Goal: Task Accomplishment & Management: Use online tool/utility

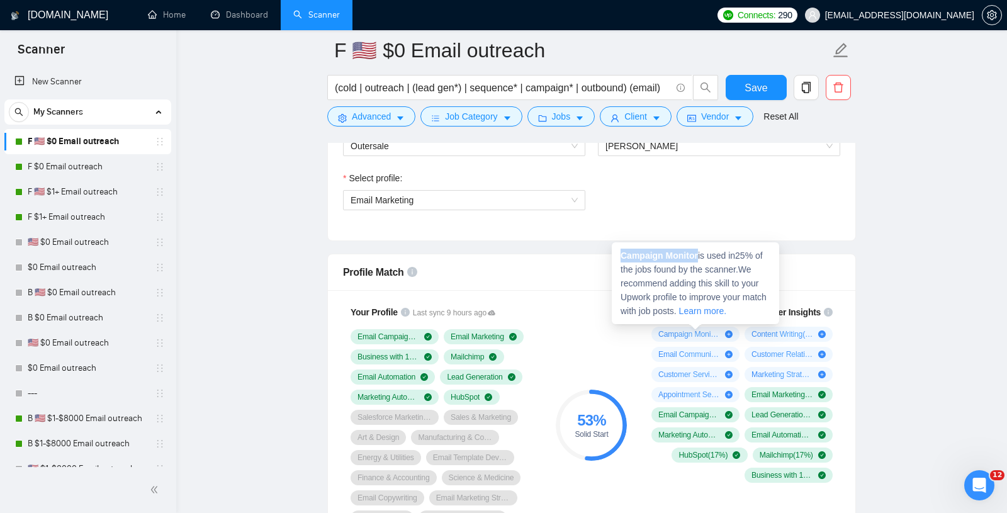
drag, startPoint x: 621, startPoint y: 255, endPoint x: 700, endPoint y: 258, distance: 78.7
click at [700, 258] on span "Campaign Monitor is used in 25 % of the jobs found by the scanner. We recommend…" at bounding box center [693, 282] width 146 height 65
copy strong "Campaign Monitor"
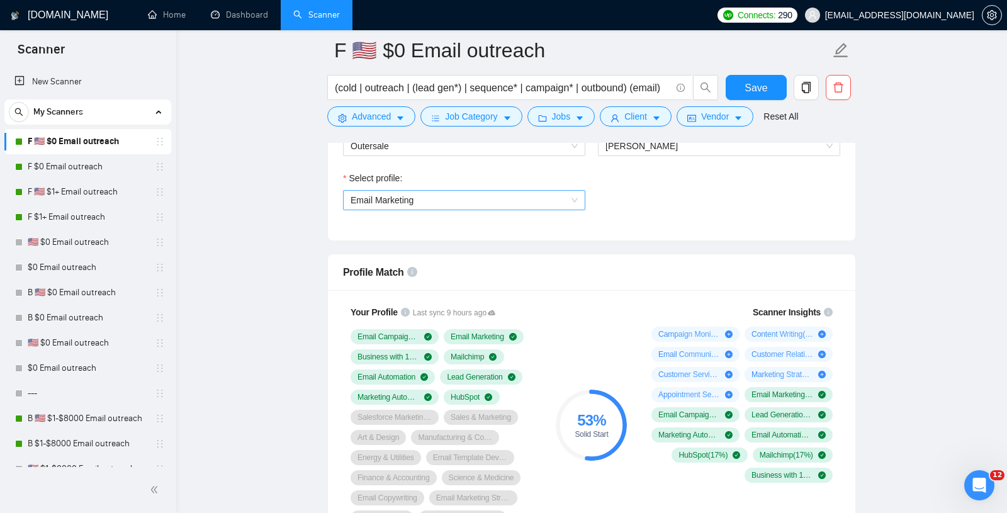
click at [418, 196] on span "Email Marketing" at bounding box center [463, 200] width 227 height 19
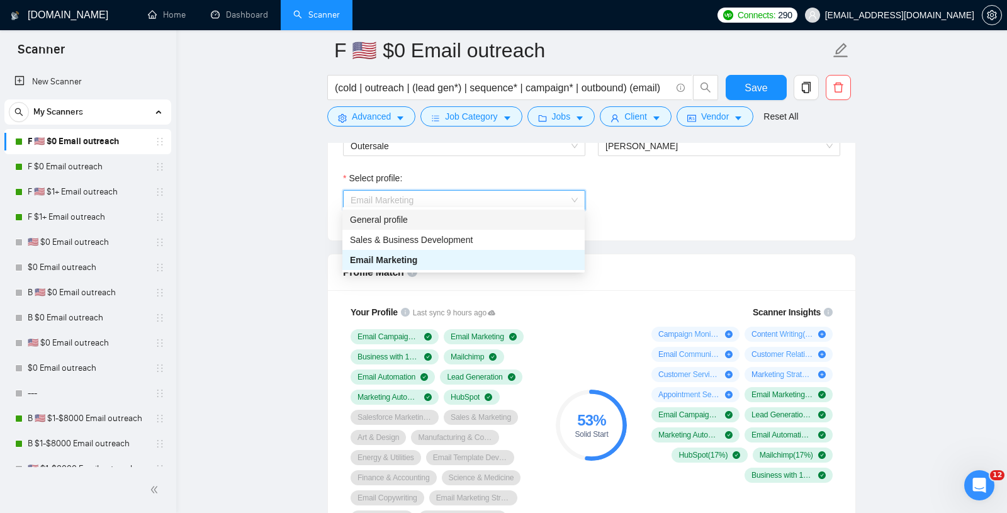
click at [410, 218] on div "General profile" at bounding box center [463, 220] width 227 height 14
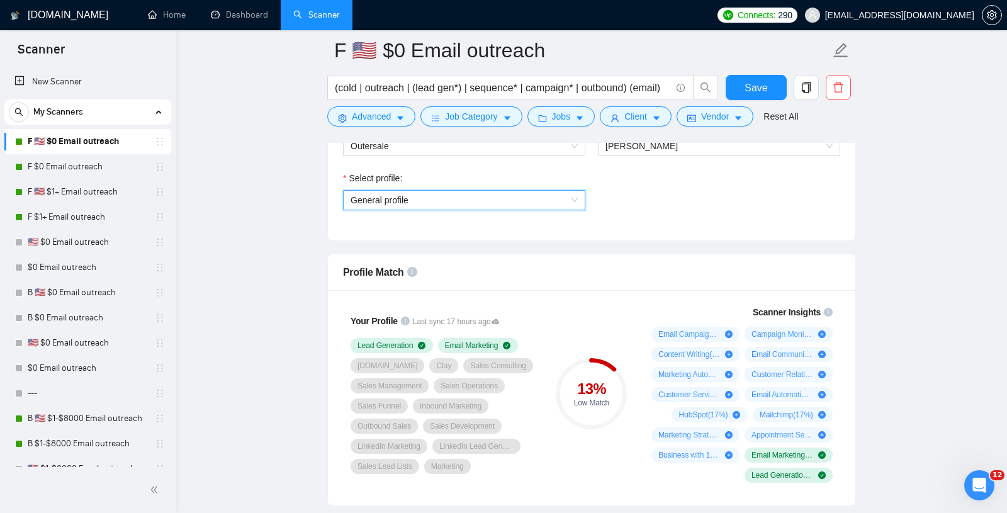
scroll to position [775, 0]
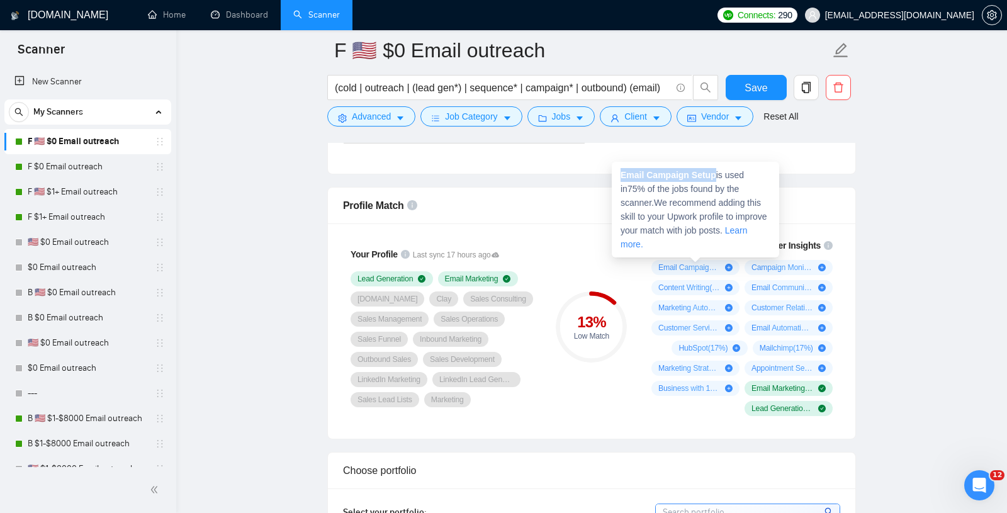
drag, startPoint x: 619, startPoint y: 174, endPoint x: 715, endPoint y: 177, distance: 96.3
click at [716, 177] on div "Email Campaign Setup is used in 75 % of the jobs found by the scanner. We recom…" at bounding box center [695, 210] width 167 height 96
copy strong "Email Campaign Setup"
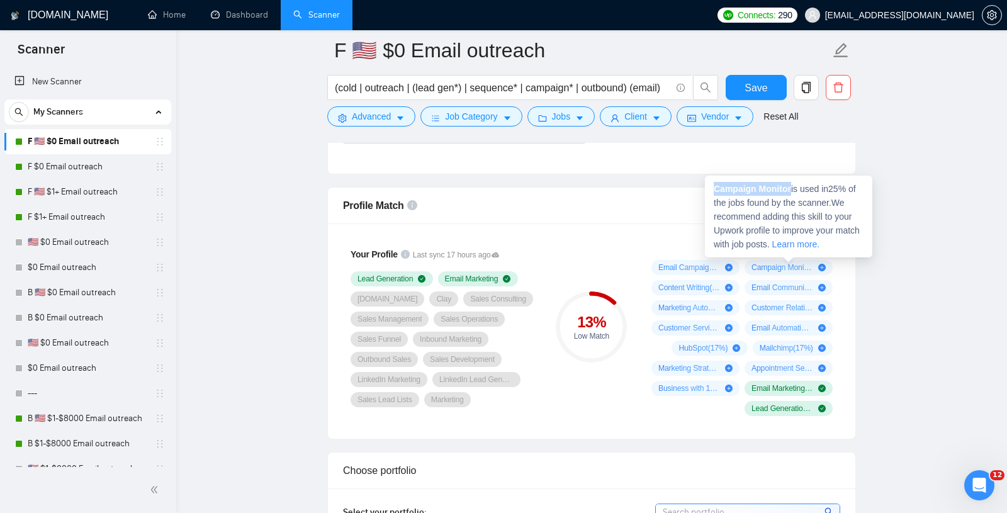
drag, startPoint x: 713, startPoint y: 186, endPoint x: 793, endPoint y: 183, distance: 80.6
click at [793, 184] on span "Campaign Monitor is used in 25 % of the jobs found by the scanner. We recommend…" at bounding box center [787, 216] width 146 height 65
copy strong "Campaign Monitor"
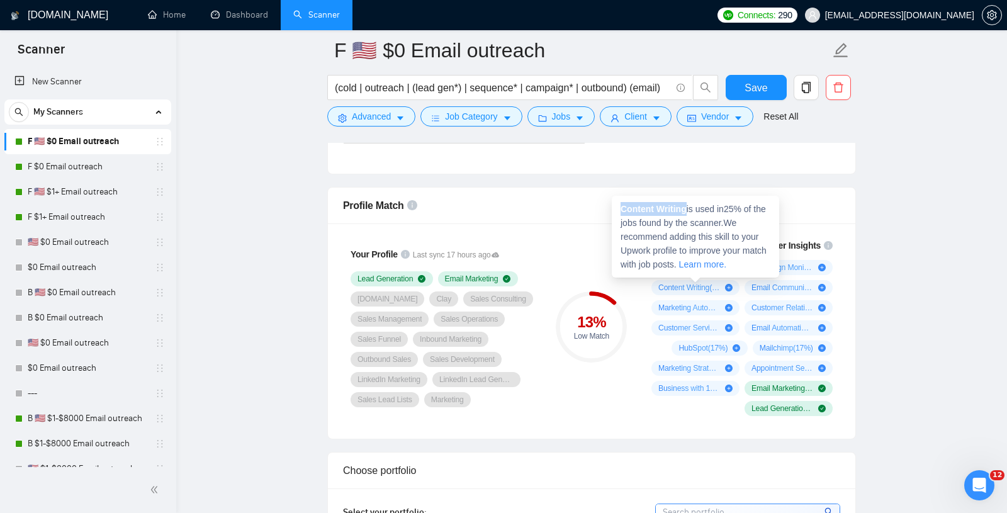
drag, startPoint x: 620, startPoint y: 211, endPoint x: 689, endPoint y: 211, distance: 68.6
click at [689, 211] on span "Content Writing is used in 25 % of the jobs found by the scanner. We recommend …" at bounding box center [693, 236] width 146 height 65
copy strong "Content Writing"
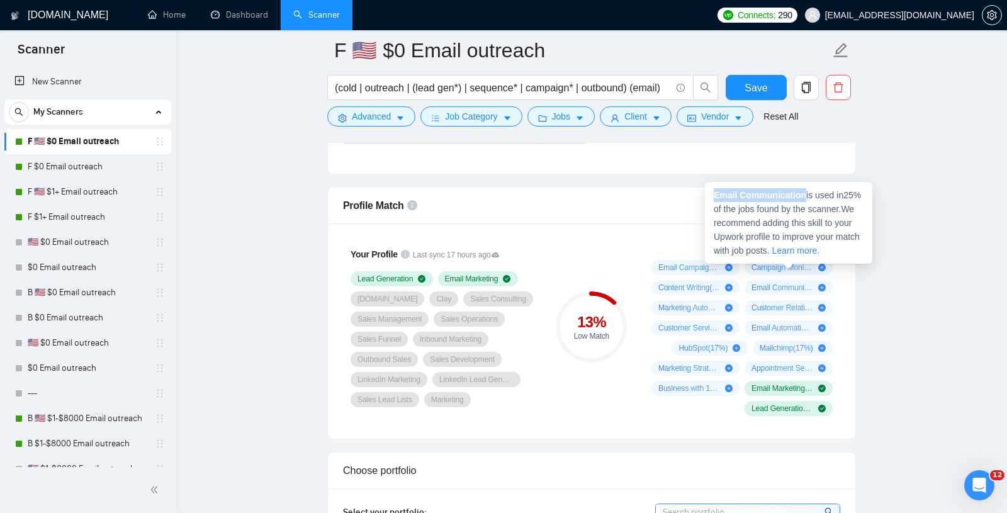
drag, startPoint x: 710, startPoint y: 193, endPoint x: 805, endPoint y: 194, distance: 95.0
click at [805, 194] on div "Email Communication is used in 25 % of the jobs found by the scanner. We recomm…" at bounding box center [788, 223] width 167 height 82
copy strong "Email Communication"
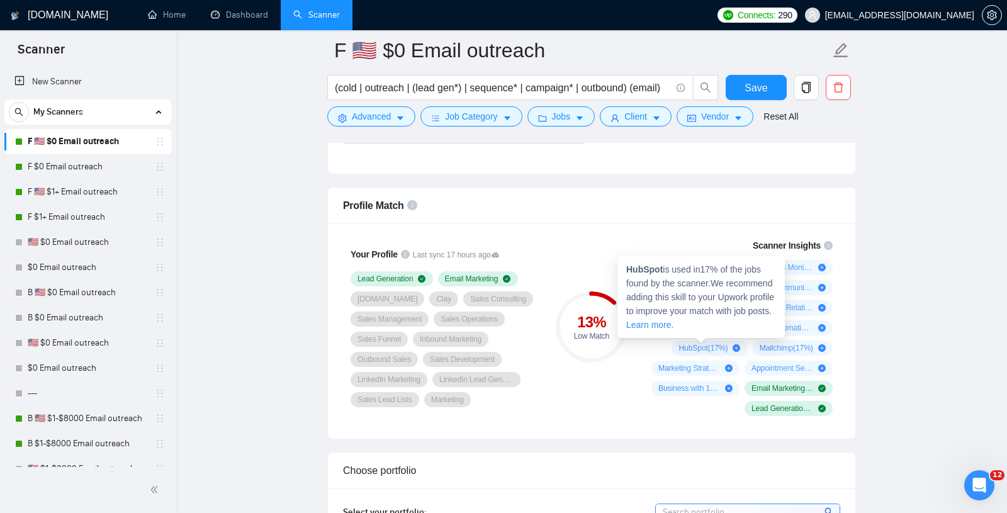
click at [644, 267] on strong "HubSpot" at bounding box center [644, 269] width 36 height 10
copy strong "HubSpot"
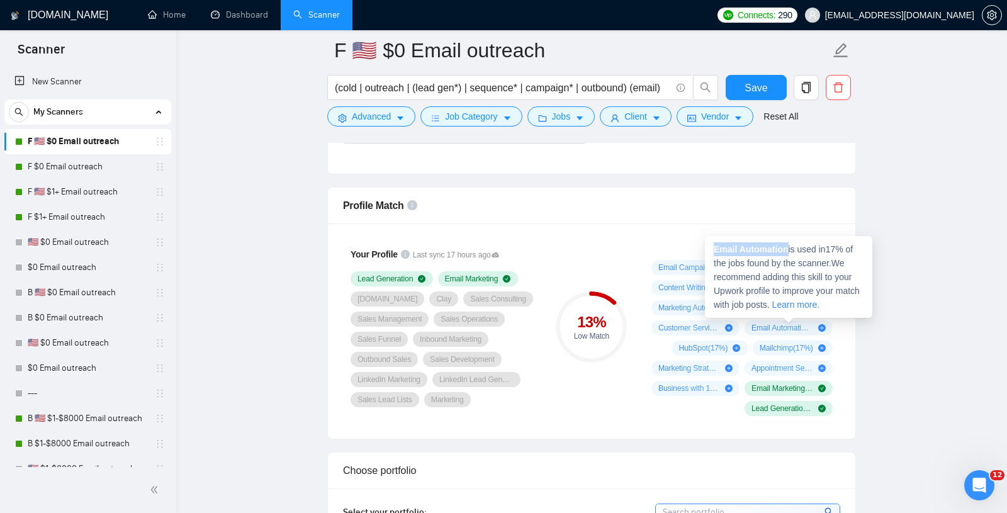
drag, startPoint x: 712, startPoint y: 249, endPoint x: 789, endPoint y: 252, distance: 76.8
click at [789, 252] on div "Email Automation is used in 17 % of the jobs found by the scanner. We recommend…" at bounding box center [788, 277] width 167 height 82
copy strong "Email Automation"
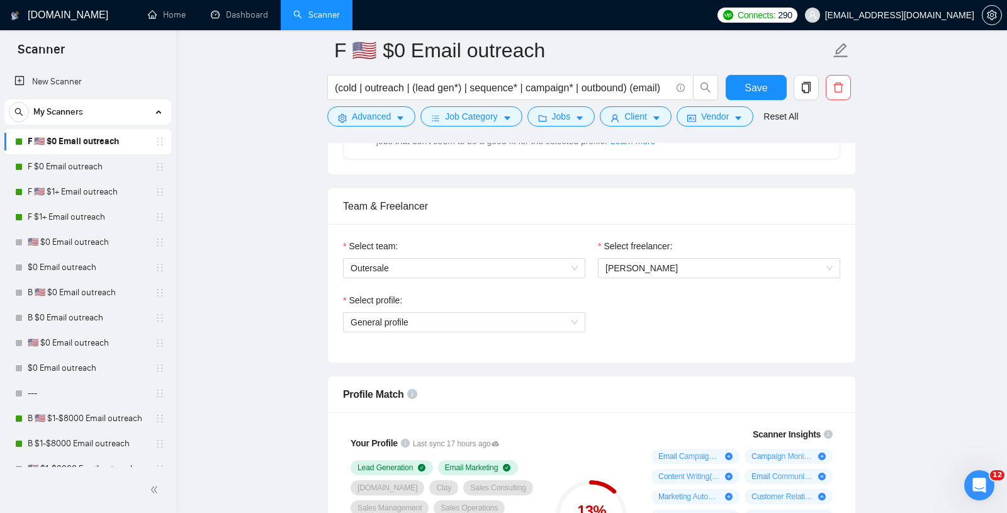
scroll to position [586, 0]
click at [462, 313] on span "General profile" at bounding box center [463, 322] width 227 height 19
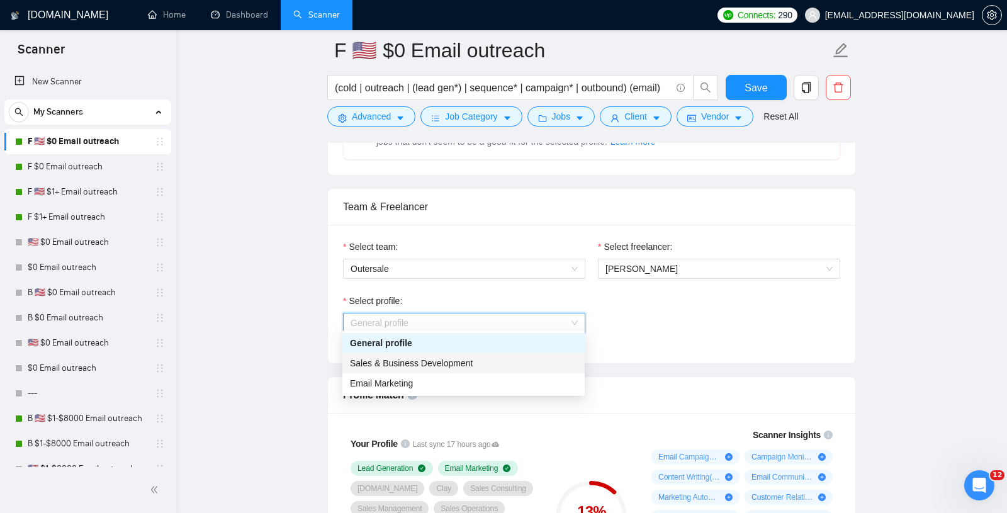
click at [445, 364] on span "Sales & Business Development" at bounding box center [411, 363] width 123 height 10
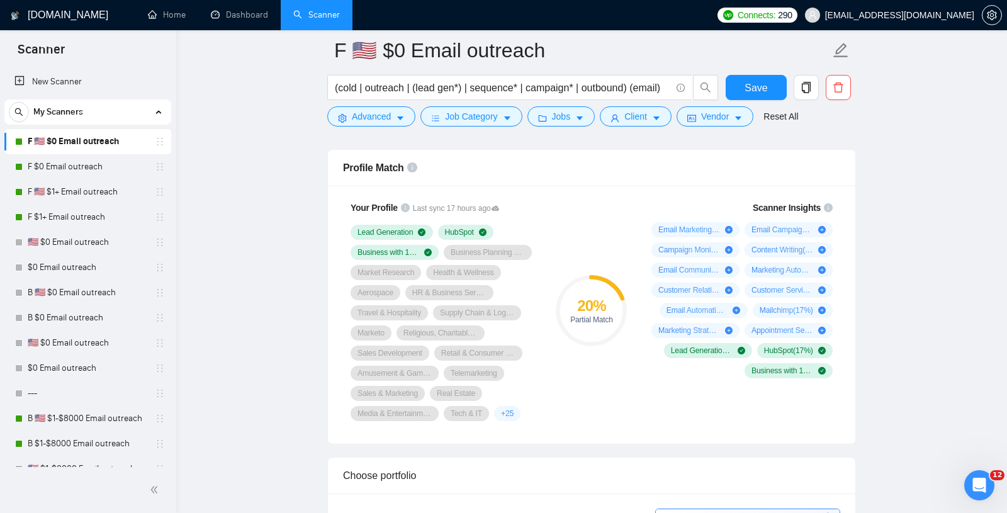
scroll to position [812, 0]
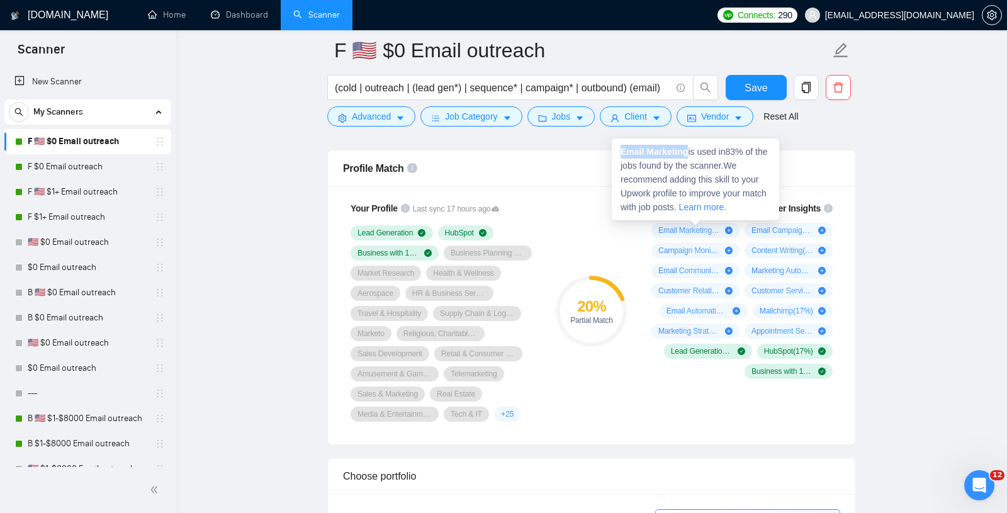
drag, startPoint x: 619, startPoint y: 155, endPoint x: 690, endPoint y: 155, distance: 71.7
click at [690, 155] on div "Email Marketing is used in 83 % of the jobs found by the scanner. We recommend …" at bounding box center [695, 179] width 167 height 82
copy strong "Email Marketing"
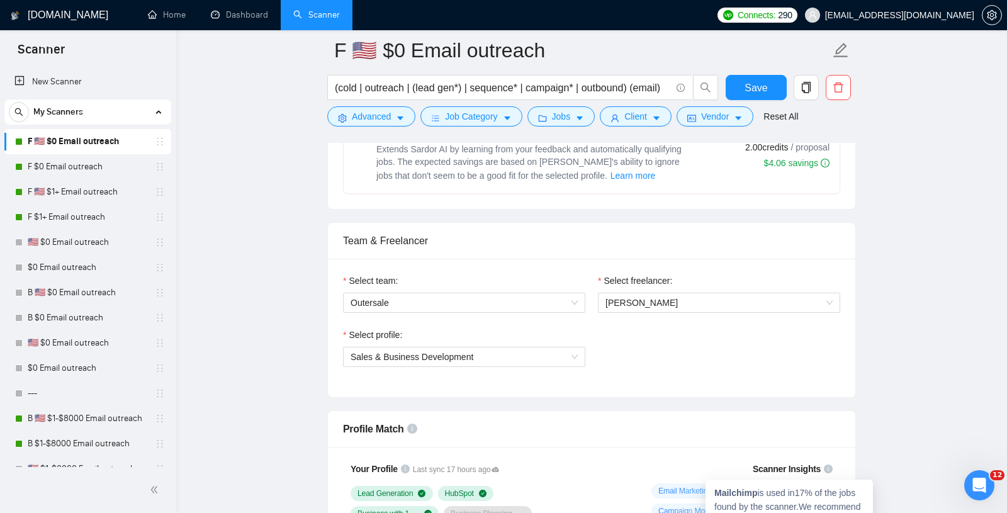
scroll to position [550, 0]
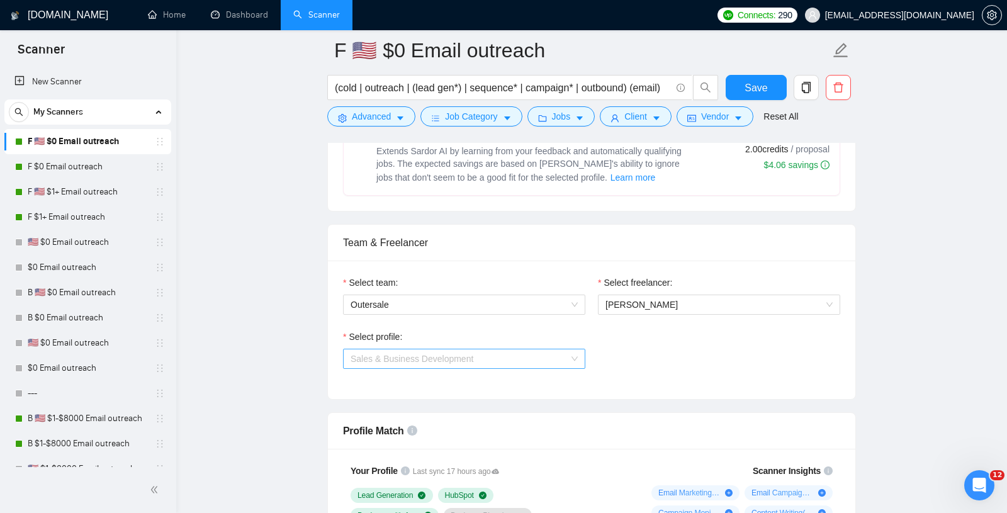
click at [494, 349] on span "Sales & Business Development" at bounding box center [463, 358] width 227 height 19
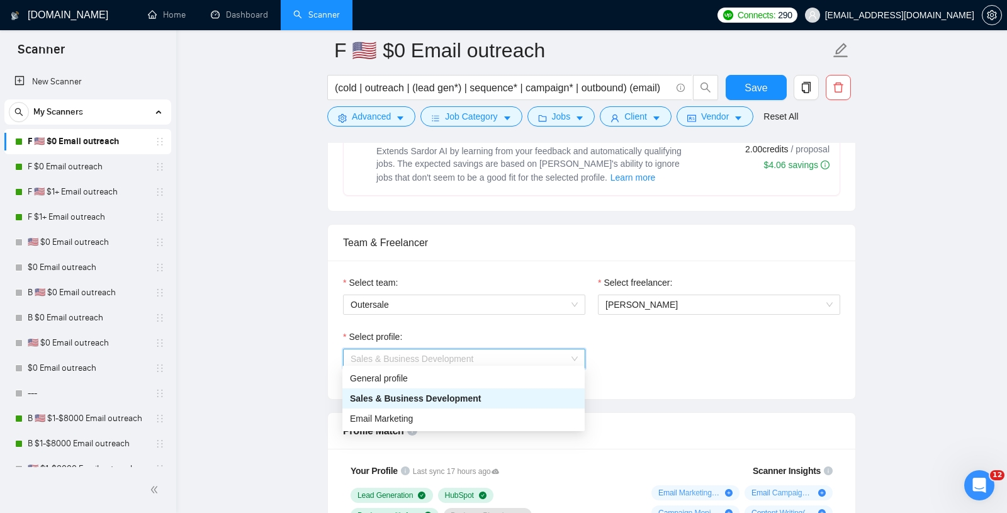
click at [450, 400] on span "Sales & Business Development" at bounding box center [416, 398] width 132 height 10
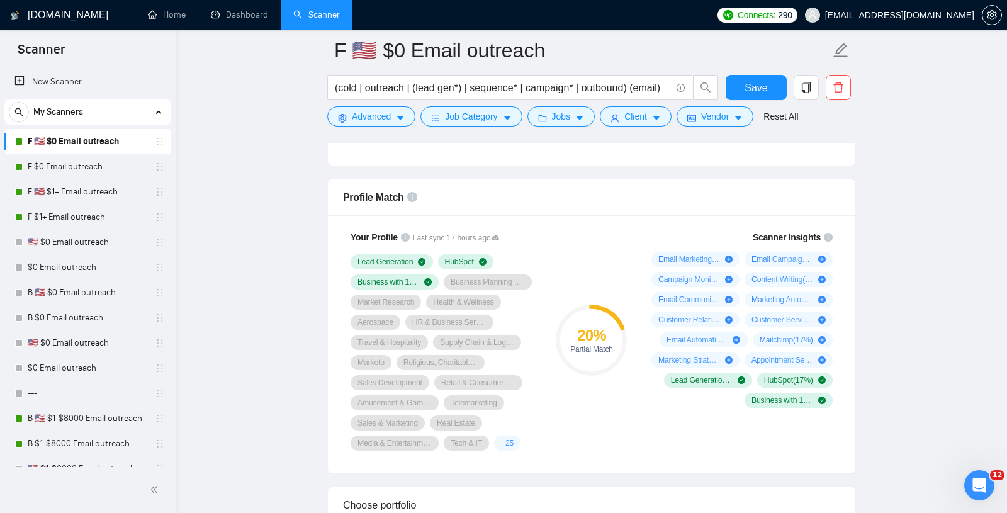
scroll to position [800, 0]
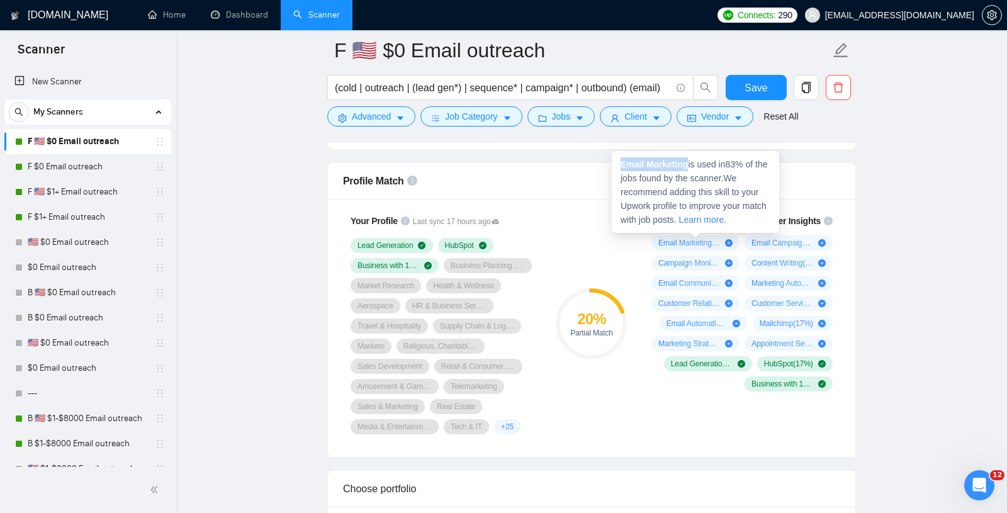
drag, startPoint x: 617, startPoint y: 167, endPoint x: 690, endPoint y: 169, distance: 73.6
click at [690, 169] on div "Email Marketing is used in 83 % of the jobs found by the scanner. We recommend …" at bounding box center [695, 192] width 167 height 82
copy strong "Email Marketing"
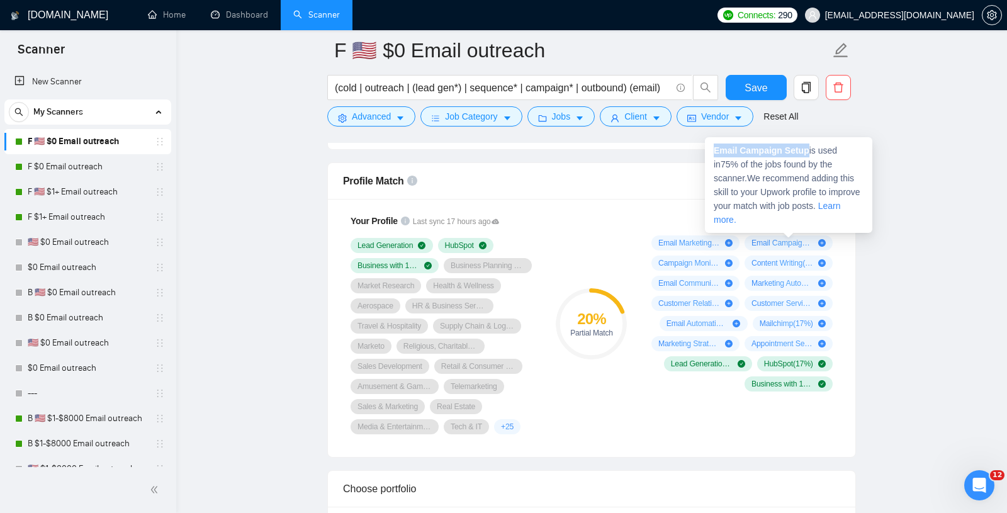
drag, startPoint x: 711, startPoint y: 148, endPoint x: 810, endPoint y: 149, distance: 98.8
click at [810, 149] on div "Email Campaign Setup is used in 75 % of the jobs found by the scanner. We recom…" at bounding box center [788, 185] width 167 height 96
copy strong "Email Campaign Setup"
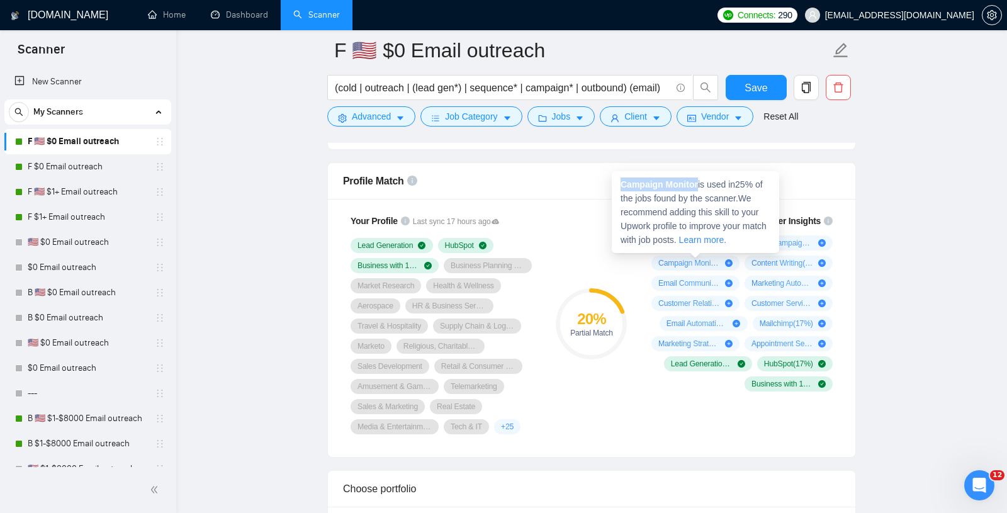
drag, startPoint x: 619, startPoint y: 185, endPoint x: 699, endPoint y: 189, distance: 80.7
click at [699, 189] on div "Campaign Monitor is used in 25 % of the jobs found by the scanner. We recommend…" at bounding box center [695, 212] width 167 height 82
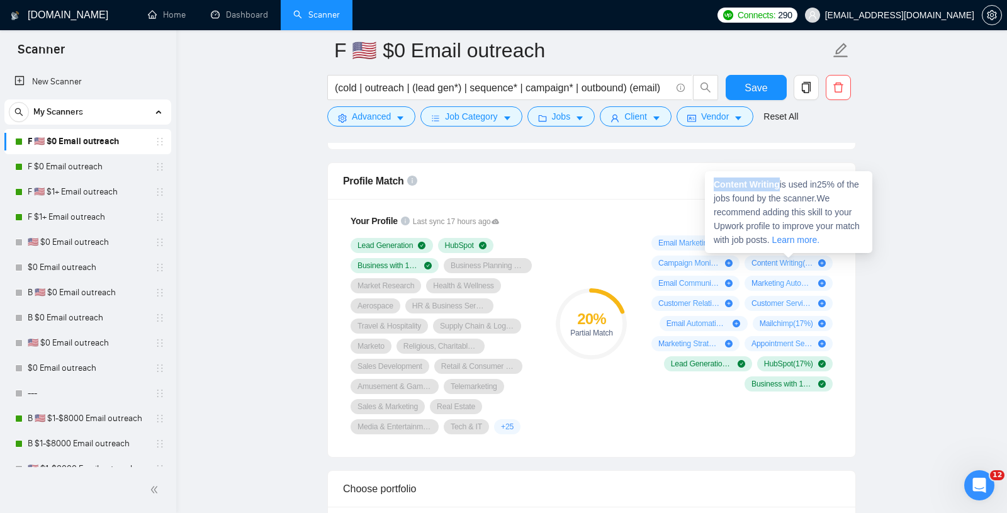
drag, startPoint x: 712, startPoint y: 181, endPoint x: 783, endPoint y: 185, distance: 70.6
click at [783, 185] on div "Content Writing is used in 25 % of the jobs found by the scanner. We recommend …" at bounding box center [788, 212] width 167 height 82
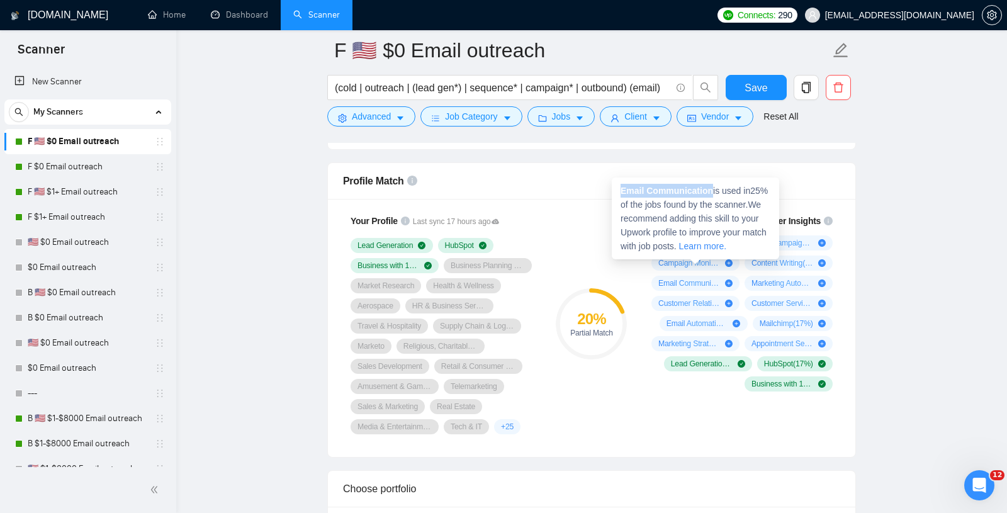
drag, startPoint x: 620, startPoint y: 191, endPoint x: 715, endPoint y: 191, distance: 94.4
click at [715, 191] on div "Email Communication is used in 25 % of the jobs found by the scanner. We recomm…" at bounding box center [695, 218] width 167 height 82
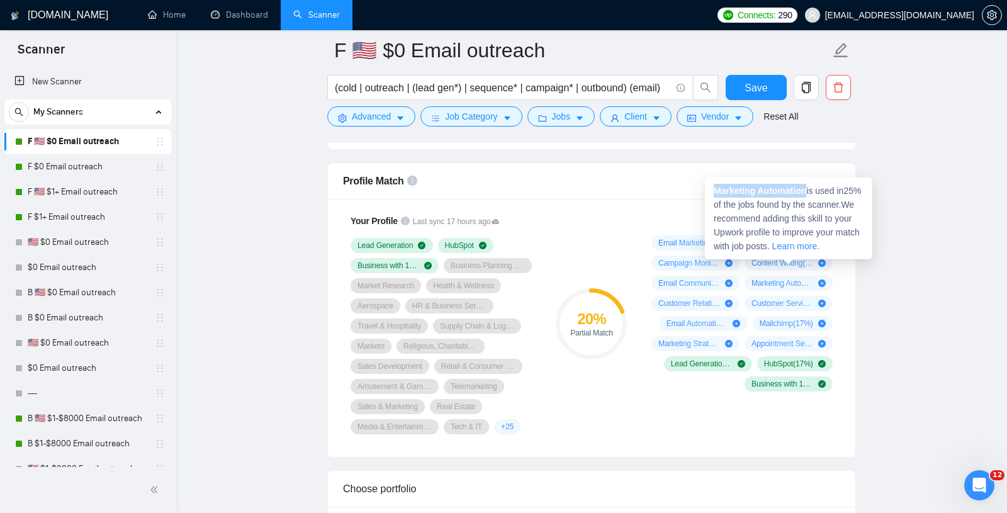
drag, startPoint x: 714, startPoint y: 191, endPoint x: 809, endPoint y: 194, distance: 95.7
click at [806, 194] on strong "Marketing Automation" at bounding box center [760, 191] width 92 height 10
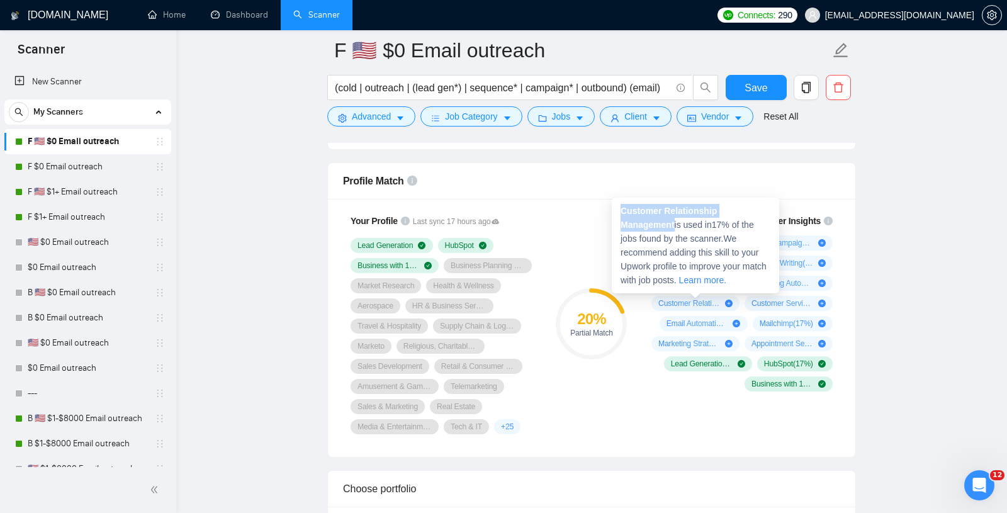
drag, startPoint x: 618, startPoint y: 210, endPoint x: 676, endPoint y: 223, distance: 59.9
click at [677, 223] on div "Customer Relationship Management is used in 17 % of the jobs found by the scann…" at bounding box center [695, 246] width 167 height 96
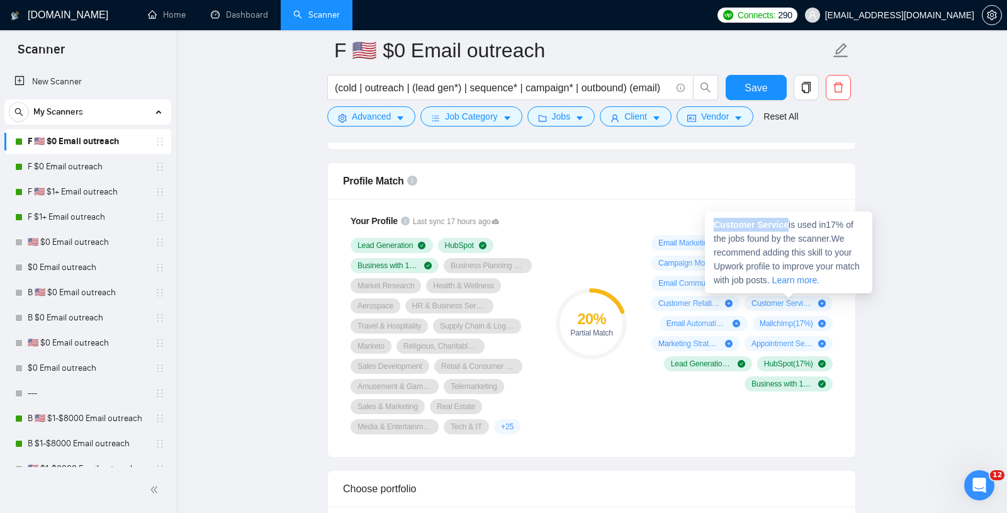
drag, startPoint x: 716, startPoint y: 225, endPoint x: 792, endPoint y: 227, distance: 75.5
click at [792, 227] on div "Customer Service is used in 17 % of the jobs found by the scanner. We recommend…" at bounding box center [788, 252] width 167 height 82
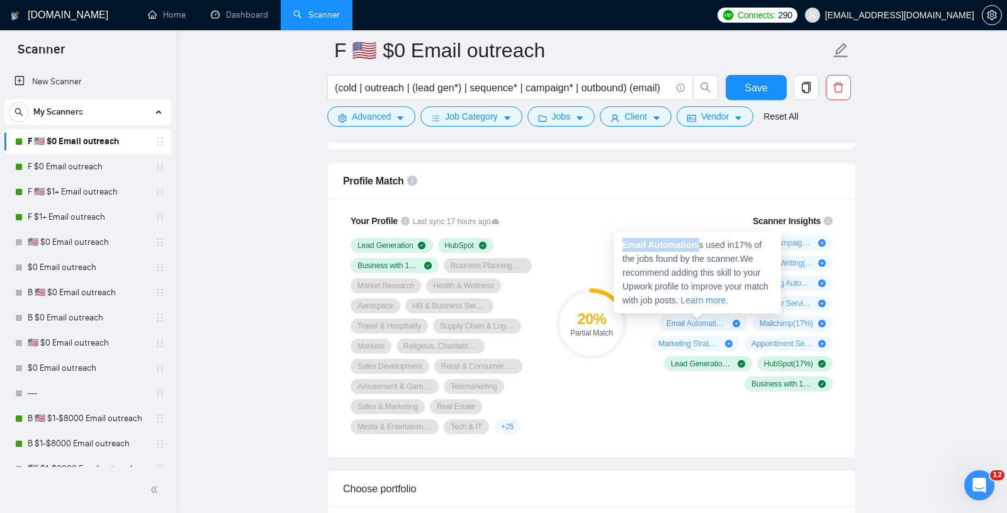
drag, startPoint x: 622, startPoint y: 246, endPoint x: 700, endPoint y: 247, distance: 78.7
click at [700, 247] on div "Email Automation is used in 17 % of the jobs found by the scanner. We recommend…" at bounding box center [696, 273] width 167 height 82
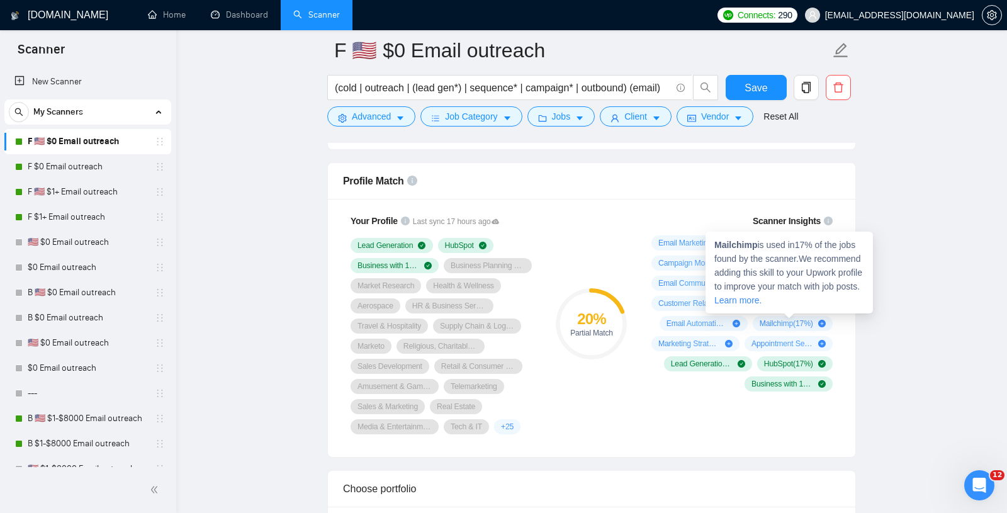
click at [721, 242] on strong "Mailchimp" at bounding box center [735, 245] width 43 height 10
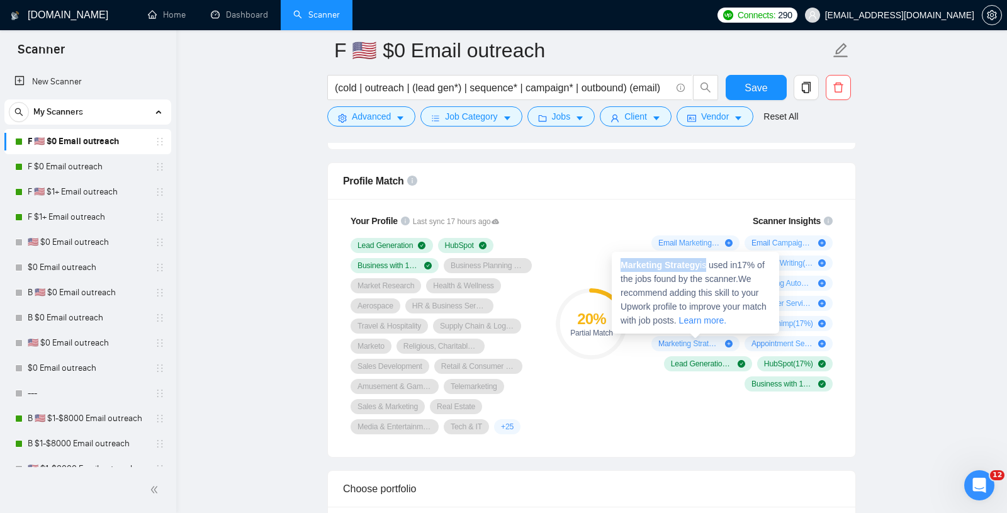
drag, startPoint x: 622, startPoint y: 268, endPoint x: 707, endPoint y: 268, distance: 85.6
click at [707, 268] on span "Marketing Strategy is used in 17 % of the jobs found by the scanner. We recomme…" at bounding box center [693, 292] width 146 height 65
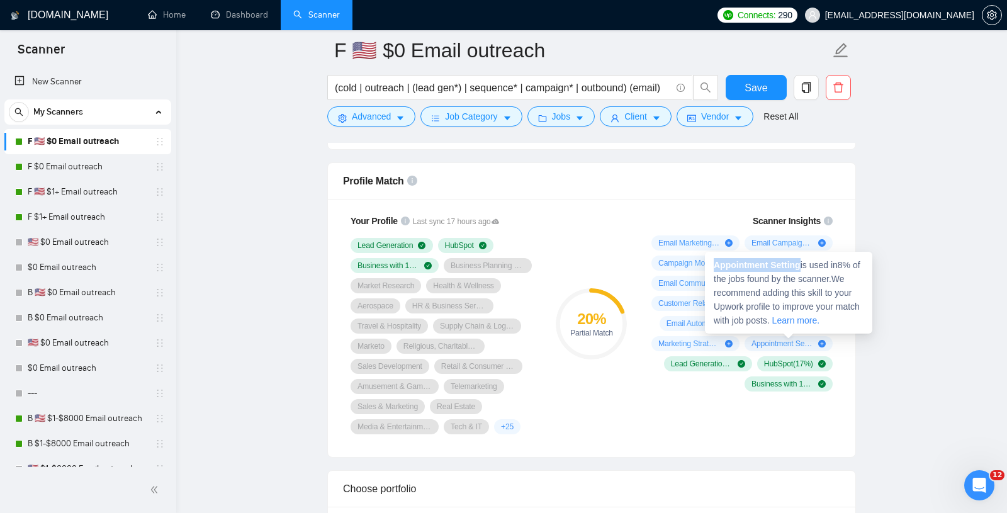
drag, startPoint x: 715, startPoint y: 266, endPoint x: 804, endPoint y: 266, distance: 88.7
click at [800, 266] on strong "Appointment Setting" at bounding box center [757, 265] width 87 height 10
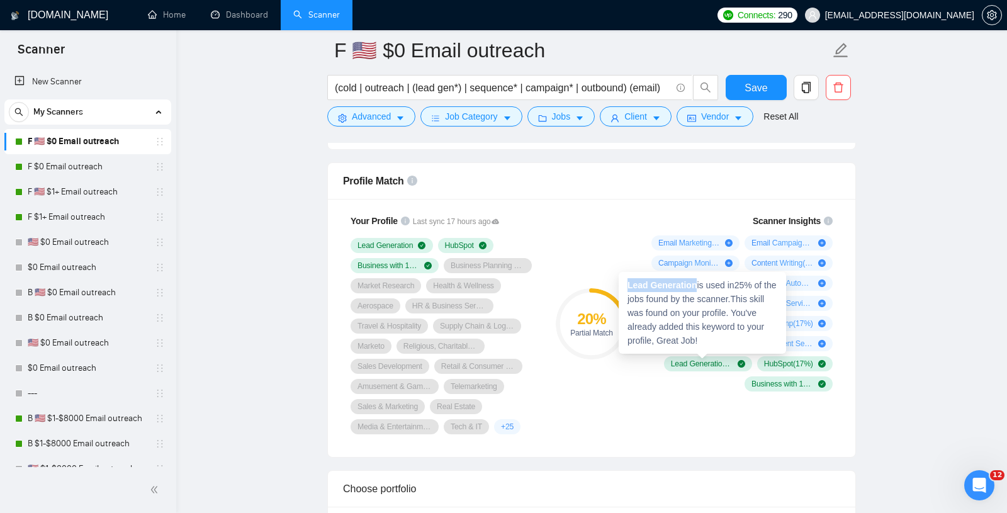
drag, startPoint x: 629, startPoint y: 282, endPoint x: 697, endPoint y: 283, distance: 68.6
click at [697, 283] on strong "Lead Generation" at bounding box center [661, 285] width 69 height 10
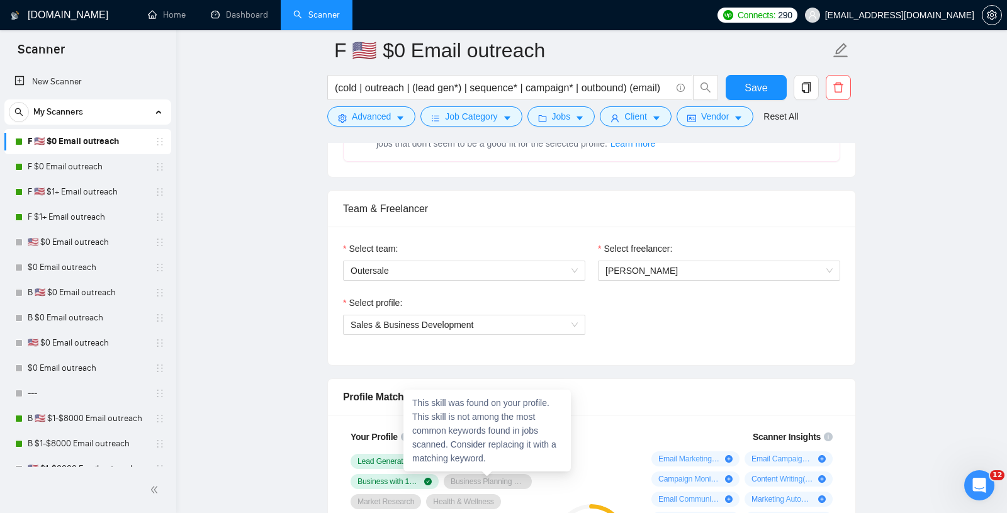
scroll to position [578, 0]
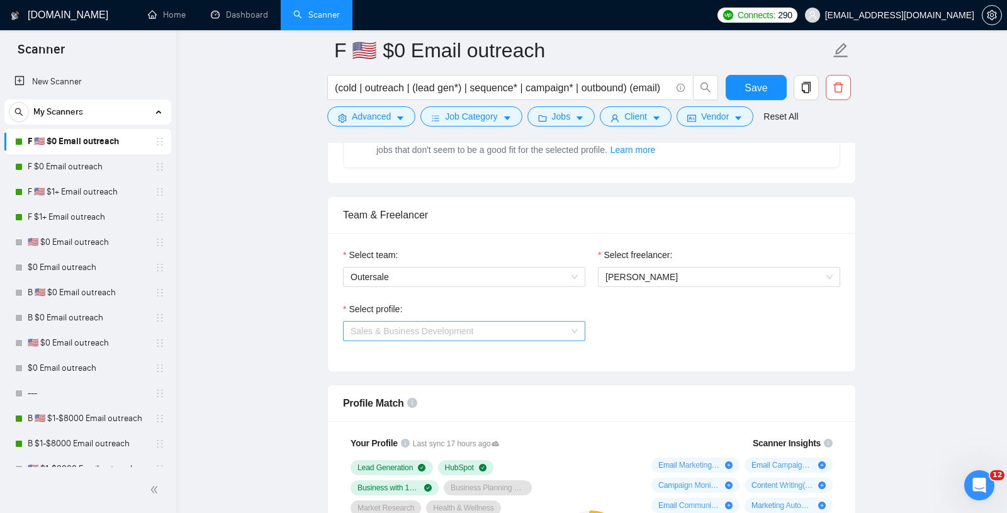
click at [429, 326] on span "Sales & Business Development" at bounding box center [411, 331] width 123 height 10
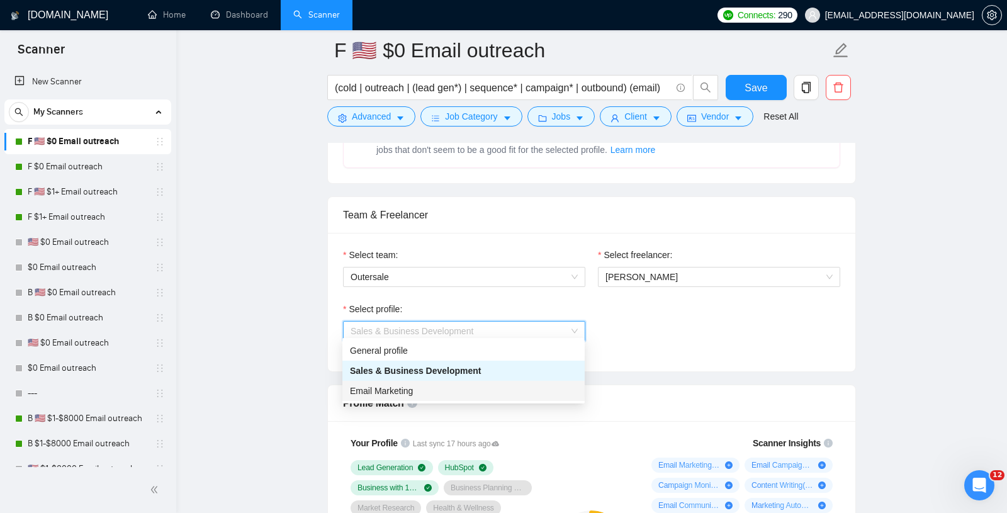
click at [415, 388] on div "Email Marketing" at bounding box center [463, 391] width 227 height 14
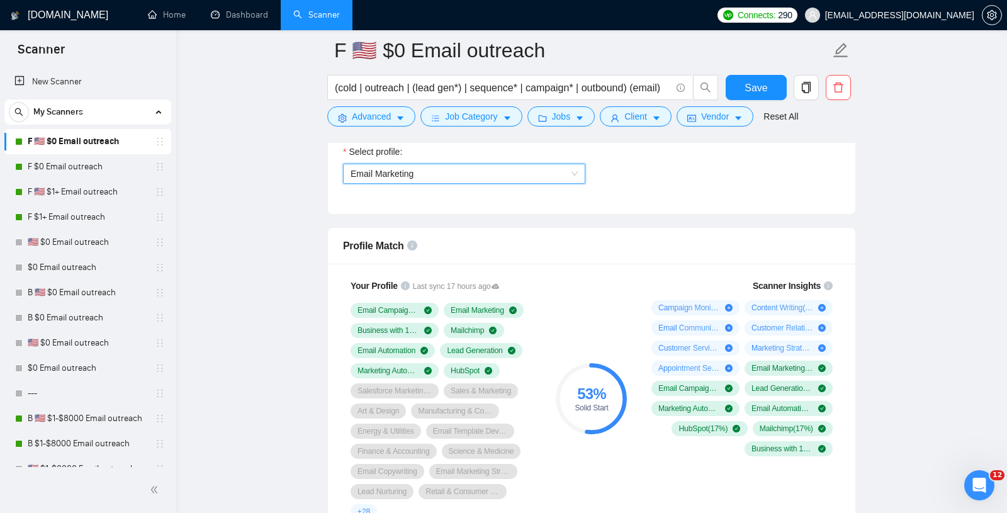
scroll to position [769, 0]
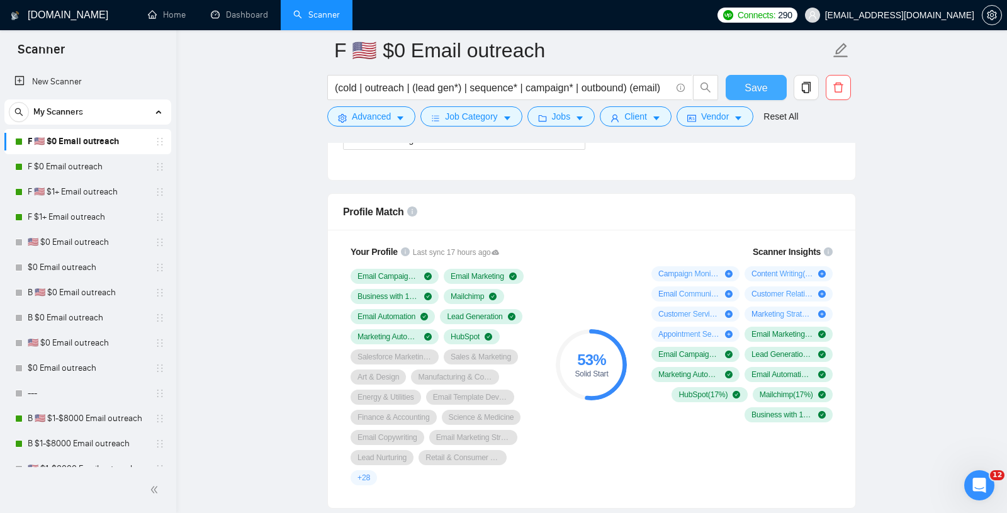
click at [743, 81] on button "Save" at bounding box center [755, 87] width 61 height 25
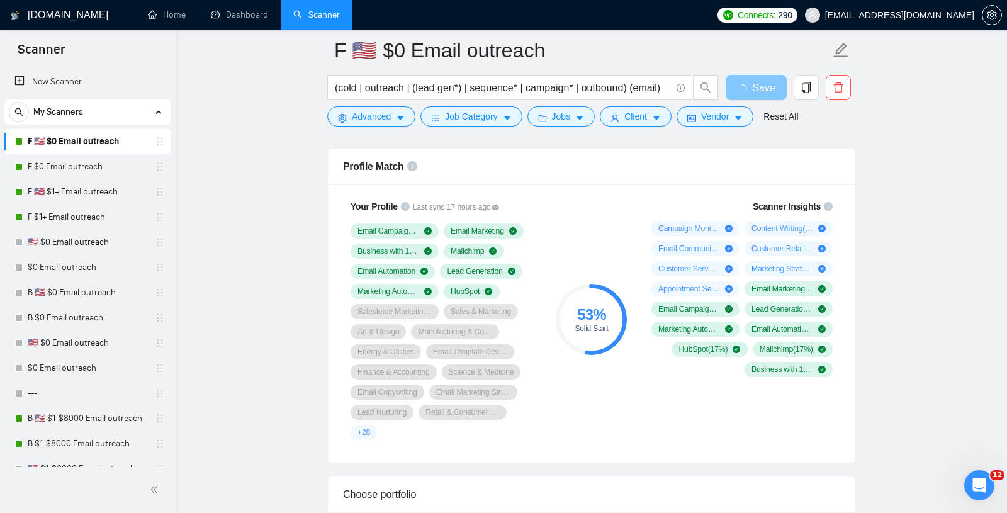
scroll to position [781, 0]
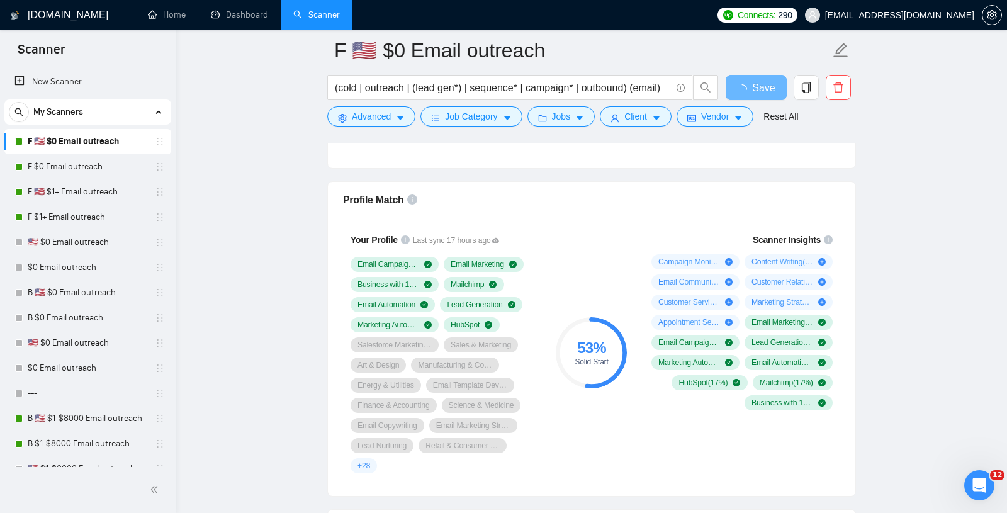
click at [637, 218] on div "Your Profile Last sync 17 hours ago Email Campaign Setup Email Marketing Busine…" at bounding box center [591, 357] width 527 height 278
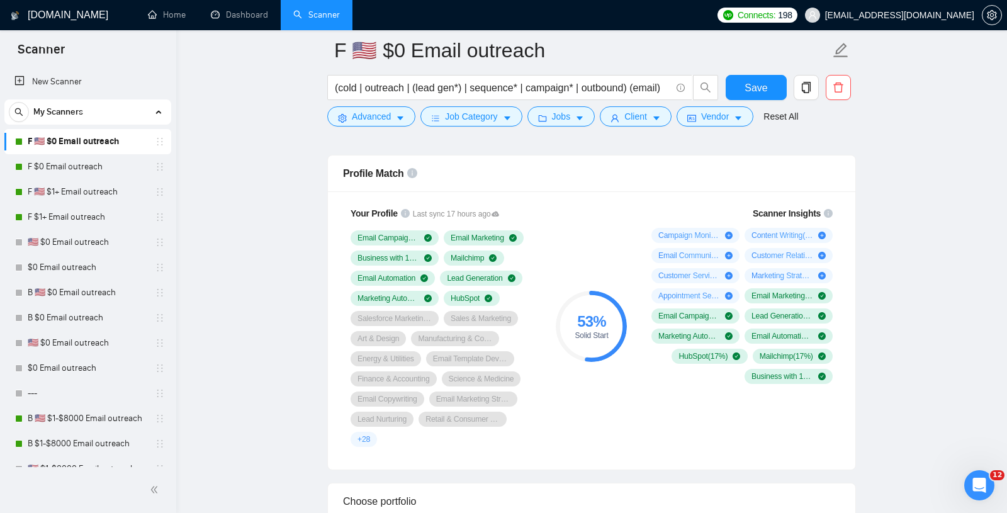
scroll to position [808, 0]
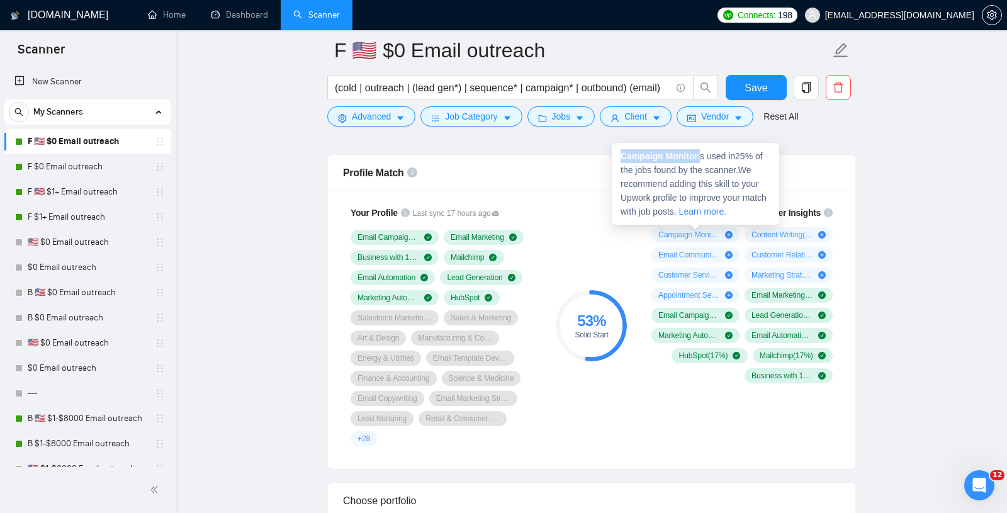
drag, startPoint x: 619, startPoint y: 158, endPoint x: 702, endPoint y: 160, distance: 82.4
click at [702, 160] on div "Campaign Monitor is used in 25 % of the jobs found by the scanner. We recommend…" at bounding box center [695, 184] width 167 height 82
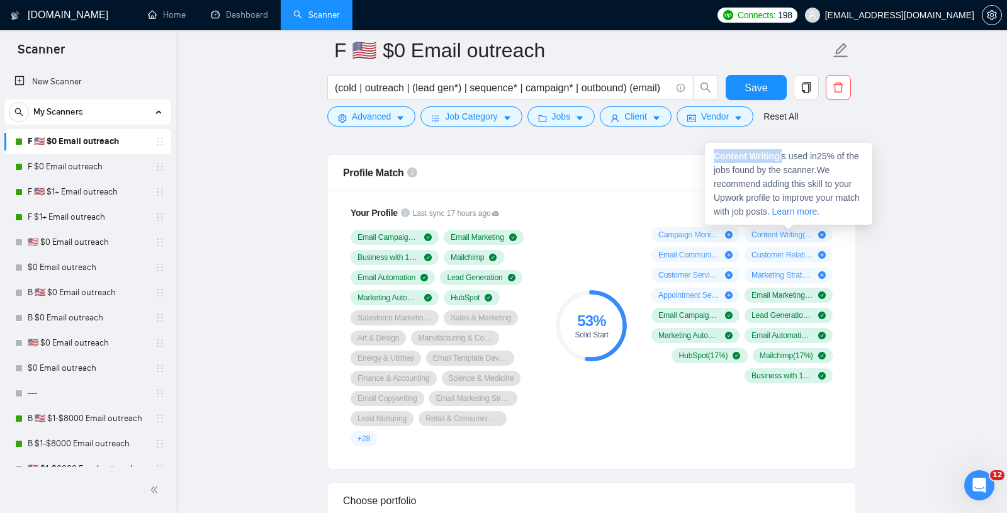
drag, startPoint x: 711, startPoint y: 155, endPoint x: 785, endPoint y: 155, distance: 73.6
click at [785, 156] on div "Content Writing is used in 25 % of the jobs found by the scanner. We recommend …" at bounding box center [788, 184] width 167 height 82
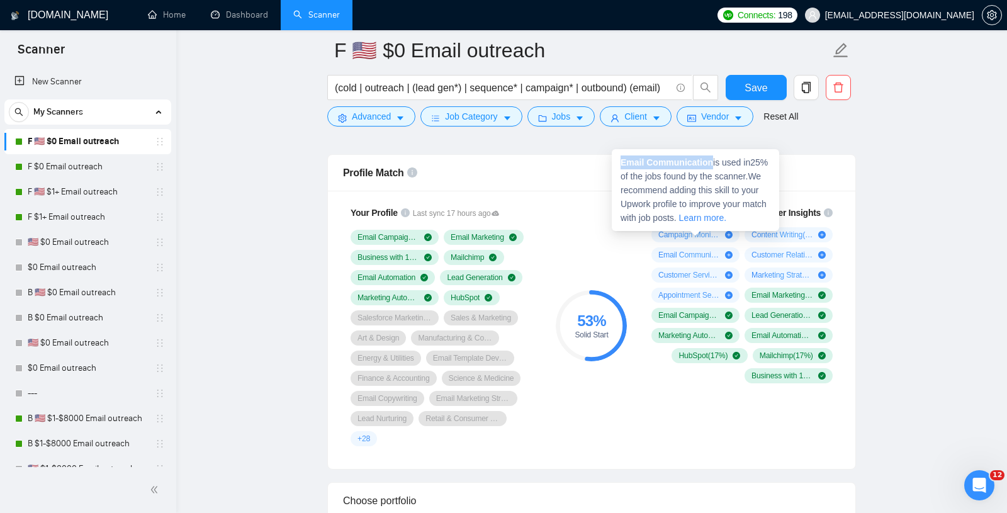
drag, startPoint x: 620, startPoint y: 164, endPoint x: 715, endPoint y: 162, distance: 95.0
click at [715, 162] on span "Email Communication is used in 25 % of the jobs found by the scanner. We recomm…" at bounding box center [693, 189] width 147 height 65
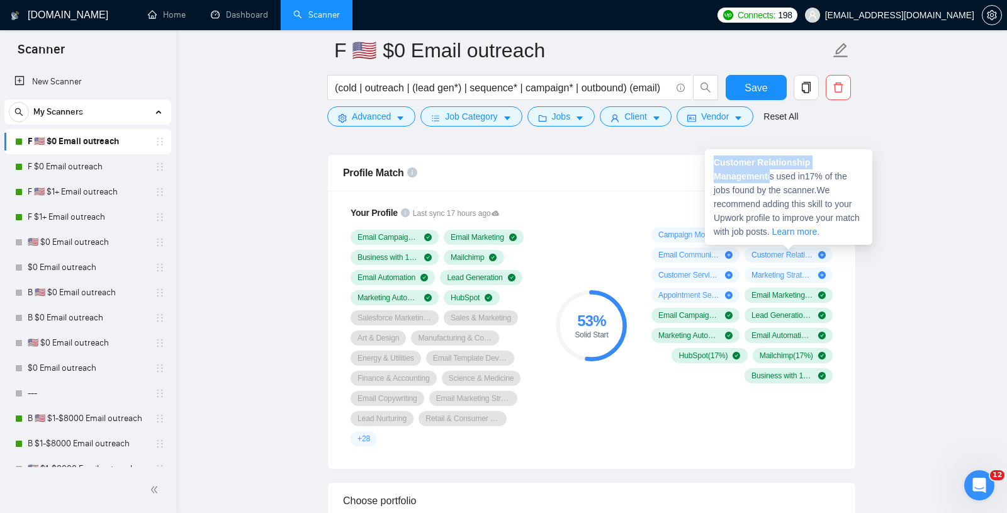
drag, startPoint x: 715, startPoint y: 160, endPoint x: 771, endPoint y: 177, distance: 58.7
click at [772, 177] on span "Customer Relationship Management is used in 17 % of the jobs found by the scann…" at bounding box center [787, 196] width 146 height 79
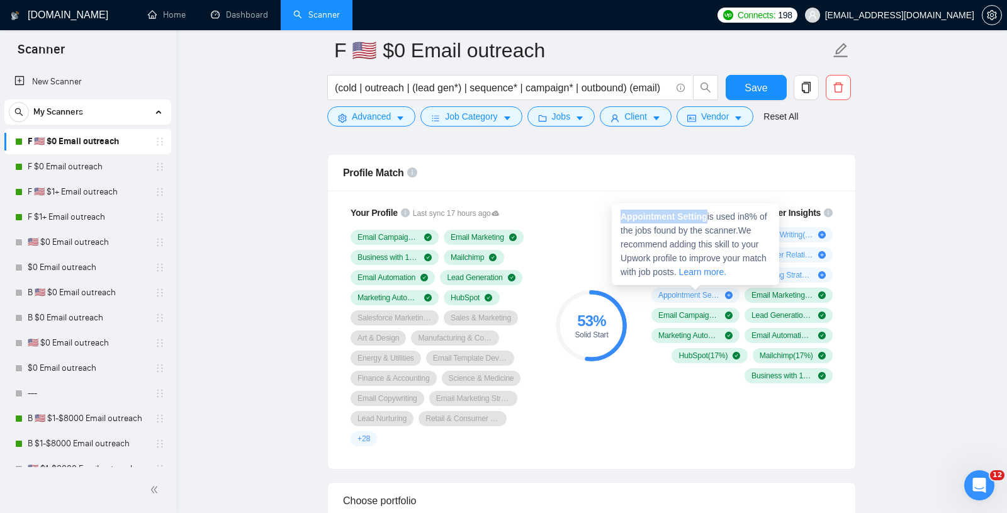
drag, startPoint x: 620, startPoint y: 215, endPoint x: 711, endPoint y: 216, distance: 91.3
click at [711, 216] on span "Appointment Setting is used in 8 % of the jobs found by the scanner. We recomme…" at bounding box center [693, 243] width 147 height 65
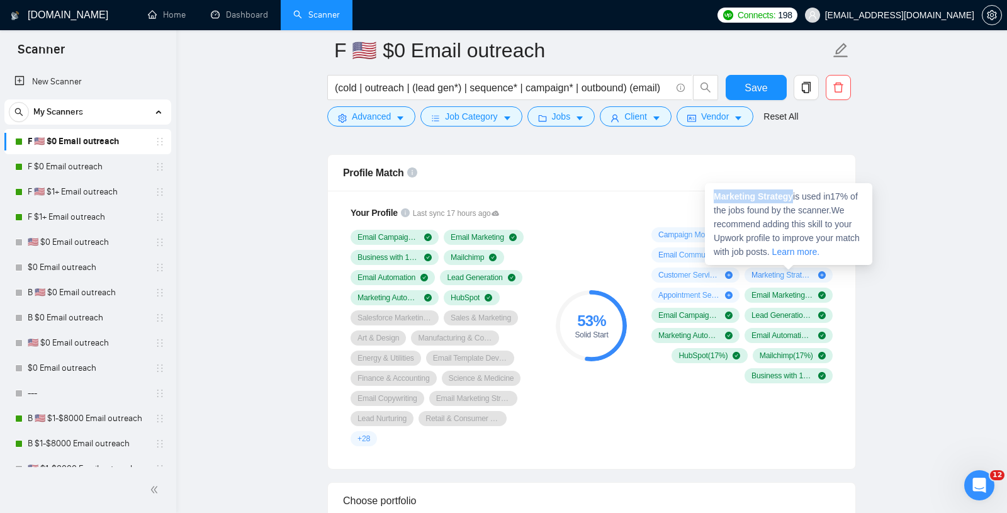
drag, startPoint x: 715, startPoint y: 196, endPoint x: 797, endPoint y: 197, distance: 81.8
click at [797, 197] on span "Marketing Strategy is used in 17 % of the jobs found by the scanner. We recomme…" at bounding box center [787, 223] width 146 height 65
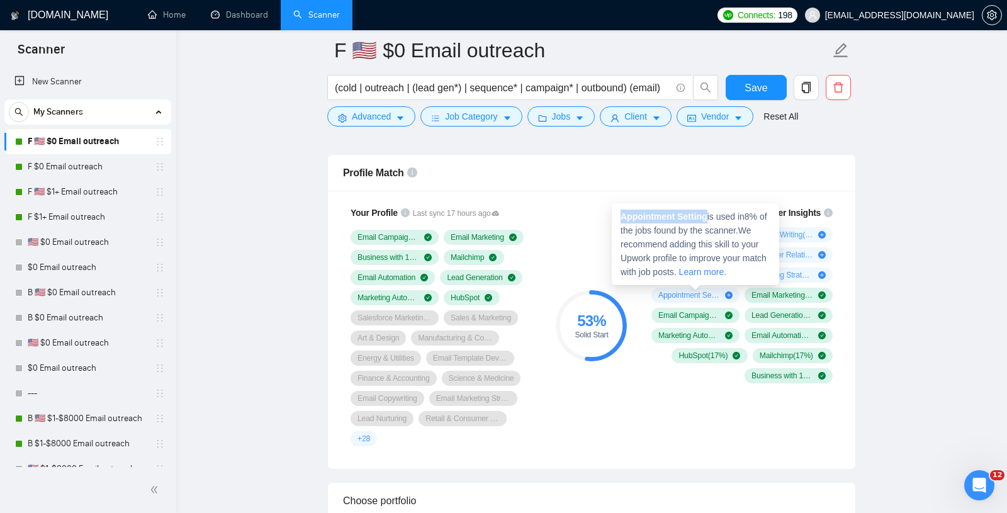
drag, startPoint x: 622, startPoint y: 215, endPoint x: 710, endPoint y: 215, distance: 88.1
click at [707, 215] on strong "Appointment Setting" at bounding box center [663, 216] width 87 height 10
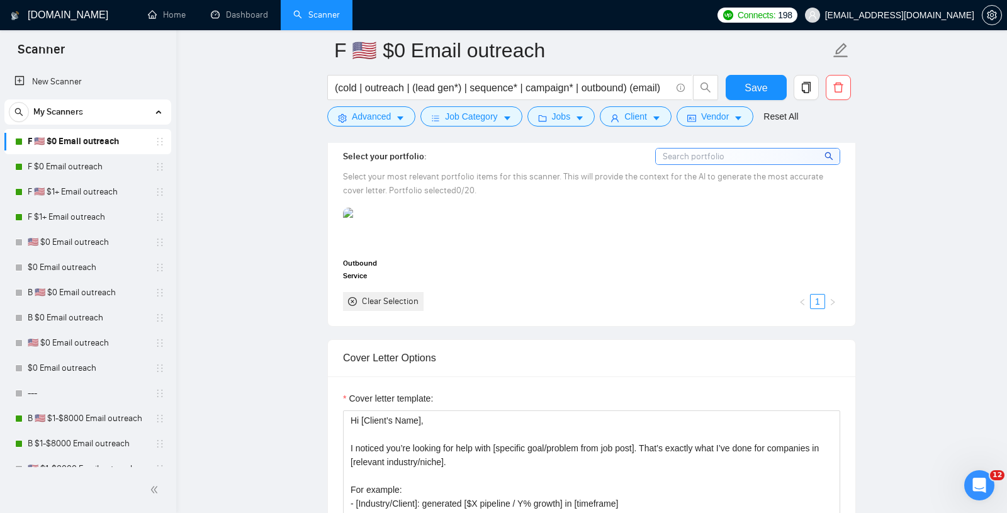
scroll to position [1204, 0]
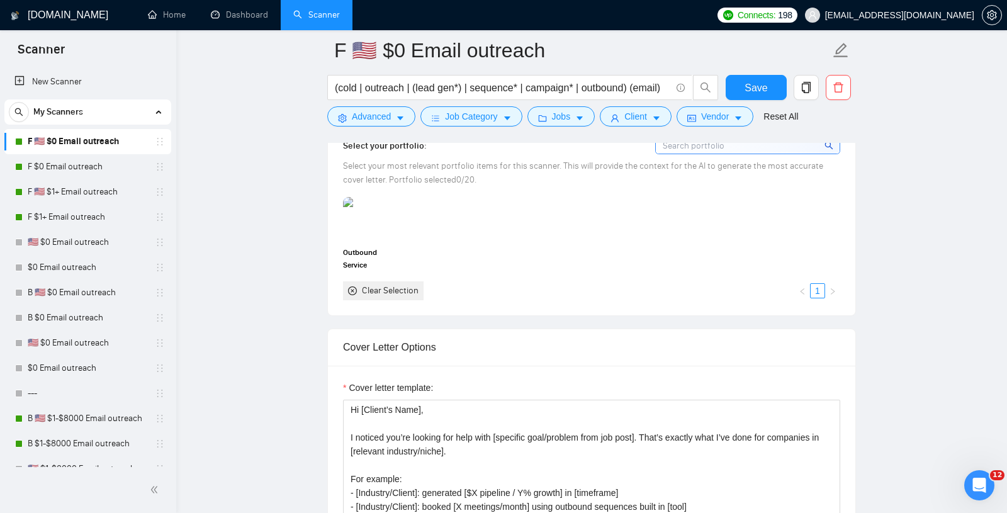
click at [366, 215] on img at bounding box center [370, 219] width 55 height 44
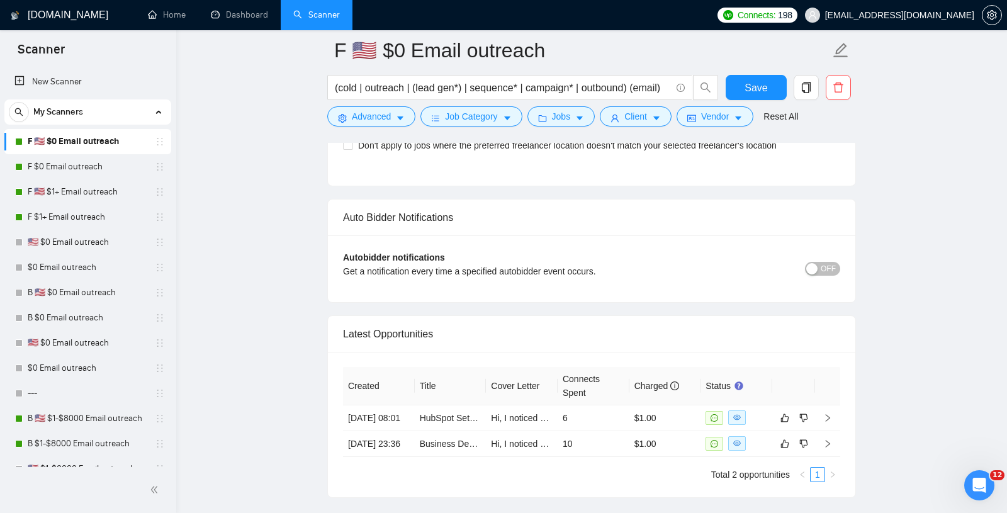
scroll to position [3068, 0]
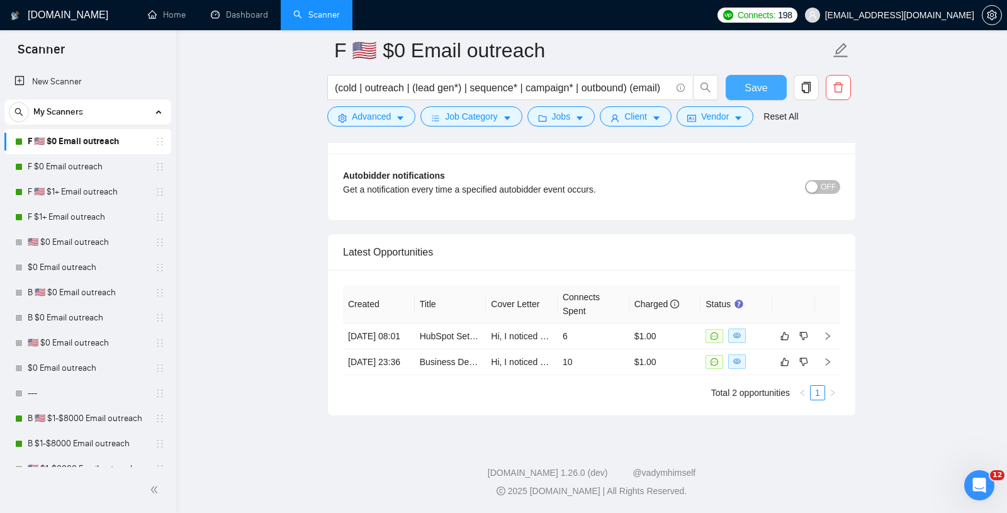
click at [757, 84] on span "Save" at bounding box center [755, 88] width 23 height 16
click at [72, 194] on link "F 🇺🇸 $1+ Email outreach" at bounding box center [88, 191] width 120 height 25
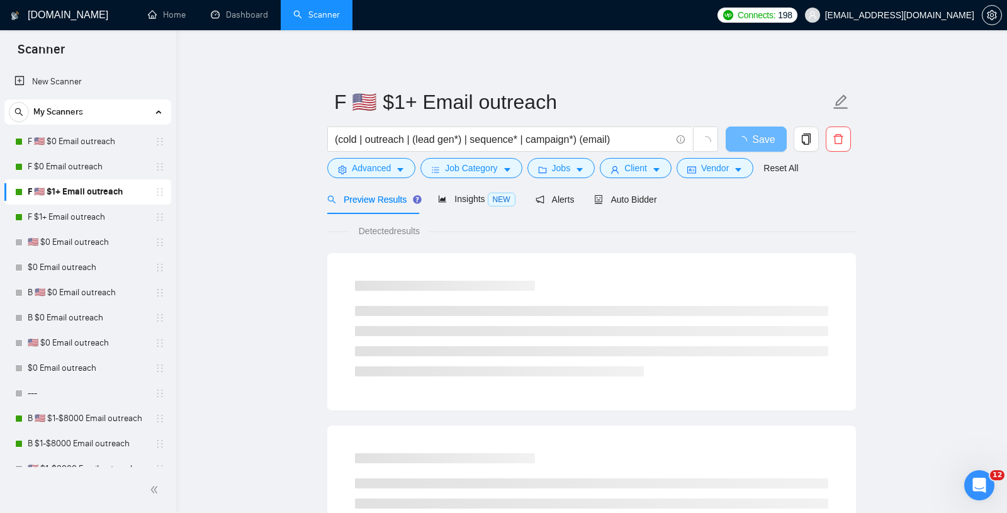
click at [614, 196] on span "Auto Bidder" at bounding box center [625, 199] width 62 height 10
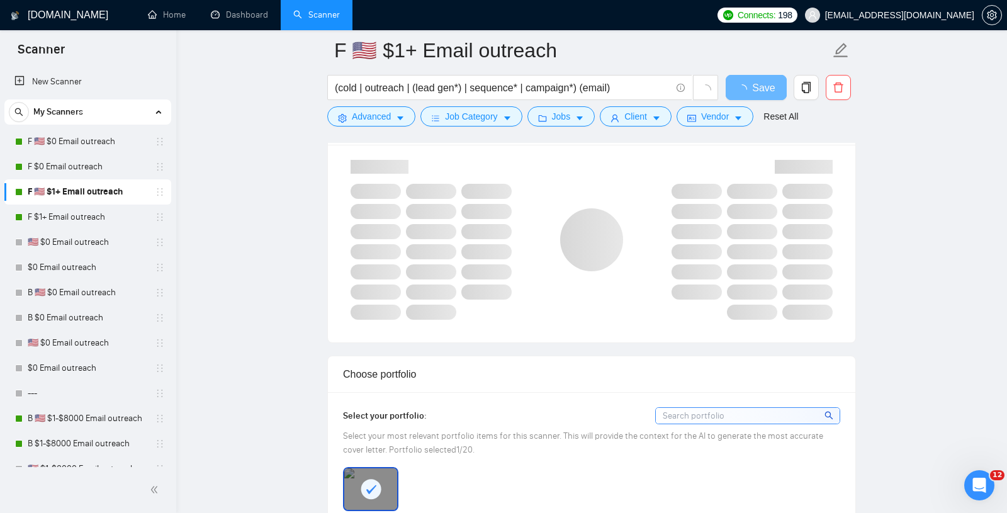
scroll to position [865, 0]
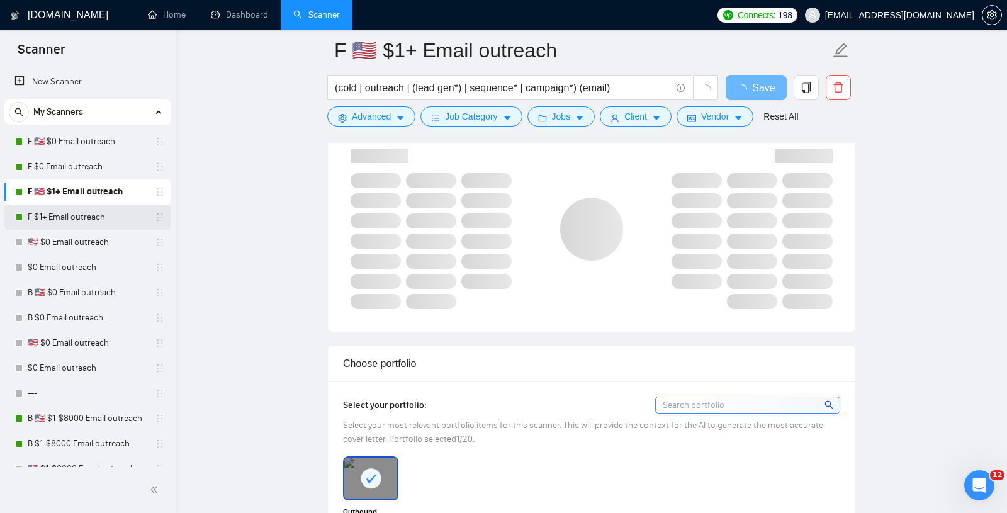
click at [70, 213] on link "F $1+ Email outreach" at bounding box center [88, 216] width 120 height 25
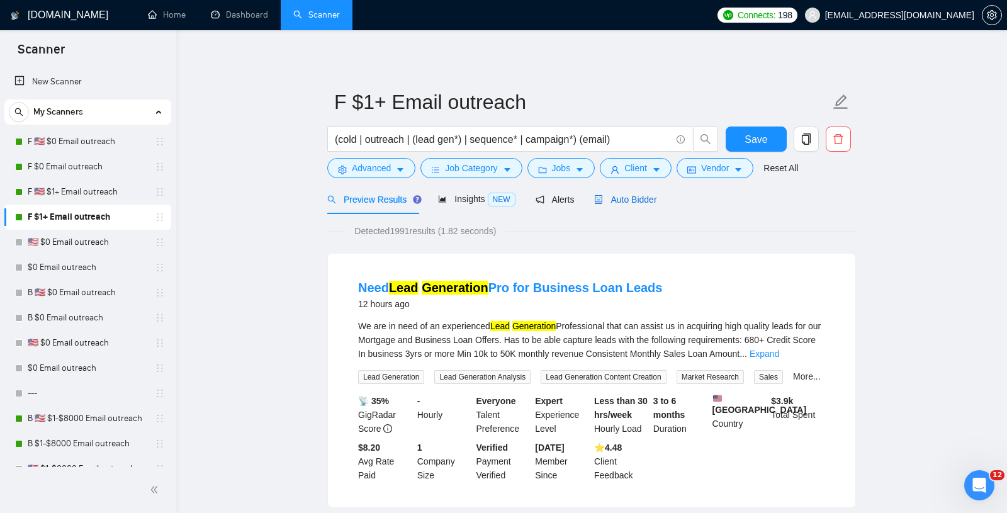
click at [627, 203] on span "Auto Bidder" at bounding box center [625, 199] width 62 height 10
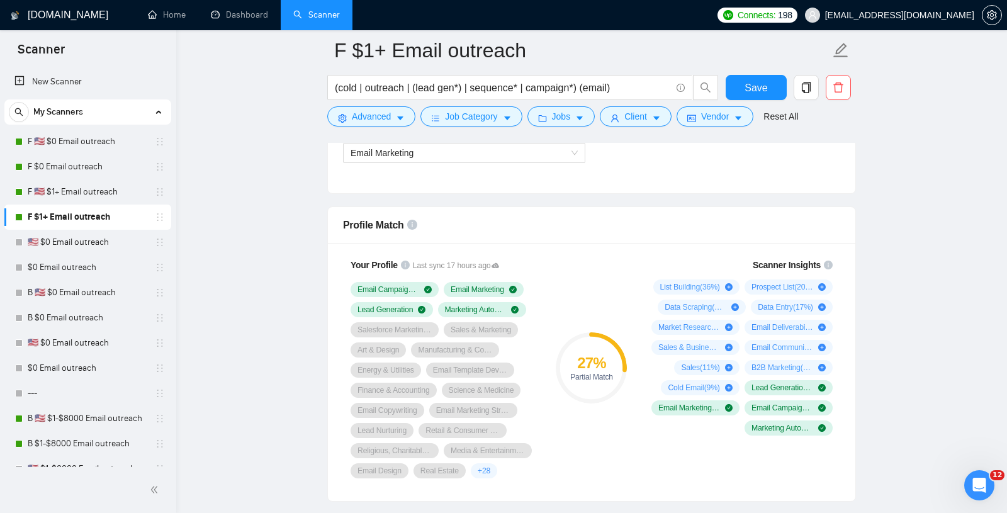
scroll to position [851, 0]
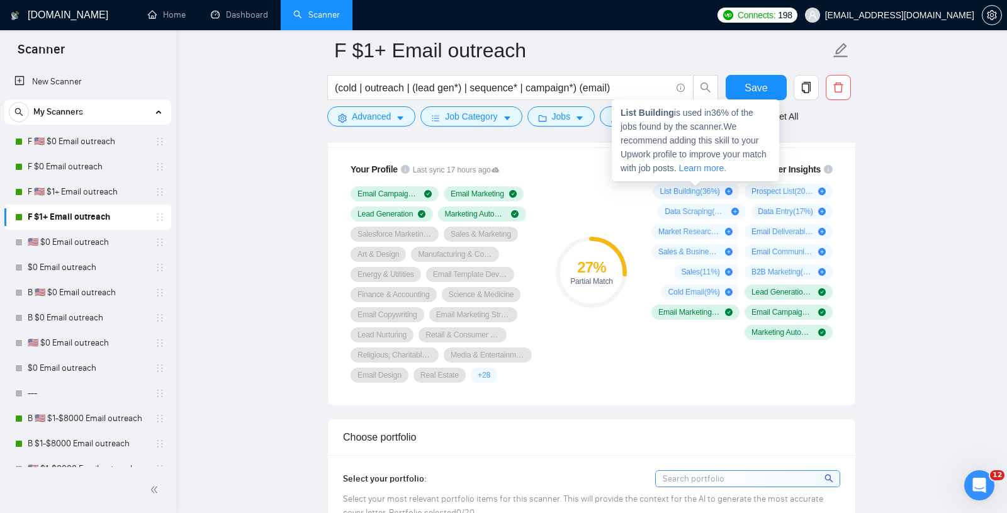
click at [674, 186] on span "List Building ( 36 %)" at bounding box center [690, 191] width 60 height 10
drag, startPoint x: 621, startPoint y: 111, endPoint x: 673, endPoint y: 111, distance: 51.6
click at [674, 113] on span "List Building is used in 36 % of the jobs found by the scanner. We recommend ad…" at bounding box center [693, 140] width 146 height 65
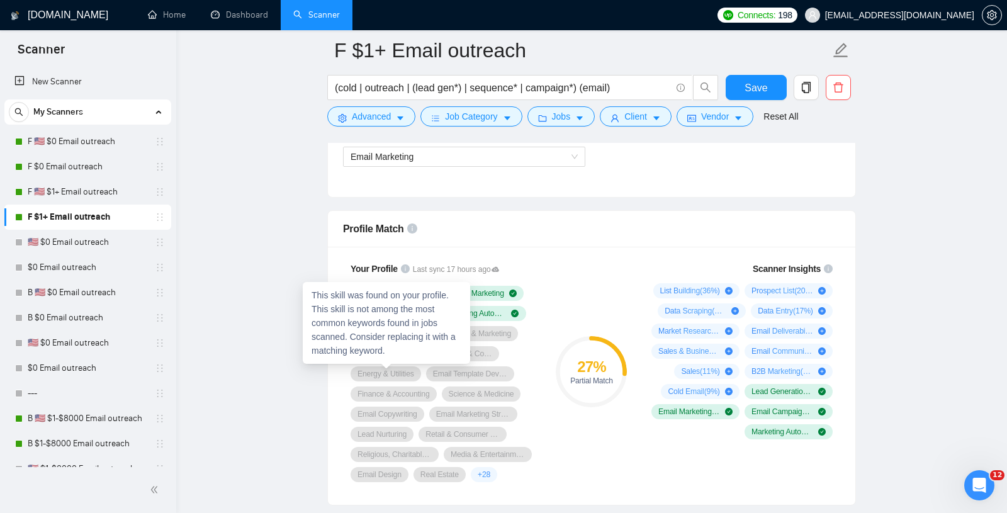
scroll to position [813, 0]
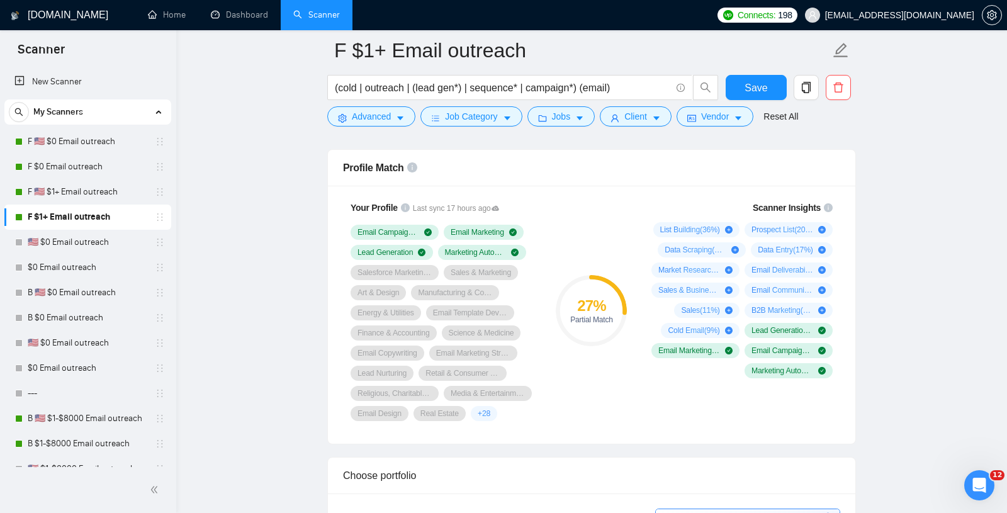
click at [682, 225] on span "List Building ( 36 %)" at bounding box center [690, 230] width 60 height 10
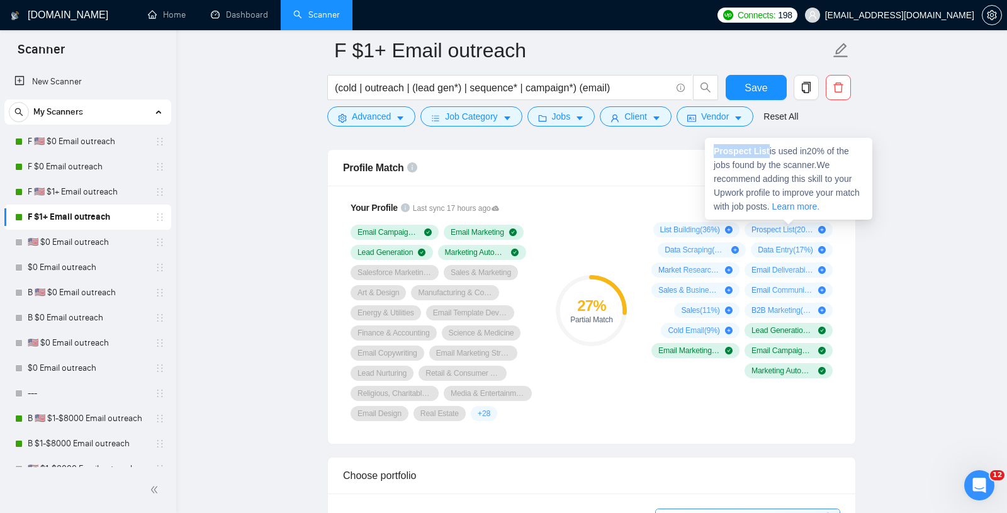
drag, startPoint x: 710, startPoint y: 147, endPoint x: 770, endPoint y: 148, distance: 59.8
click at [770, 148] on div "Prospect List is used in 20 % of the jobs found by the scanner. We recommend ad…" at bounding box center [788, 179] width 167 height 82
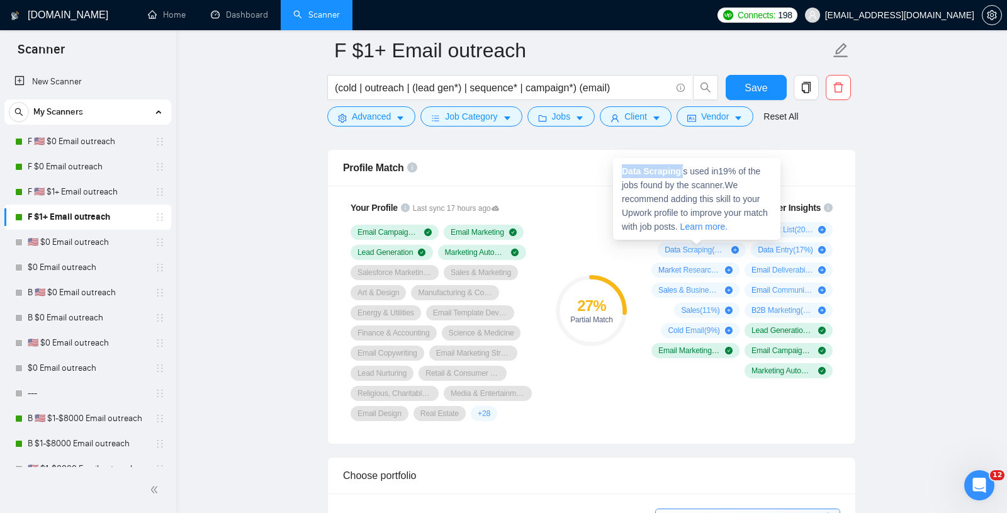
drag, startPoint x: 624, startPoint y: 171, endPoint x: 685, endPoint y: 171, distance: 61.0
click at [685, 171] on span "Data Scraping is used in 19 % of the jobs found by the scanner. We recommend ad…" at bounding box center [695, 198] width 146 height 65
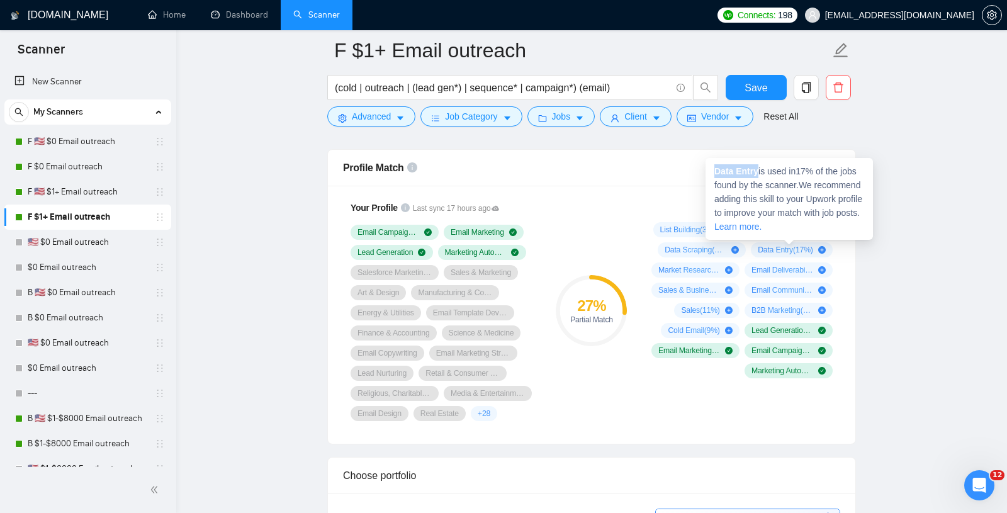
drag, startPoint x: 714, startPoint y: 169, endPoint x: 758, endPoint y: 171, distance: 44.1
click at [758, 171] on strong "Data Entry" at bounding box center [736, 171] width 44 height 10
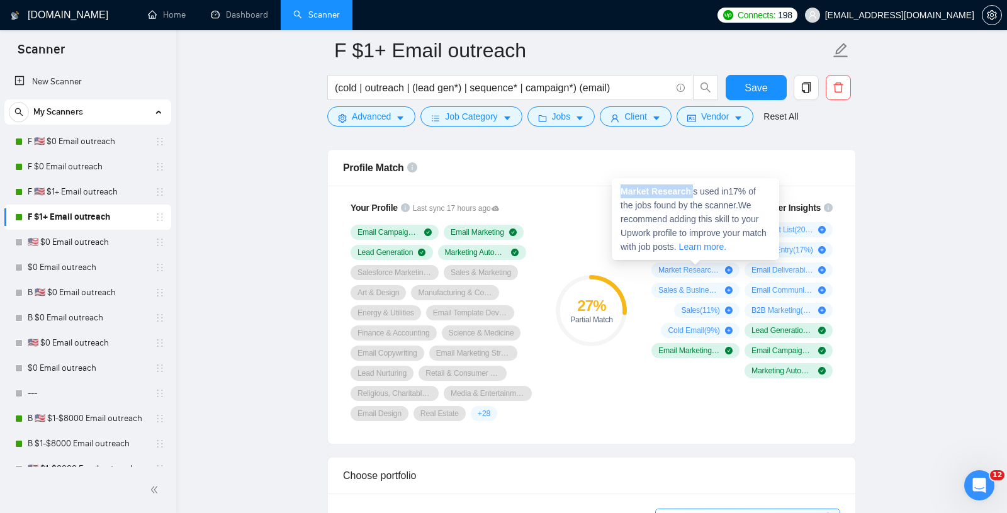
drag, startPoint x: 619, startPoint y: 188, endPoint x: 696, endPoint y: 188, distance: 77.4
click at [696, 188] on div "Market Research is used in 17 % of the jobs found by the scanner. We recommend …" at bounding box center [695, 219] width 167 height 82
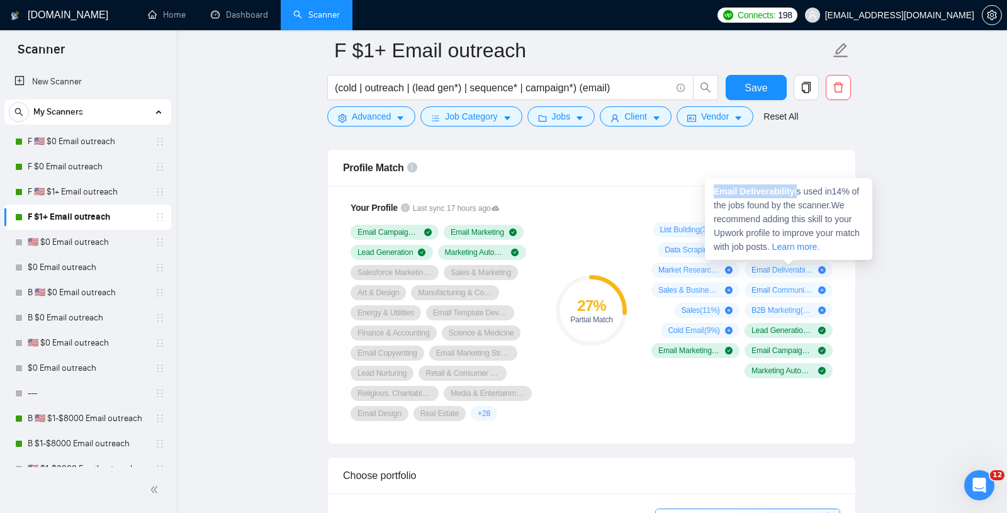
drag, startPoint x: 714, startPoint y: 192, endPoint x: 798, endPoint y: 191, distance: 84.9
click at [798, 191] on div "Email Deliverability is used in 14 % of the jobs found by the scanner. We recom…" at bounding box center [788, 219] width 167 height 82
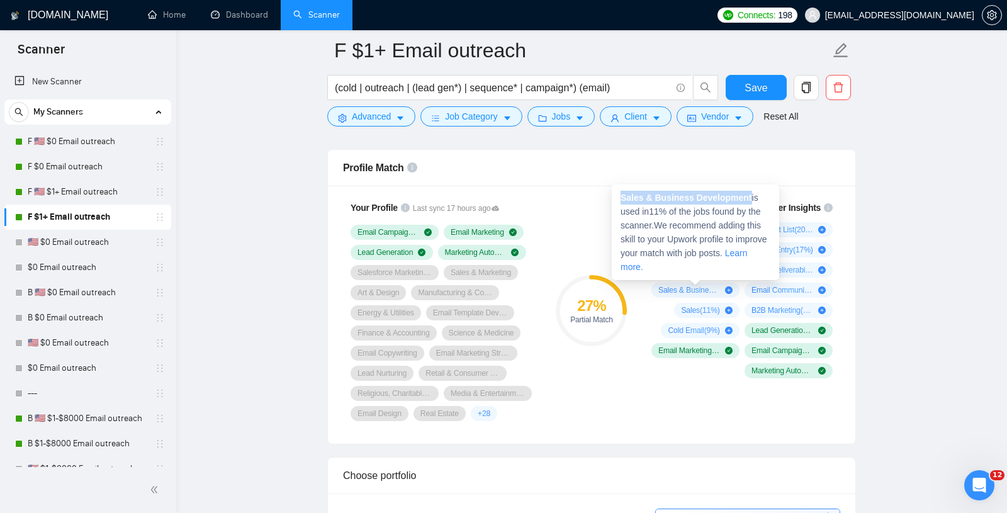
drag, startPoint x: 619, startPoint y: 197, endPoint x: 753, endPoint y: 197, distance: 133.4
click at [753, 197] on div "Sales & Business Development is used in 11 % of the jobs found by the scanner. …" at bounding box center [695, 232] width 167 height 96
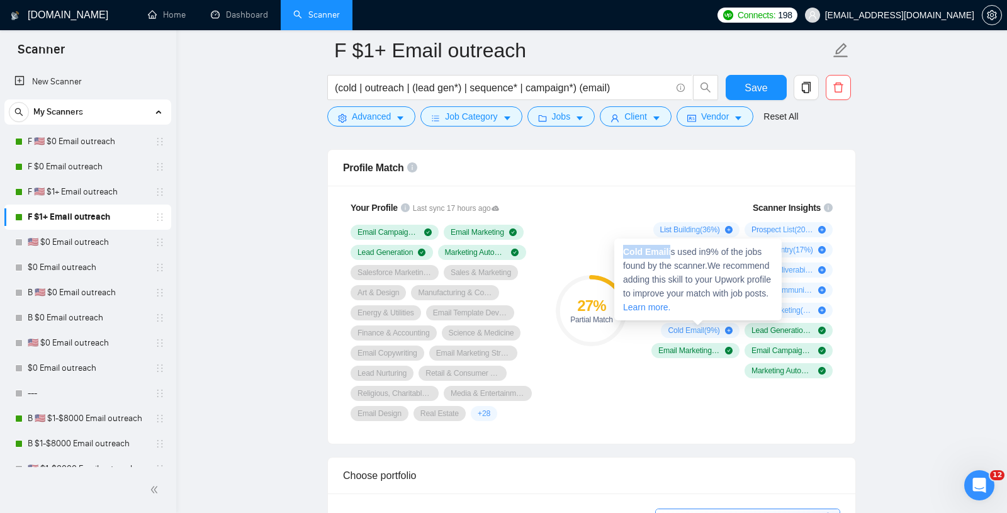
drag, startPoint x: 622, startPoint y: 252, endPoint x: 671, endPoint y: 252, distance: 49.7
click at [671, 252] on div "Cold Email is used in 9 % of the jobs found by the scanner. We recommend adding…" at bounding box center [697, 279] width 167 height 82
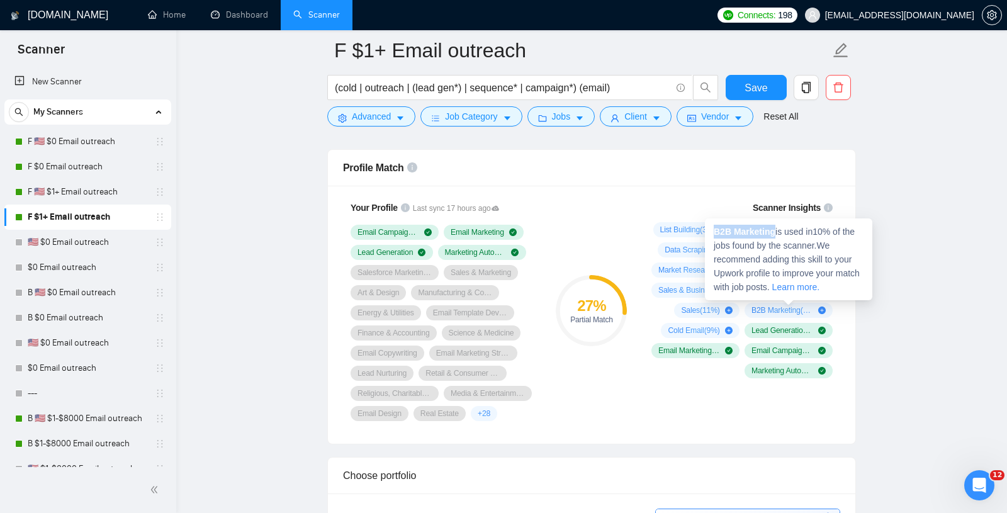
drag, startPoint x: 712, startPoint y: 233, endPoint x: 776, endPoint y: 235, distance: 64.2
click at [776, 235] on div "B2B Marketing is used in 10 % of the jobs found by the scanner. We recommend ad…" at bounding box center [788, 259] width 167 height 82
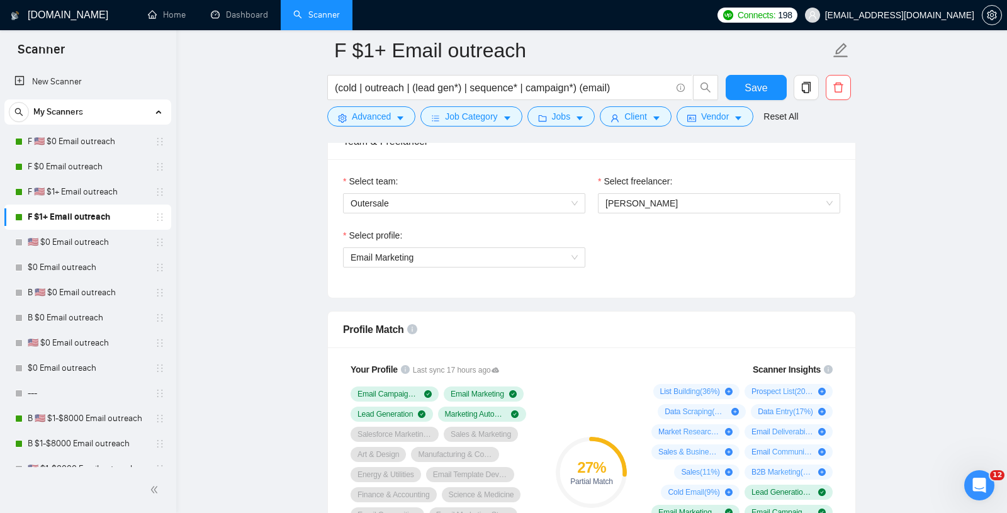
scroll to position [651, 0]
click at [480, 251] on span "Email Marketing" at bounding box center [463, 258] width 227 height 19
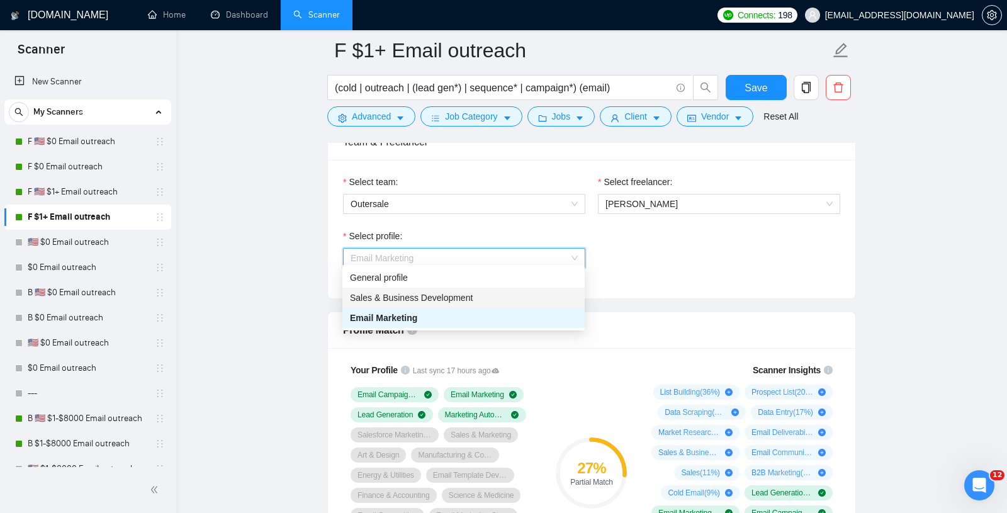
click at [418, 297] on span "Sales & Business Development" at bounding box center [411, 298] width 123 height 10
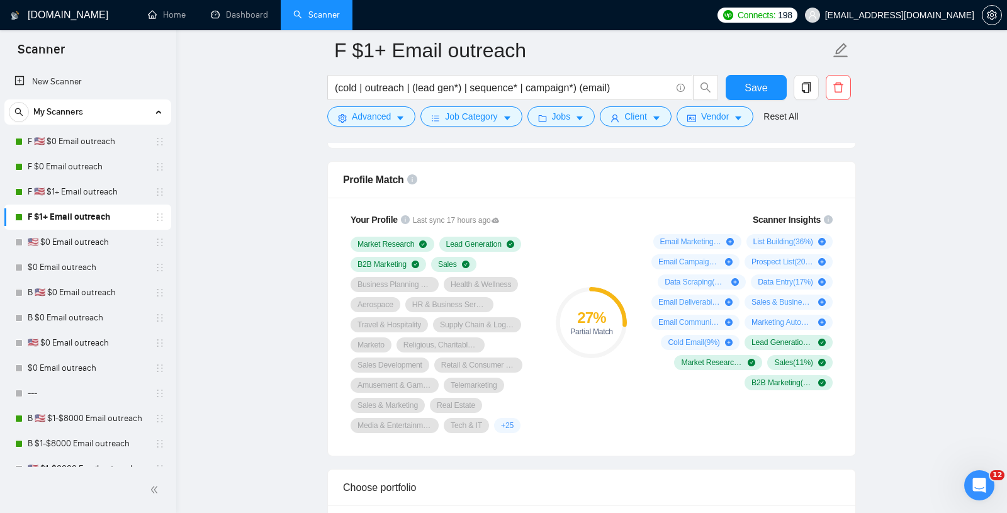
scroll to position [802, 0]
click at [573, 213] on div "27 % Partial Match" at bounding box center [591, 321] width 84 height 235
drag, startPoint x: 639, startPoint y: 216, endPoint x: 780, endPoint y: 323, distance: 176.6
click at [781, 320] on div "Scanner Insights Email Marketing ( 47 %) List Building ( 36 %) Email Campaign S…" at bounding box center [739, 300] width 201 height 193
click at [734, 316] on div "Email Communication ( 11 %)" at bounding box center [695, 321] width 88 height 15
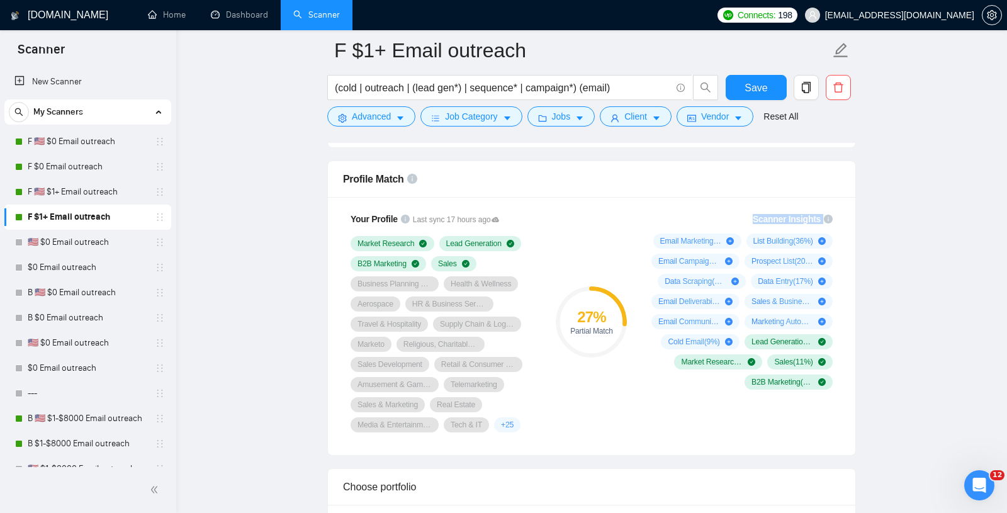
click at [722, 385] on div "Scanner Insights Email Marketing ( 47 %) List Building ( 36 %) Email Campaign S…" at bounding box center [739, 300] width 201 height 193
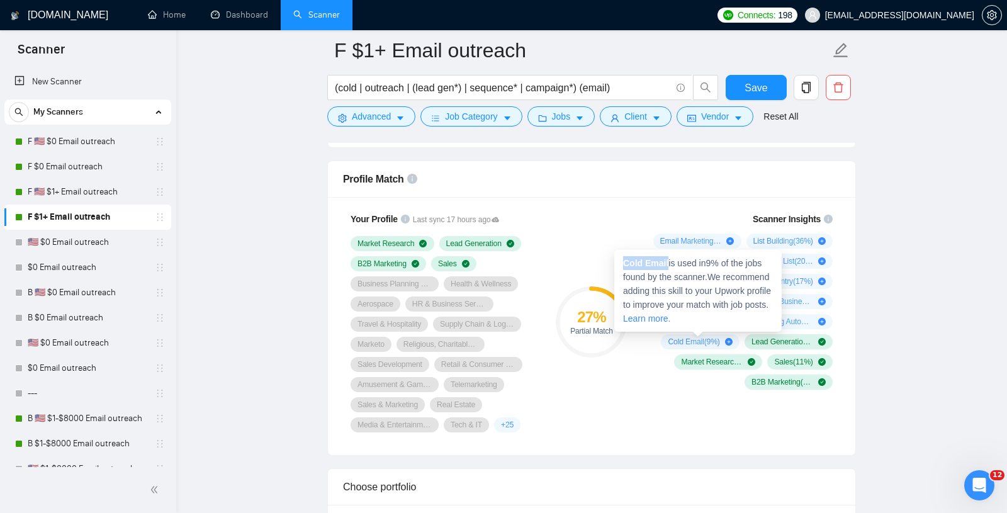
drag, startPoint x: 622, startPoint y: 264, endPoint x: 668, endPoint y: 264, distance: 46.6
click at [668, 264] on div "Cold Email is used in 9 % of the jobs found by the scanner. We recommend adding…" at bounding box center [697, 291] width 167 height 82
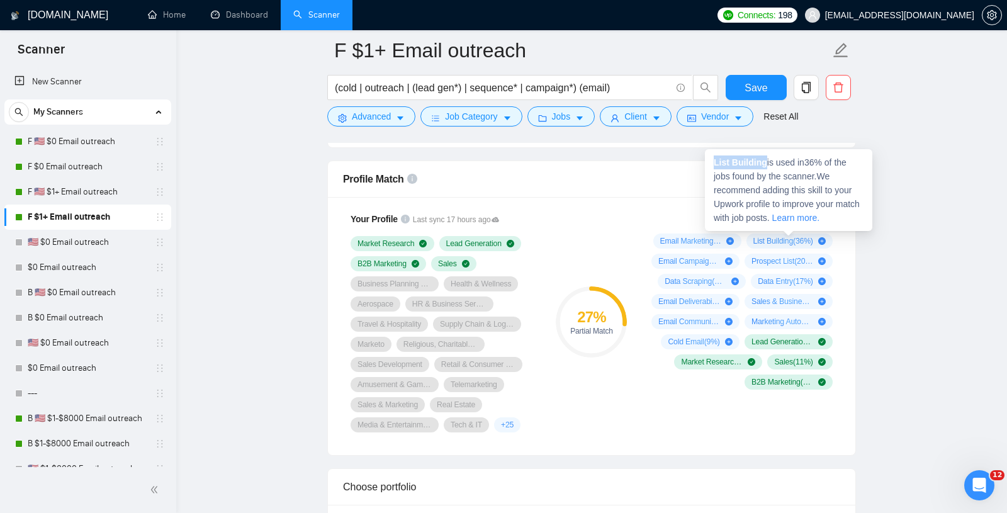
drag, startPoint x: 712, startPoint y: 163, endPoint x: 768, endPoint y: 163, distance: 55.4
click at [768, 163] on div "List Building is used in 36 % of the jobs found by the scanner. We recommend ad…" at bounding box center [788, 190] width 167 height 82
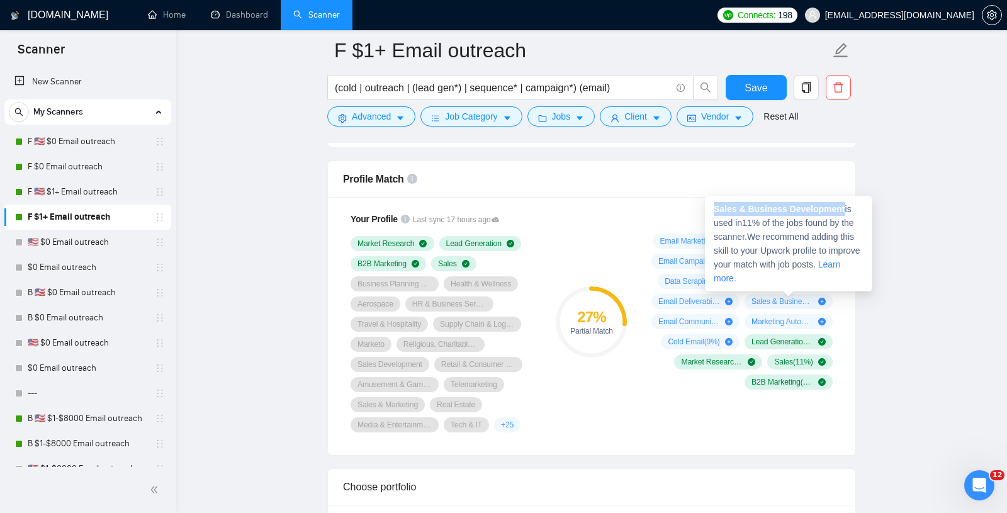
drag, startPoint x: 713, startPoint y: 204, endPoint x: 846, endPoint y: 205, distance: 132.8
click at [846, 205] on div "Sales & Business Development is used in 11 % of the jobs found by the scanner. …" at bounding box center [788, 244] width 167 height 96
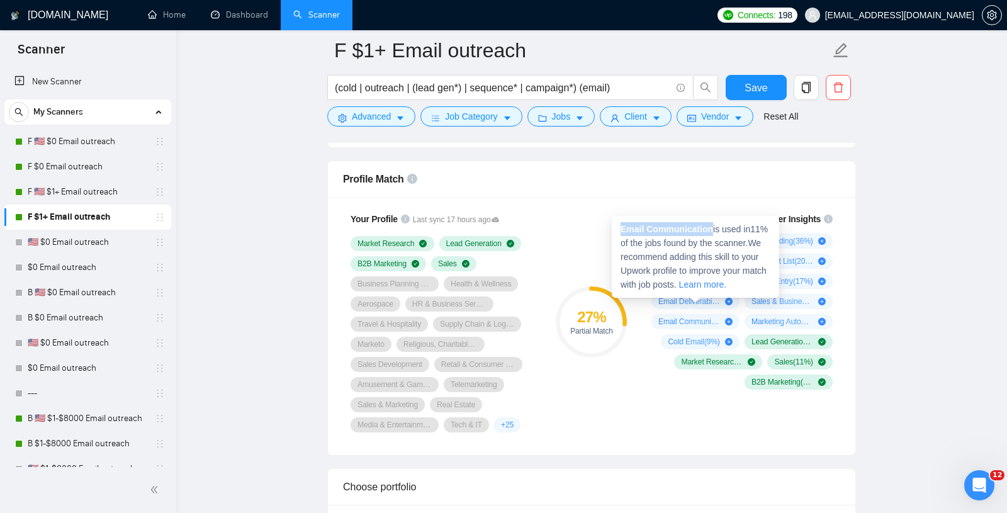
drag, startPoint x: 618, startPoint y: 228, endPoint x: 714, endPoint y: 230, distance: 96.3
click at [714, 230] on div "Email Communication is used in 11 % of the jobs found by the scanner. We recomm…" at bounding box center [695, 257] width 167 height 82
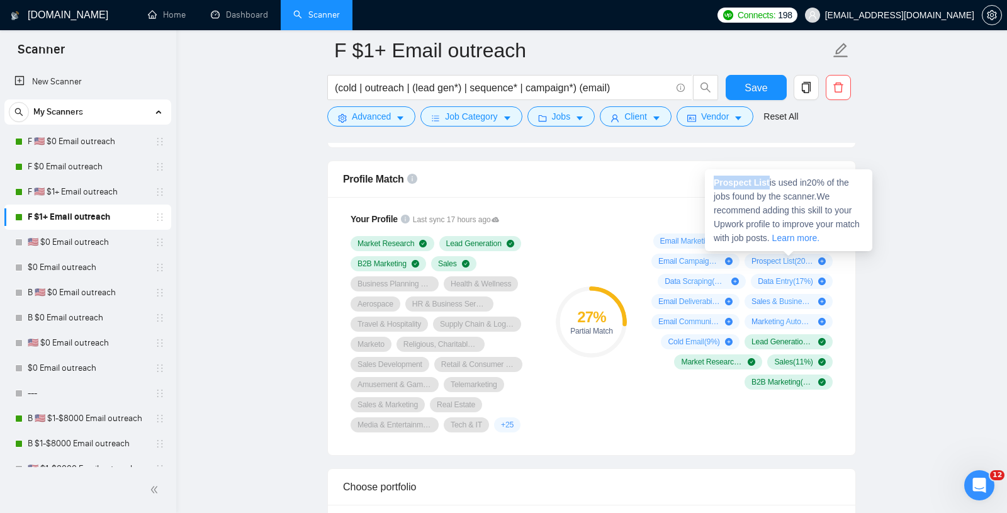
drag, startPoint x: 712, startPoint y: 180, endPoint x: 770, endPoint y: 179, distance: 57.9
click at [770, 179] on div "Prospect List is used in 20 % of the jobs found by the scanner. We recommend ad…" at bounding box center [788, 210] width 167 height 82
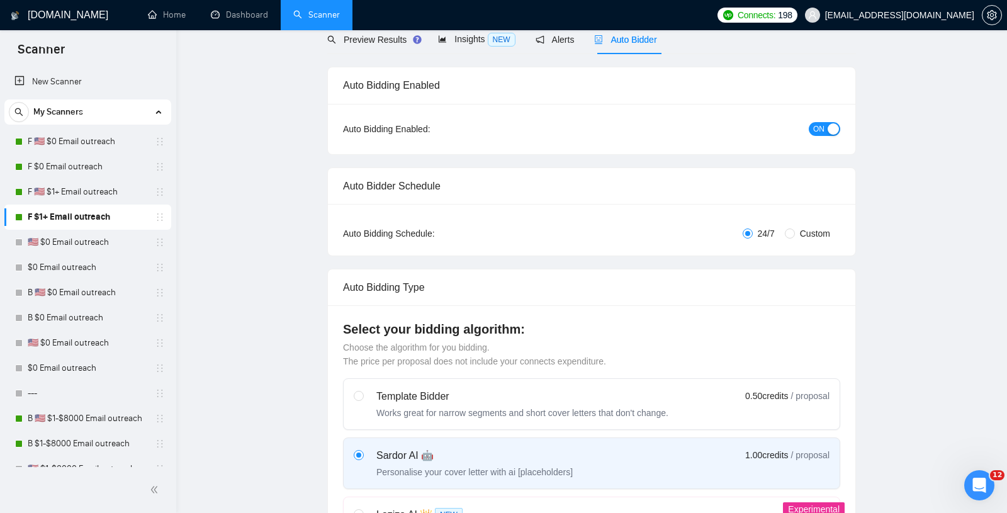
scroll to position [0, 0]
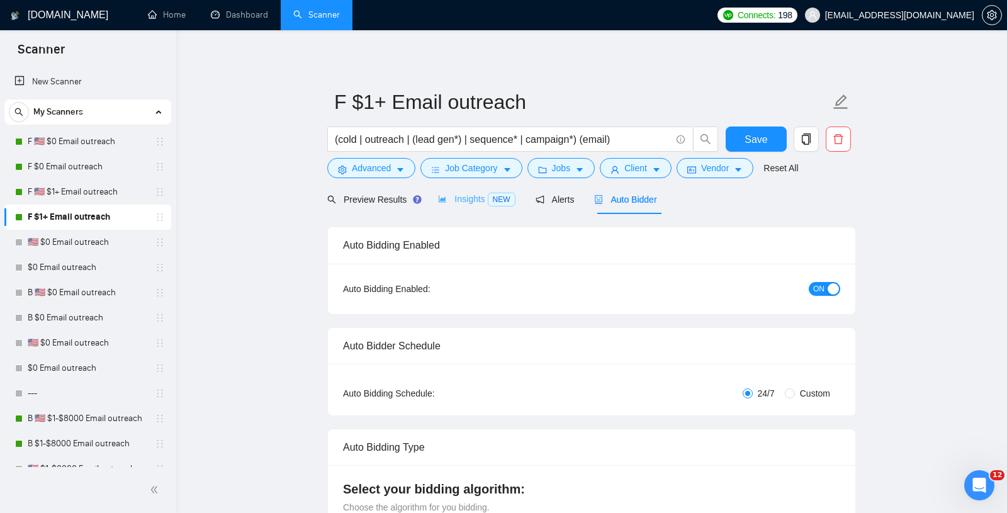
click at [462, 211] on div "Insights NEW" at bounding box center [476, 199] width 77 height 30
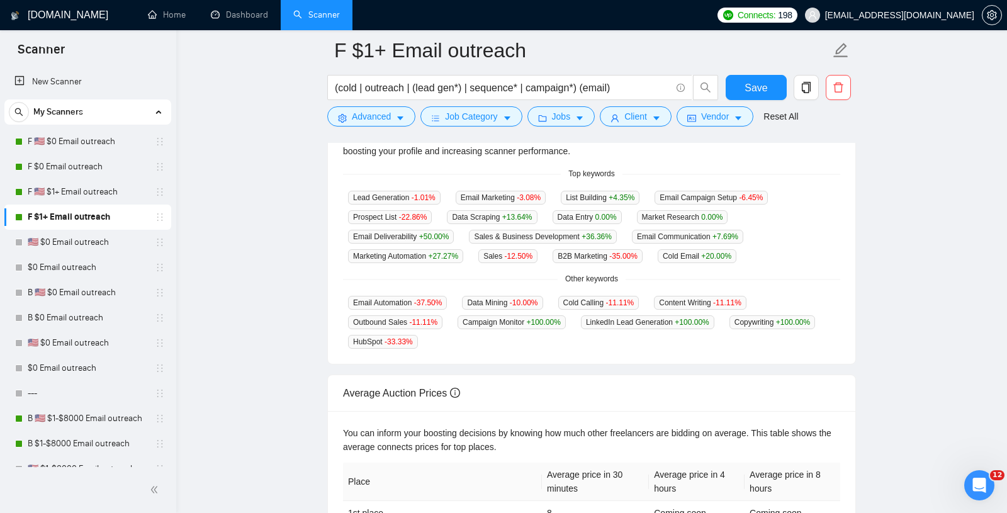
scroll to position [311, 0]
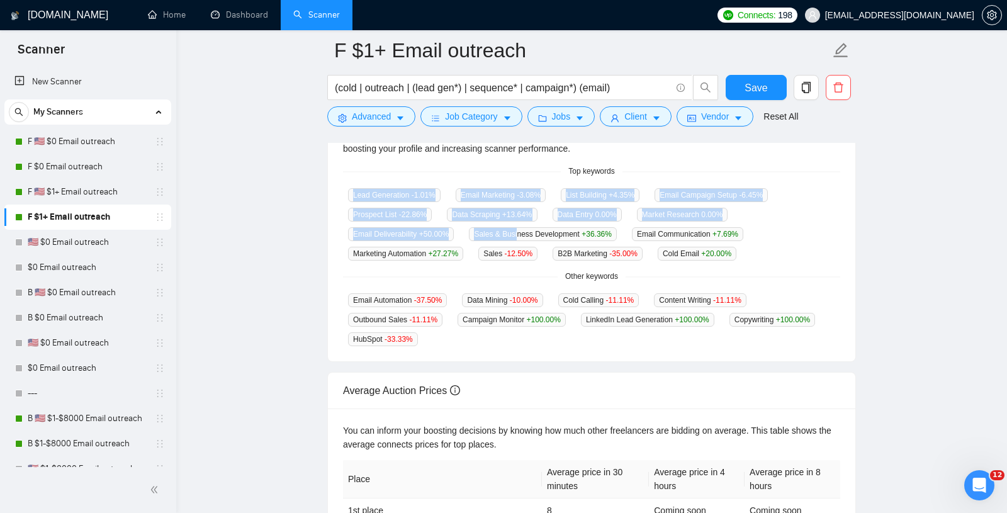
drag, startPoint x: 415, startPoint y: 186, endPoint x: 522, endPoint y: 228, distance: 115.0
click at [522, 228] on div "GigRadar analyses the keywords used in the jobs found by this scanner to help y…" at bounding box center [591, 230] width 527 height 262
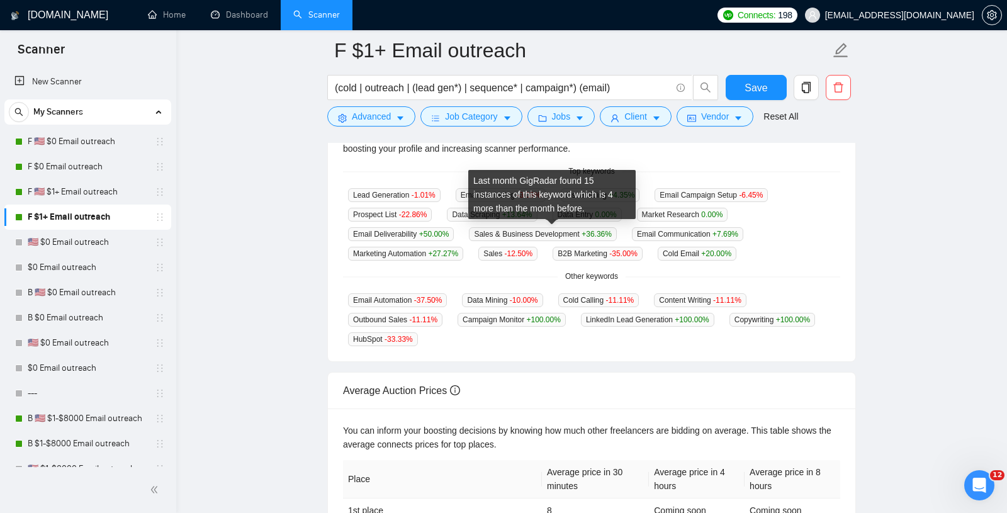
click at [481, 228] on span "Sales & Business Development +36.36 %" at bounding box center [542, 234] width 147 height 14
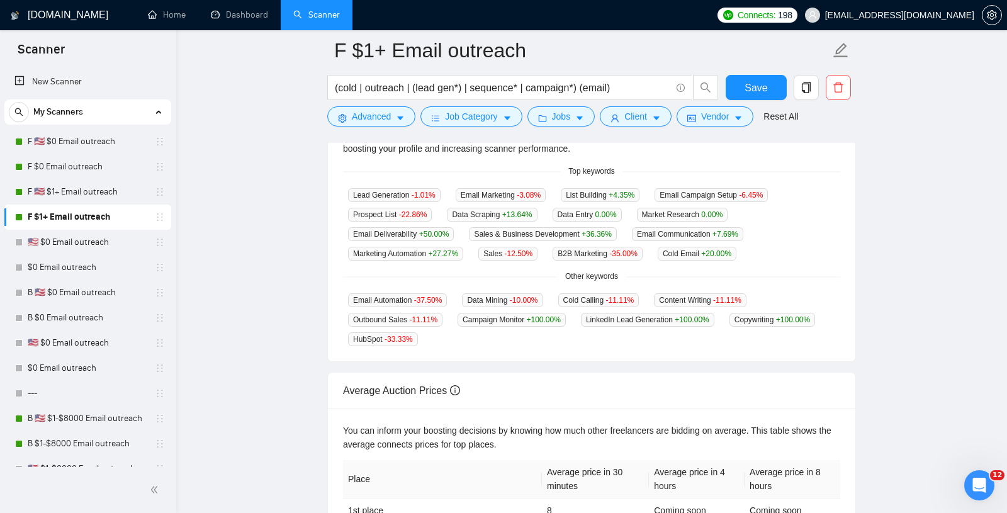
click at [491, 277] on div "Other keywords" at bounding box center [591, 277] width 497 height 12
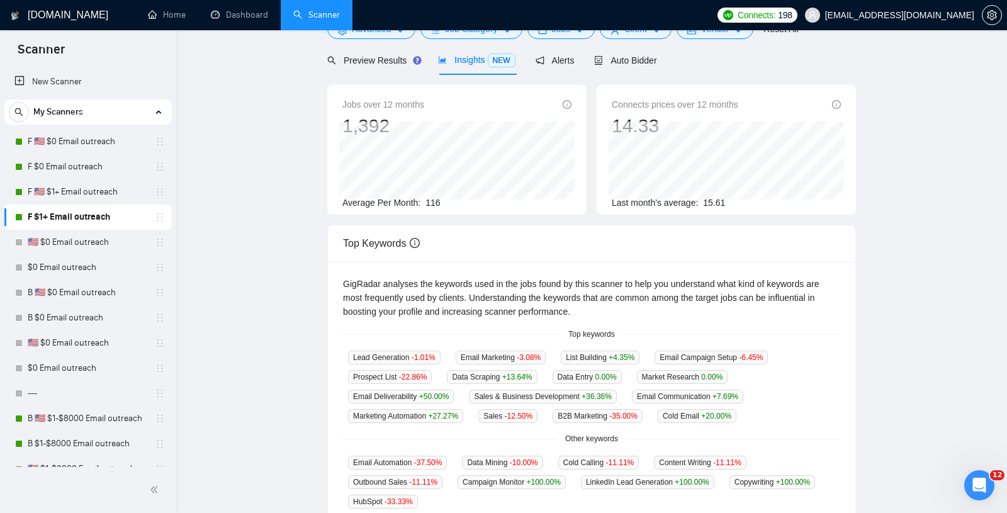
scroll to position [0, 0]
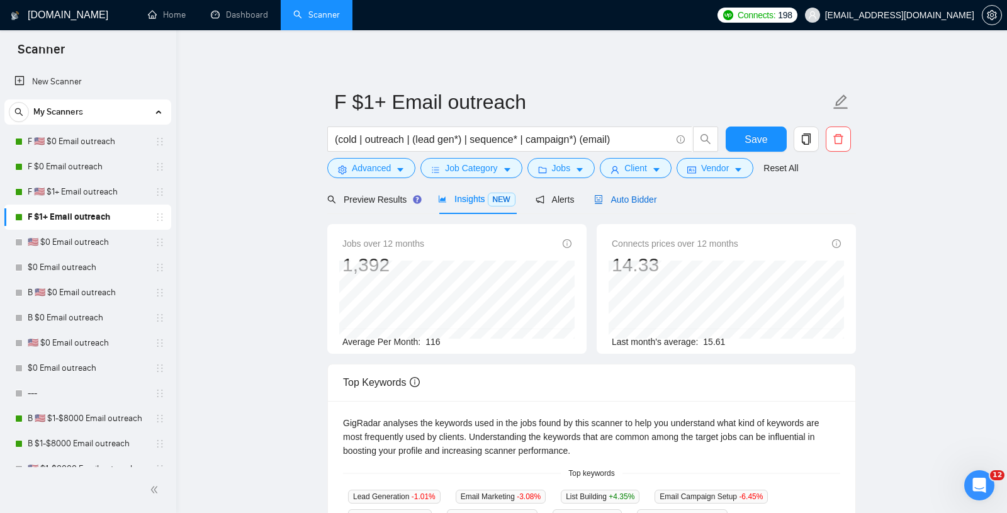
click at [639, 194] on span "Auto Bidder" at bounding box center [625, 199] width 62 height 10
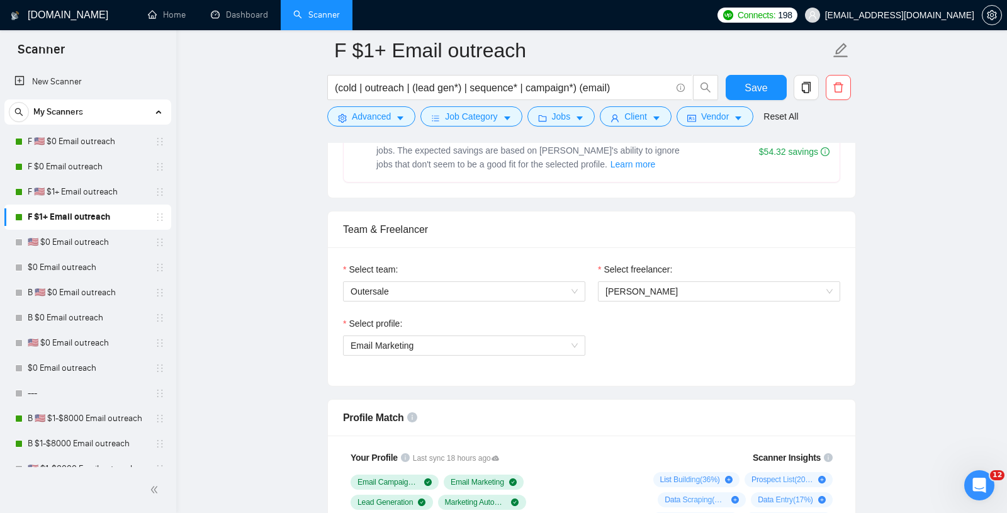
scroll to position [573, 0]
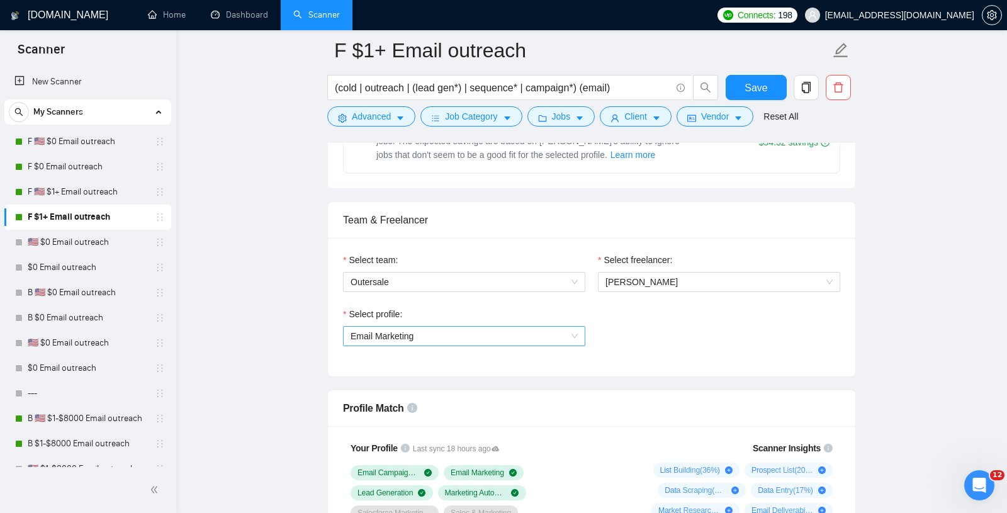
click at [522, 329] on span "Email Marketing" at bounding box center [463, 336] width 227 height 19
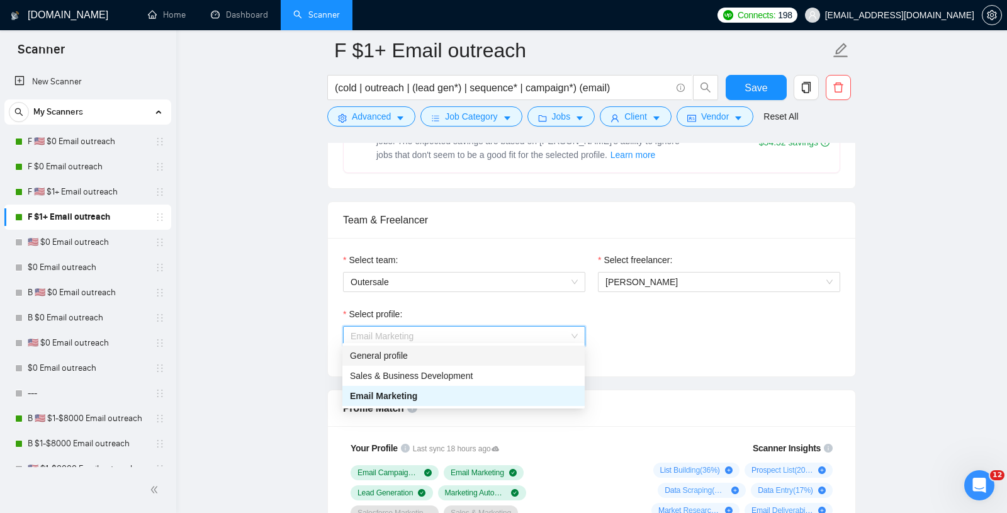
scroll to position [732, 0]
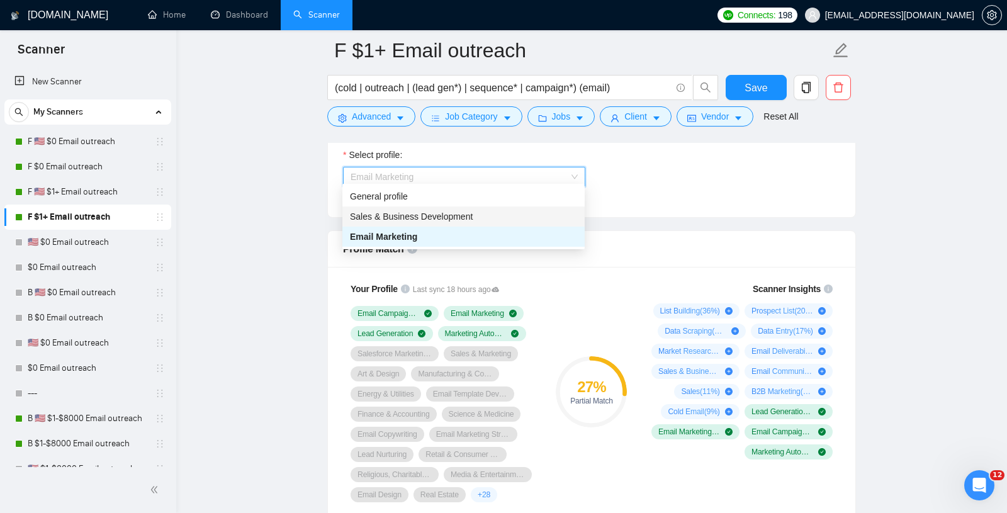
click at [397, 216] on span "Sales & Business Development" at bounding box center [411, 216] width 123 height 10
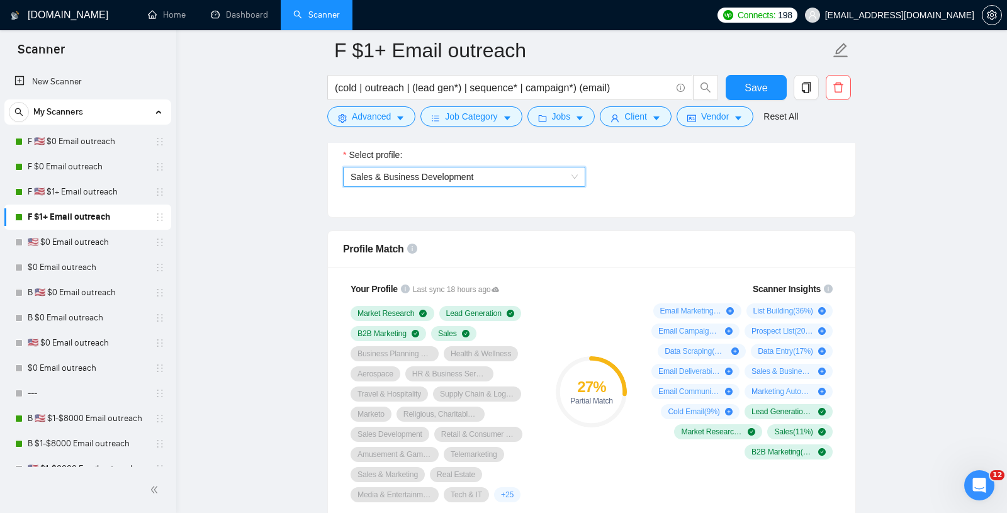
click at [389, 172] on span "Sales & Business Development" at bounding box center [411, 177] width 123 height 10
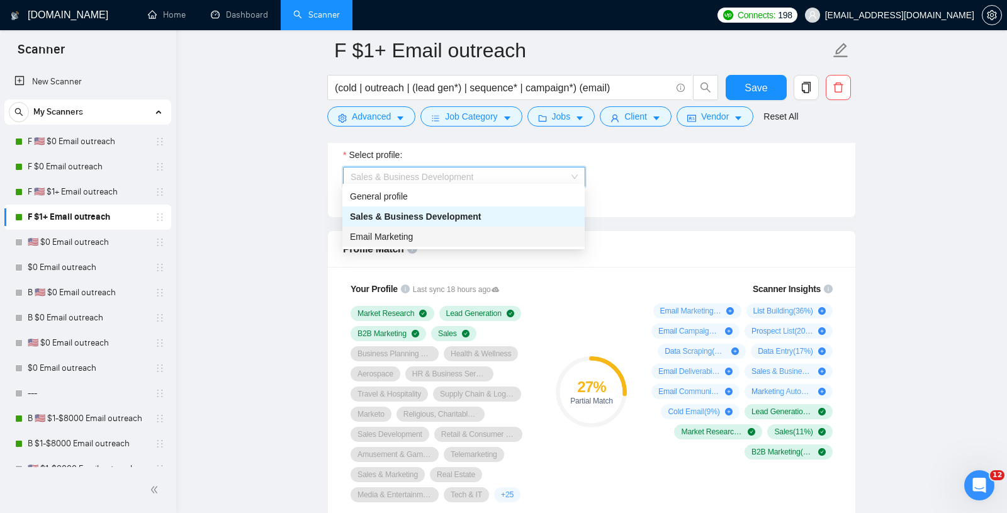
click at [401, 242] on div "Email Marketing" at bounding box center [463, 237] width 227 height 14
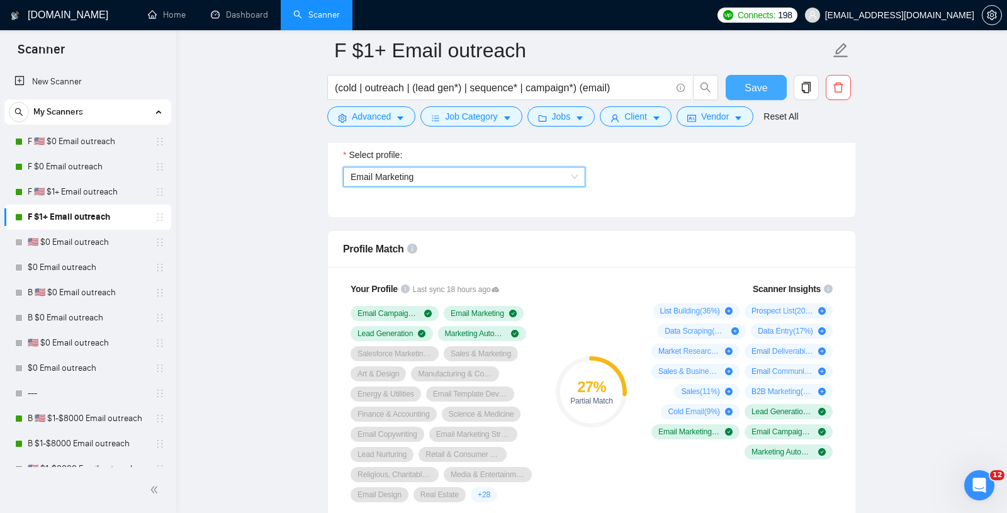
click at [740, 84] on button "Save" at bounding box center [755, 87] width 61 height 25
click at [52, 191] on link "F 🇺🇸 $1+ Email outreach" at bounding box center [88, 191] width 120 height 25
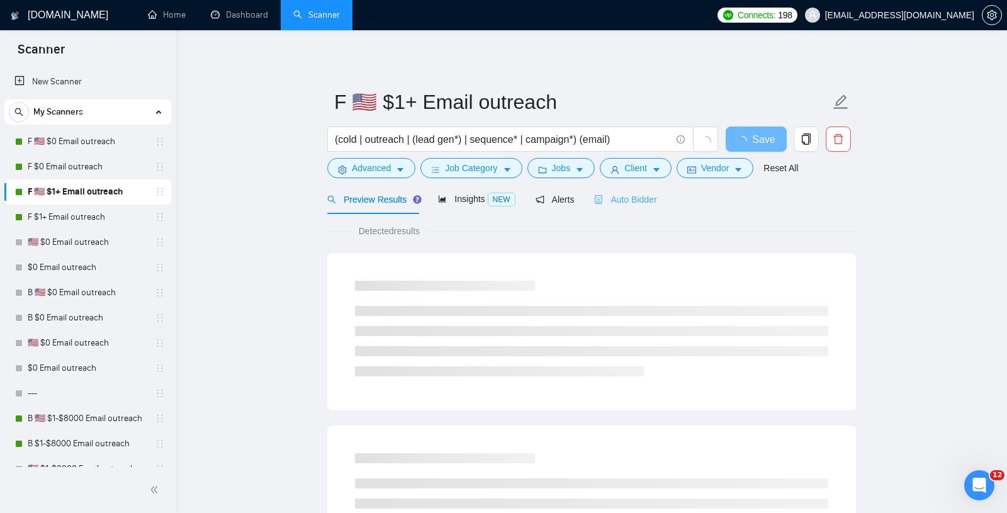
click at [624, 210] on div "Auto Bidder" at bounding box center [625, 199] width 62 height 30
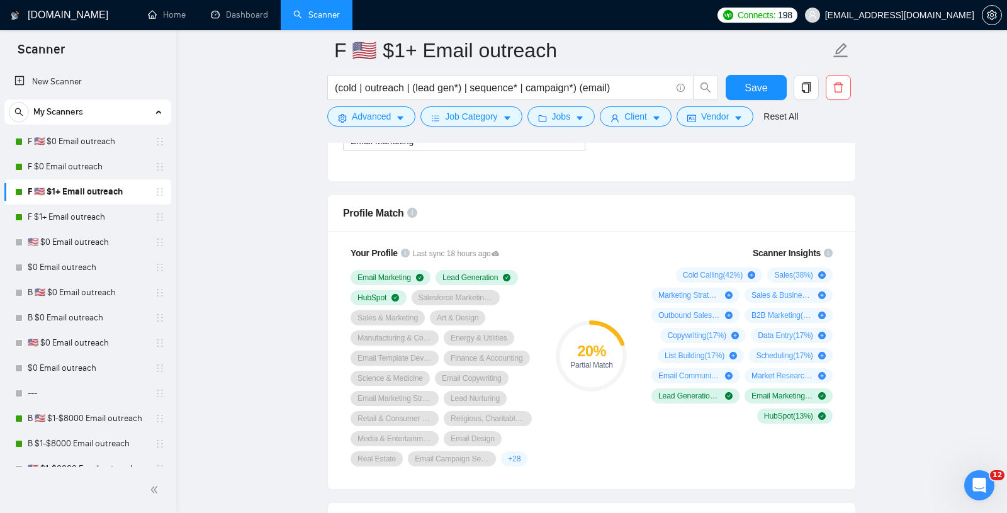
scroll to position [774, 0]
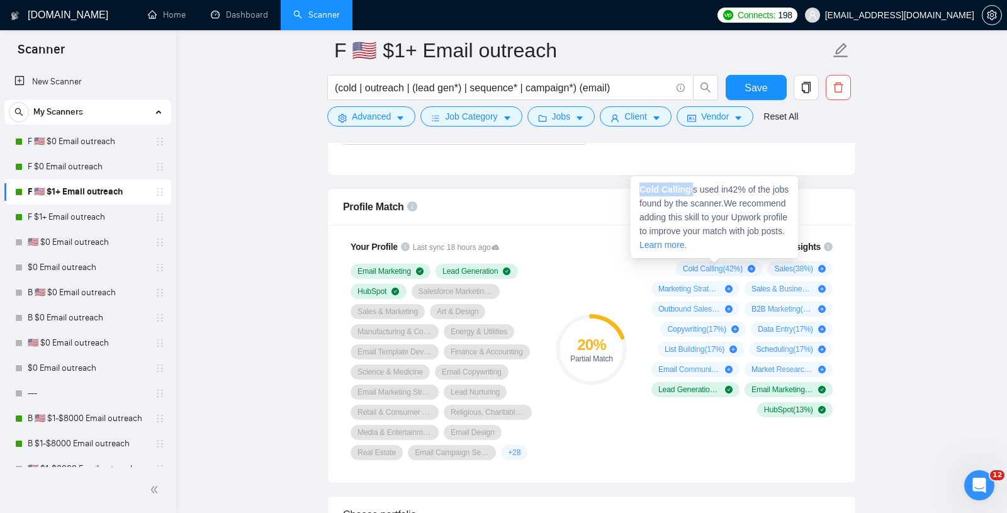
drag, startPoint x: 639, startPoint y: 189, endPoint x: 693, endPoint y: 190, distance: 54.1
click at [693, 190] on span "Cold Calling is used in 42 % of the jobs found by the scanner. We recommend add…" at bounding box center [713, 216] width 149 height 65
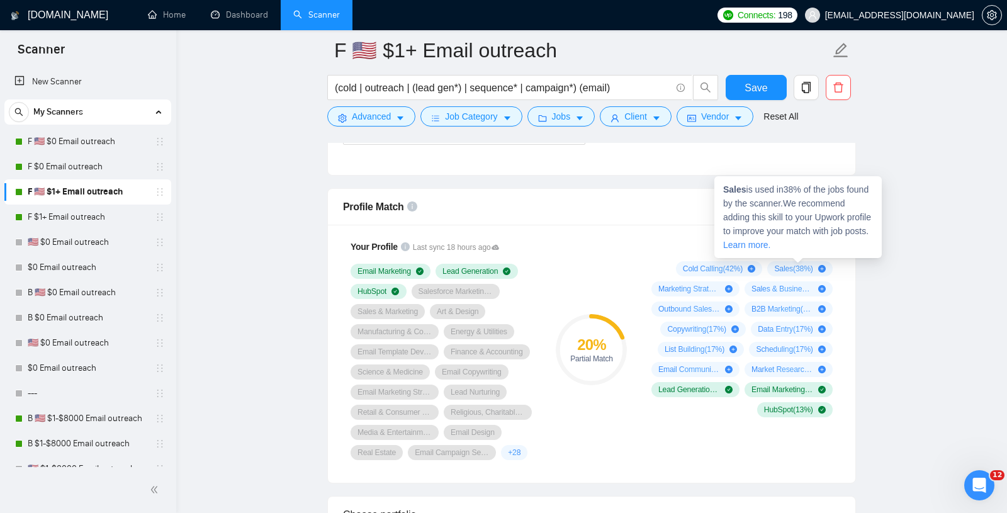
click at [725, 190] on strong "Sales" at bounding box center [734, 189] width 23 height 10
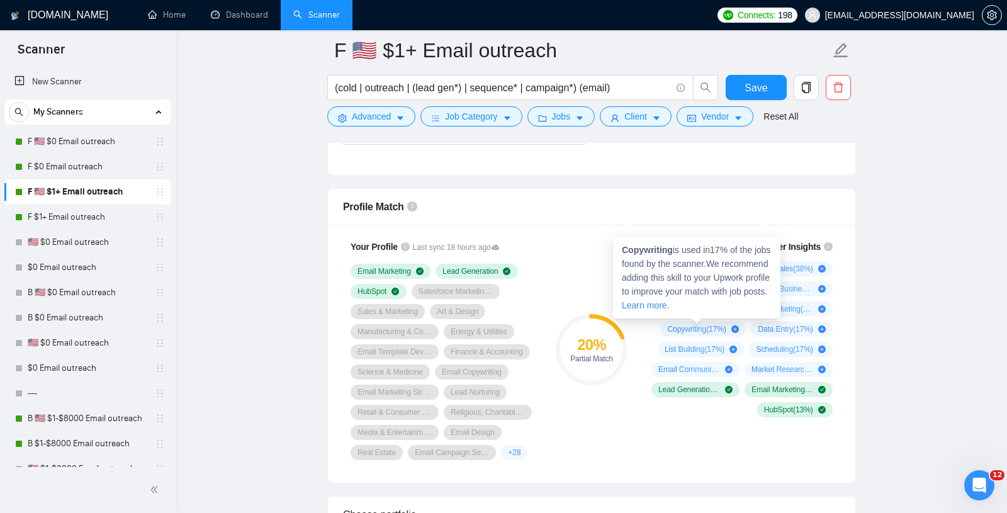
click at [644, 248] on strong "Copywriting" at bounding box center [647, 250] width 51 height 10
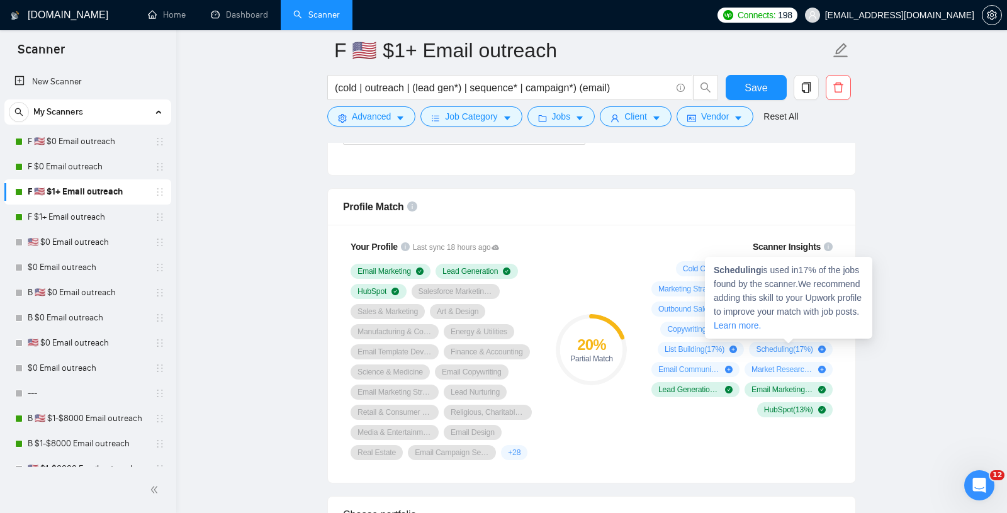
click at [729, 272] on strong "Scheduling" at bounding box center [737, 270] width 47 height 10
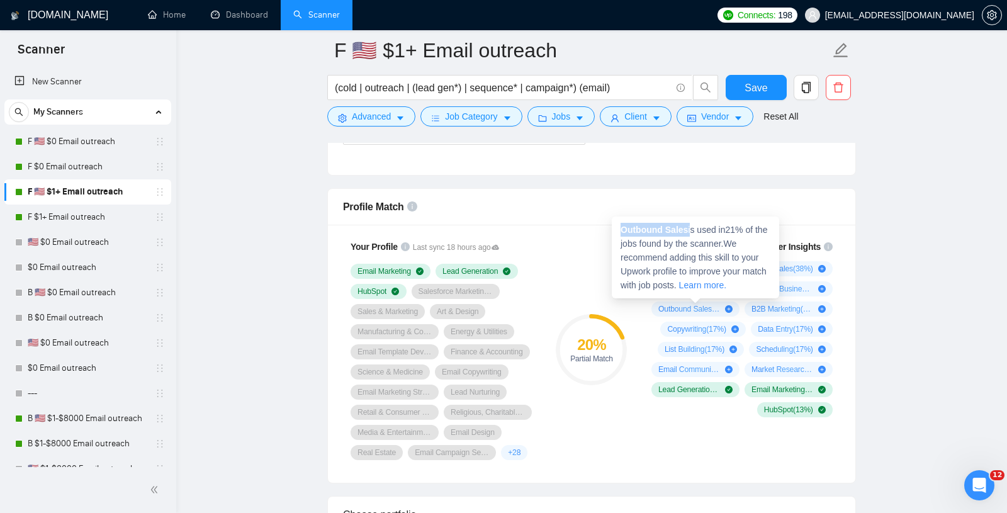
drag, startPoint x: 621, startPoint y: 229, endPoint x: 691, endPoint y: 230, distance: 69.8
click at [691, 230] on span "Outbound Sales is used in 21 % of the jobs found by the scanner. We recommend a…" at bounding box center [693, 257] width 147 height 65
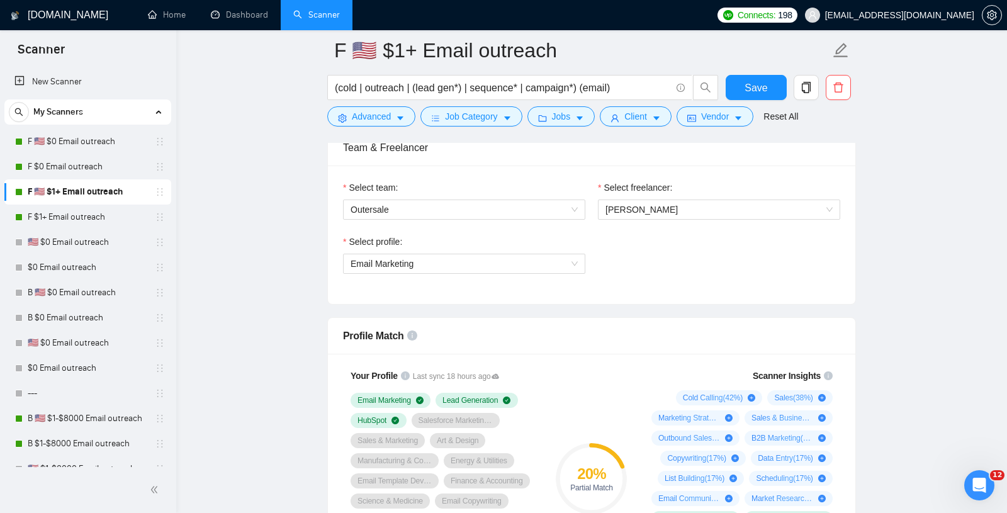
scroll to position [644, 0]
click at [442, 257] on span "Email Marketing" at bounding box center [463, 264] width 227 height 19
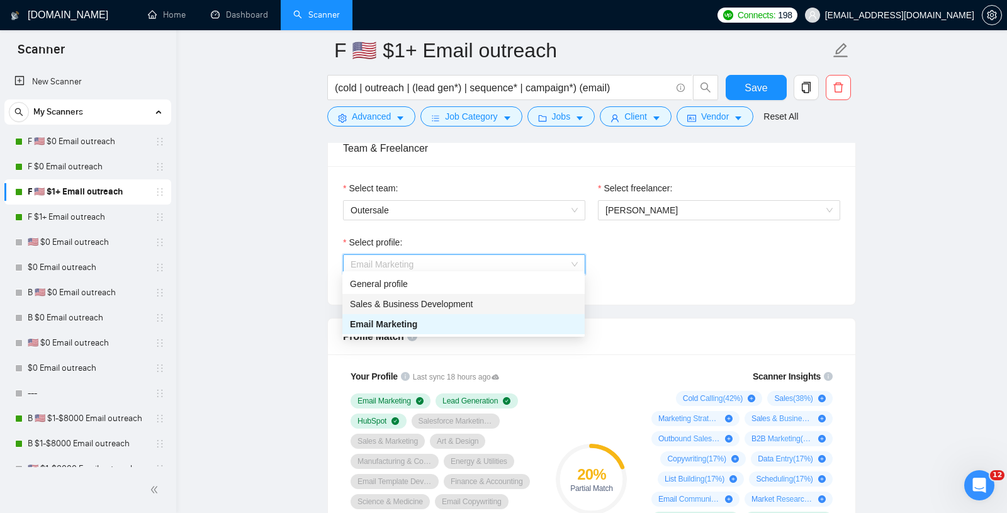
click at [408, 297] on div "Sales & Business Development" at bounding box center [463, 304] width 227 height 14
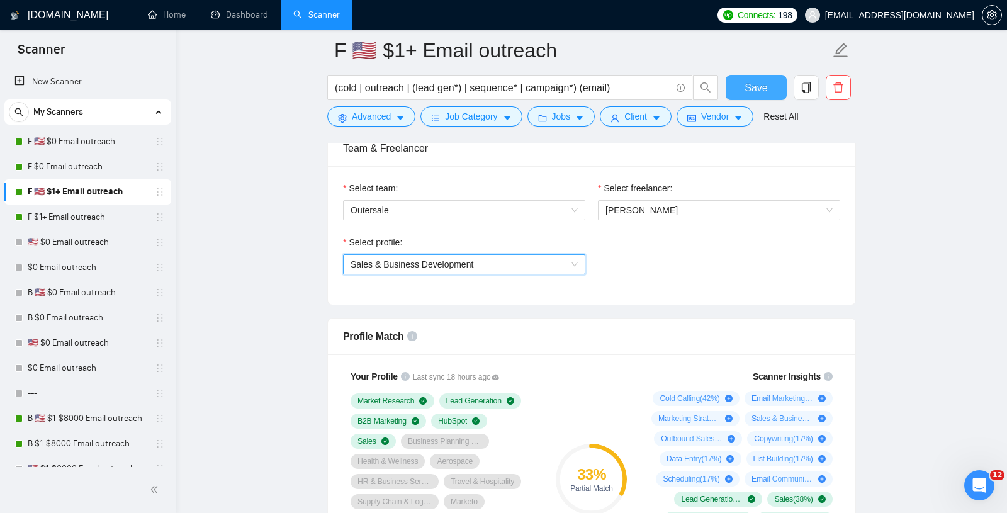
click at [752, 83] on span "Save" at bounding box center [755, 88] width 23 height 16
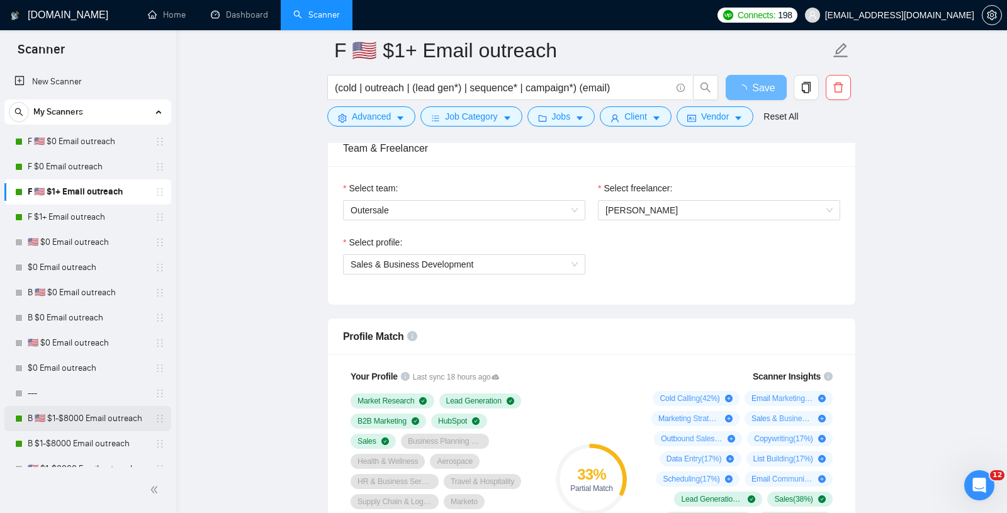
click at [104, 423] on link "B 🇺🇸 $1-$8000 Email outreach" at bounding box center [88, 418] width 120 height 25
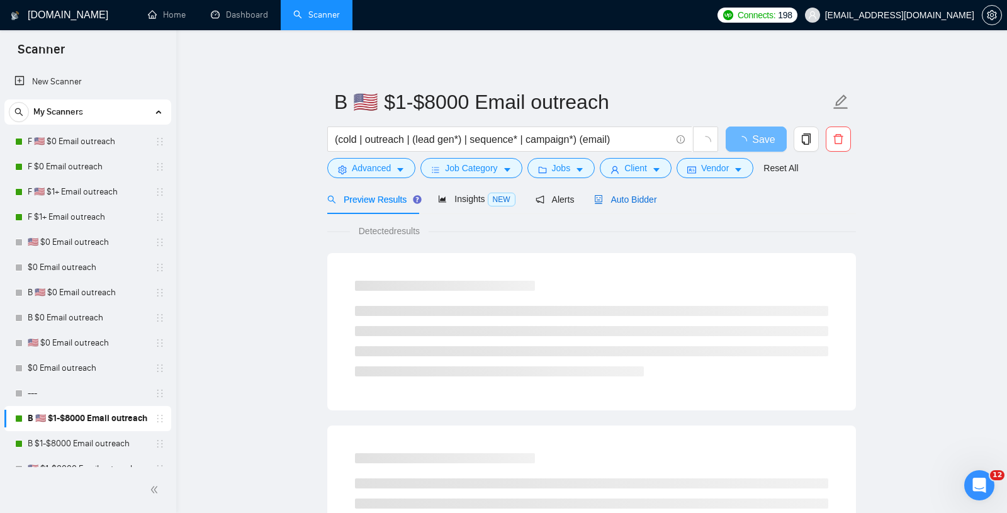
click at [647, 196] on span "Auto Bidder" at bounding box center [625, 199] width 62 height 10
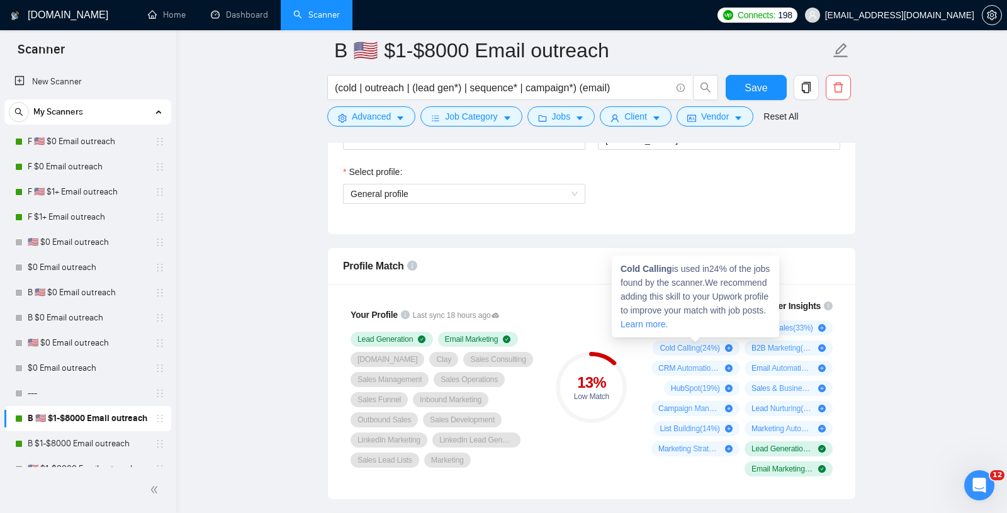
scroll to position [708, 0]
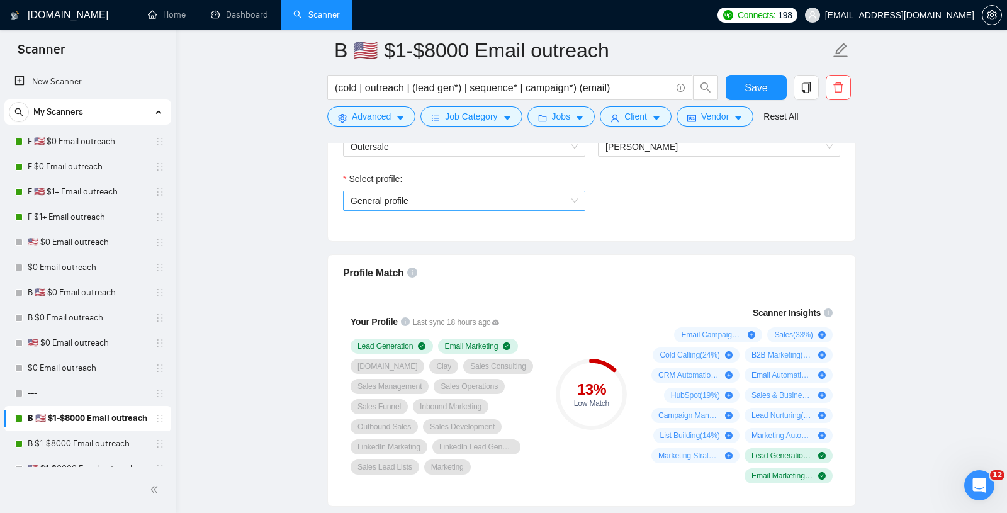
click at [466, 191] on span "General profile" at bounding box center [463, 200] width 227 height 19
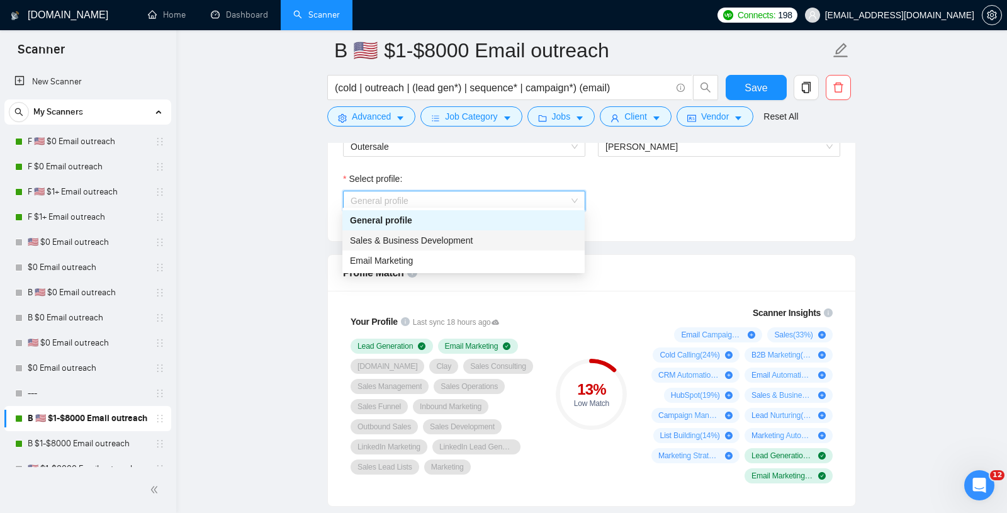
click at [405, 235] on span "Sales & Business Development" at bounding box center [411, 240] width 123 height 10
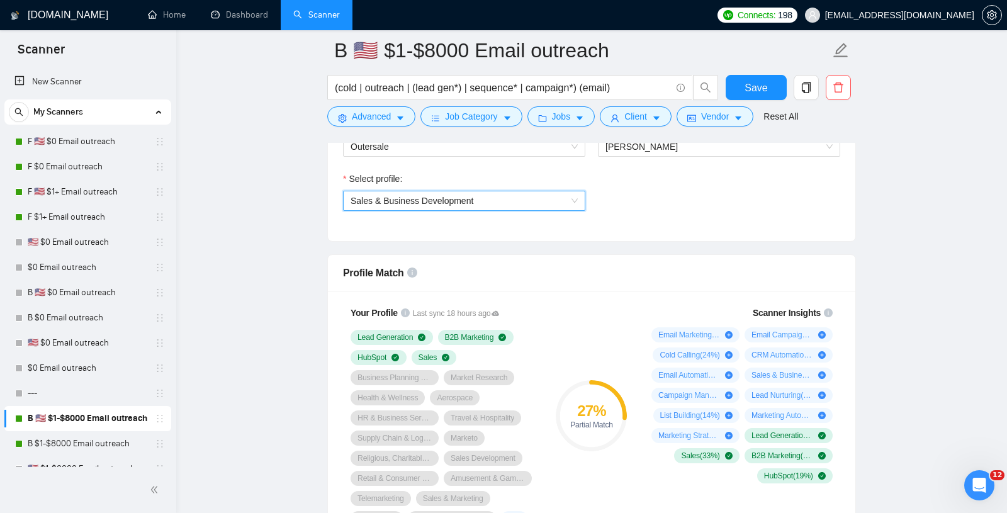
click at [438, 197] on span "Sales & Business Development" at bounding box center [411, 201] width 123 height 10
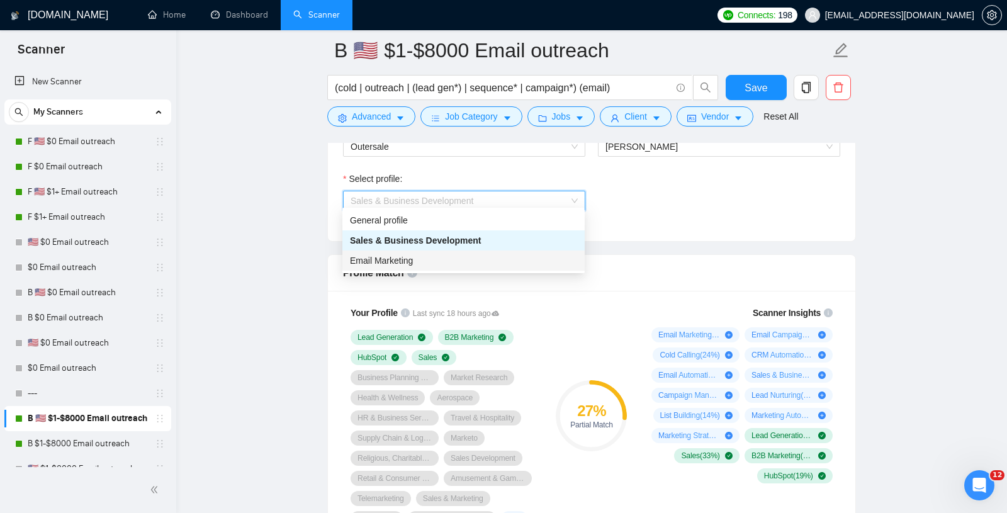
click at [413, 263] on span "Email Marketing" at bounding box center [381, 260] width 63 height 10
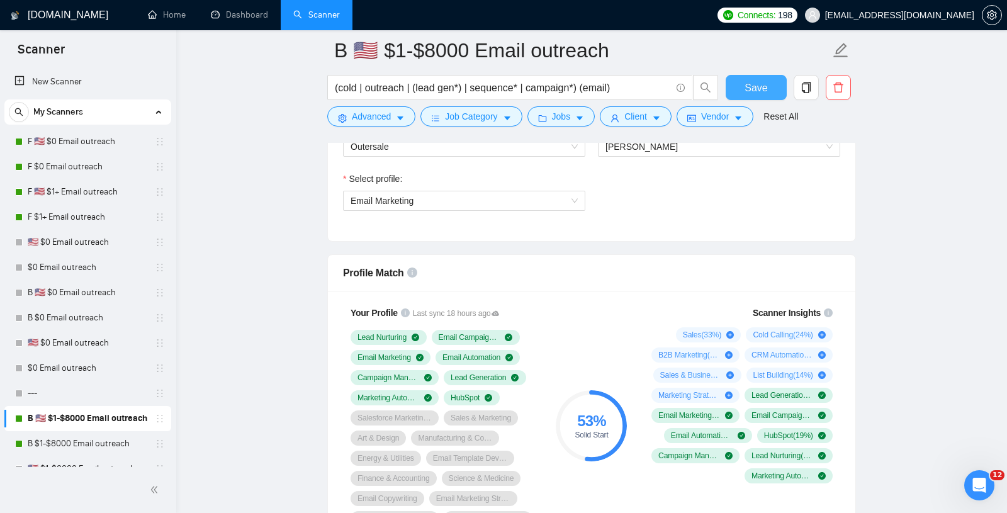
click at [758, 81] on span "Save" at bounding box center [755, 88] width 23 height 16
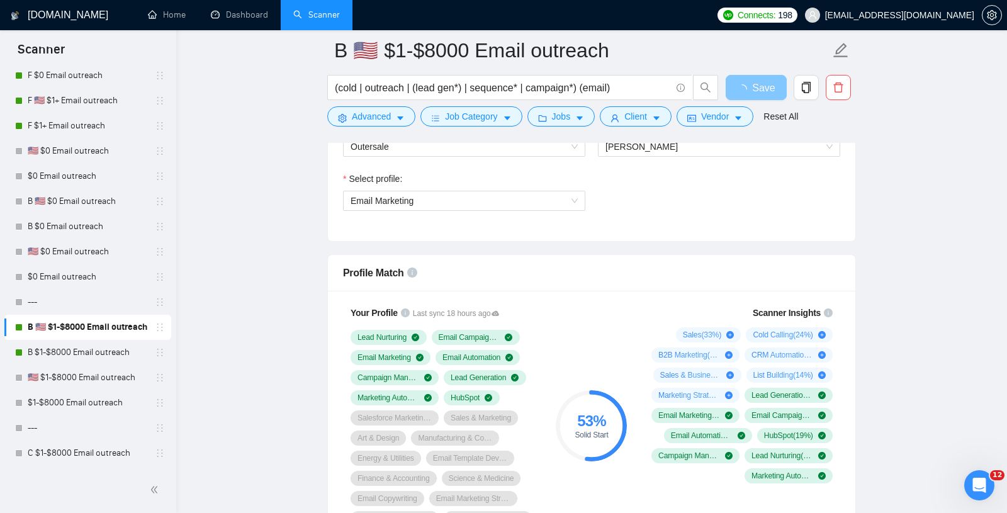
scroll to position [92, 0]
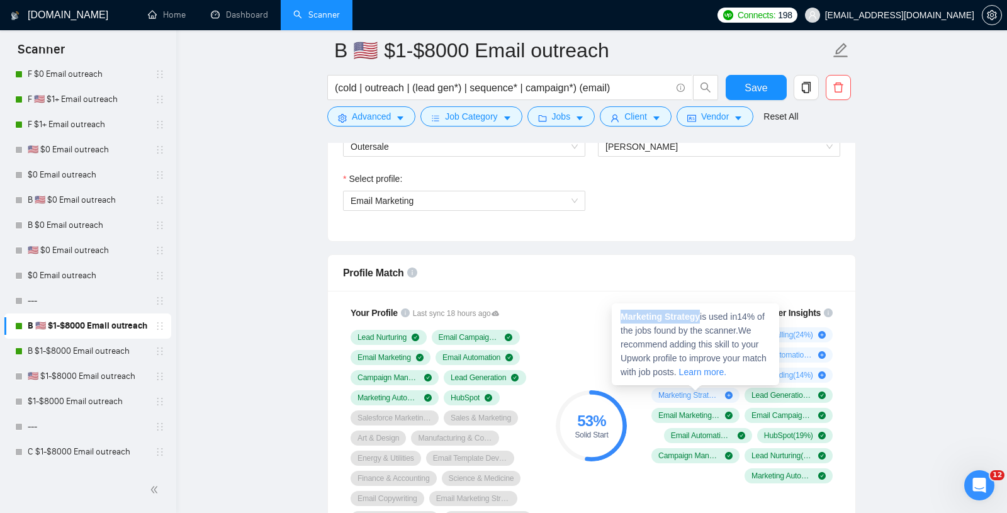
drag, startPoint x: 622, startPoint y: 315, endPoint x: 704, endPoint y: 315, distance: 81.8
click at [704, 315] on span "Marketing Strategy is used in 14 % of the jobs found by the scanner. We recomme…" at bounding box center [693, 343] width 146 height 65
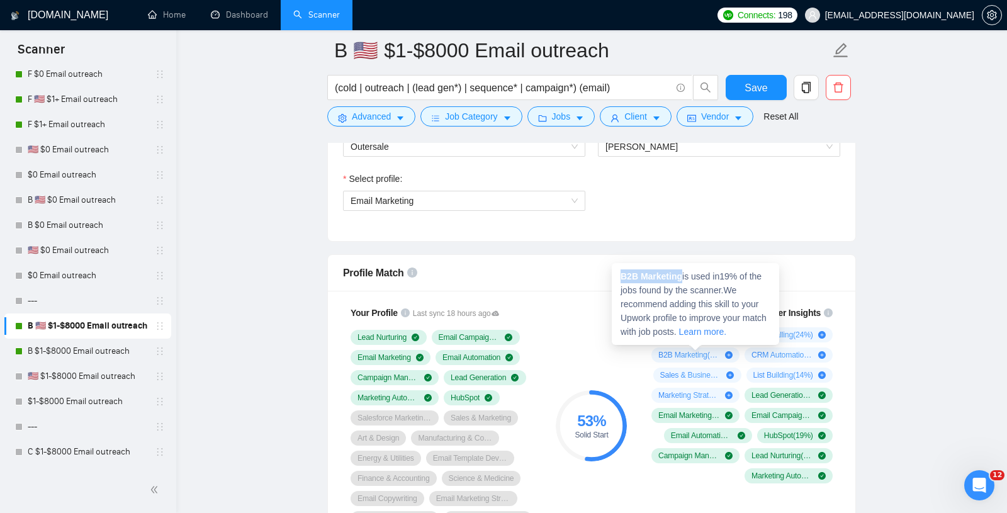
drag, startPoint x: 617, startPoint y: 273, endPoint x: 683, endPoint y: 274, distance: 66.1
click at [683, 274] on div "B2B Marketing is used in 19 % of the jobs found by the scanner. We recommend ad…" at bounding box center [695, 304] width 167 height 82
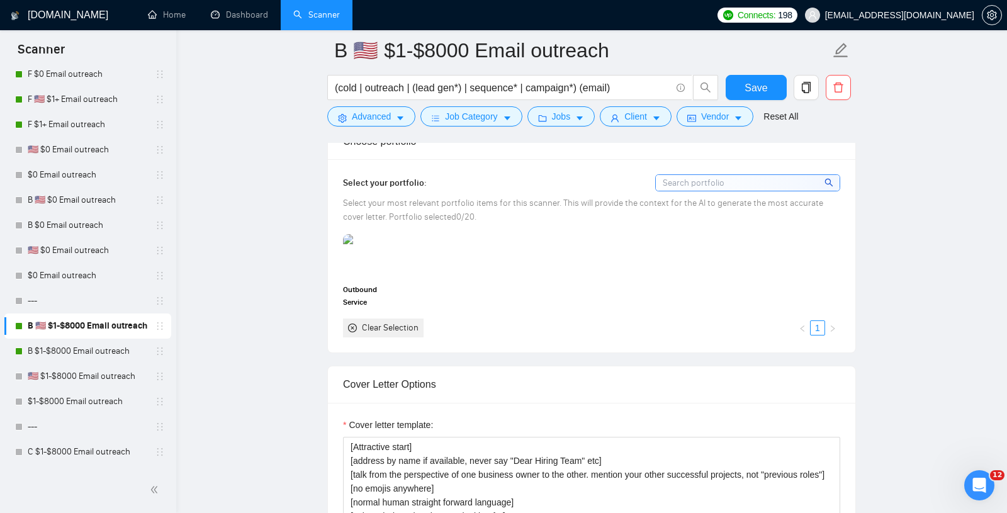
scroll to position [1167, 0]
click at [362, 253] on img at bounding box center [370, 257] width 53 height 42
click at [750, 84] on span "Save" at bounding box center [755, 88] width 23 height 16
click at [60, 342] on link "B $1-$8000 Email outreach" at bounding box center [88, 351] width 120 height 25
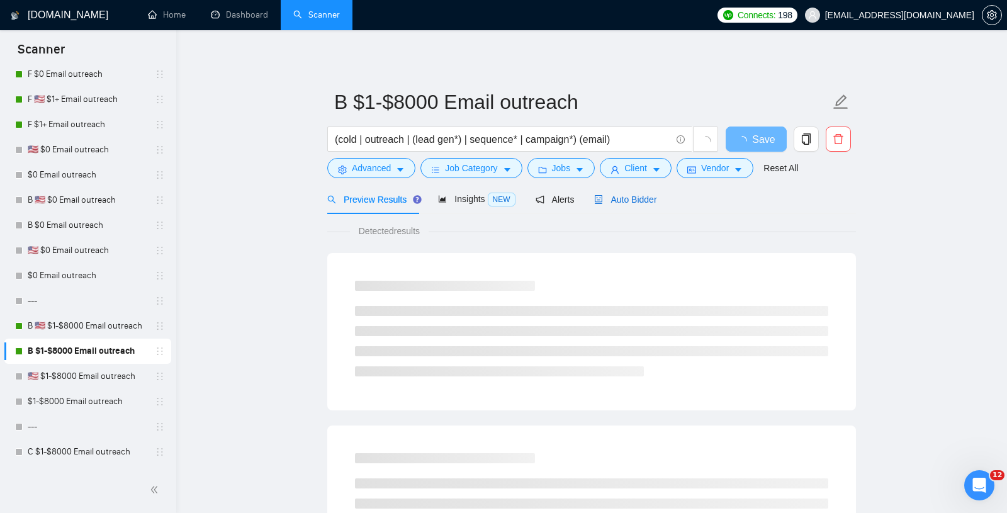
click at [634, 198] on span "Auto Bidder" at bounding box center [625, 199] width 62 height 10
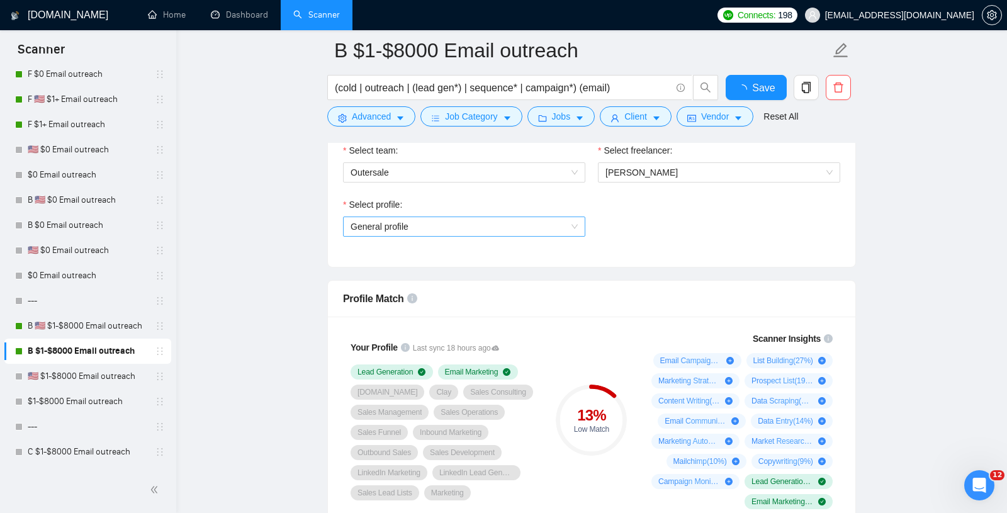
scroll to position [681, 0]
click at [403, 218] on span "General profile" at bounding box center [463, 227] width 227 height 19
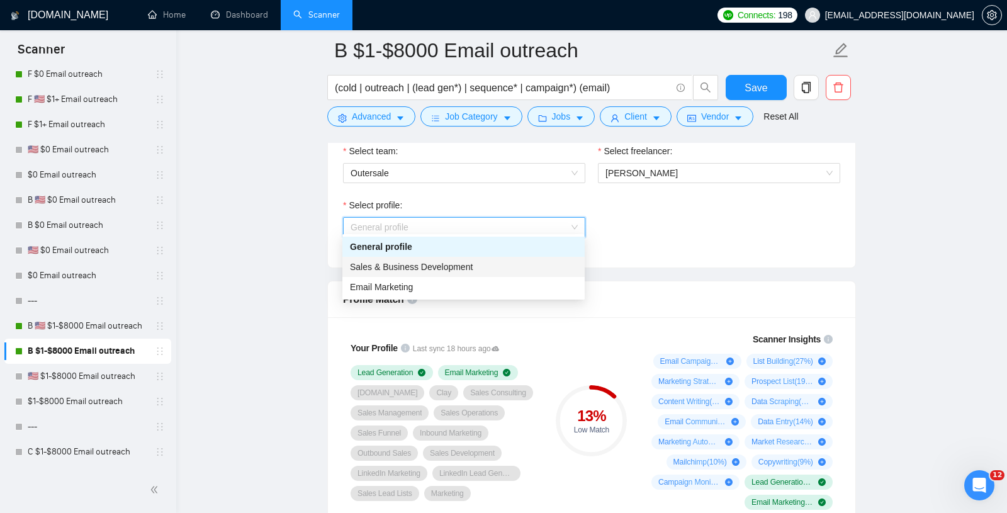
click at [406, 269] on span "Sales & Business Development" at bounding box center [411, 267] width 123 height 10
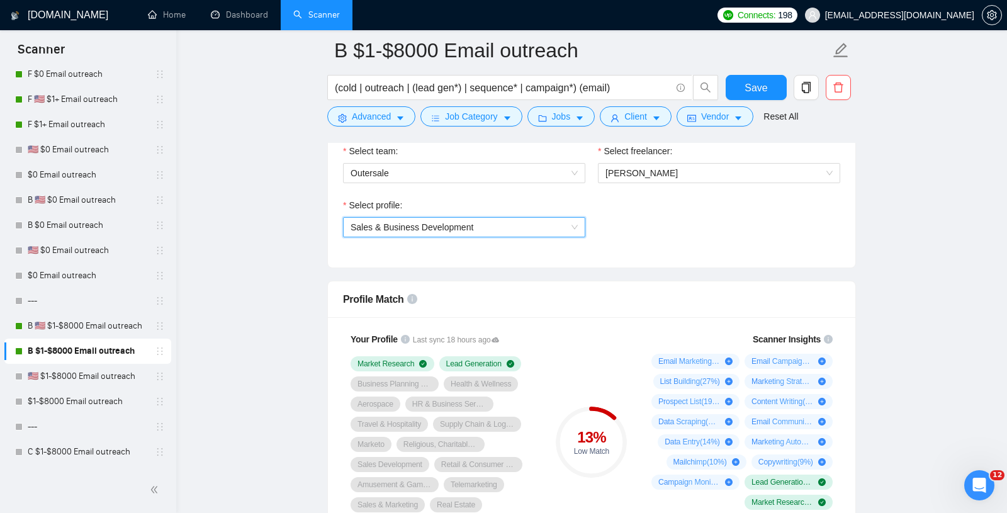
click at [387, 228] on span "Sales & Business Development" at bounding box center [463, 227] width 227 height 19
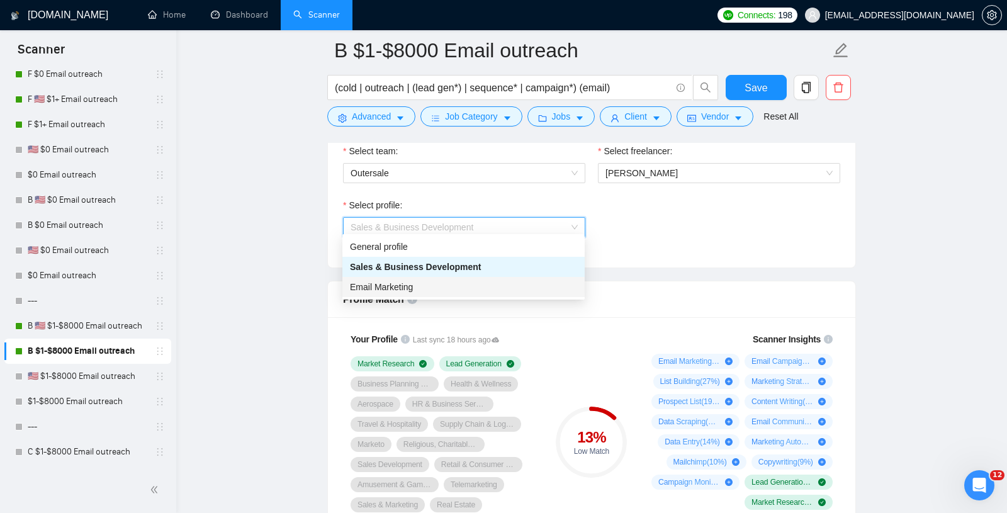
click at [373, 283] on span "Email Marketing" at bounding box center [381, 287] width 63 height 10
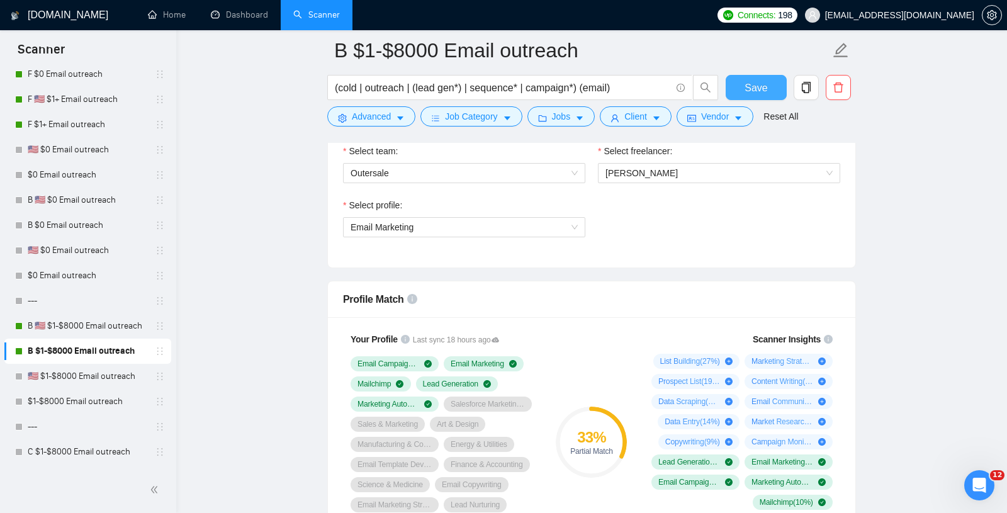
click at [739, 87] on button "Save" at bounding box center [755, 87] width 61 height 25
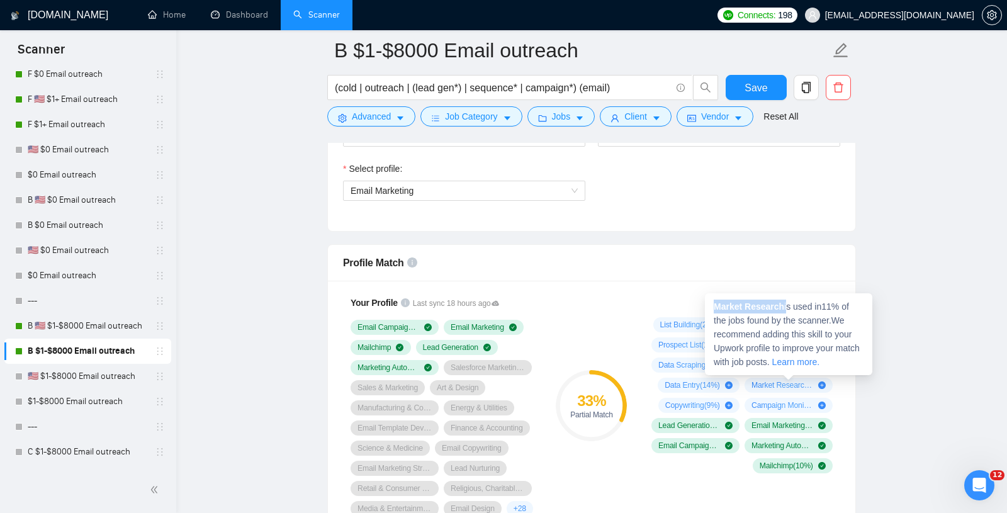
drag, startPoint x: 714, startPoint y: 306, endPoint x: 789, endPoint y: 305, distance: 75.5
click at [789, 306] on span "Market Research is used in 11 % of the jobs found by the scanner. We recommend …" at bounding box center [787, 333] width 146 height 65
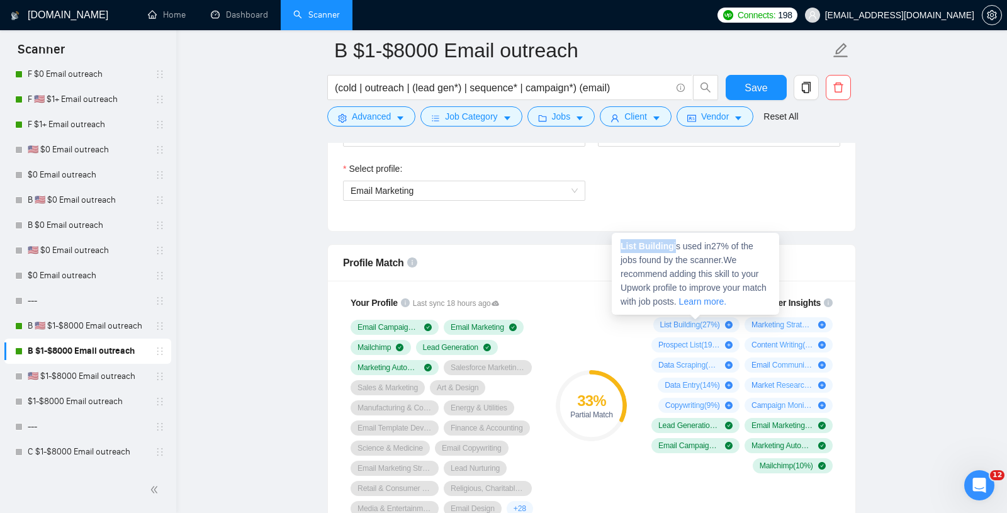
drag, startPoint x: 619, startPoint y: 242, endPoint x: 675, endPoint y: 243, distance: 55.4
click at [675, 243] on div "List Building is used in 27 % of the jobs found by the scanner. We recommend ad…" at bounding box center [695, 274] width 167 height 82
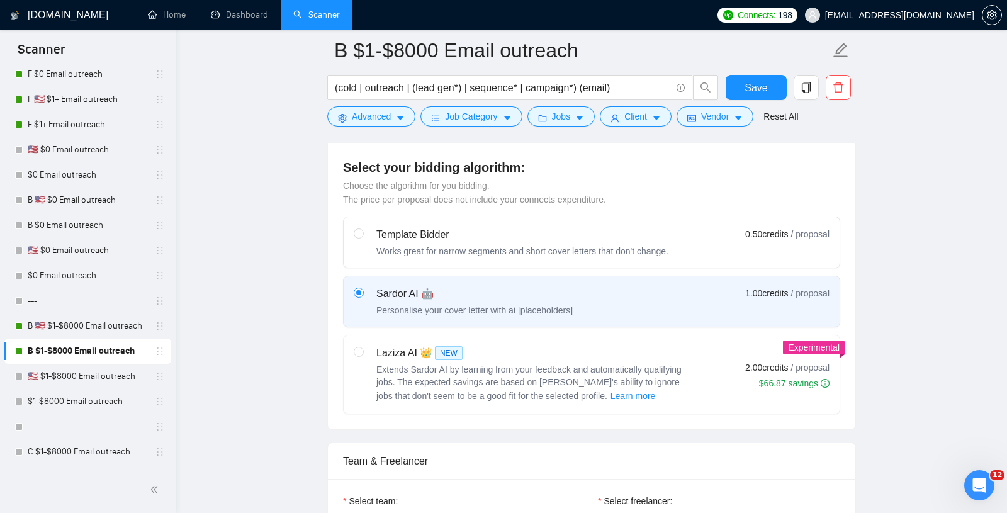
scroll to position [0, 0]
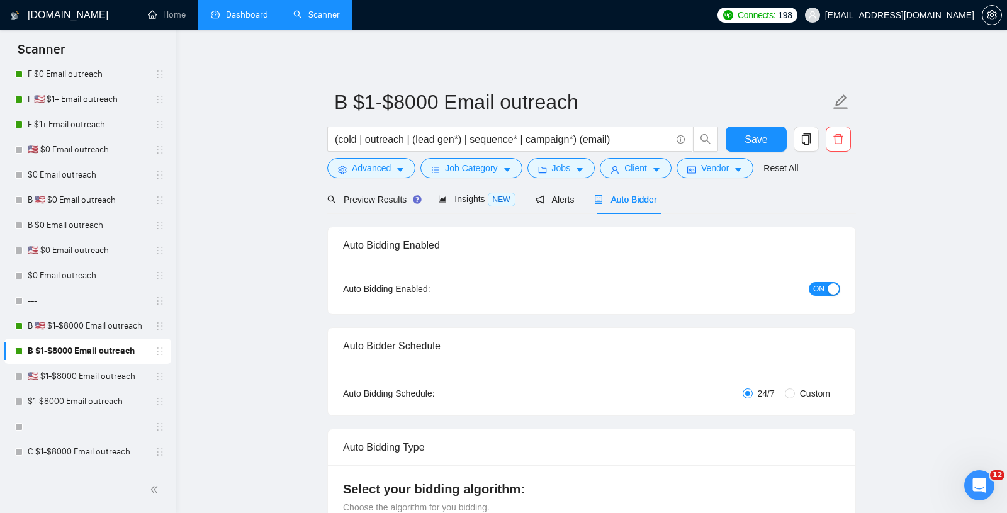
click at [232, 20] on link "Dashboard" at bounding box center [239, 14] width 57 height 11
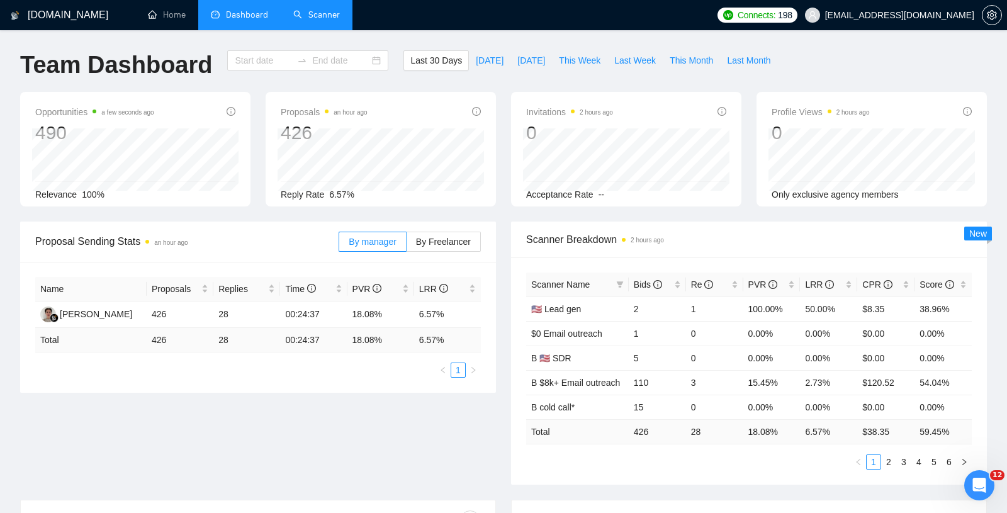
type input "[DATE]"
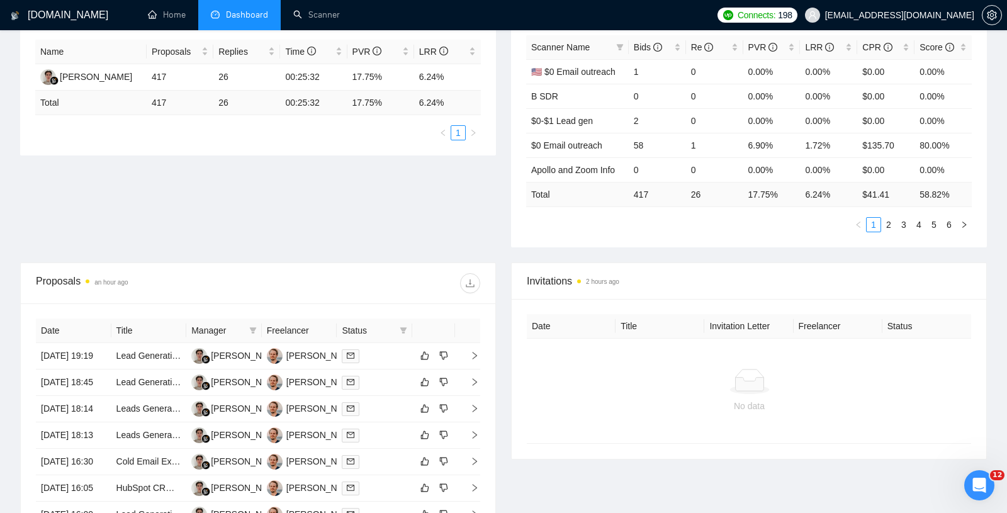
scroll to position [293, 0]
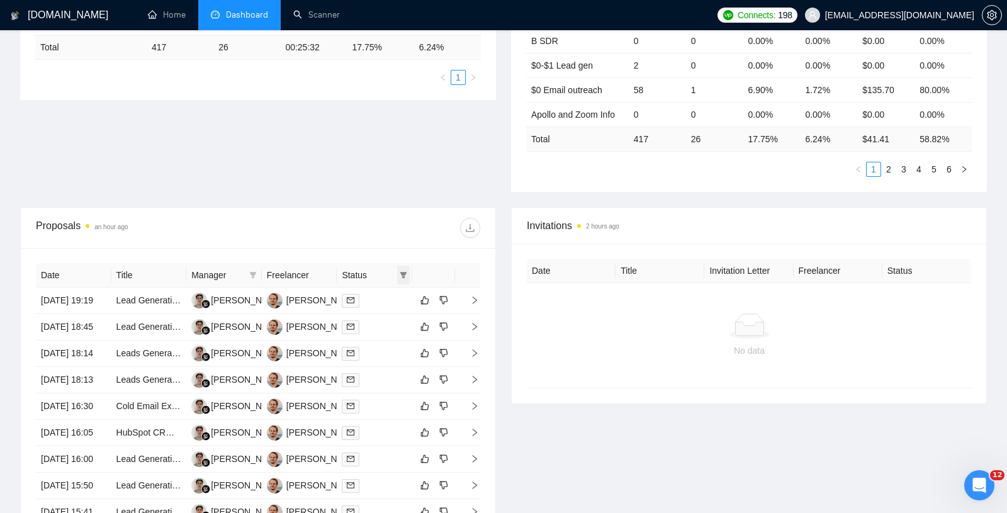
click at [401, 271] on icon "filter" at bounding box center [404, 275] width 8 height 8
click at [367, 296] on span "Chat" at bounding box center [363, 296] width 24 height 10
checkbox input "true"
click at [399, 344] on button "OK" at bounding box center [392, 340] width 23 height 15
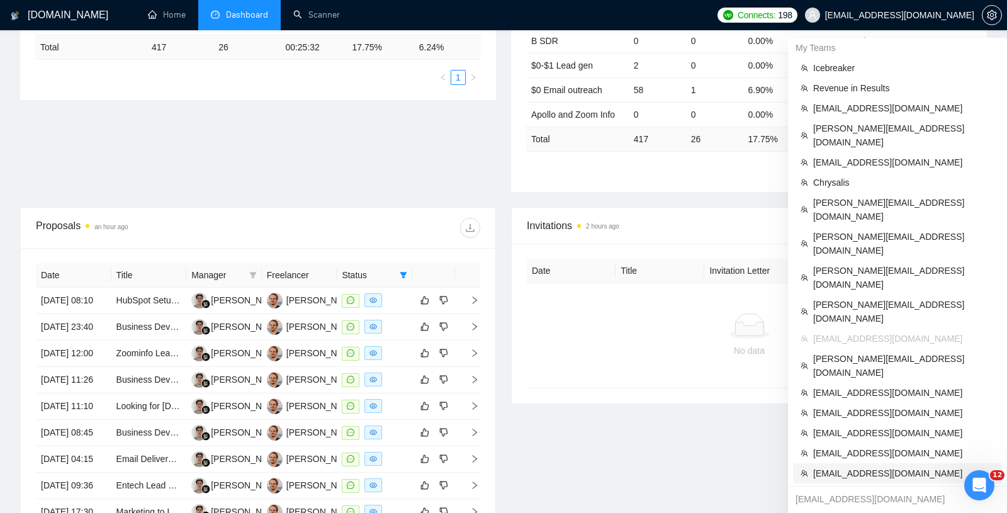
click at [831, 466] on span "[EMAIL_ADDRESS][DOMAIN_NAME]" at bounding box center [903, 473] width 181 height 14
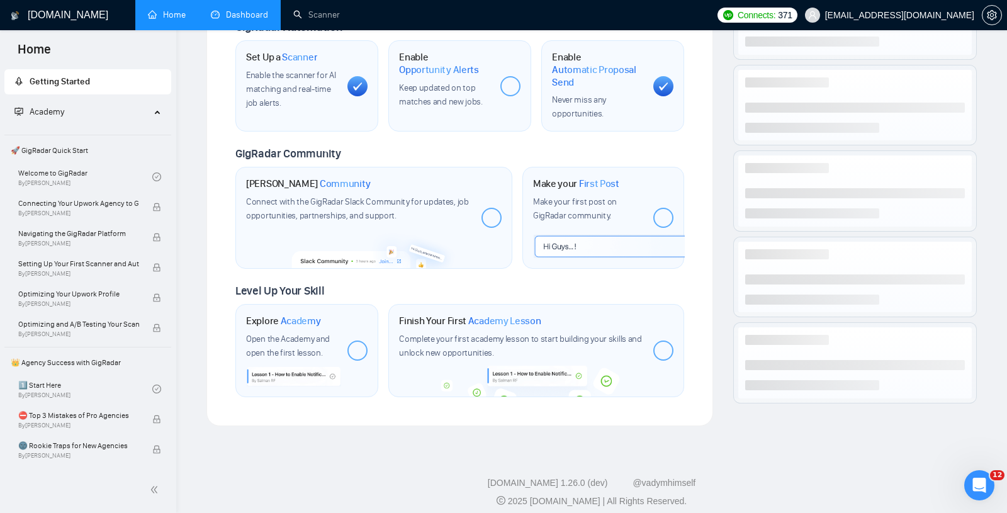
click at [244, 20] on link "Dashboard" at bounding box center [239, 14] width 57 height 11
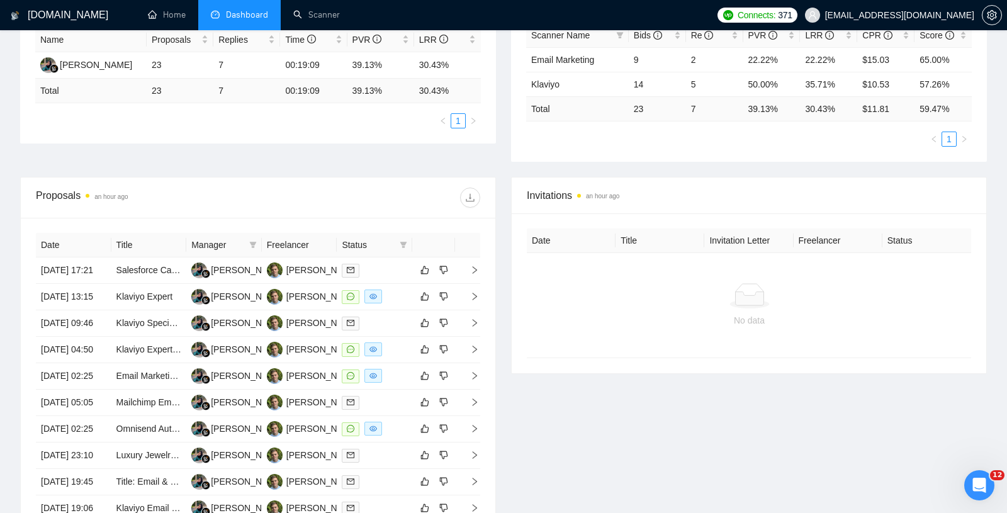
scroll to position [303, 0]
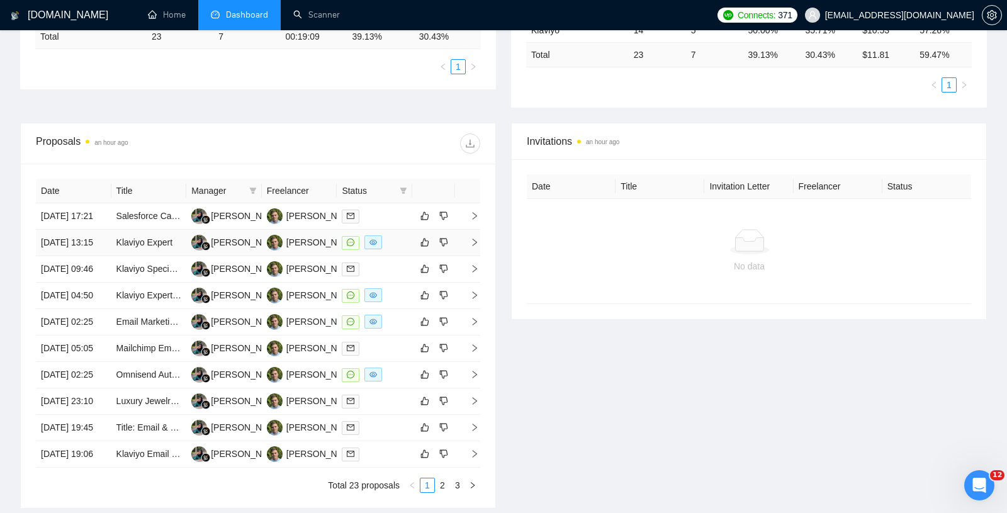
click at [89, 256] on td "[DATE] 13:15" at bounding box center [74, 243] width 76 height 26
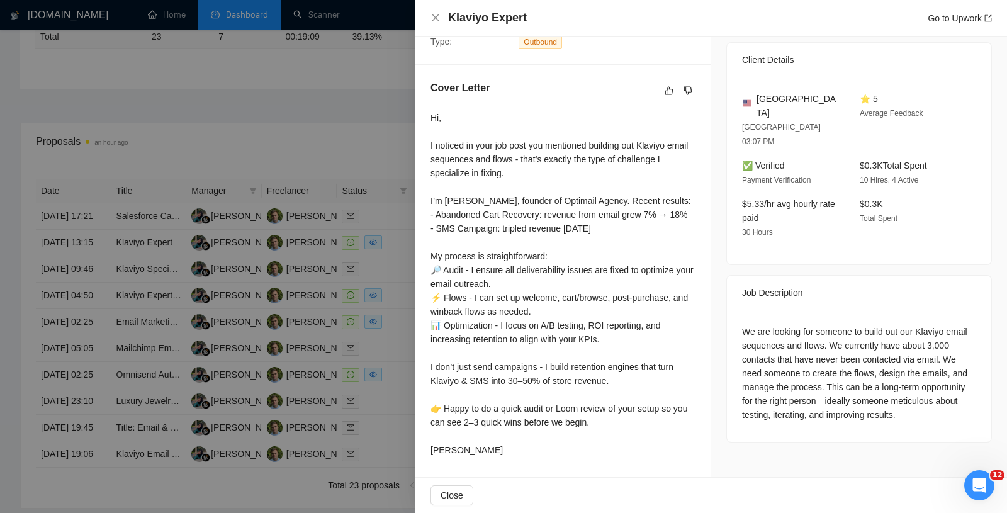
scroll to position [312, 0]
click at [225, 282] on div at bounding box center [503, 256] width 1007 height 513
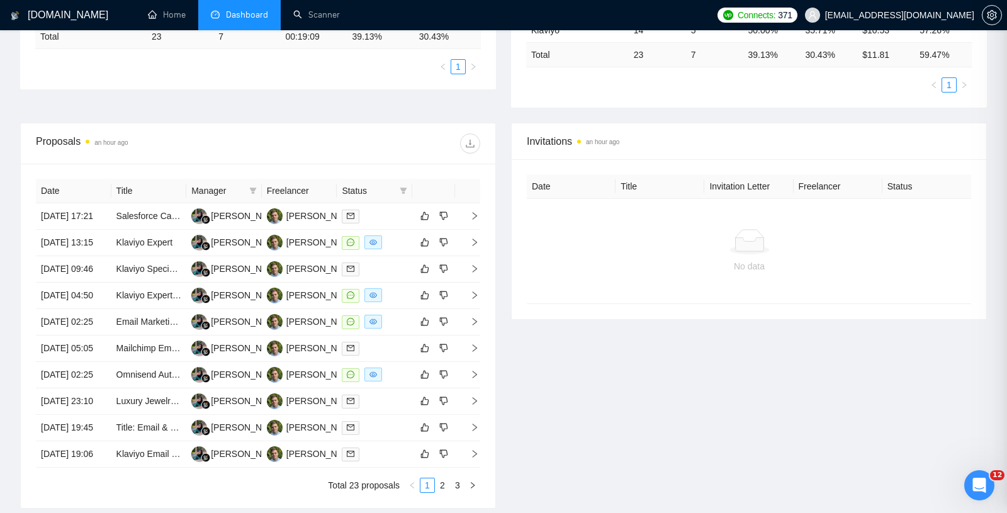
scroll to position [0, 0]
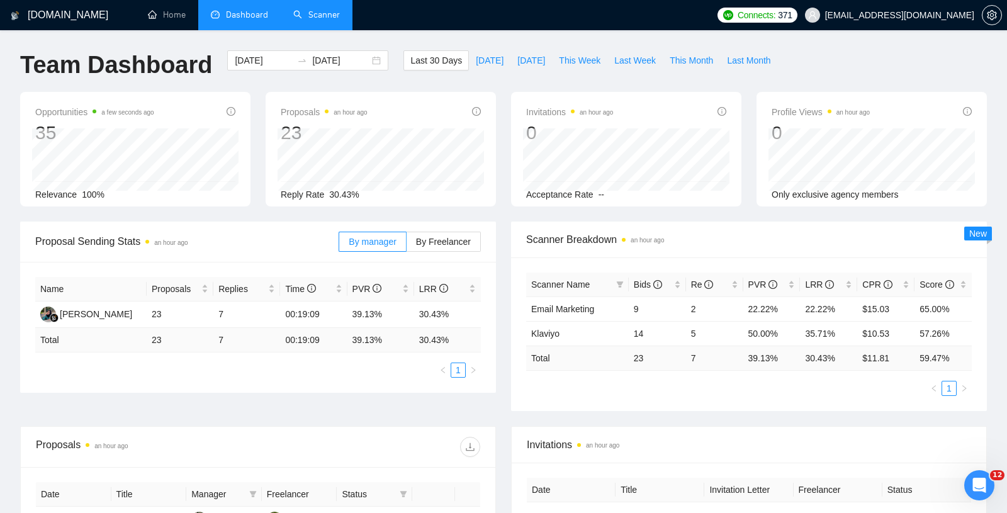
click at [315, 20] on link "Scanner" at bounding box center [316, 14] width 47 height 11
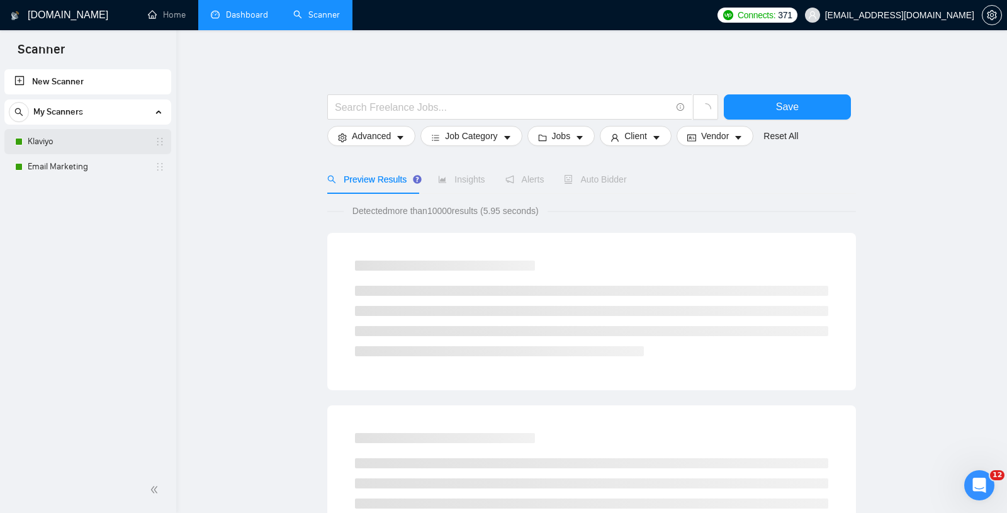
click at [107, 143] on link "Klaviyo" at bounding box center [88, 141] width 120 height 25
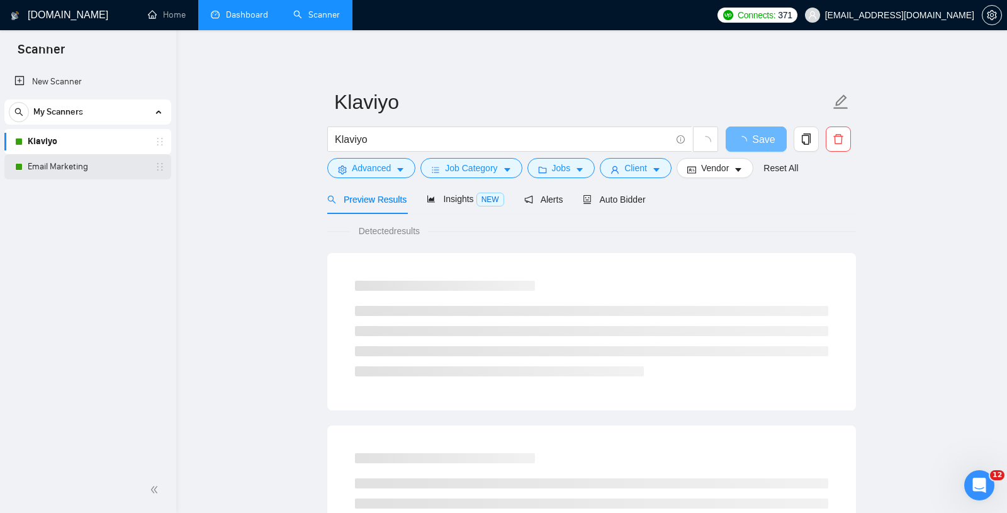
click at [55, 167] on link "Email Marketing" at bounding box center [88, 166] width 120 height 25
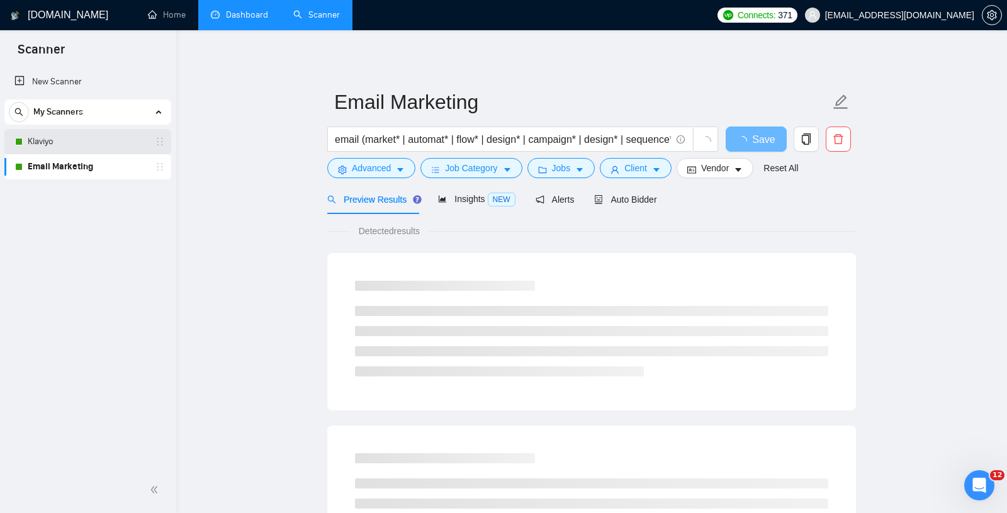
click at [79, 143] on link "Klaviyo" at bounding box center [88, 141] width 120 height 25
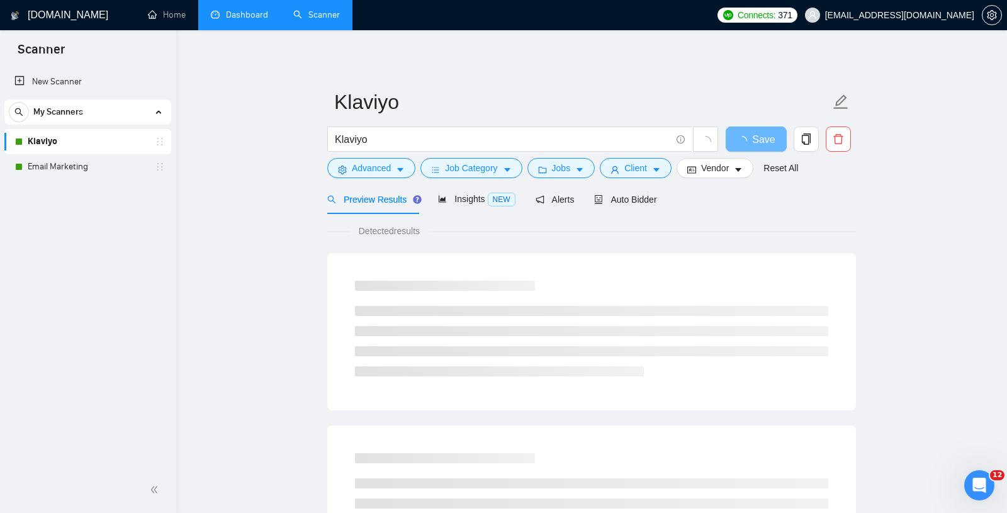
click at [255, 17] on link "Dashboard" at bounding box center [239, 14] width 57 height 11
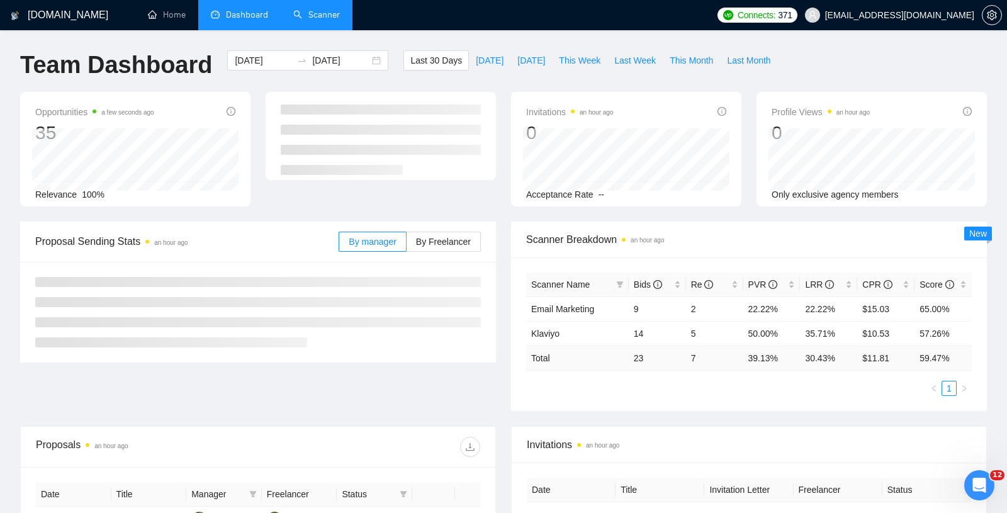
scroll to position [196, 0]
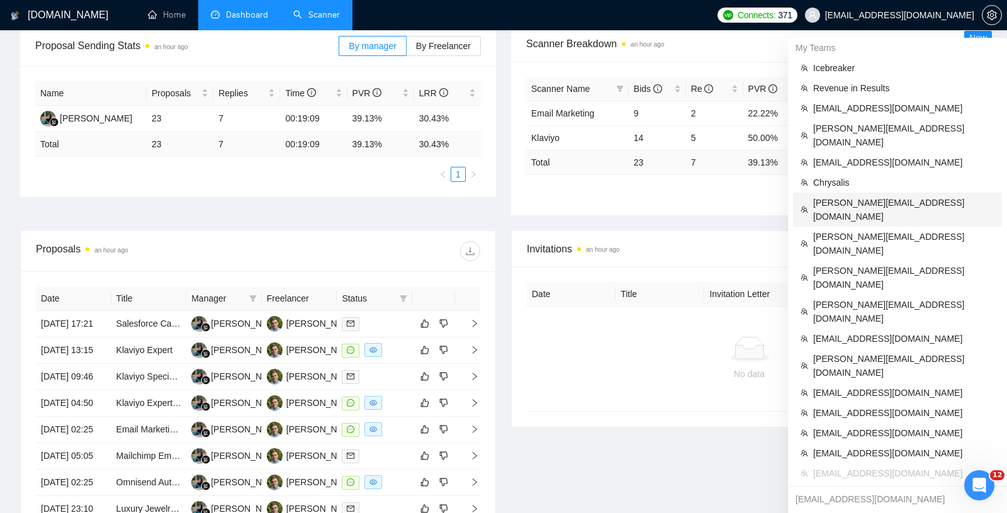
click at [858, 196] on span "[PERSON_NAME][EMAIL_ADDRESS][DOMAIN_NAME]" at bounding box center [903, 210] width 181 height 28
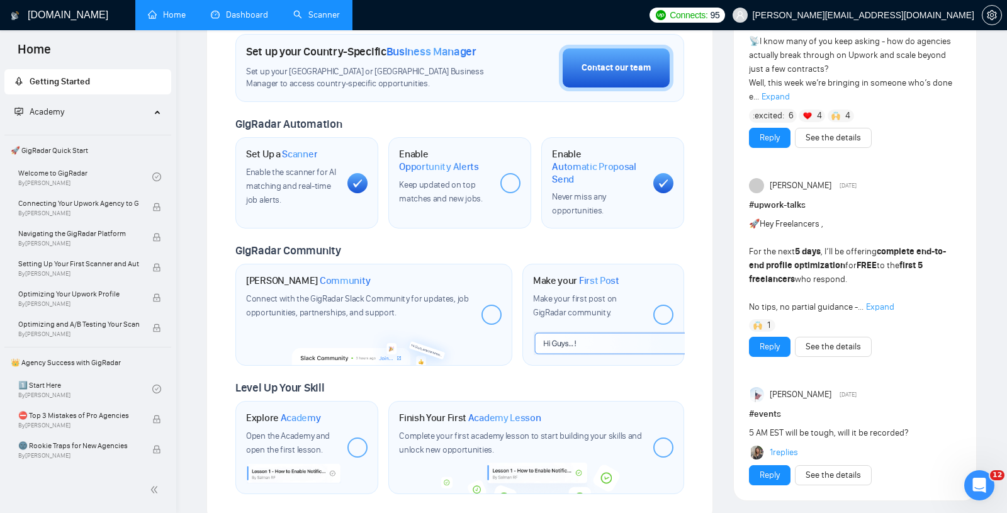
click at [217, 14] on link "Dashboard" at bounding box center [239, 14] width 57 height 11
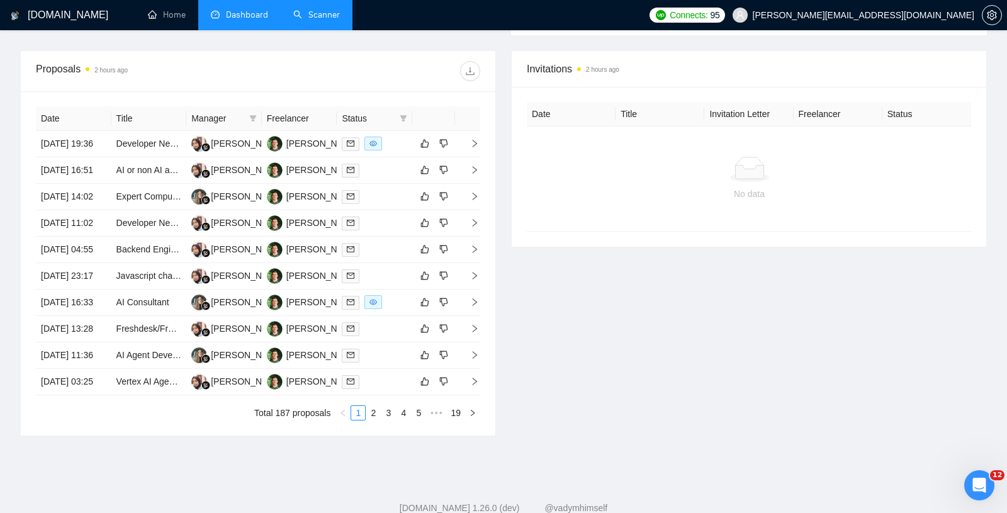
scroll to position [469, 0]
click at [405, 116] on icon "filter" at bounding box center [404, 117] width 8 height 8
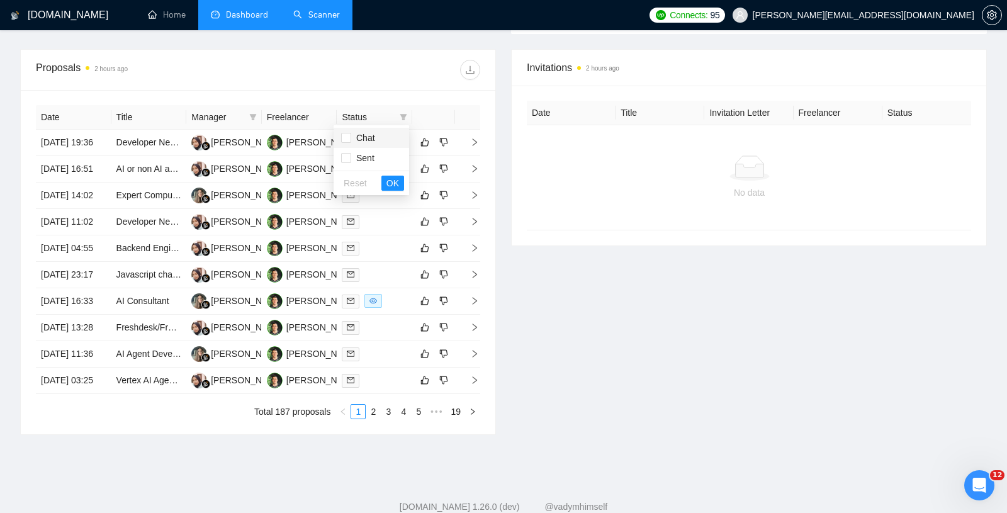
click at [361, 142] on span "Chat" at bounding box center [363, 138] width 24 height 10
checkbox input "true"
click at [390, 179] on span "OK" at bounding box center [392, 183] width 13 height 14
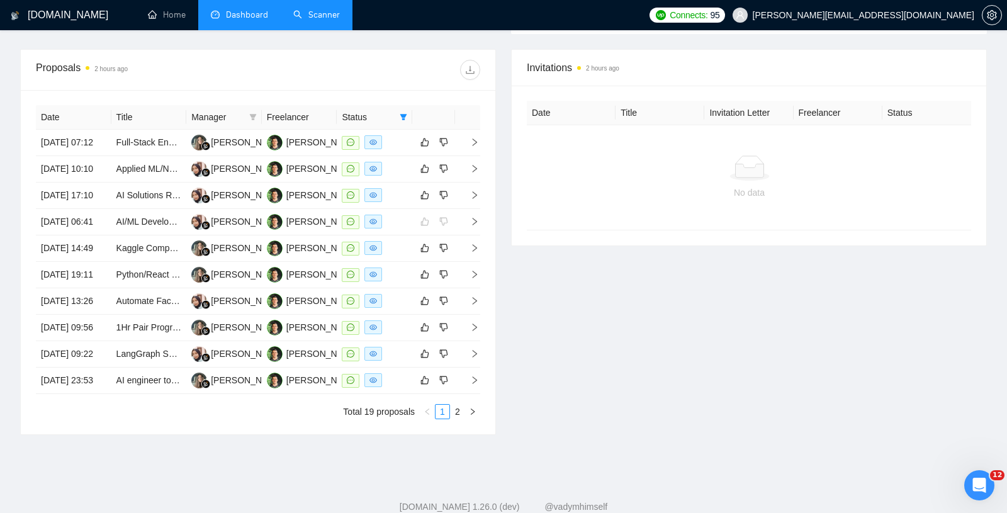
click at [309, 9] on link "Scanner" at bounding box center [316, 14] width 47 height 11
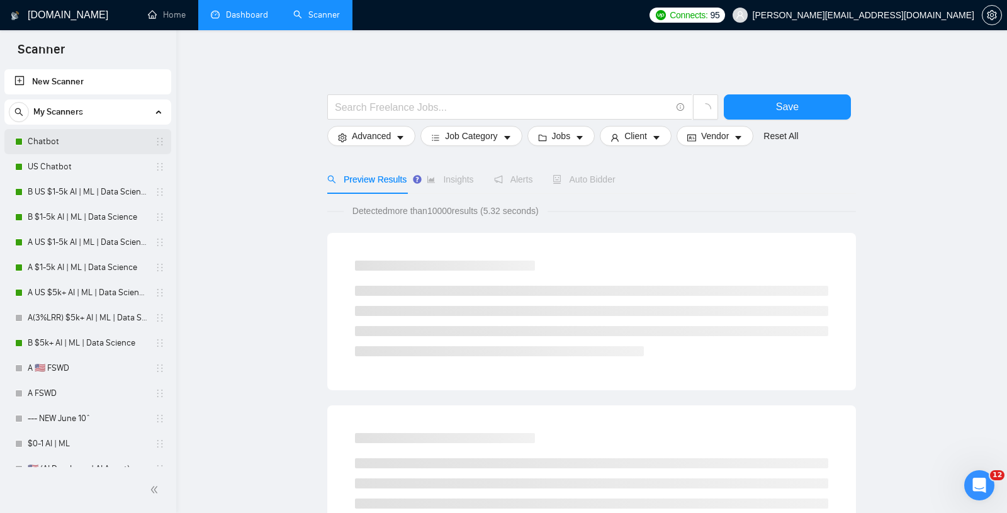
click at [55, 147] on link "Chatbot" at bounding box center [88, 141] width 120 height 25
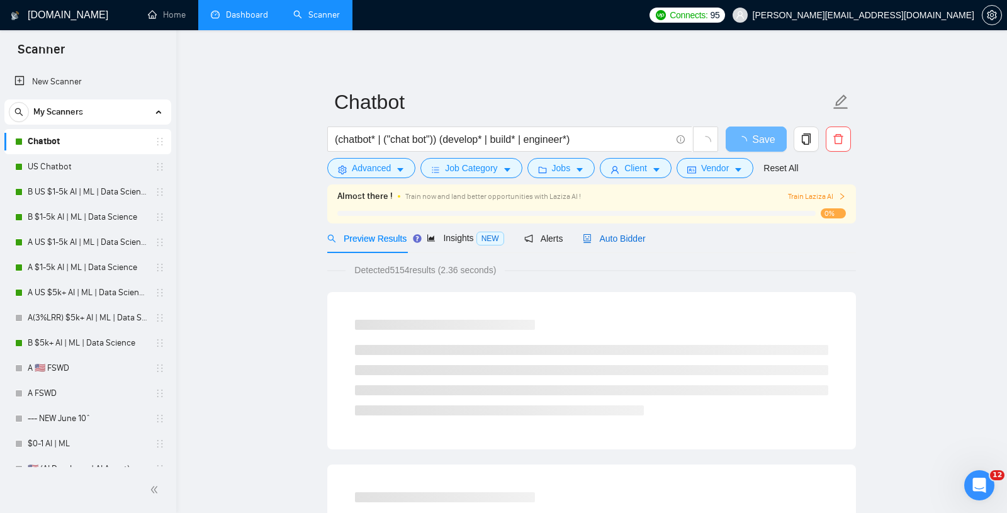
drag, startPoint x: 615, startPoint y: 234, endPoint x: 627, endPoint y: 240, distance: 13.0
click at [615, 234] on span "Auto Bidder" at bounding box center [614, 238] width 62 height 10
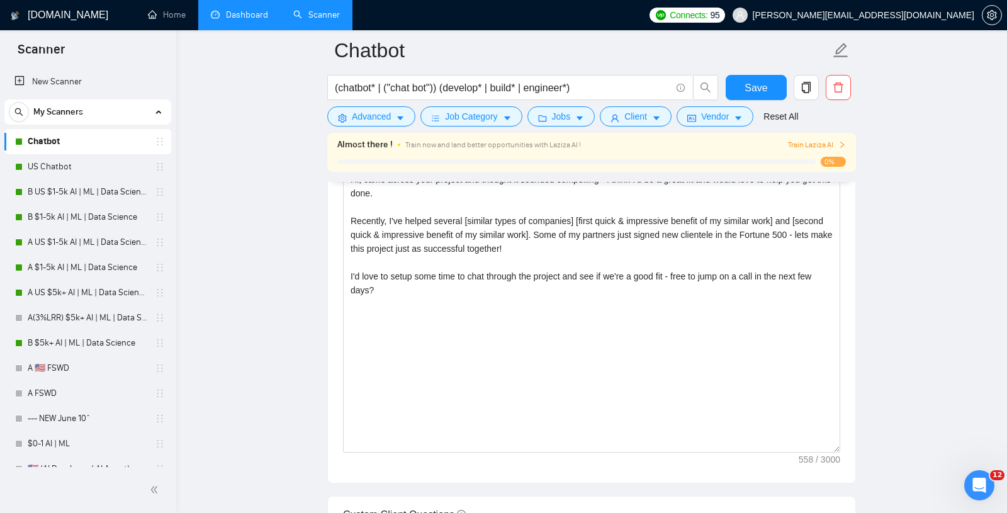
scroll to position [1707, 0]
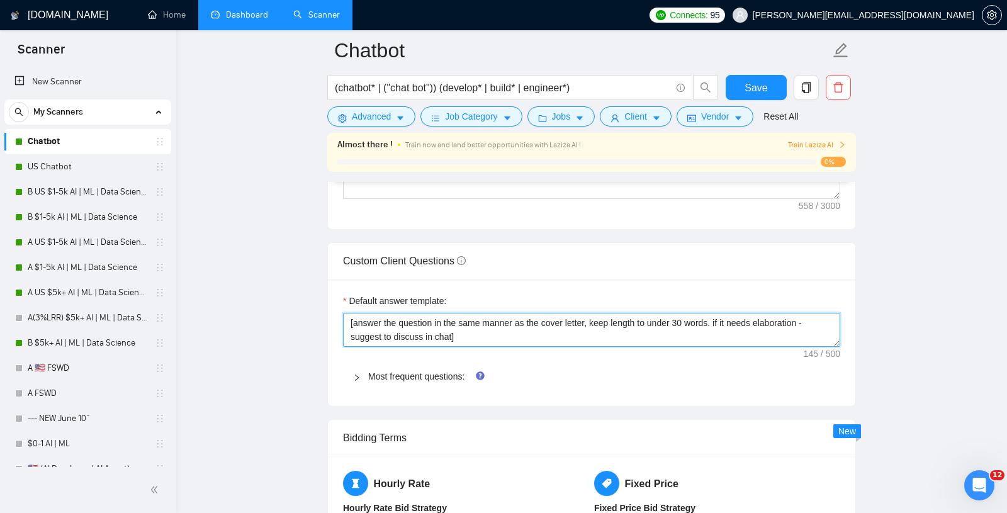
drag, startPoint x: 479, startPoint y: 326, endPoint x: 265, endPoint y: 279, distance: 219.7
click at [265, 279] on main "Chatbot (chatbot* | ("chat bot")) (develop* | build* | engineer*) Save Advanced…" at bounding box center [591, 141] width 790 height 3596
paste textarea "If the question is about AI/automation/software — answer directly and tie it ba…"
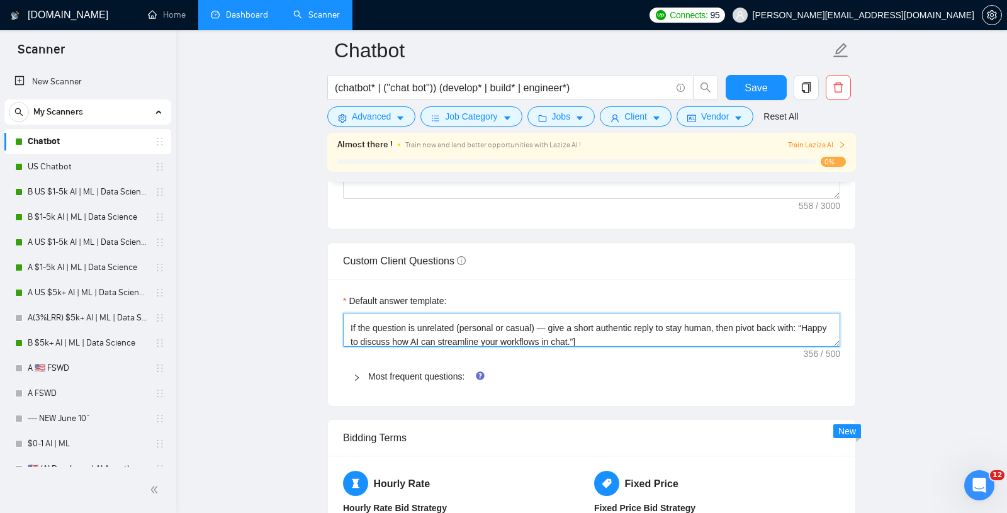
scroll to position [0, 0]
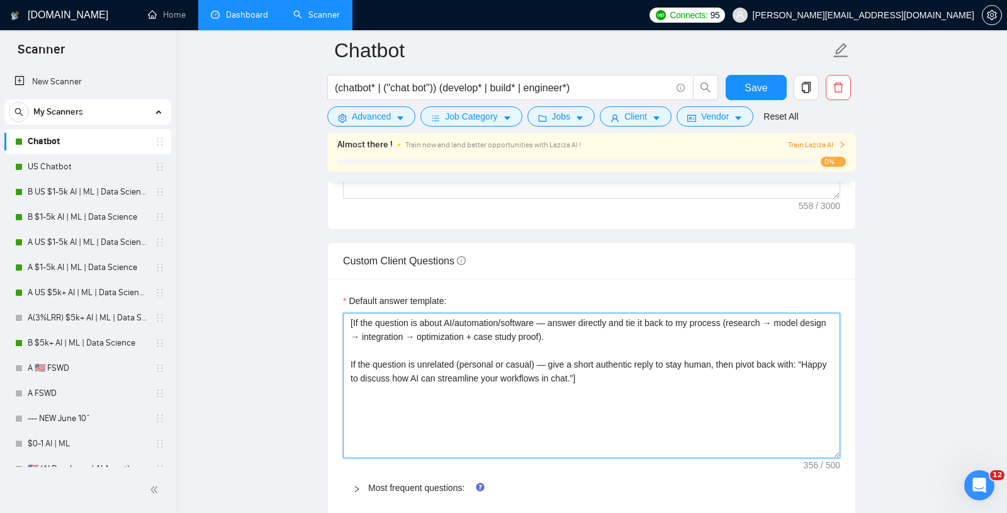
drag, startPoint x: 837, startPoint y: 335, endPoint x: 843, endPoint y: 447, distance: 112.1
click at [843, 447] on div "Default answer template: [If the question is about AI/automation/software — ans…" at bounding box center [591, 398] width 527 height 238
click at [434, 342] on textarea "[If the question is about AI/automation/software — answer directly and tie it b…" at bounding box center [591, 385] width 497 height 145
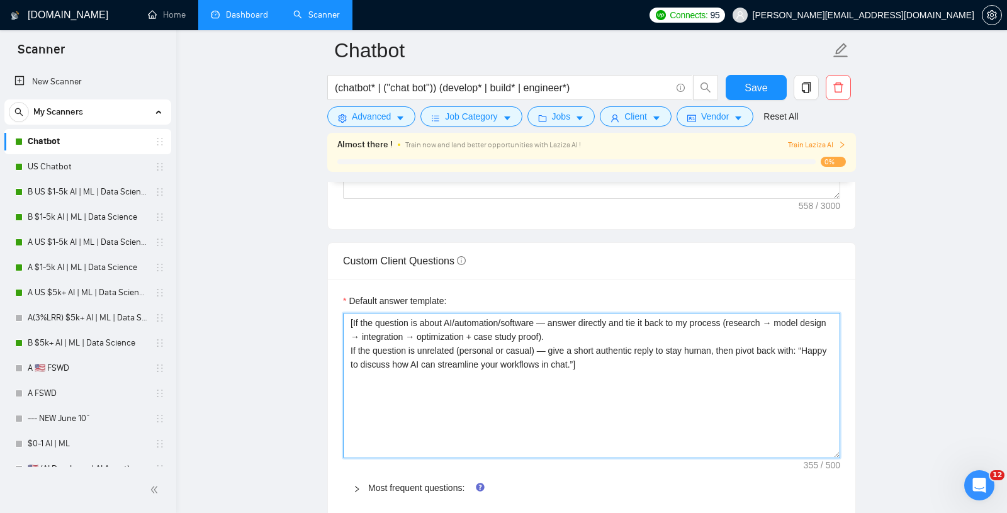
click at [578, 423] on textarea "[If the question is about AI/automation/software — answer directly and tie it b…" at bounding box center [591, 385] width 497 height 145
drag, startPoint x: 614, startPoint y: 374, endPoint x: 159, endPoint y: 196, distance: 489.1
click at [159, 196] on section "Scanner New Scanner My Scanners Chatbot US Chatbot B US $1-5k AI | ML | Data Sc…" at bounding box center [503, 220] width 1007 height 3855
type textarea "[If the question is about AI/automation/software — answer directly and tie it b…"
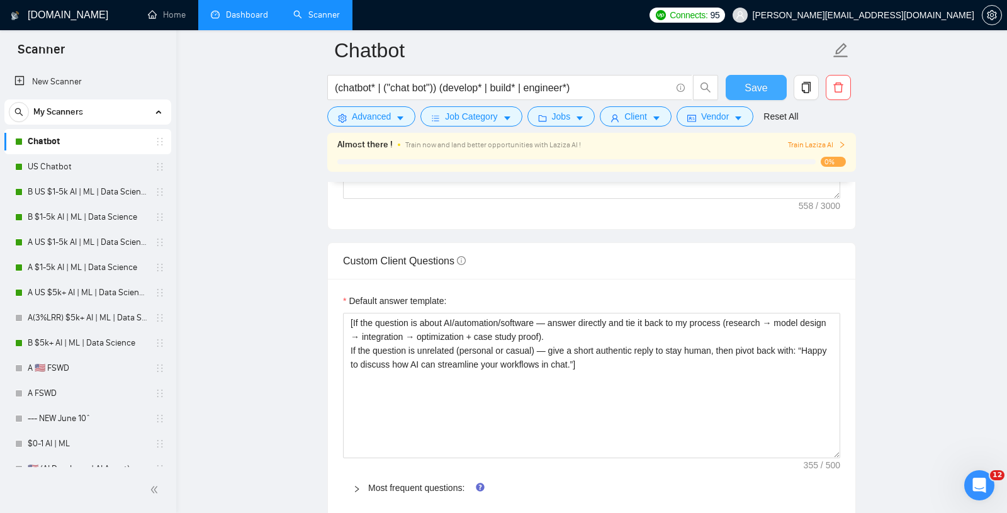
click at [755, 91] on span "Save" at bounding box center [755, 88] width 23 height 16
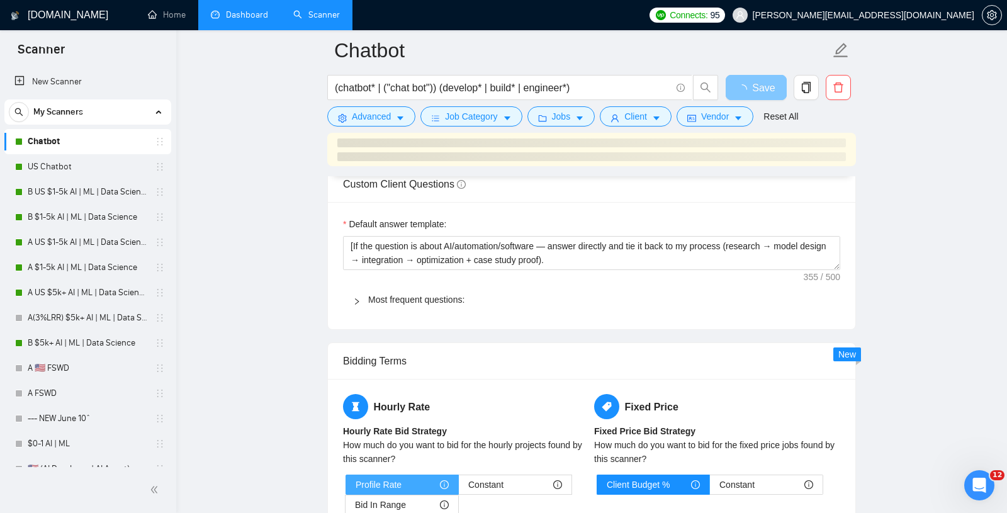
scroll to position [1757, 0]
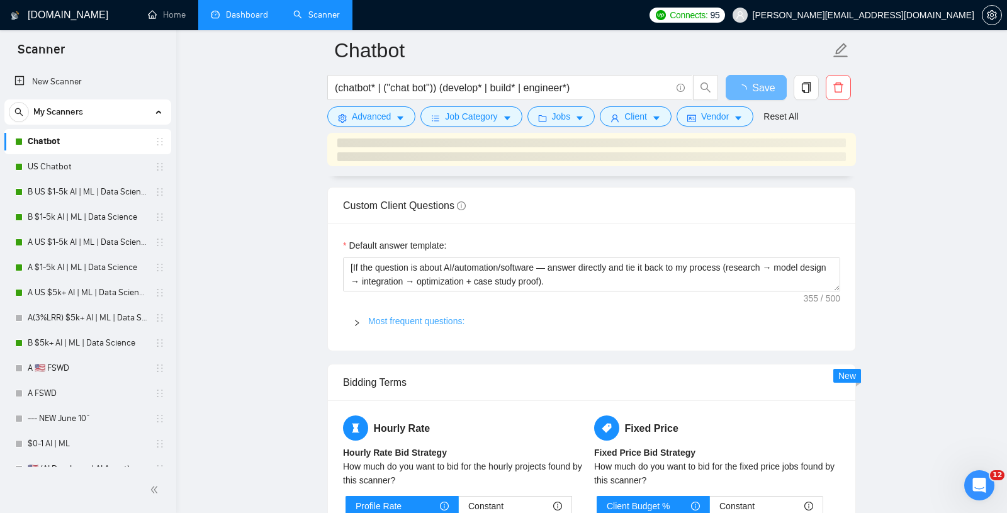
click at [396, 316] on link "Most frequent questions:" at bounding box center [416, 321] width 96 height 10
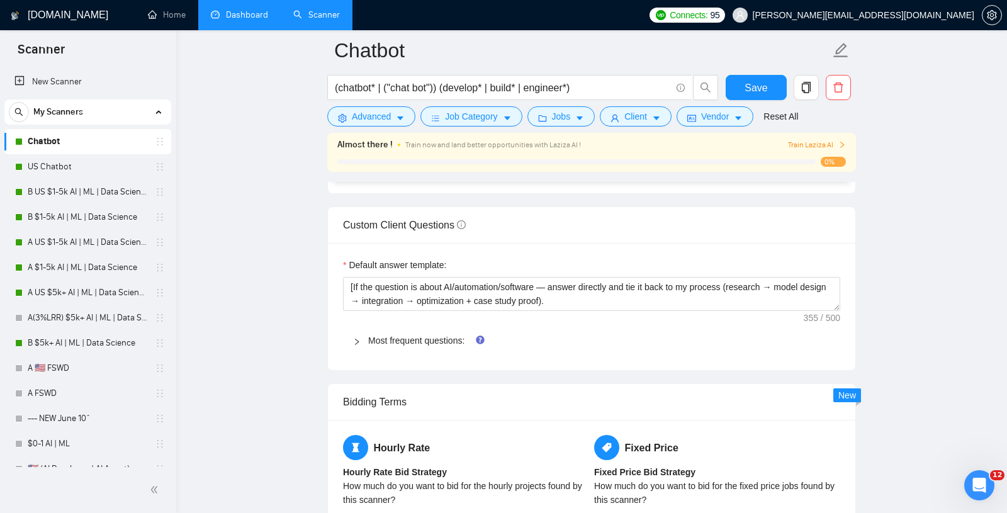
scroll to position [1778, 0]
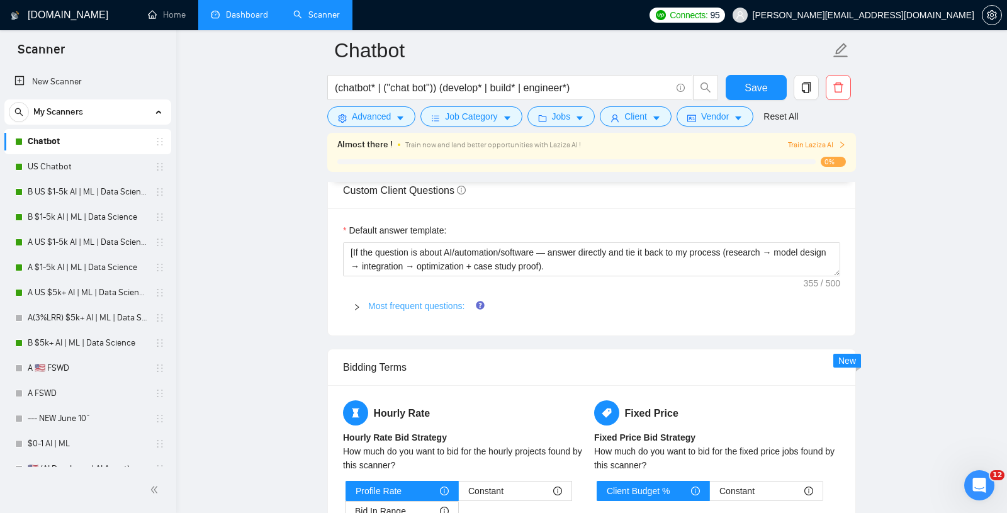
click at [396, 301] on link "Most frequent questions:" at bounding box center [416, 306] width 96 height 10
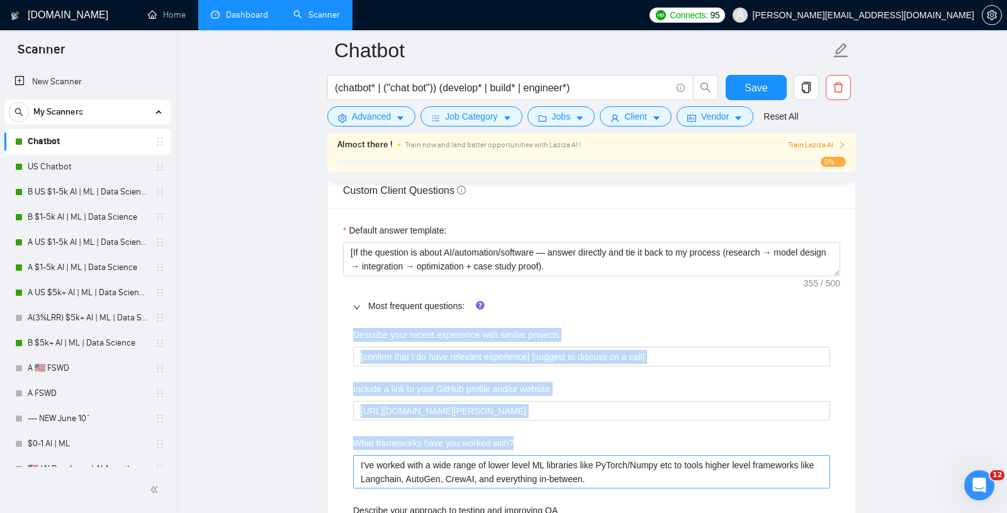
drag, startPoint x: 333, startPoint y: 316, endPoint x: 712, endPoint y: 462, distance: 406.2
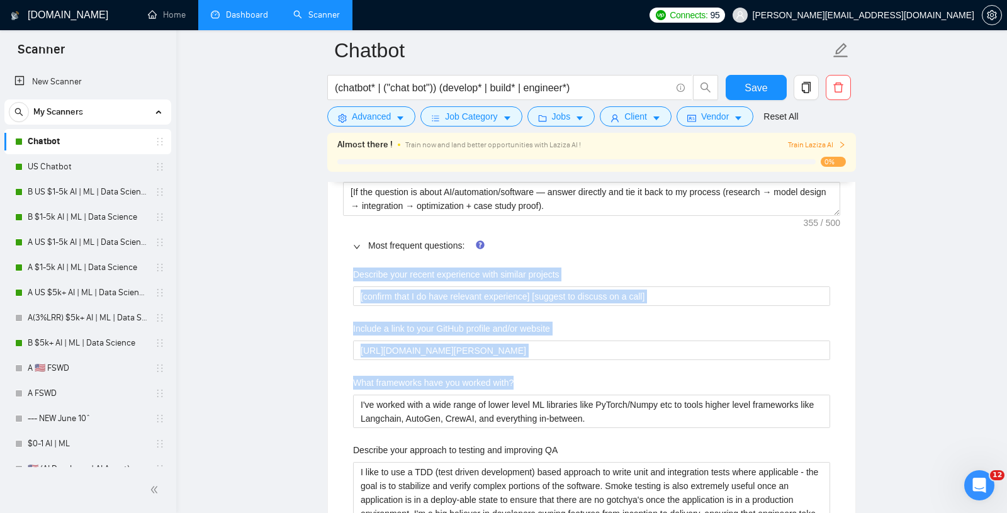
scroll to position [1829, 0]
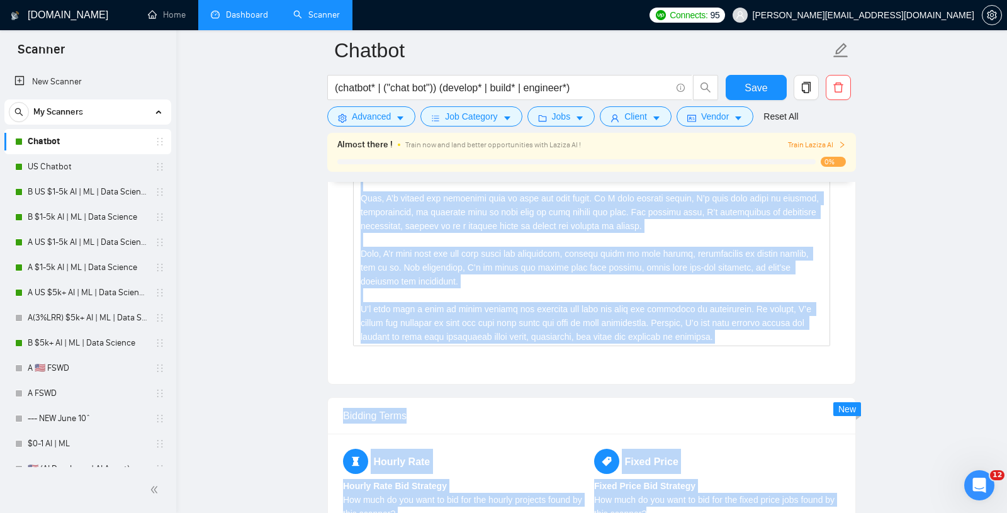
scroll to position [2763, 0]
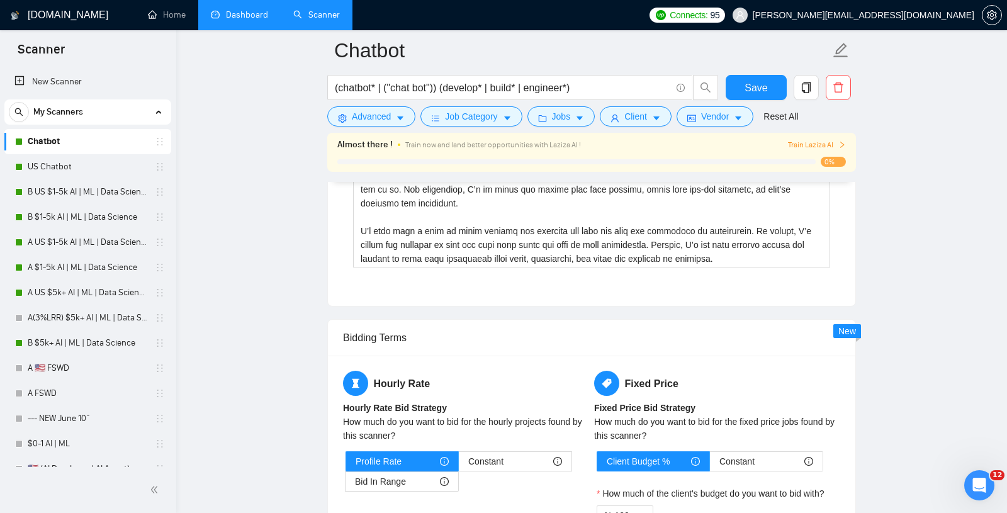
drag, startPoint x: 344, startPoint y: 264, endPoint x: 824, endPoint y: 267, distance: 479.5
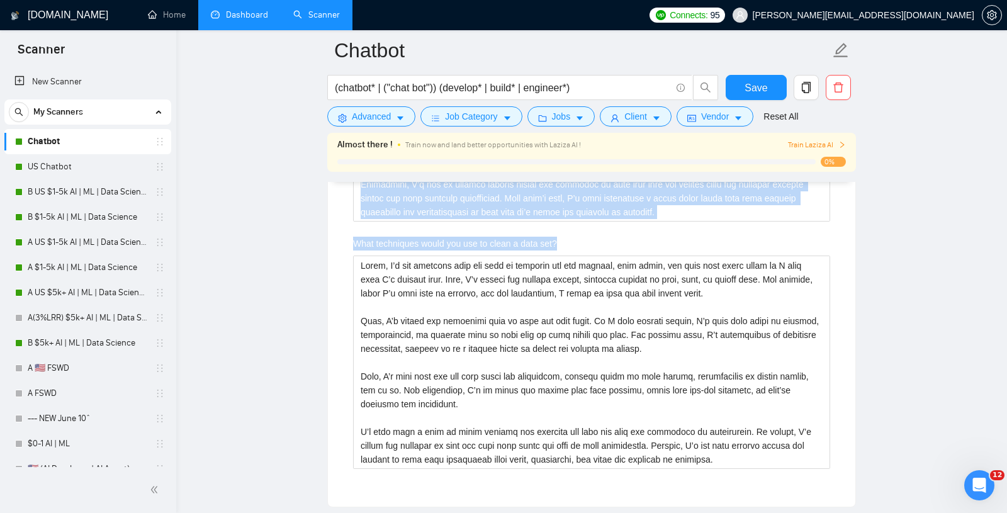
scroll to position [2557, 0]
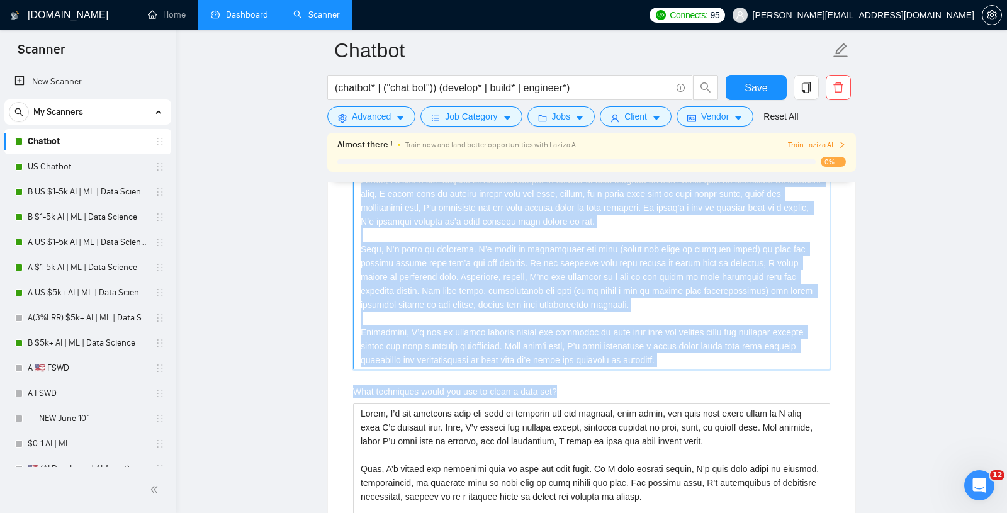
click at [486, 339] on dataset\? "How do you deal with outliers or missing values in a dataset?" at bounding box center [591, 269] width 477 height 199
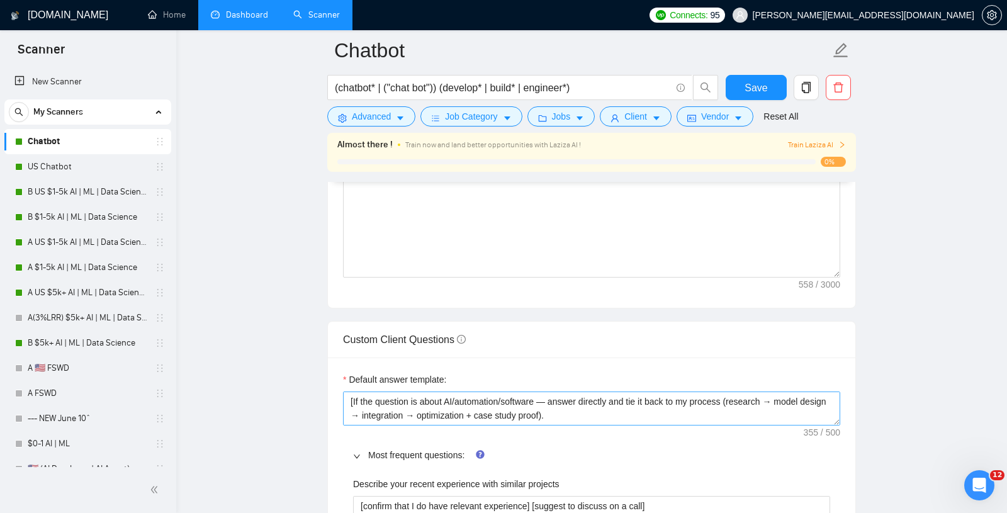
scroll to position [1565, 0]
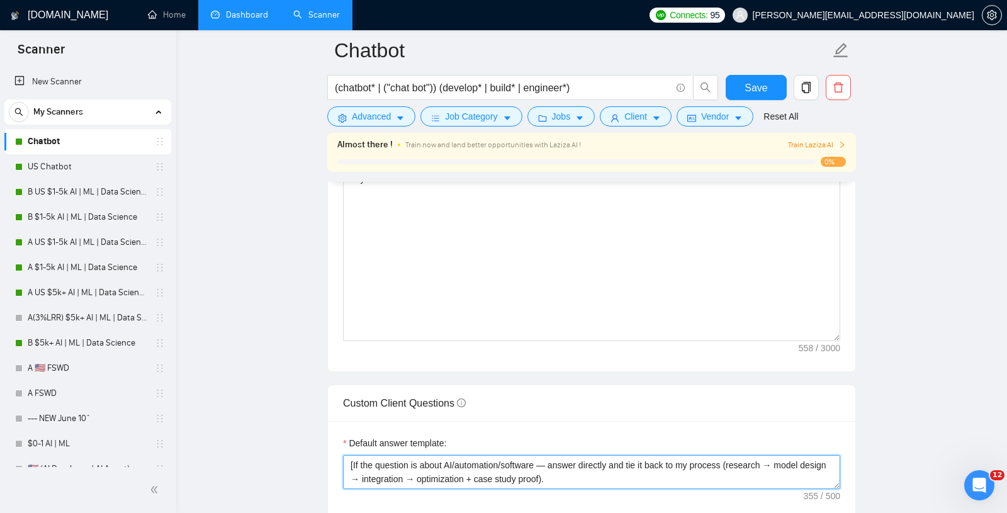
click at [596, 473] on textarea "[If the question is about AI/automation/software — answer directly and tie it b…" at bounding box center [591, 472] width 497 height 34
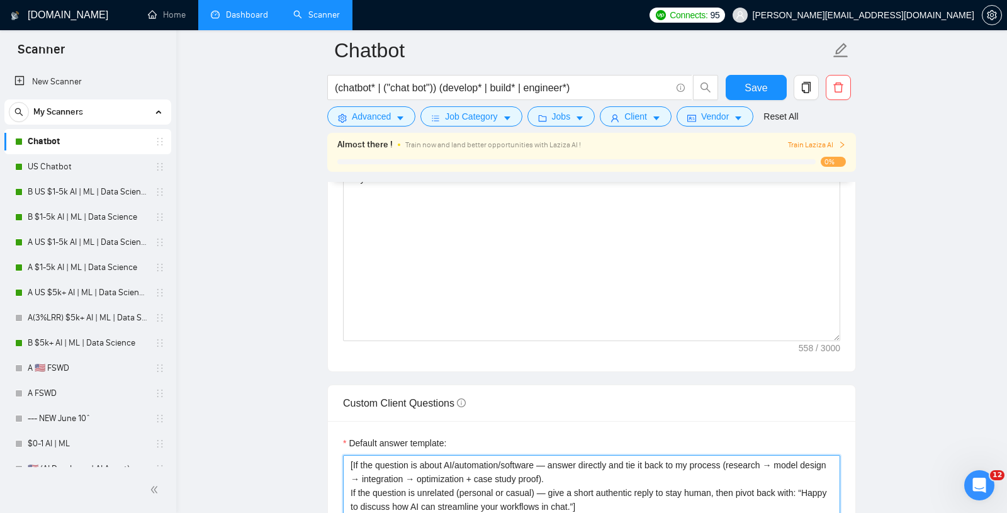
drag, startPoint x: 836, startPoint y: 476, endPoint x: 839, endPoint y: 530, distance: 53.6
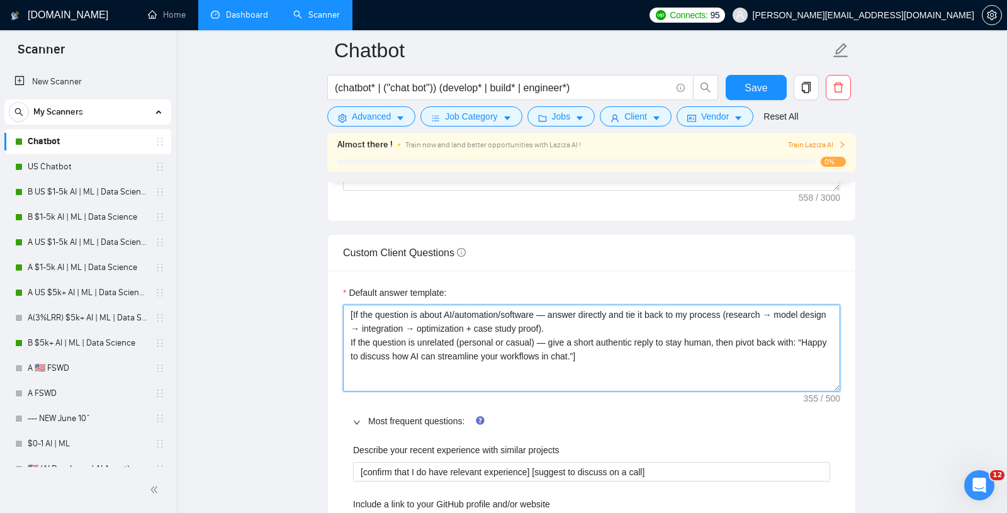
scroll to position [1716, 0]
drag, startPoint x: 667, startPoint y: 349, endPoint x: 249, endPoint y: 221, distance: 436.9
click at [489, 368] on textarea "[If the question is about AI/automation/software — answer directly and tie it b…" at bounding box center [591, 347] width 497 height 87
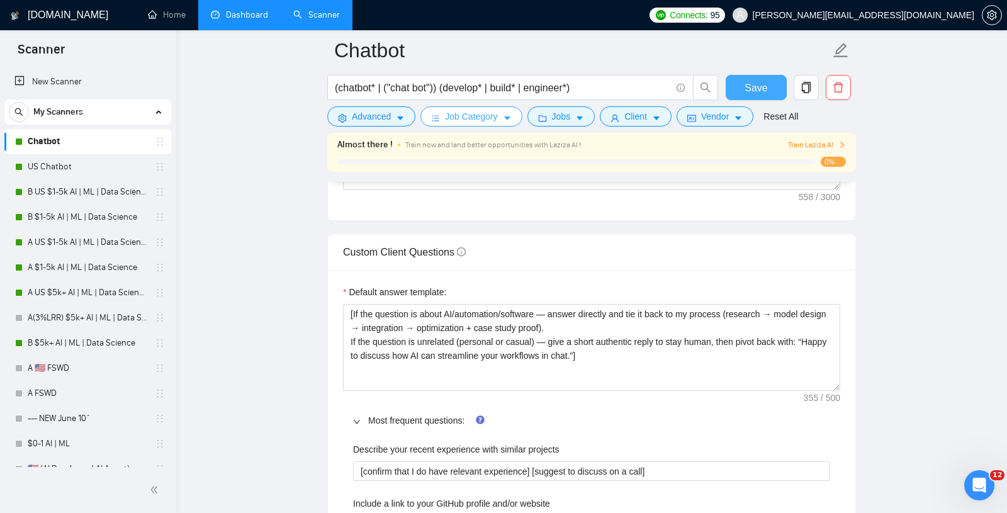
click at [753, 94] on span "Save" at bounding box center [755, 88] width 23 height 16
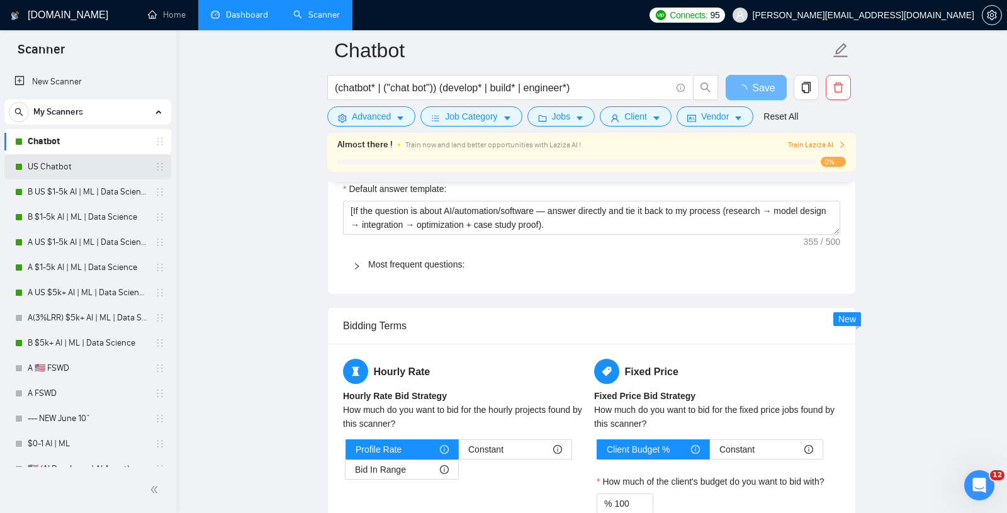
click at [38, 162] on link "US Chatbot" at bounding box center [88, 166] width 120 height 25
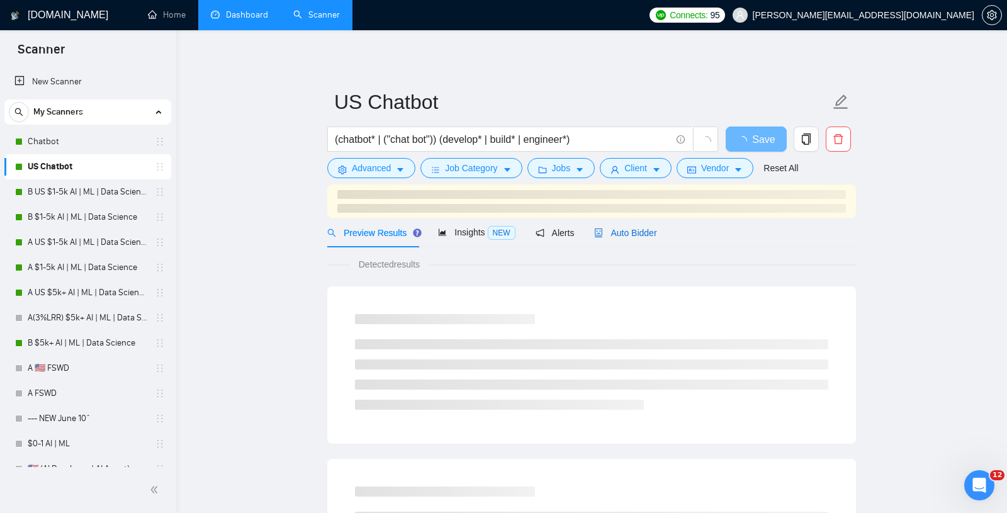
click at [607, 235] on span "Auto Bidder" at bounding box center [625, 233] width 62 height 10
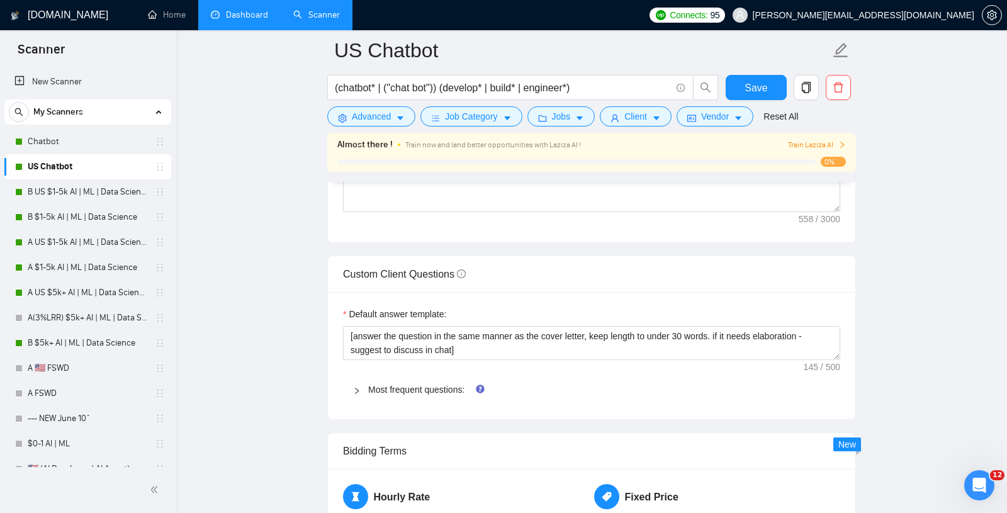
scroll to position [1674, 0]
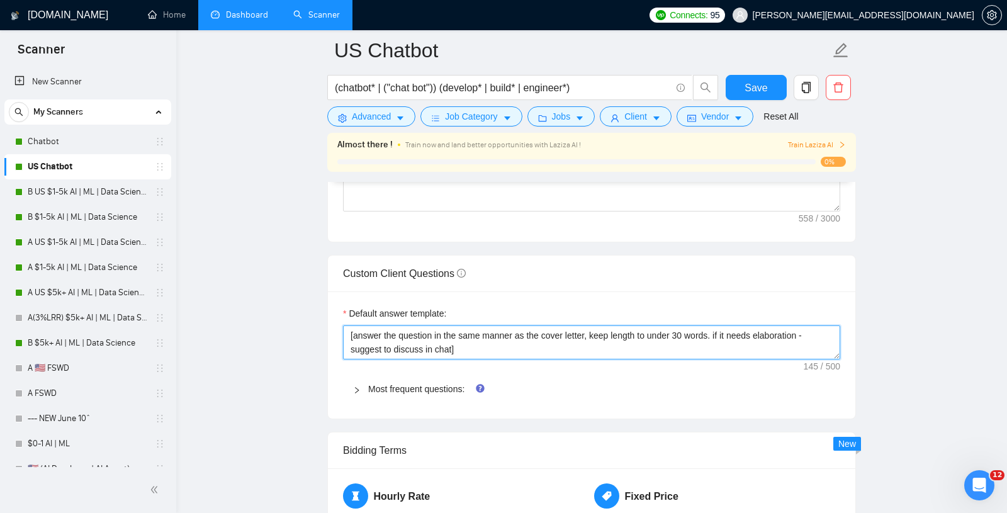
click at [478, 352] on textarea "[answer the question in the same manner as the cover letter, keep length to und…" at bounding box center [591, 342] width 497 height 34
paste textarea "If the question is about AI/automation/software — answer directly and tie it ba…"
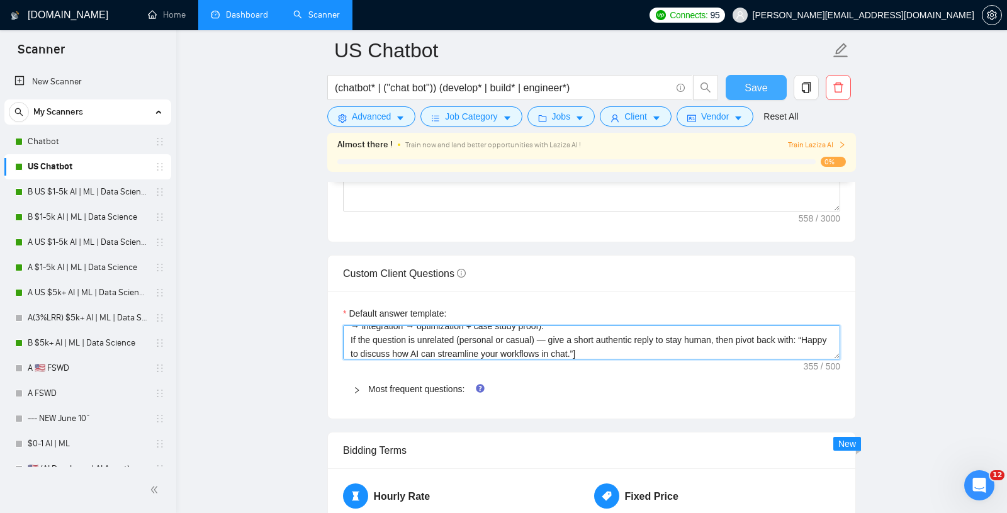
type textarea "[If the question is about AI/automation/software — answer directly and tie it b…"
click at [751, 91] on span "Save" at bounding box center [755, 88] width 23 height 16
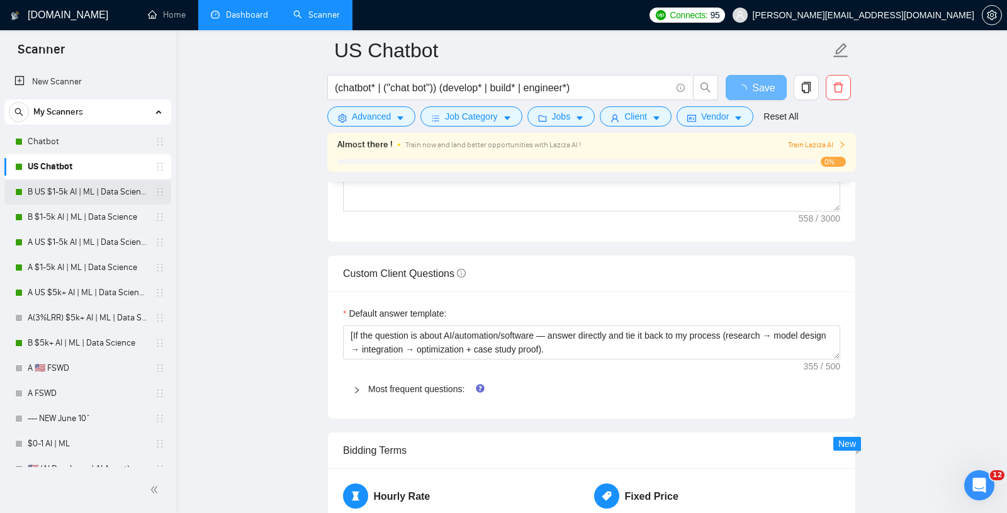
click at [59, 189] on link "B US $1-5k AI | ML | Data Science" at bounding box center [88, 191] width 120 height 25
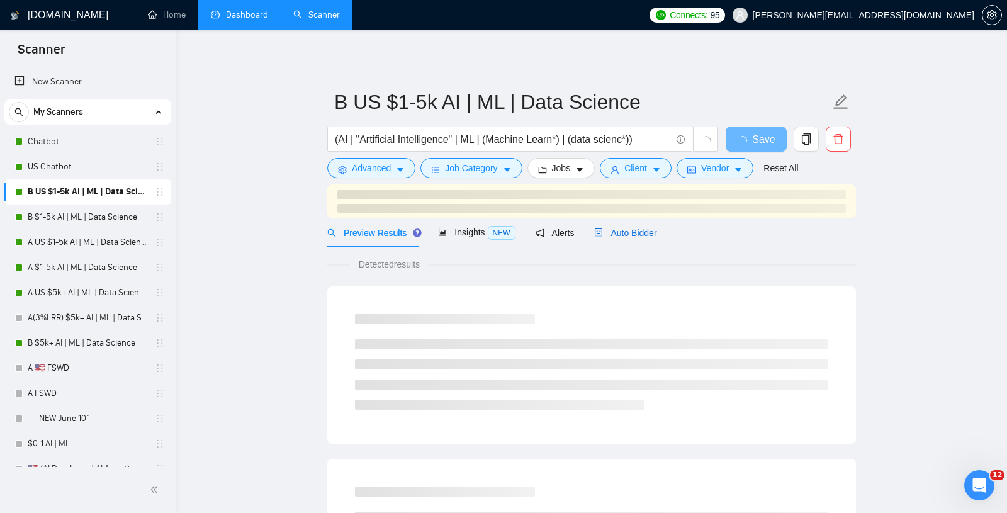
click at [614, 229] on span "Auto Bidder" at bounding box center [625, 233] width 62 height 10
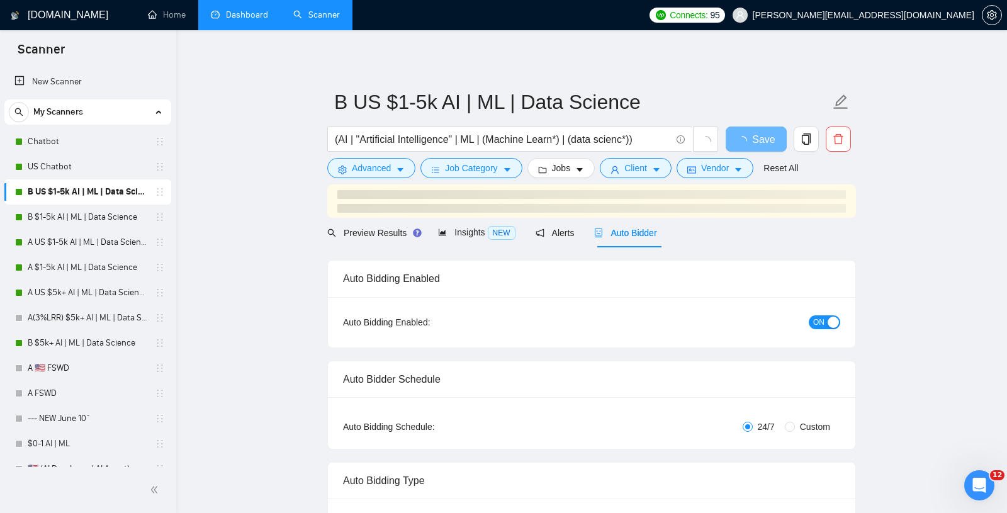
radio input "false"
radio input "true"
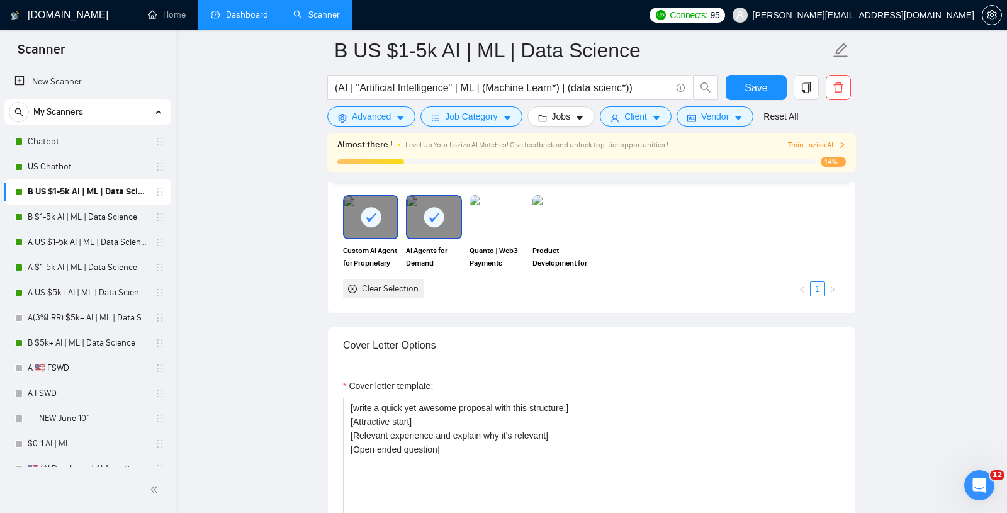
scroll to position [1366, 0]
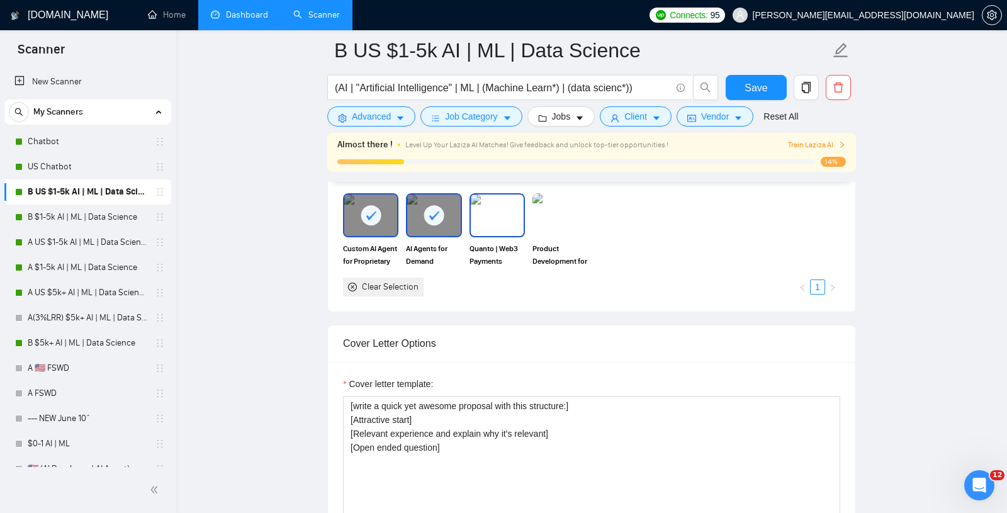
click at [484, 236] on img at bounding box center [497, 215] width 53 height 42
click at [552, 235] on img at bounding box center [560, 215] width 53 height 42
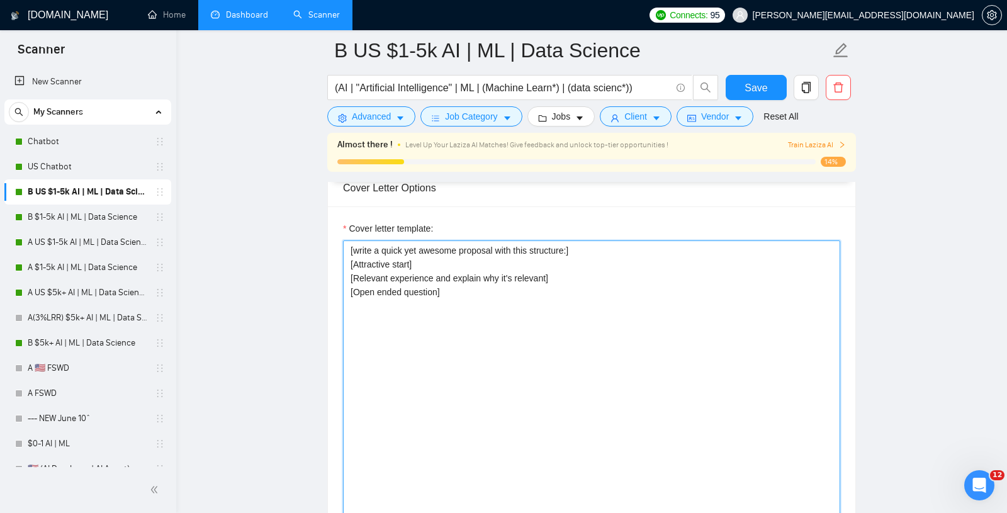
click at [514, 337] on textarea "[write a quick yet awesome proposal with this structure:] [Attractive start] [R…" at bounding box center [591, 381] width 497 height 283
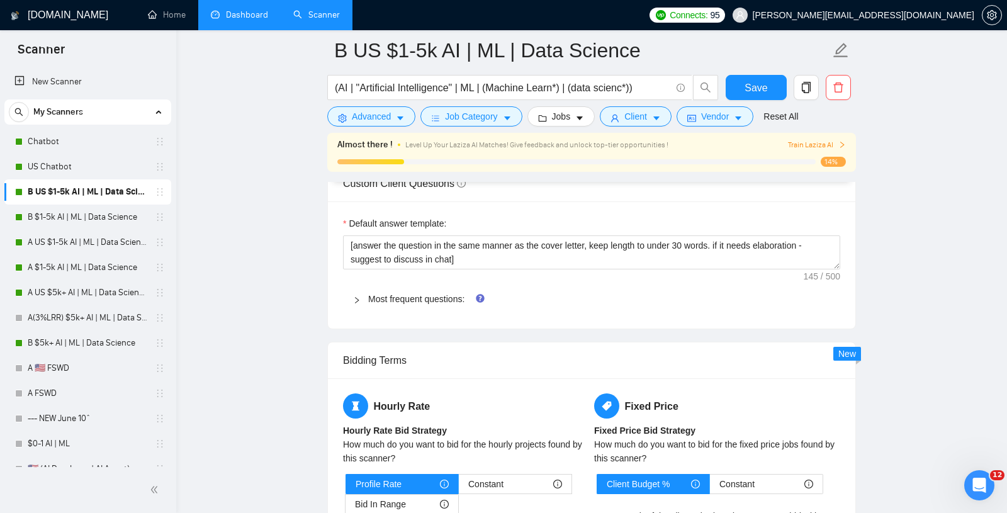
scroll to position [1929, 0]
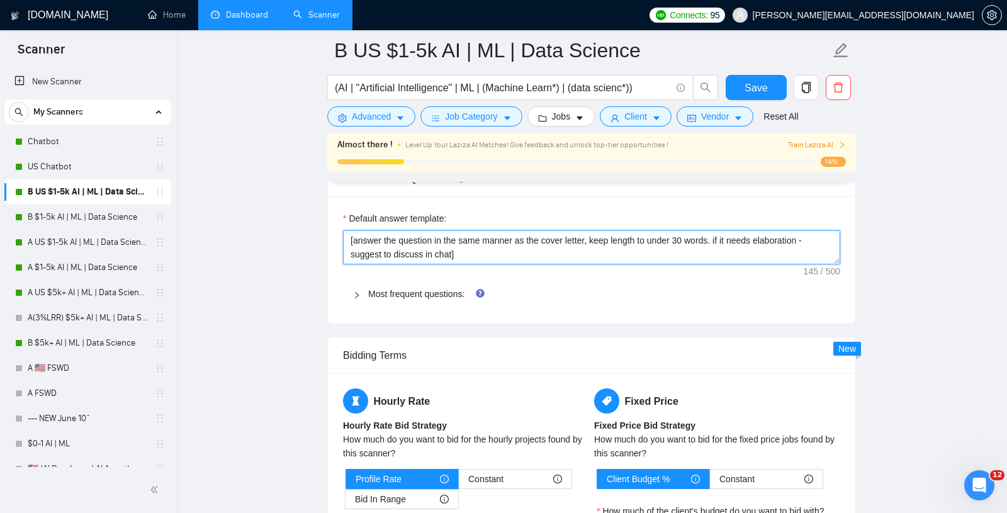
click at [471, 250] on textarea "[answer the question in the same manner as the cover letter, keep length to und…" at bounding box center [591, 247] width 497 height 34
paste textarea "If the question is about AI/automation/software — answer directly and tie it ba…"
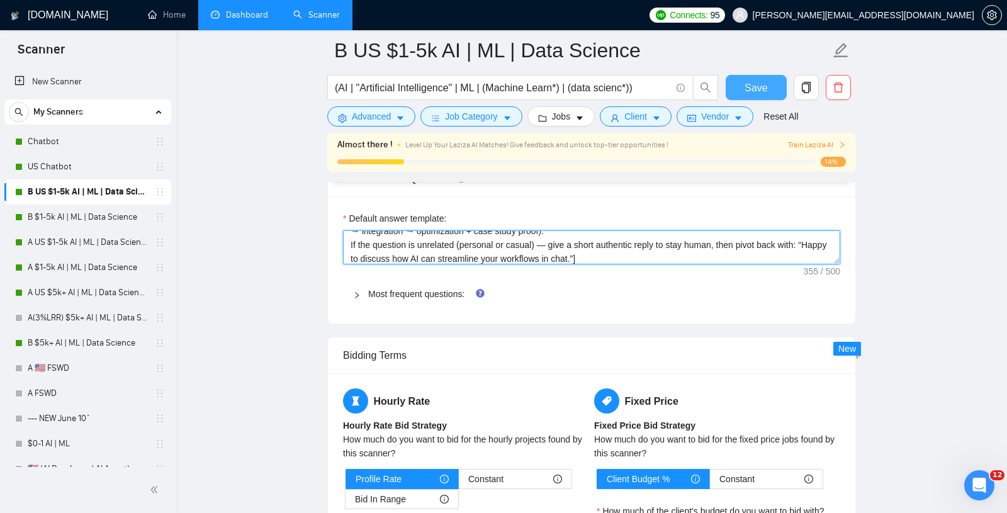
type textarea "[If the question is about AI/automation/software — answer directly and tie it b…"
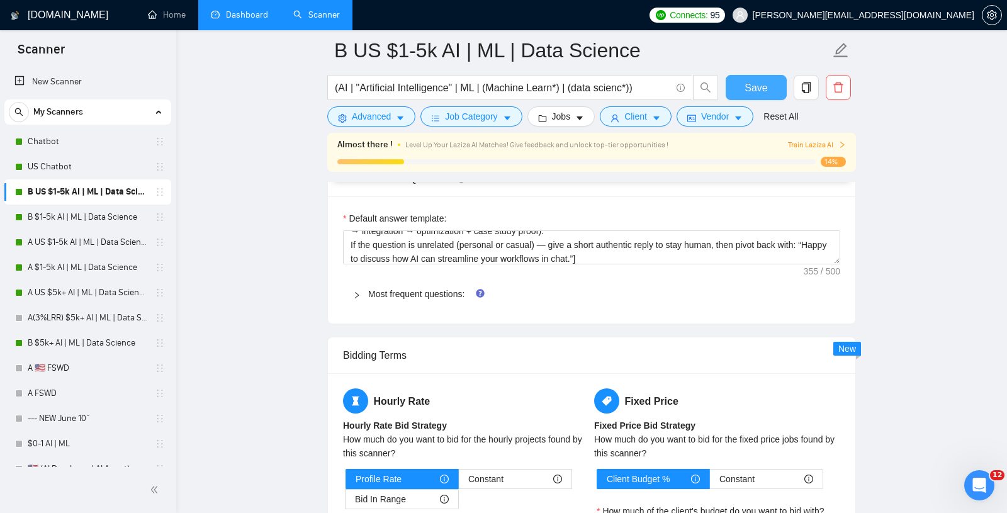
click at [760, 81] on span "Save" at bounding box center [755, 88] width 23 height 16
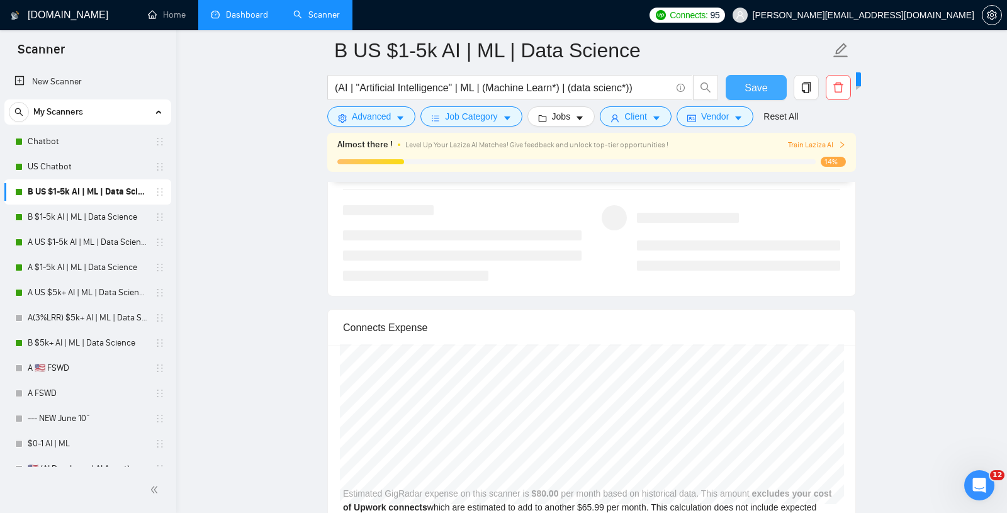
scroll to position [2527, 0]
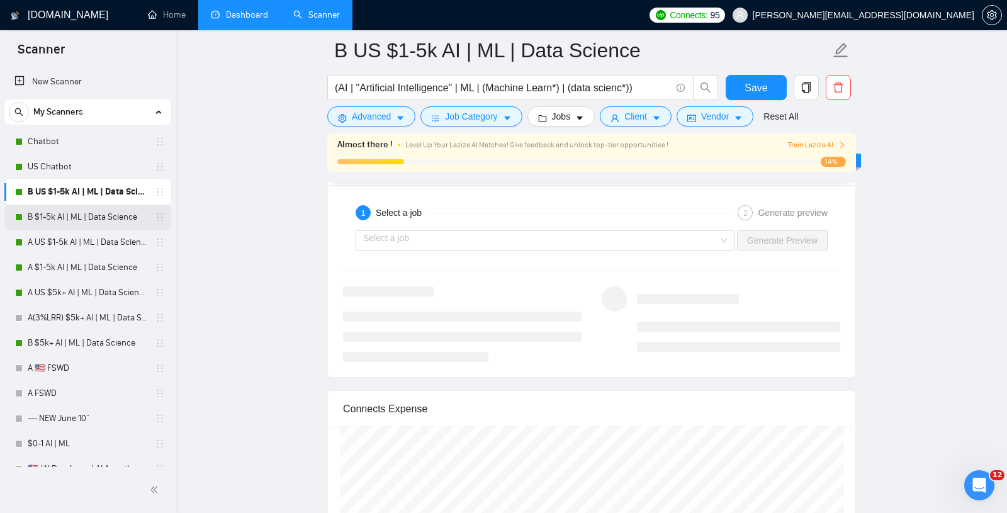
click at [116, 221] on link "B $1-5k AI | ML | Data Science" at bounding box center [88, 216] width 120 height 25
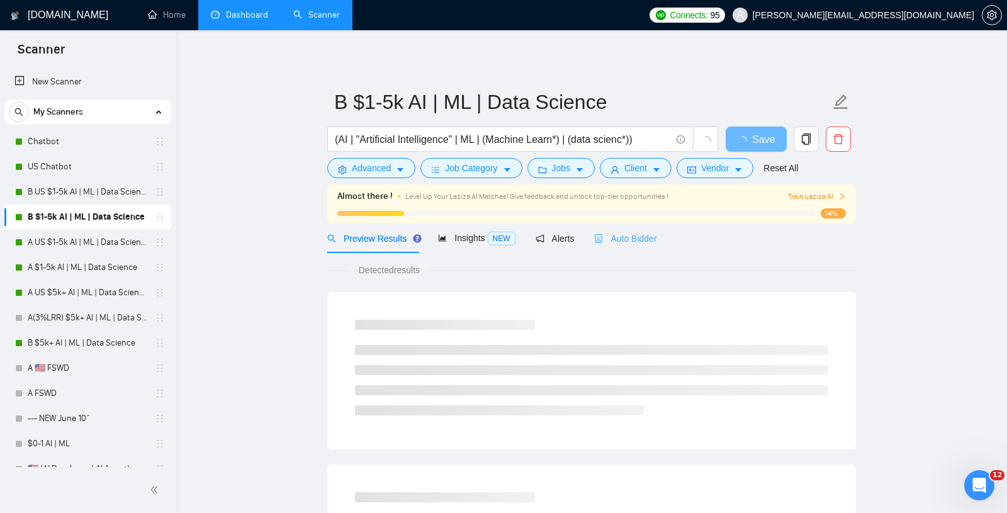
drag, startPoint x: 621, startPoint y: 245, endPoint x: 634, endPoint y: 252, distance: 15.2
click at [621, 245] on div "Auto Bidder" at bounding box center [625, 238] width 62 height 30
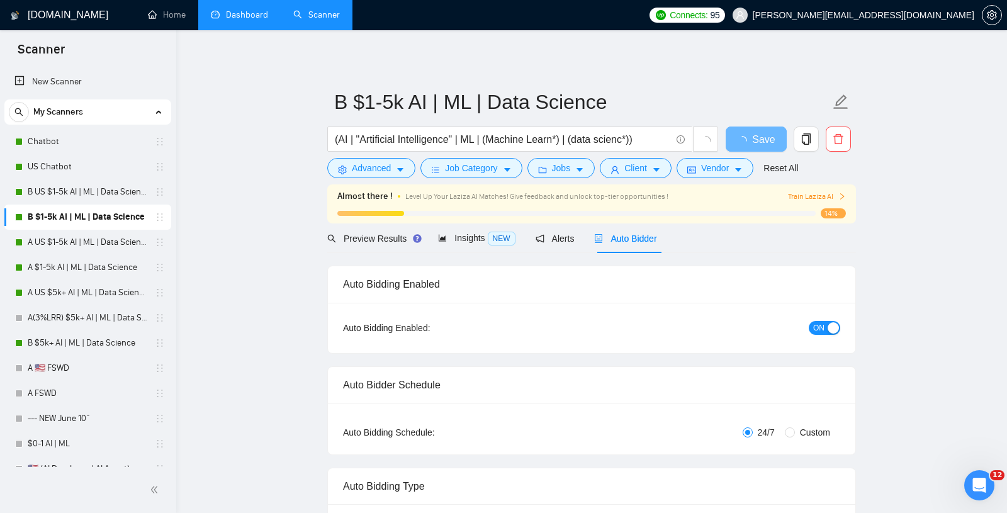
radio input "false"
radio input "true"
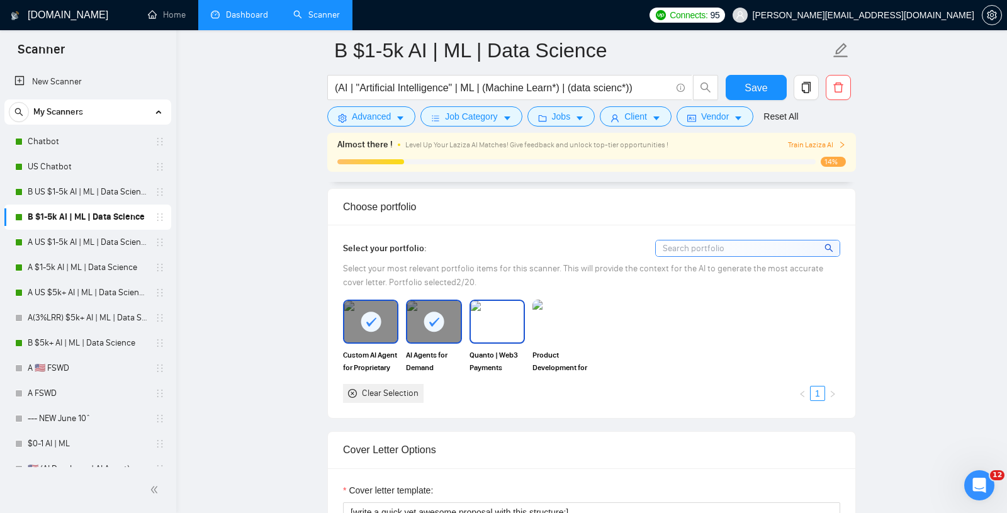
scroll to position [1262, 0]
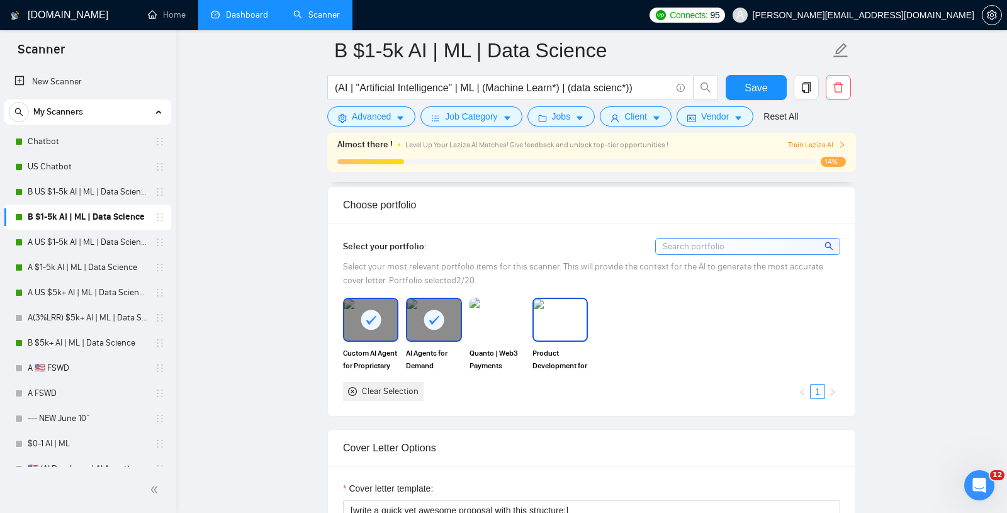
click at [571, 328] on img at bounding box center [560, 320] width 53 height 42
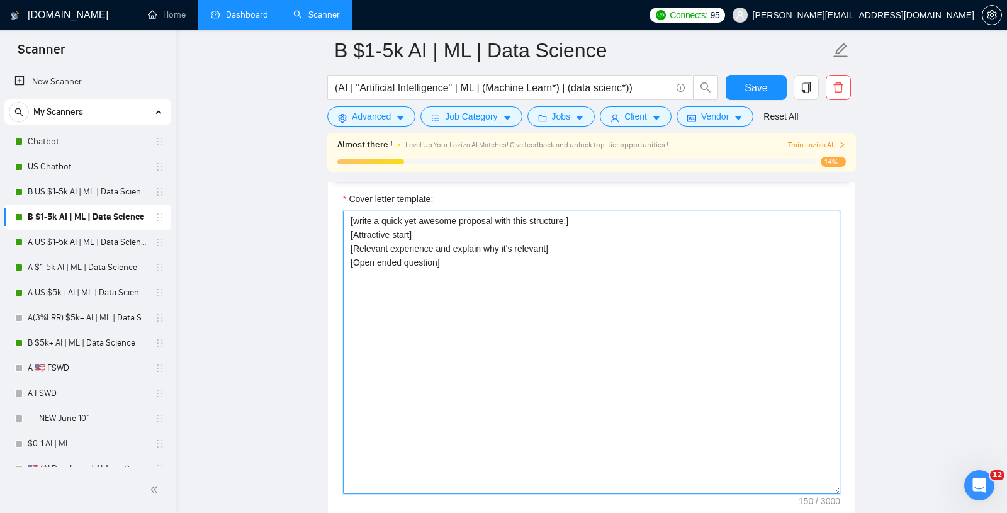
click at [571, 328] on textarea "[write a quick yet awesome proposal with this structure:] [Attractive start] [R…" at bounding box center [591, 352] width 497 height 283
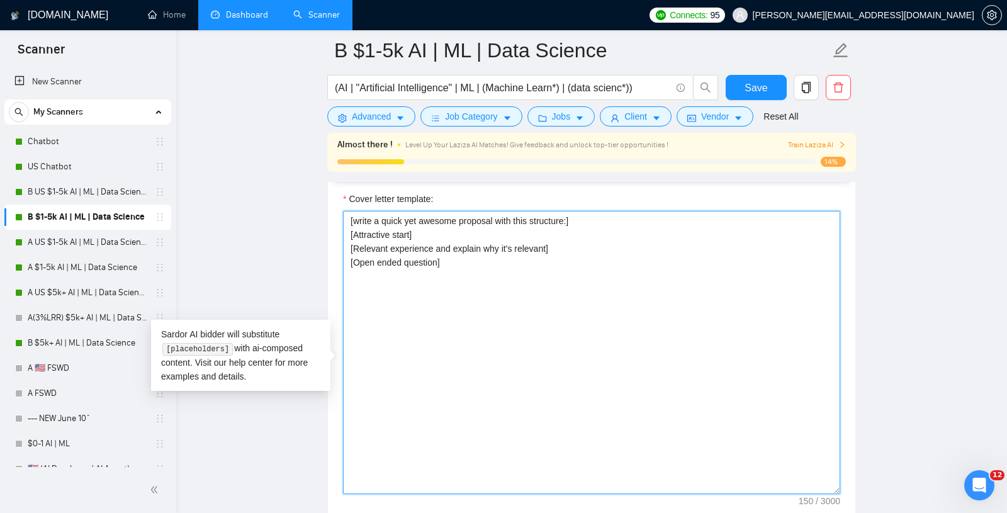
paste textarea "If the question is about AI/automation/software — answer directly and tie it ba…"
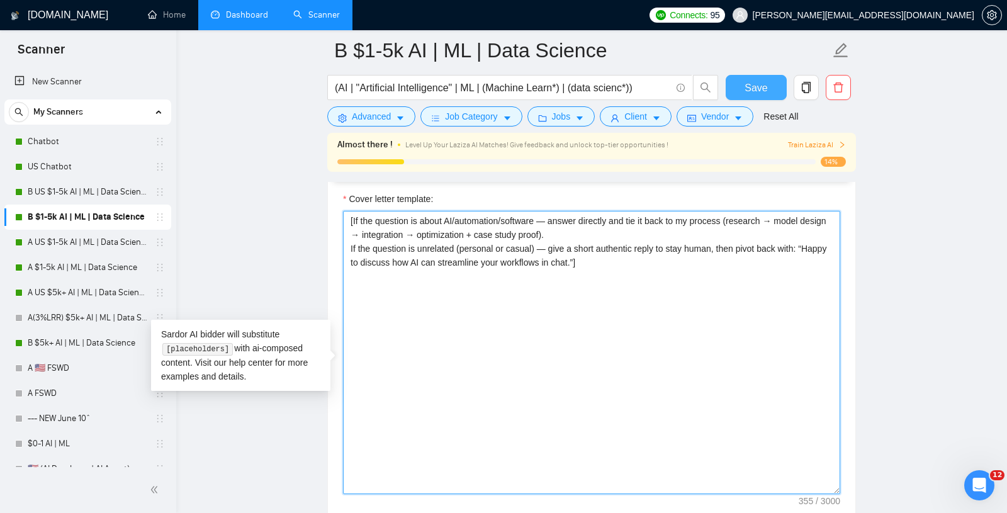
type textarea "[If the question is about AI/automation/software — answer directly and tie it b…"
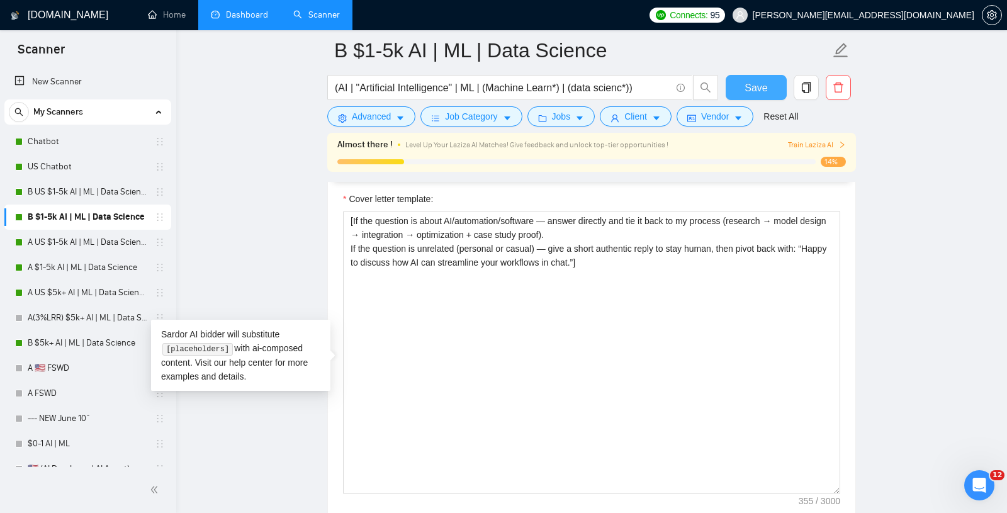
drag, startPoint x: 745, startPoint y: 85, endPoint x: 723, endPoint y: 99, distance: 26.0
click at [745, 85] on span "Save" at bounding box center [755, 88] width 23 height 16
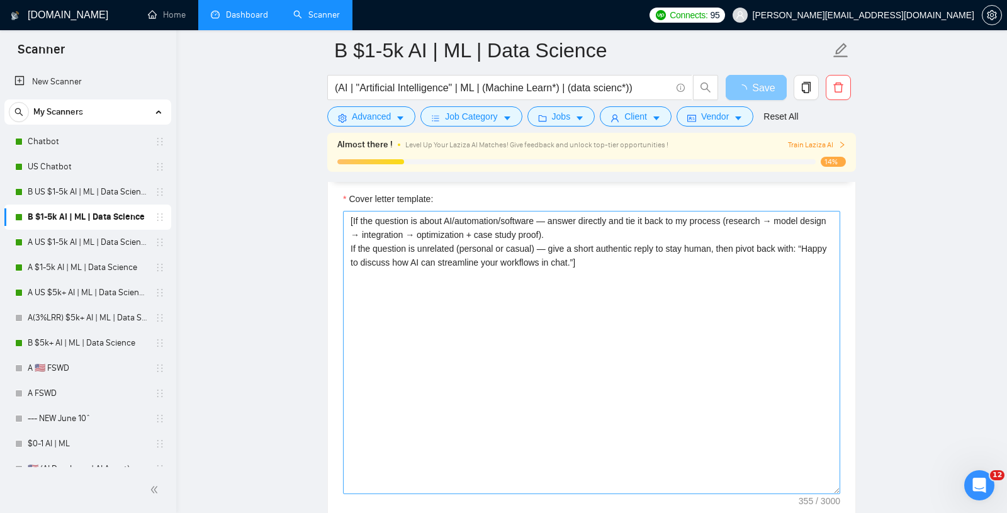
scroll to position [1386, 0]
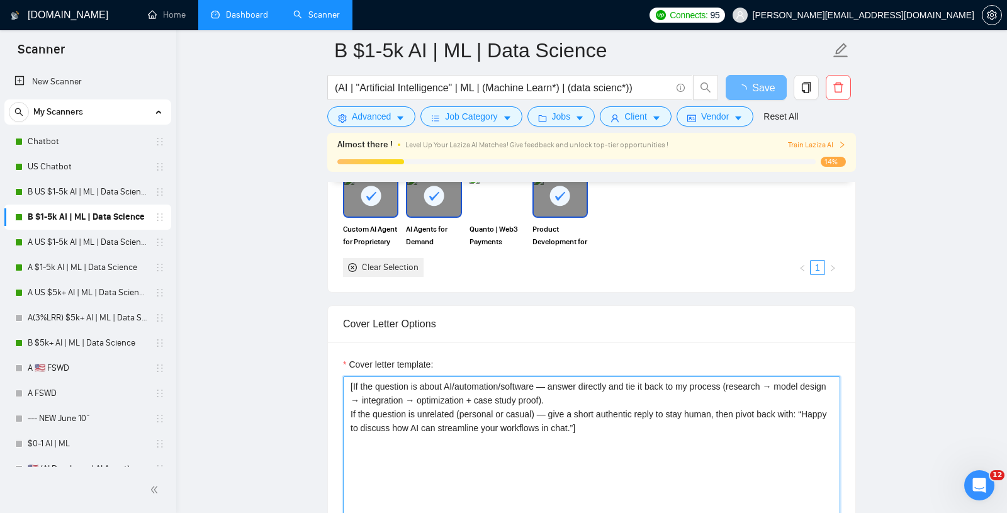
click at [608, 420] on textarea "[If the question is about AI/automation/software — answer directly and tie it b…" at bounding box center [591, 517] width 497 height 283
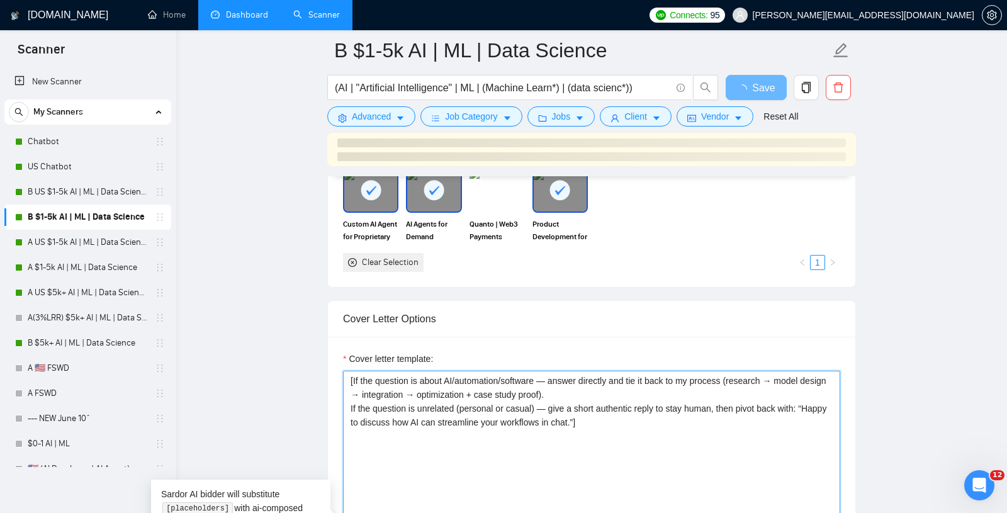
click at [608, 420] on textarea "[If the question is about AI/automation/software — answer directly and tie it b…" at bounding box center [591, 512] width 497 height 283
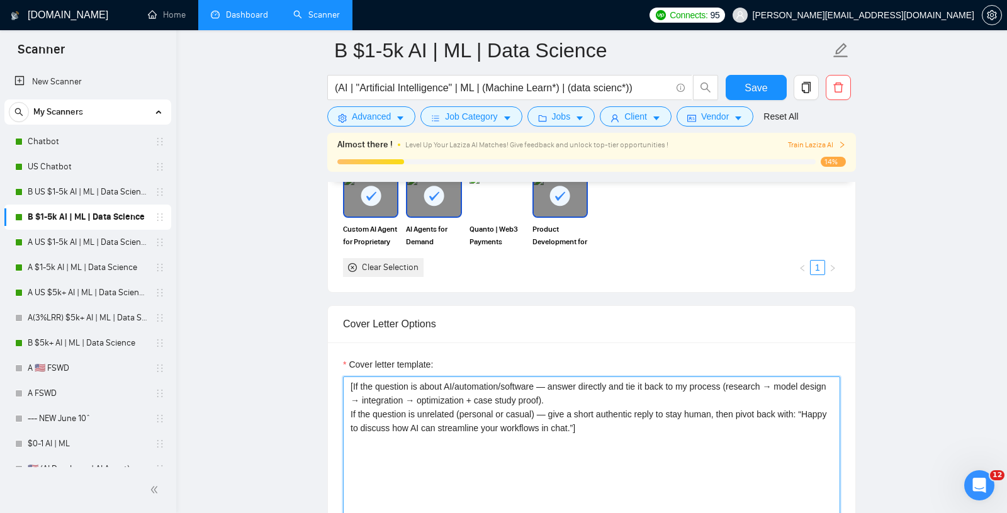
click at [563, 417] on textarea "[If the question is about AI/automation/software — answer directly and tie it b…" at bounding box center [591, 517] width 497 height 283
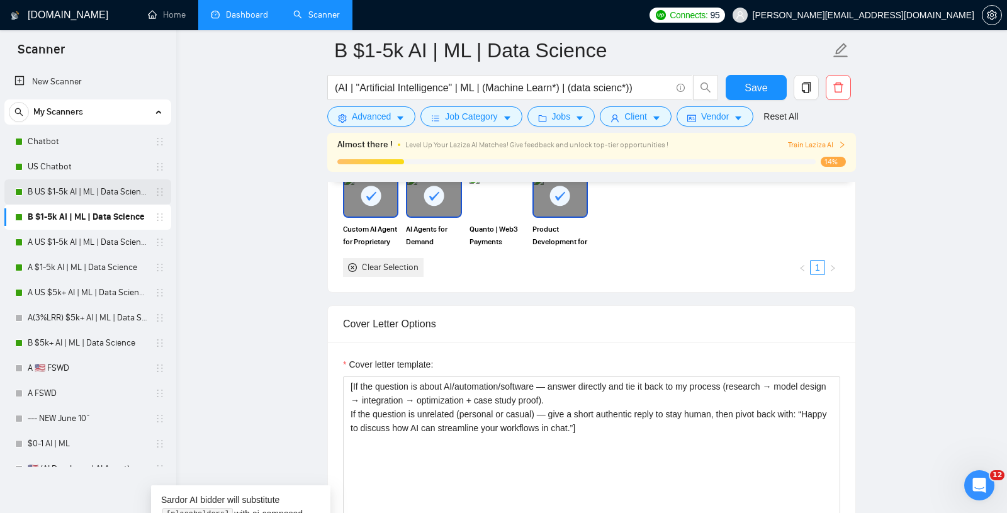
click at [45, 189] on link "B US $1-5k AI | ML | Data Science" at bounding box center [88, 191] width 120 height 25
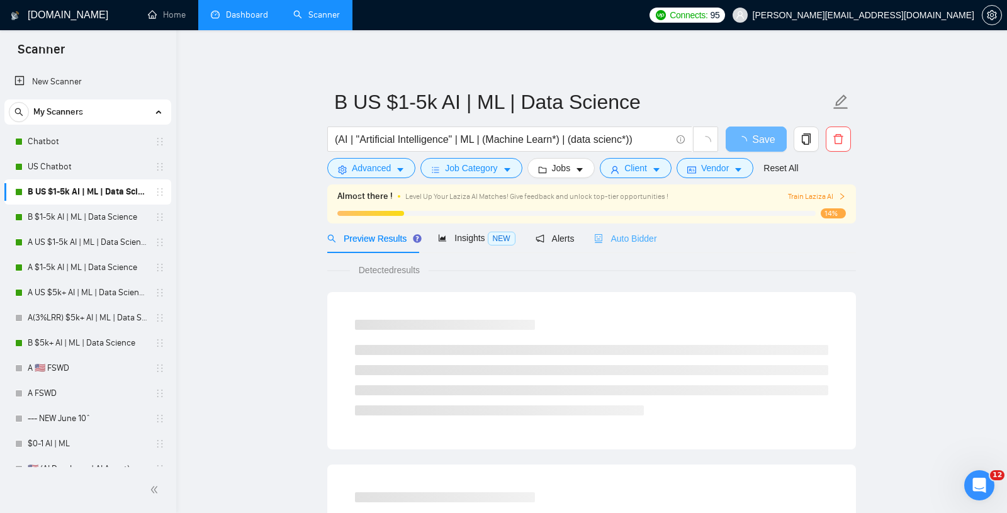
click at [654, 229] on div "Auto Bidder" at bounding box center [625, 238] width 62 height 30
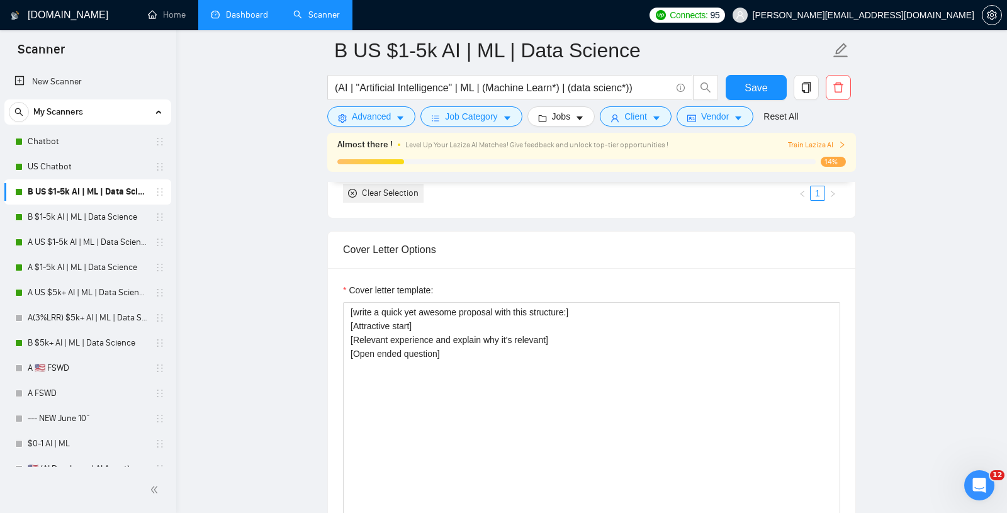
scroll to position [1461, 0]
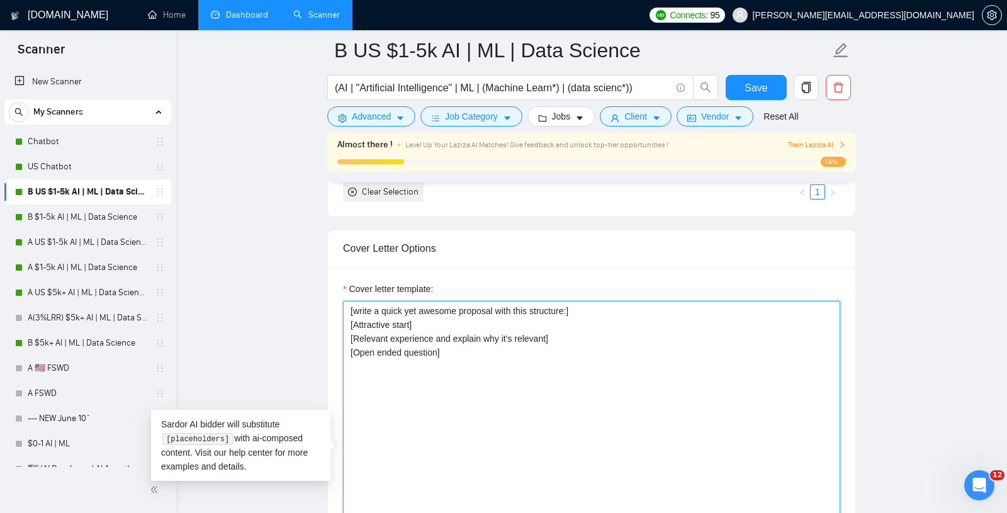
drag, startPoint x: 410, startPoint y: 374, endPoint x: 302, endPoint y: 273, distance: 147.4
click at [302, 273] on main "B US $1-5k AI | ML | Data Science (AI | "Artificial Intelligence" | ML | (Machi…" at bounding box center [591, 455] width 790 height 3733
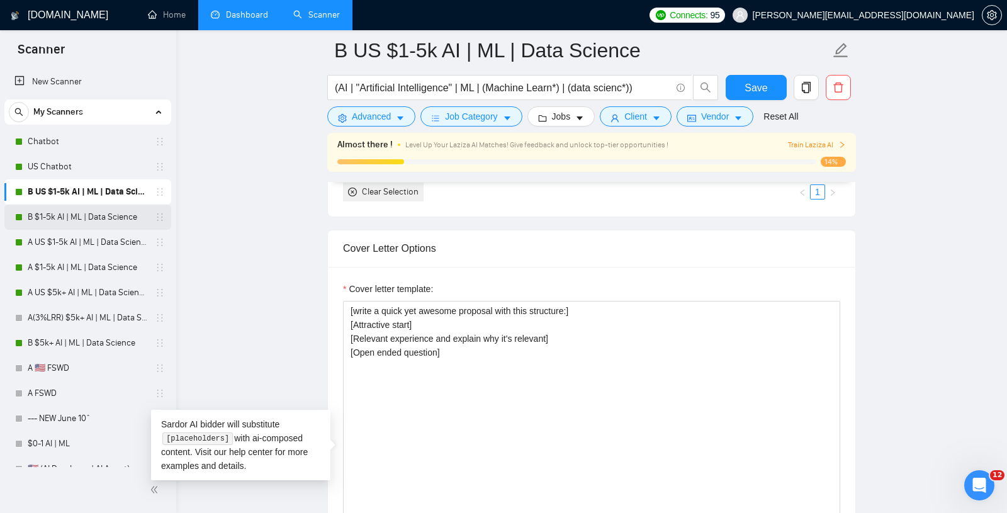
click at [61, 219] on link "B $1-5k AI | ML | Data Science" at bounding box center [88, 216] width 120 height 25
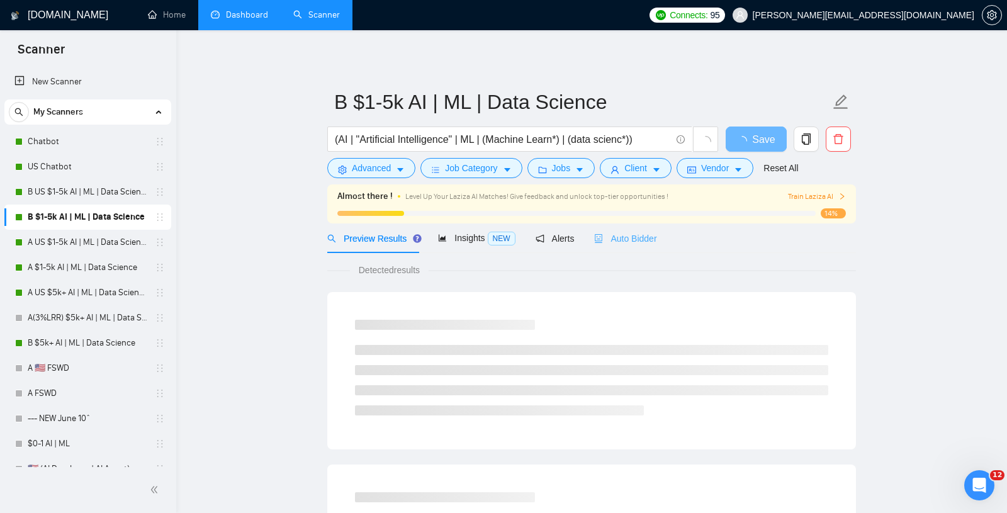
click at [605, 249] on div "Auto Bidder" at bounding box center [625, 238] width 62 height 30
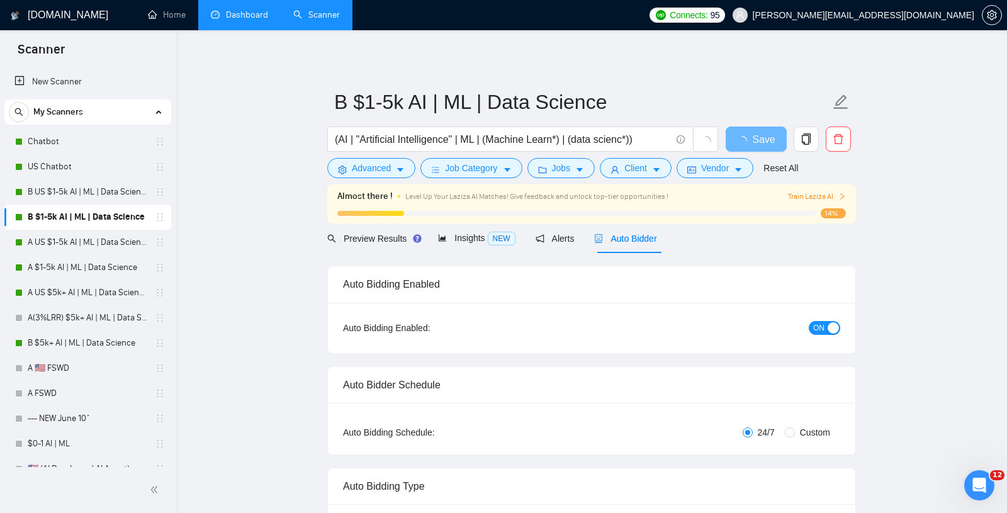
radio input "false"
radio input "true"
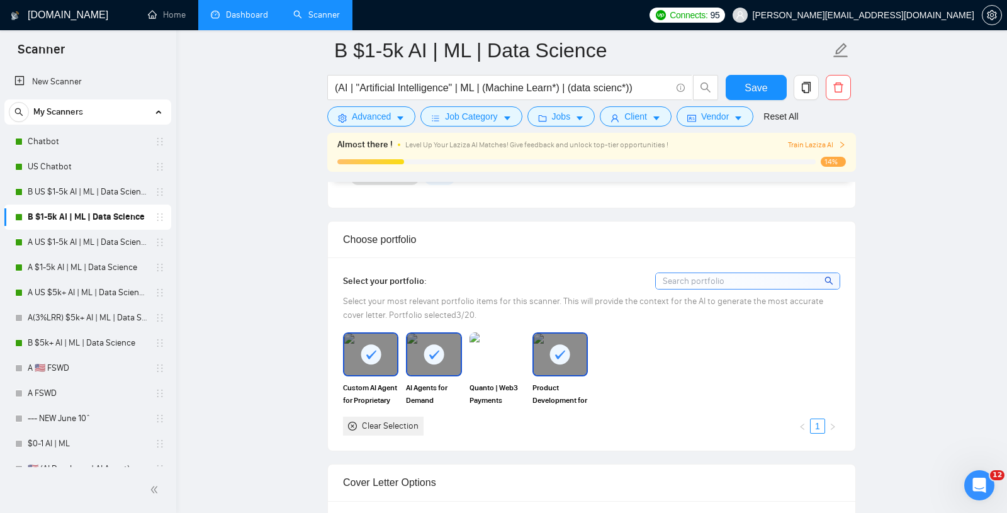
scroll to position [1519, 0]
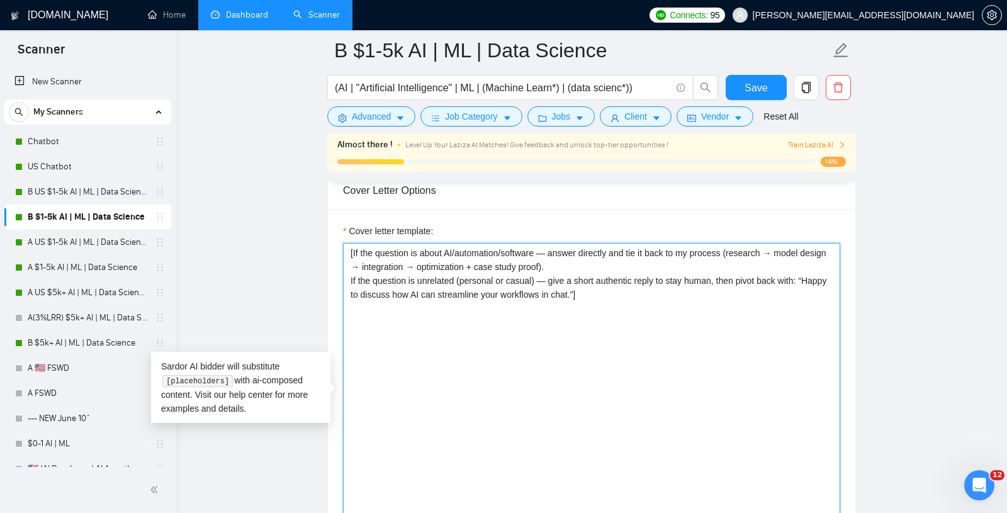
drag, startPoint x: 734, startPoint y: 374, endPoint x: 215, endPoint y: 133, distance: 572.3
click at [215, 133] on main "B $1-5k AI | ML | Data Science (AI | "Artificial Intelligence" | ML | (Machine …" at bounding box center [591, 395] width 790 height 3729
paste textarea "write a quick yet awesome proposal with this structure:] [Attractive start] [Re…"
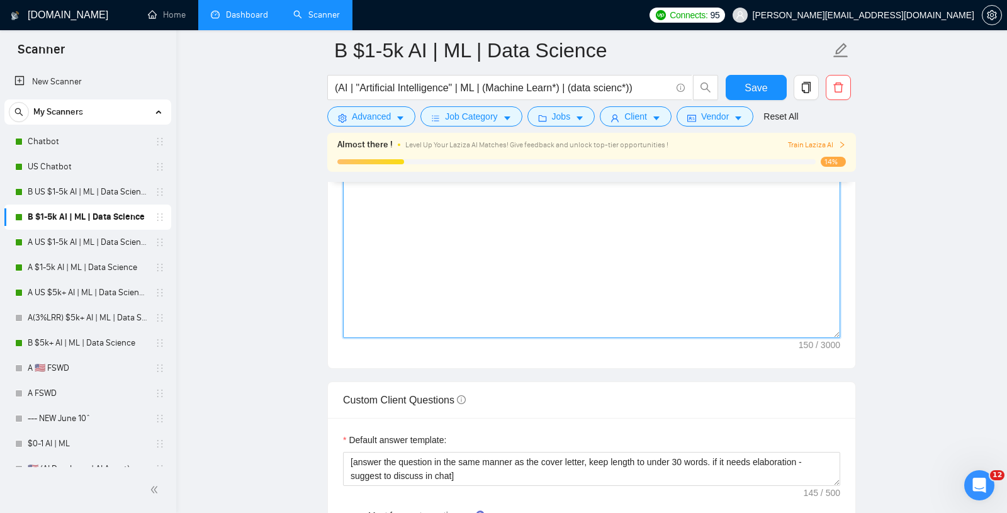
scroll to position [1530, 0]
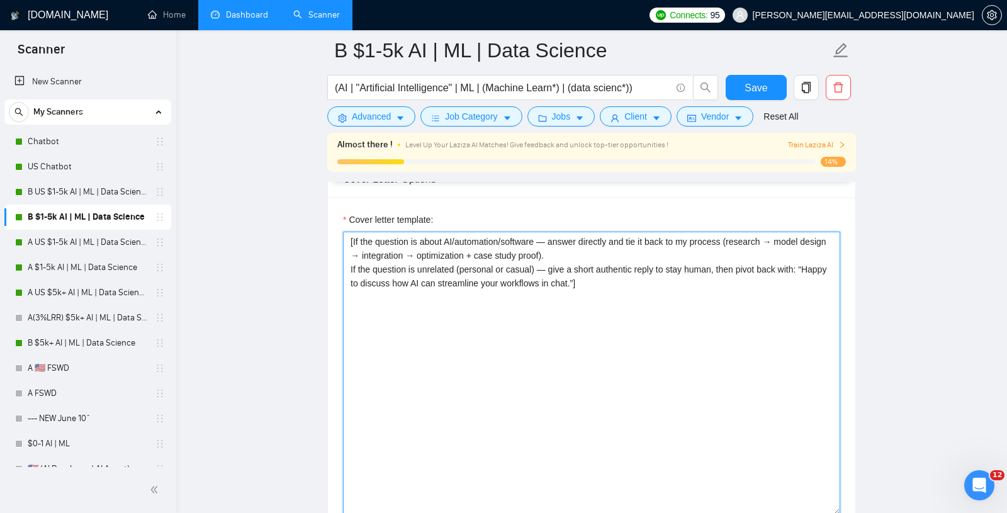
click at [598, 348] on textarea "[If the question is about AI/automation/software — answer directly and tie it b…" at bounding box center [591, 373] width 497 height 283
paste textarea "[write a quick yet awesome proposal with this structure:] [Attractive start] [R…"
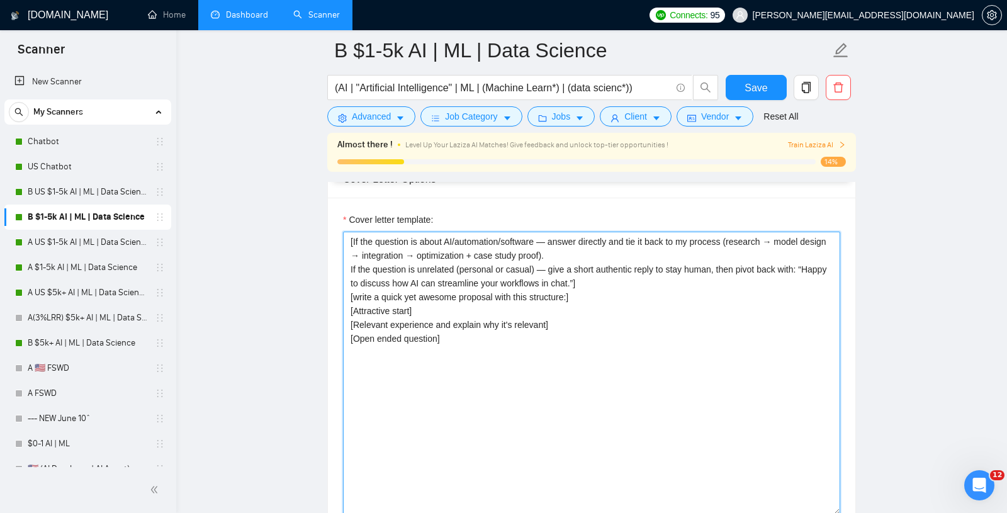
drag, startPoint x: 628, startPoint y: 293, endPoint x: 220, endPoint y: 180, distance: 423.8
click at [220, 180] on main "B $1-5k AI | ML | Data Science (AI | "Artificial Intelligence" | ML | (Machine …" at bounding box center [591, 384] width 790 height 3729
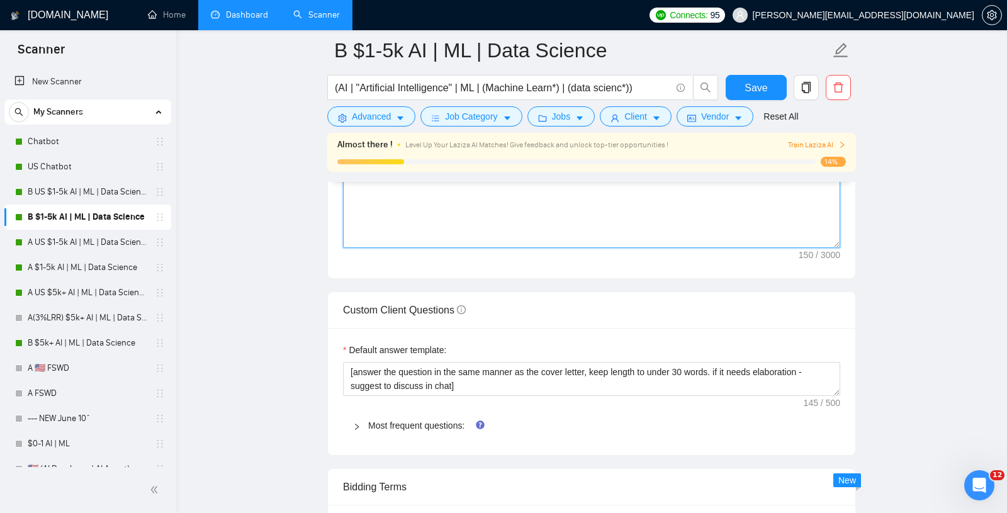
scroll to position [1857, 0]
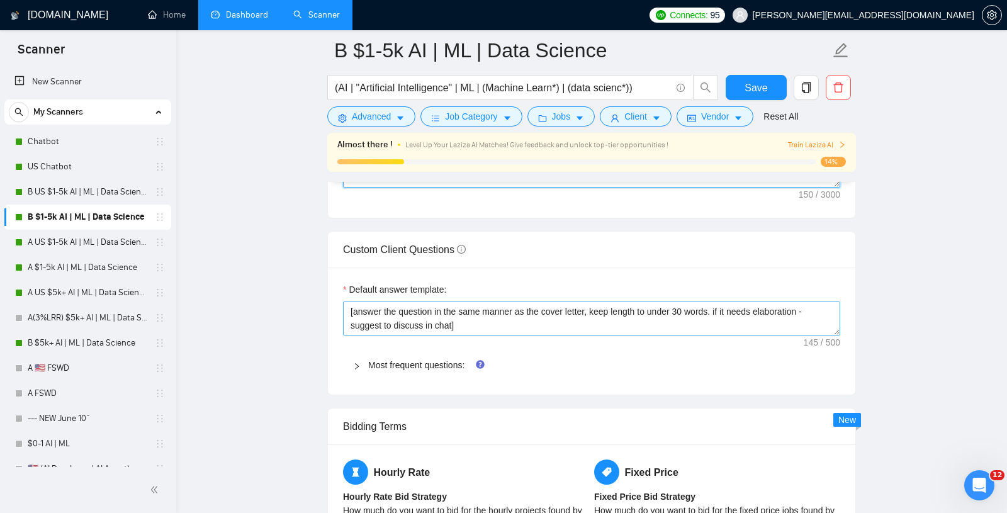
type textarea "[write a quick yet awesome proposal with this structure:] [Attractive start] [R…"
click at [433, 335] on textarea "[answer the question in the same manner as the cover letter, keep length to und…" at bounding box center [591, 318] width 497 height 34
paste textarea "If the question is about AI/automation/software — answer directly and tie it ba…"
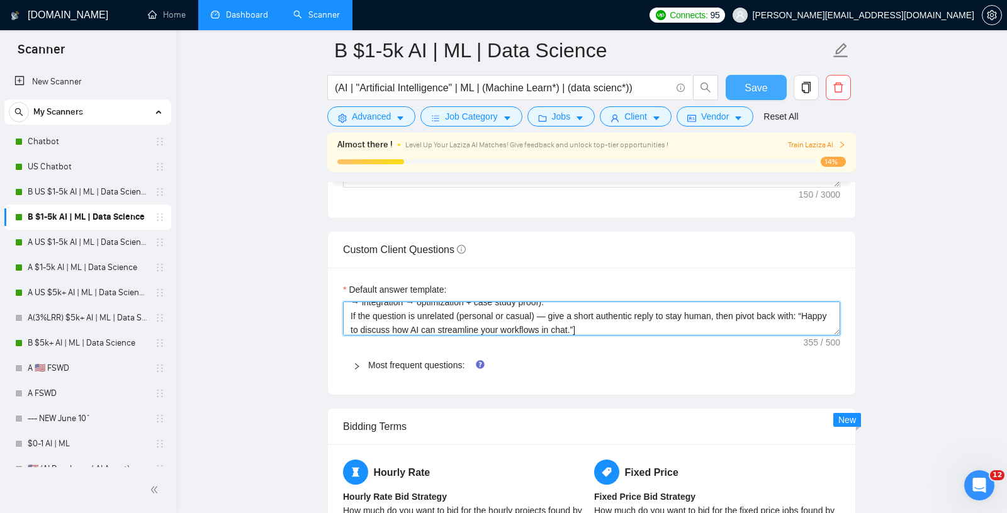
type textarea "[If the question is about AI/automation/software — answer directly and tie it b…"
click at [755, 94] on span "Save" at bounding box center [755, 88] width 23 height 16
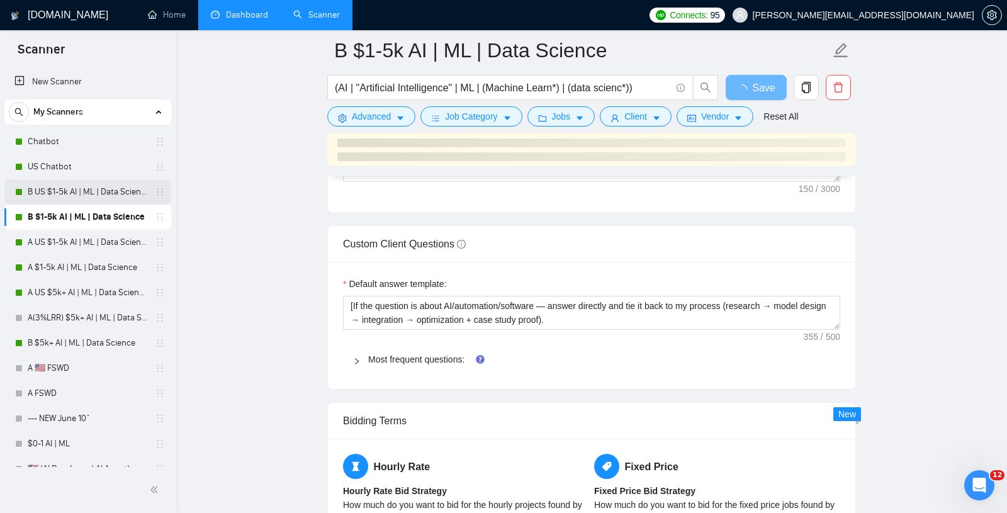
click at [59, 192] on link "B US $1-5k AI | ML | Data Science" at bounding box center [88, 191] width 120 height 25
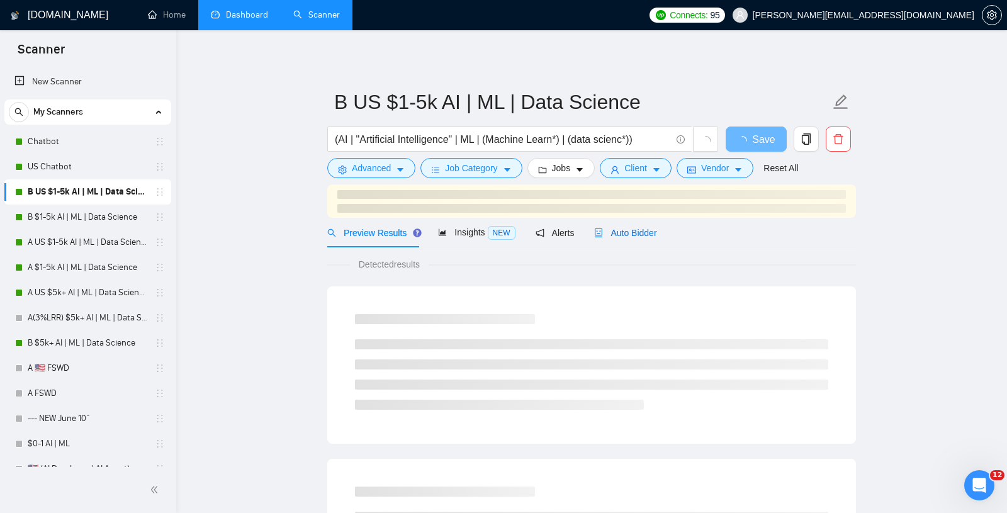
click at [641, 232] on span "Auto Bidder" at bounding box center [625, 233] width 62 height 10
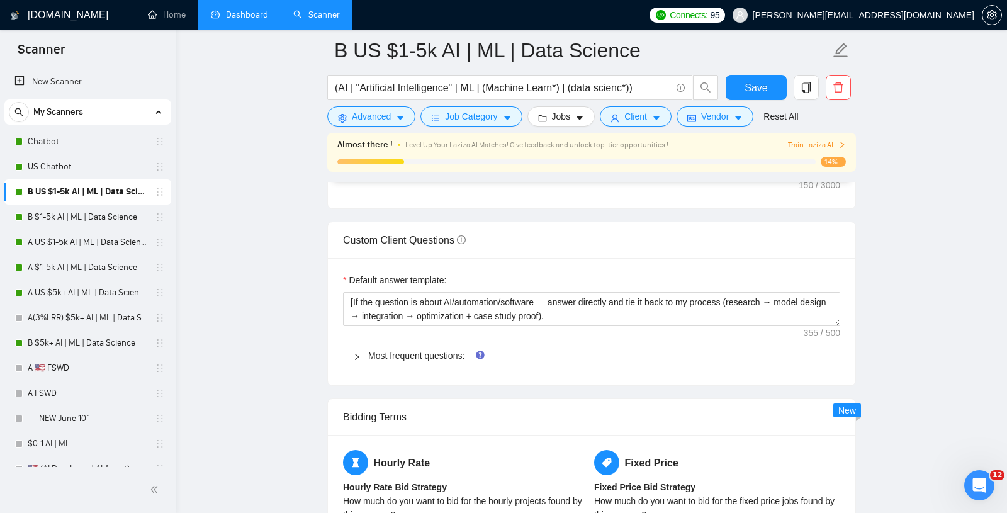
scroll to position [1941, 0]
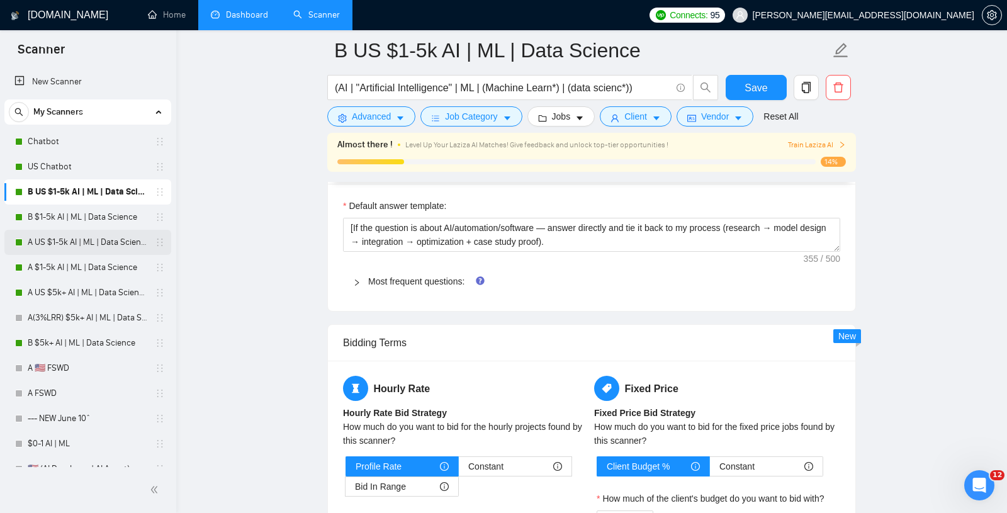
click at [67, 249] on link "A US $1-5k AI | ML | Data Science" at bounding box center [88, 242] width 120 height 25
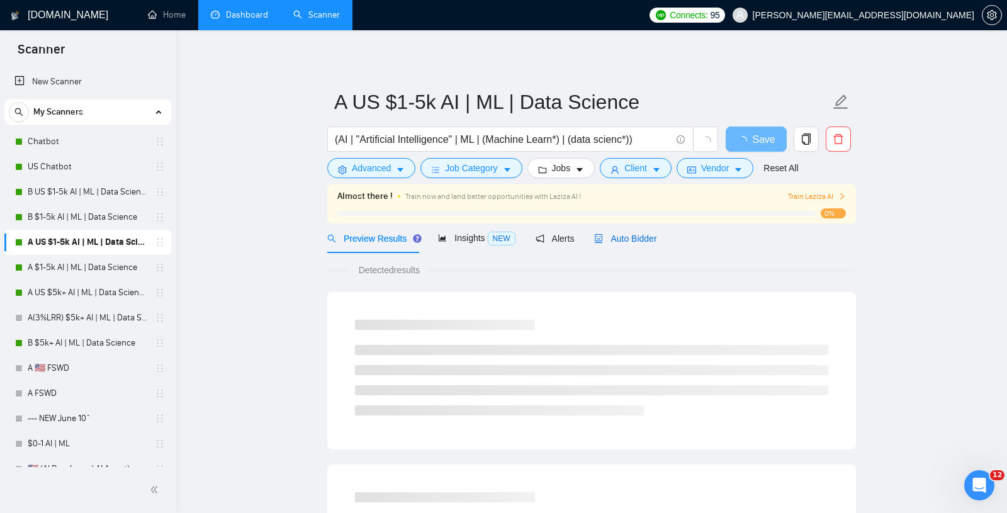
click at [639, 238] on span "Auto Bidder" at bounding box center [625, 238] width 62 height 10
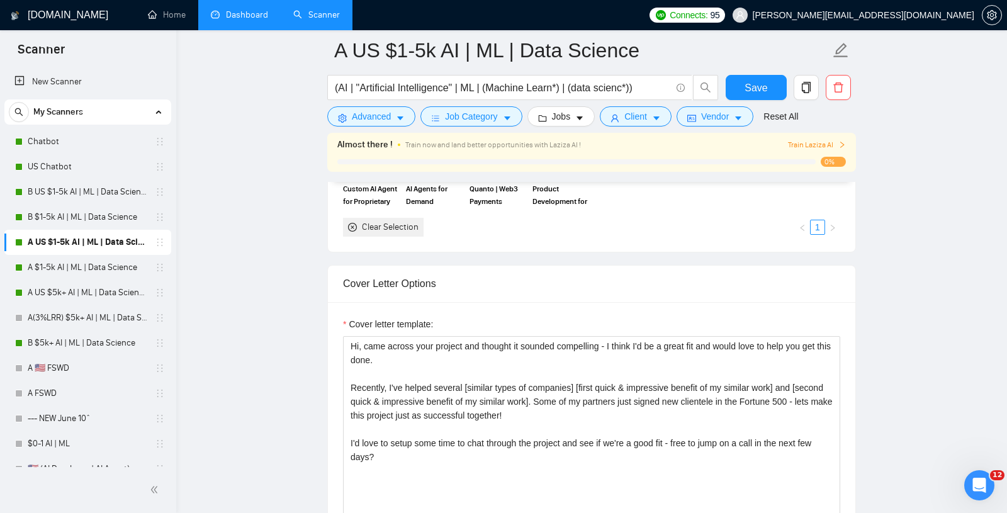
scroll to position [1267, 0]
click at [479, 199] on span "Quanto | Web3 Payments" at bounding box center [496, 194] width 55 height 25
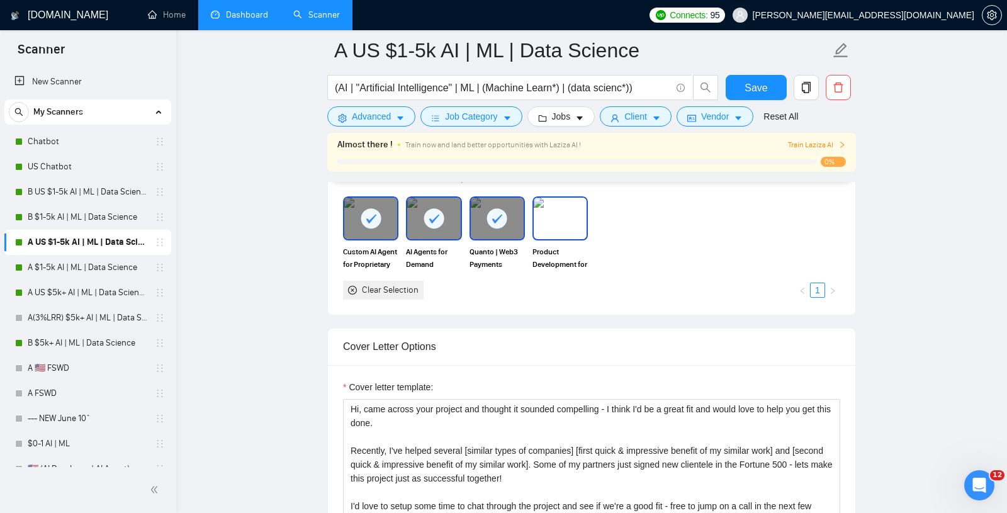
click at [557, 235] on img at bounding box center [560, 219] width 53 height 42
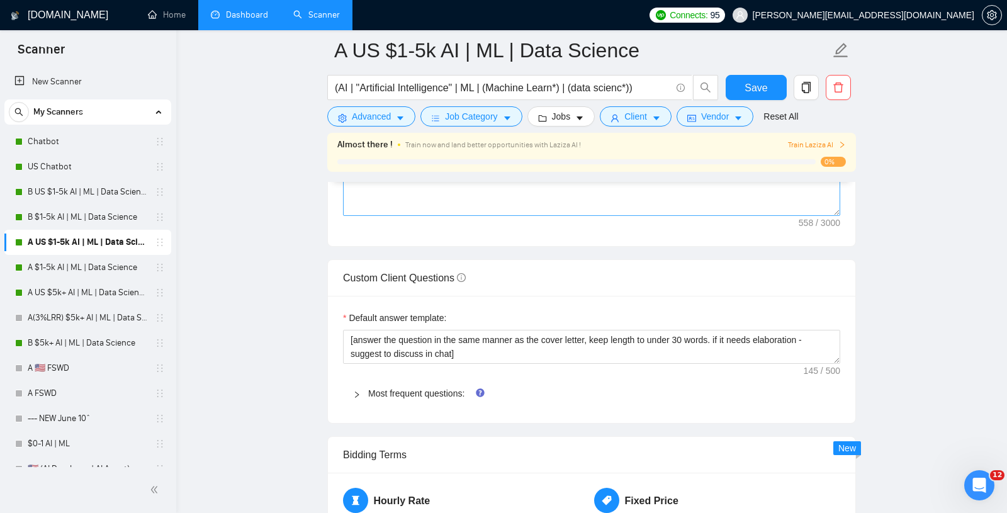
scroll to position [1676, 0]
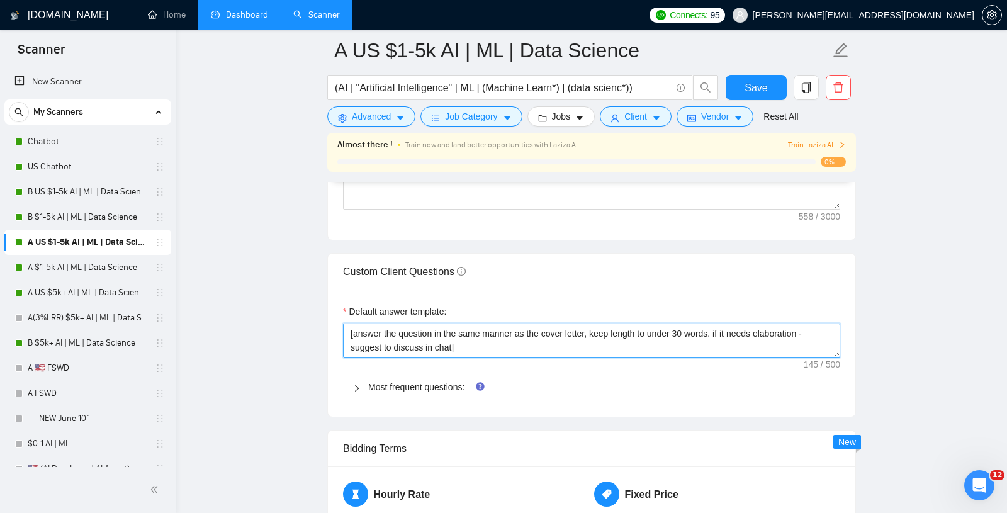
click at [503, 354] on textarea "[answer the question in the same manner as the cover letter, keep length to und…" at bounding box center [591, 340] width 497 height 34
paste textarea "If the question is about AI/automation/software — answer directly and tie it ba…"
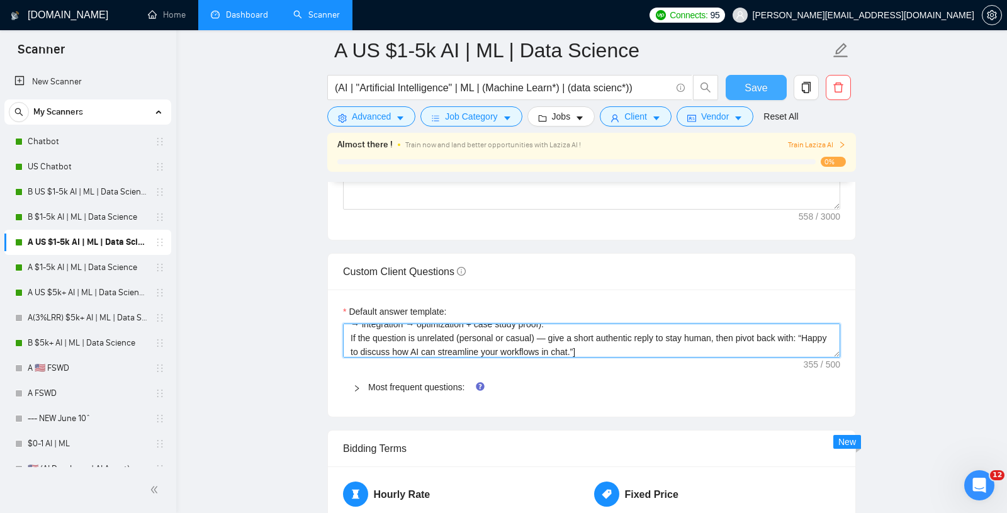
type textarea "[If the question is about AI/automation/software — answer directly and tie it b…"
click at [754, 86] on span "Save" at bounding box center [755, 88] width 23 height 16
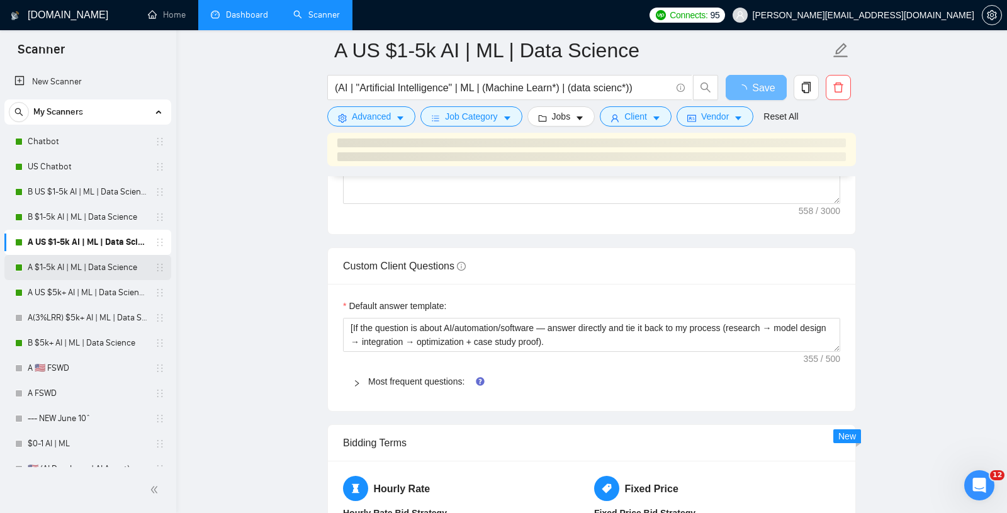
click at [64, 267] on link "A $1-5k AI | ML | Data Science" at bounding box center [88, 267] width 120 height 25
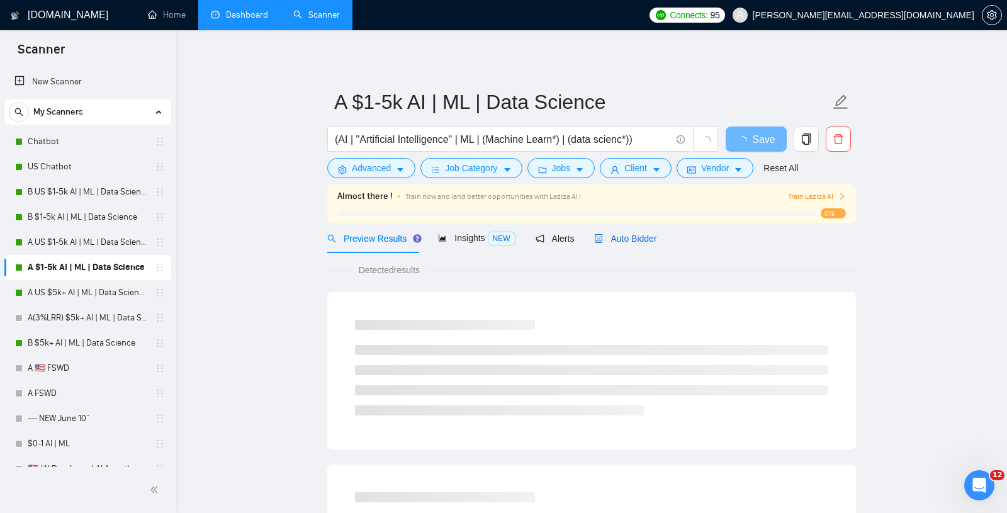
click at [622, 244] on div "Auto Bidder" at bounding box center [625, 239] width 62 height 14
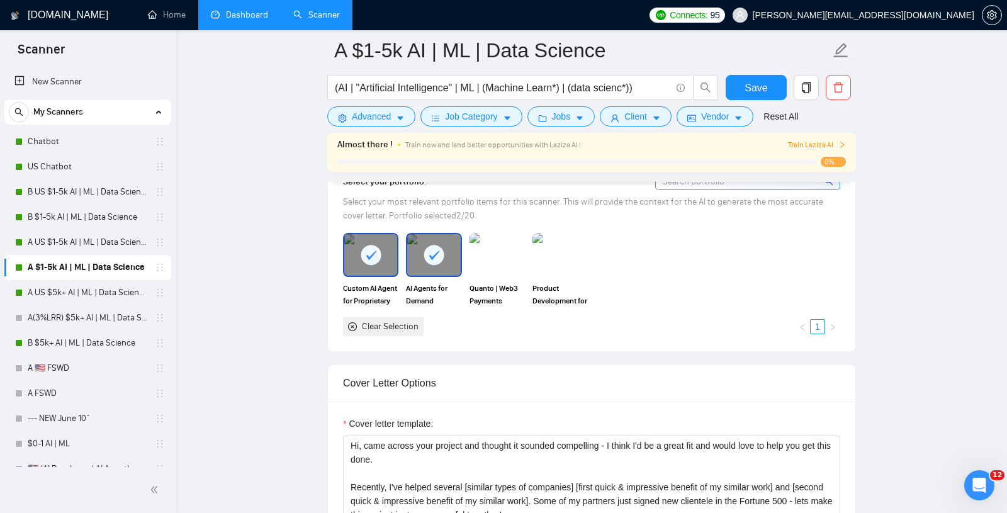
scroll to position [1168, 0]
click at [477, 274] on img at bounding box center [497, 254] width 53 height 42
click at [546, 273] on img at bounding box center [559, 254] width 55 height 44
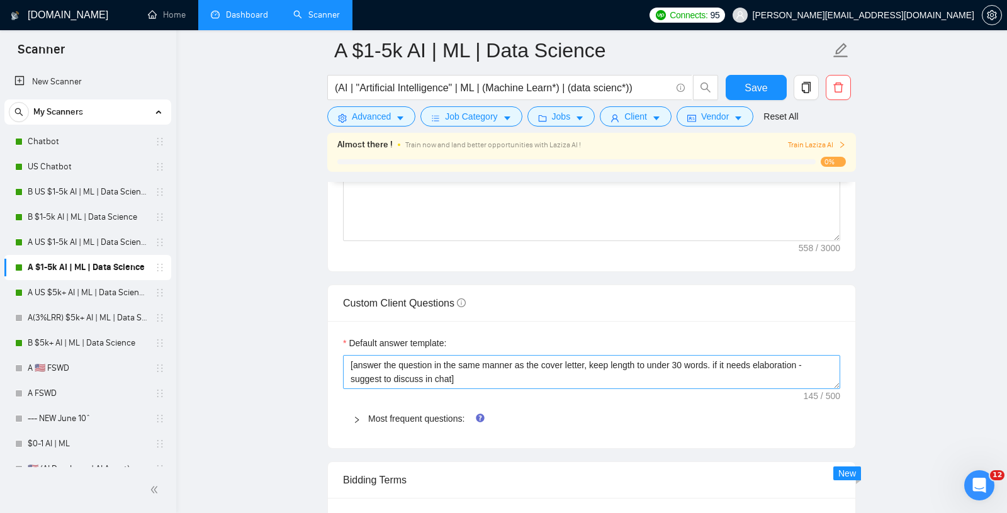
scroll to position [1645, 0]
click at [446, 388] on textarea "[answer the question in the same manner as the cover letter, keep length to und…" at bounding box center [591, 371] width 497 height 34
paste textarea "If the question is about AI/automation/software — answer directly and tie it ba…"
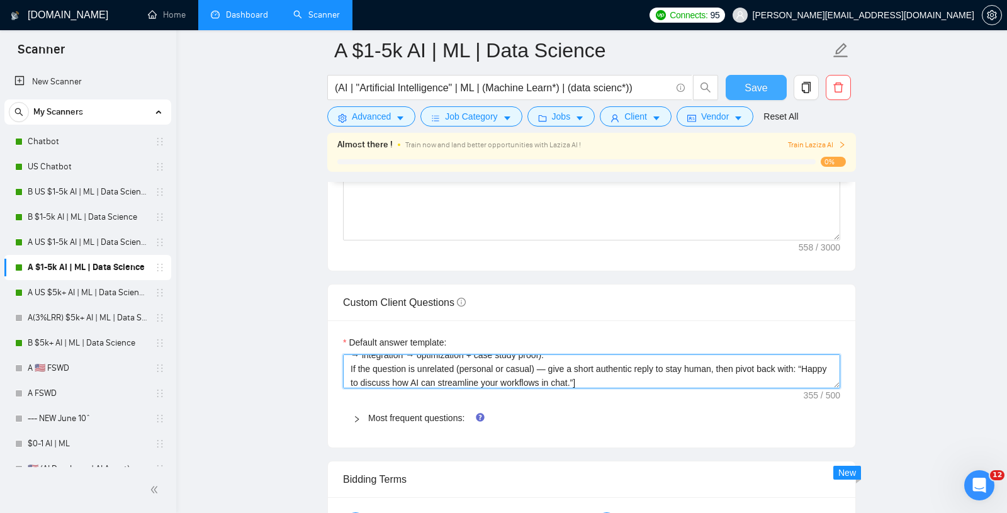
type textarea "[If the question is about AI/automation/software — answer directly and tie it b…"
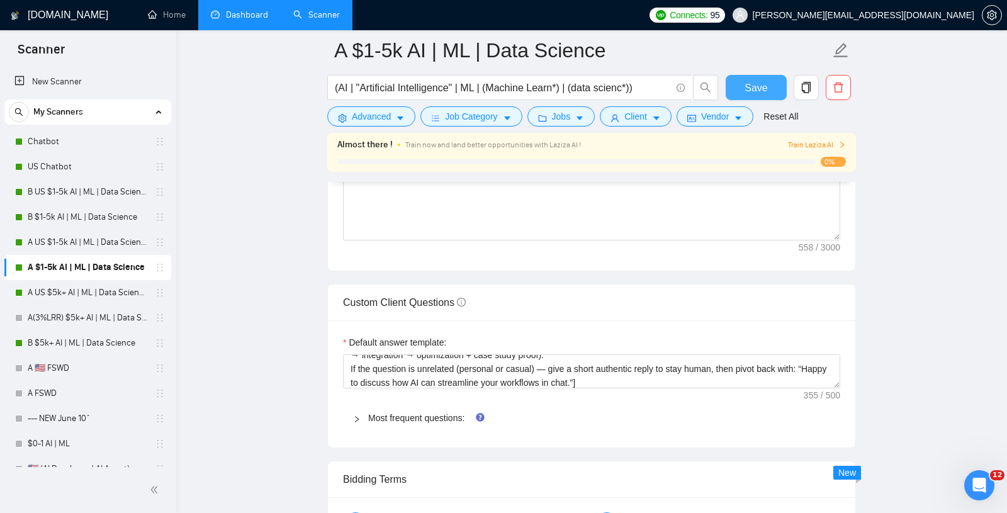
click at [766, 91] on span "Save" at bounding box center [755, 88] width 23 height 16
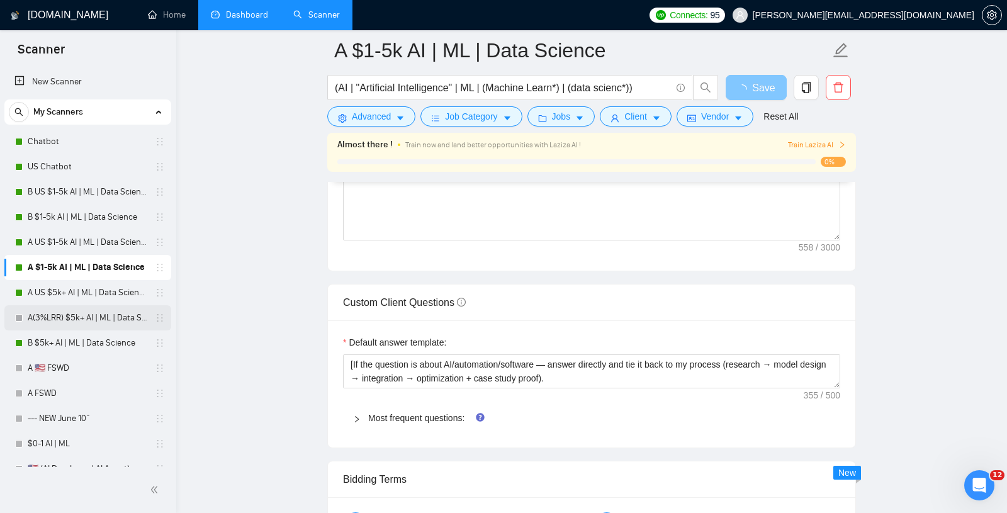
scroll to position [32, 0]
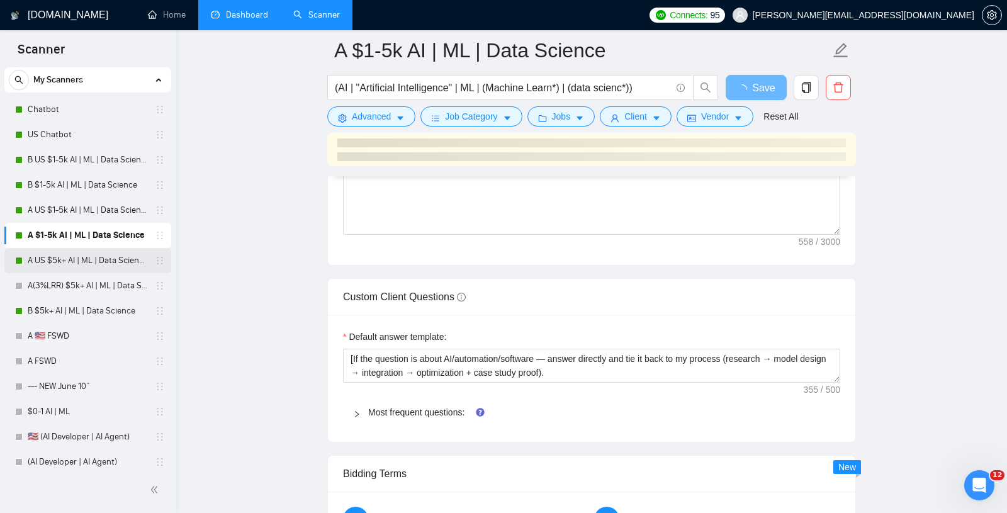
click at [45, 259] on link "A US $5k+ AI | ML | Data Science" at bounding box center [88, 260] width 120 height 25
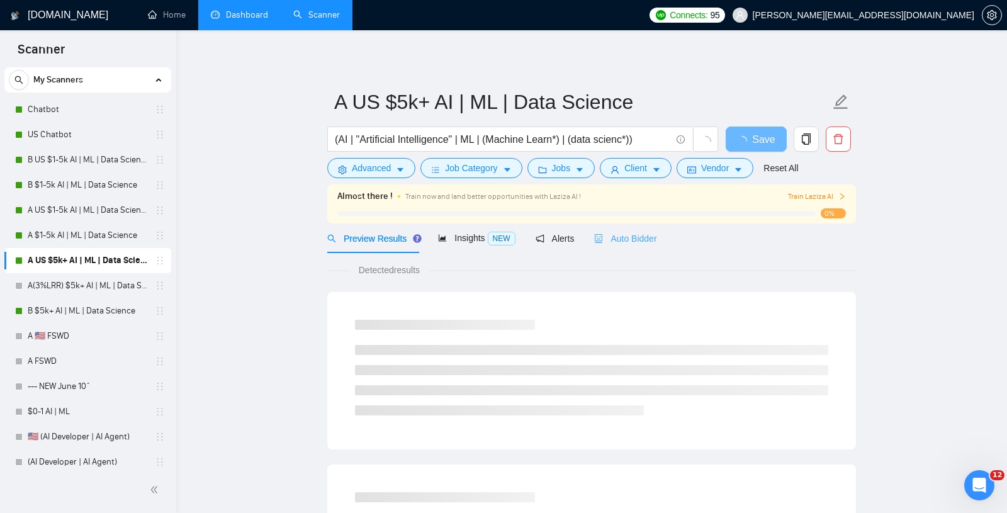
click at [632, 230] on div "Auto Bidder" at bounding box center [625, 238] width 62 height 30
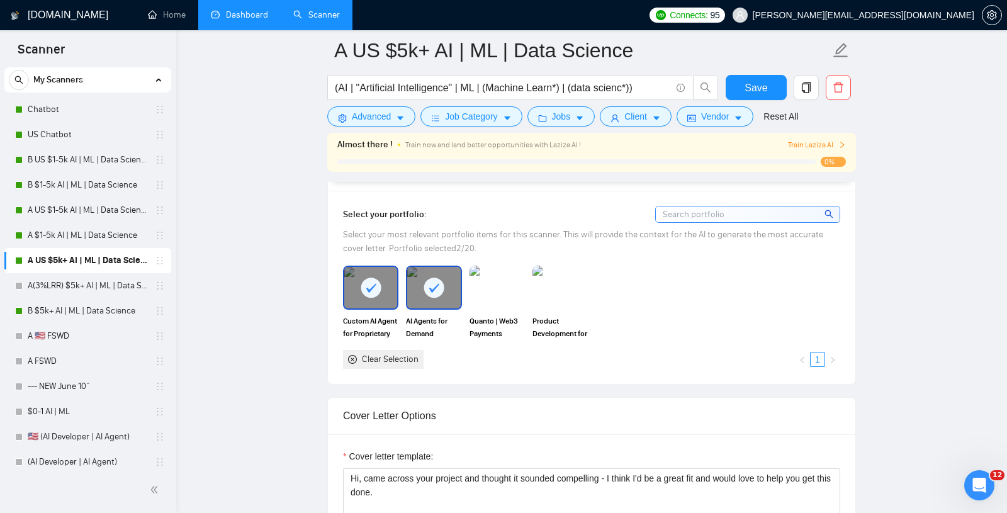
scroll to position [1134, 0]
click at [503, 294] on img at bounding box center [497, 288] width 53 height 42
click at [564, 292] on img at bounding box center [560, 288] width 53 height 42
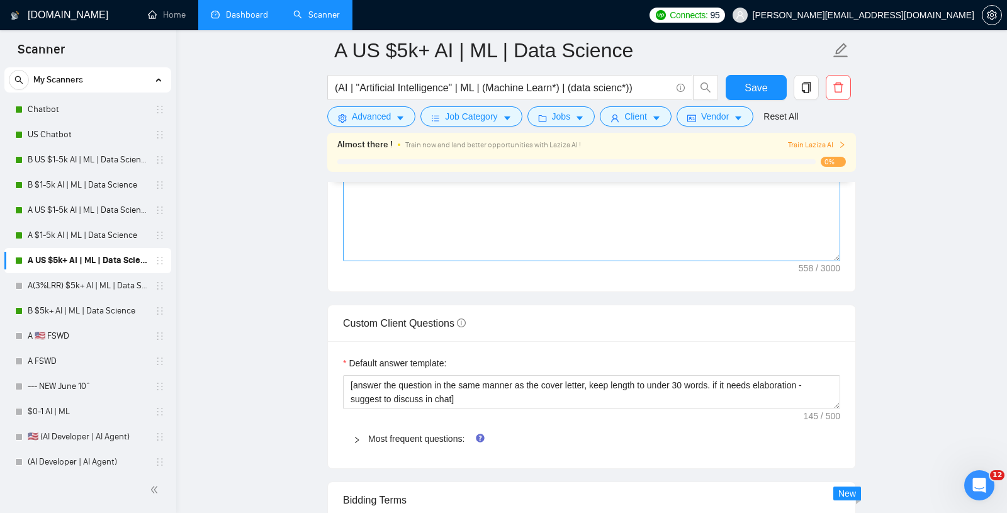
scroll to position [1645, 0]
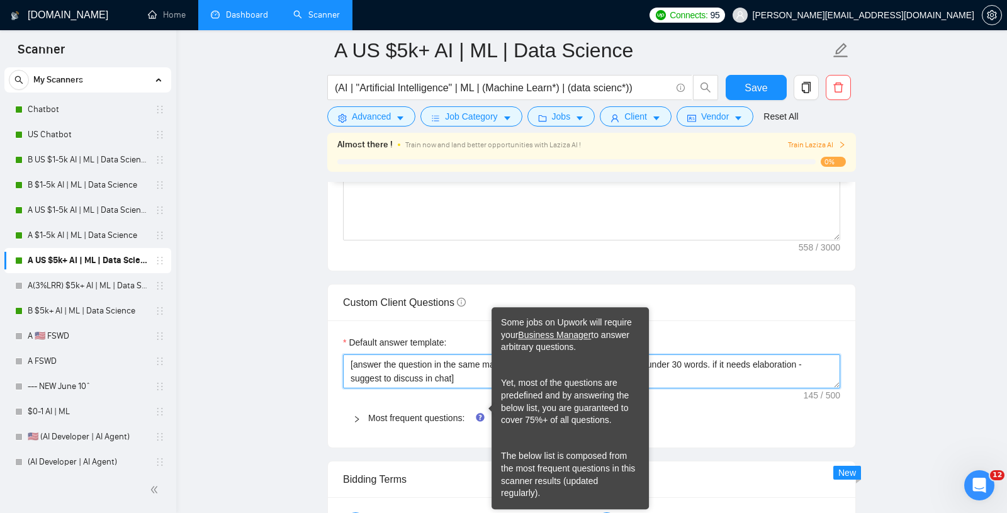
click at [447, 371] on textarea "[answer the question in the same manner as the cover letter, keep length to und…" at bounding box center [591, 371] width 497 height 34
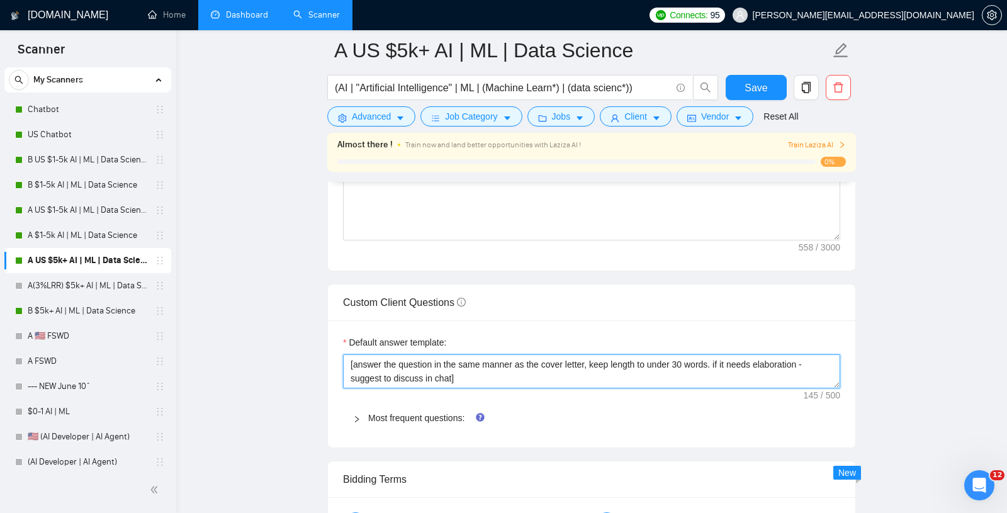
paste textarea "If the question is about AI/automation/software — answer directly and tie it ba…"
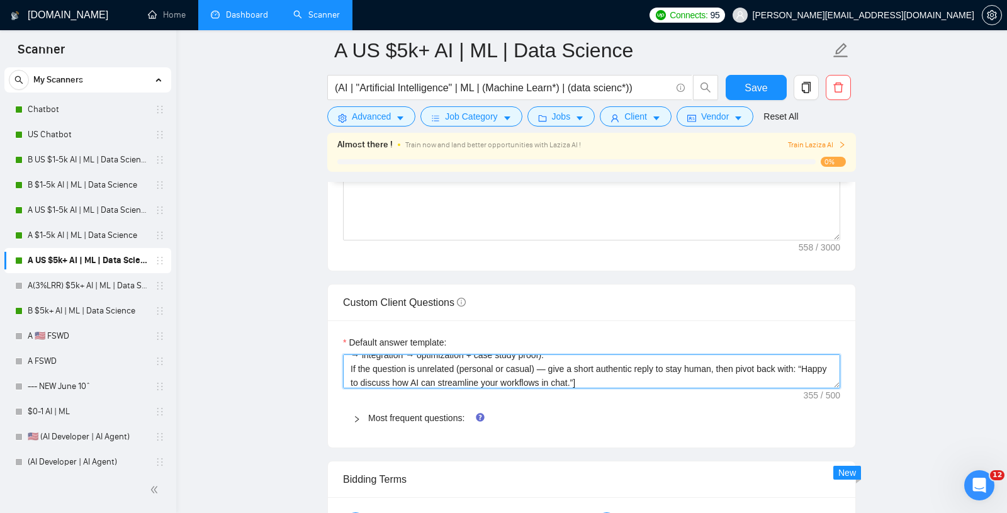
type textarea "[If the question is about AI/automation/software — answer directly and tie it b…"
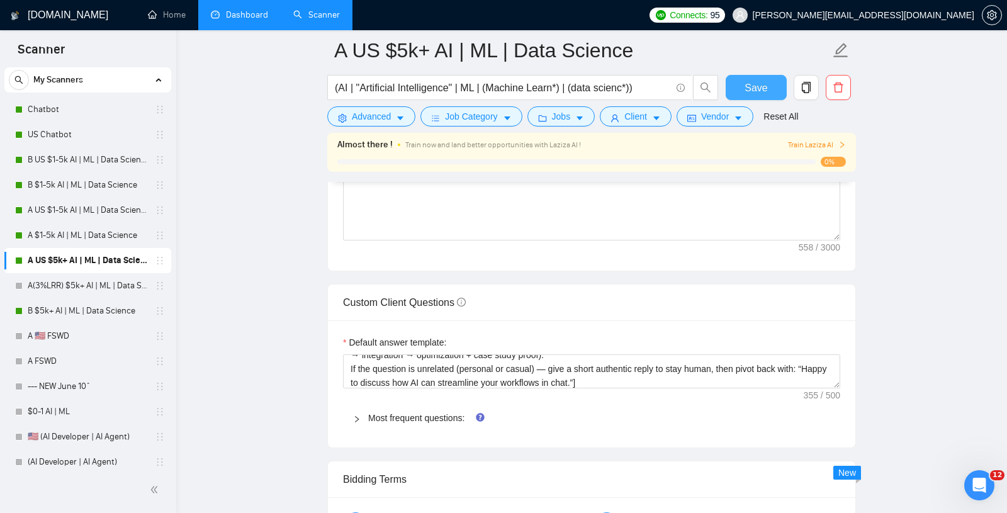
click at [747, 84] on span "Save" at bounding box center [755, 88] width 23 height 16
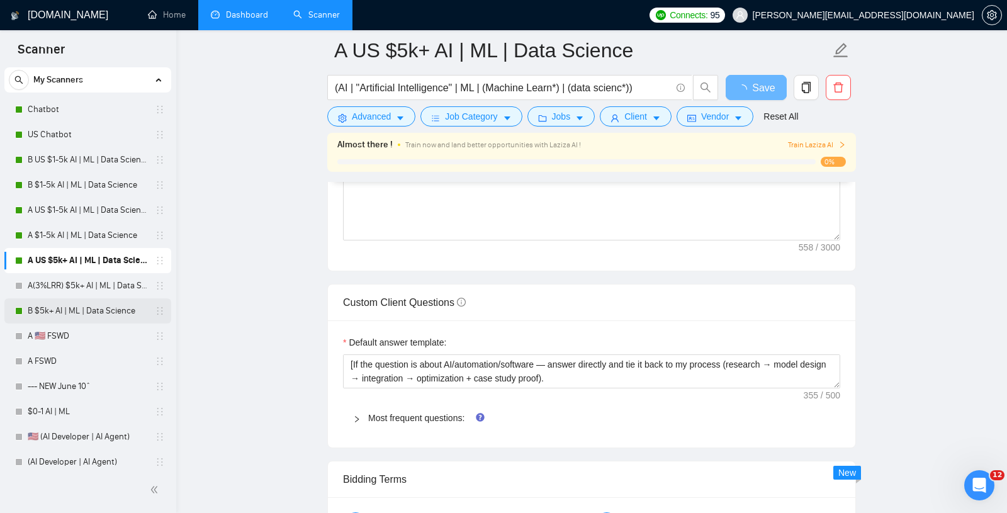
click at [75, 317] on link "B $5k+ AI | ML | Data Science" at bounding box center [88, 310] width 120 height 25
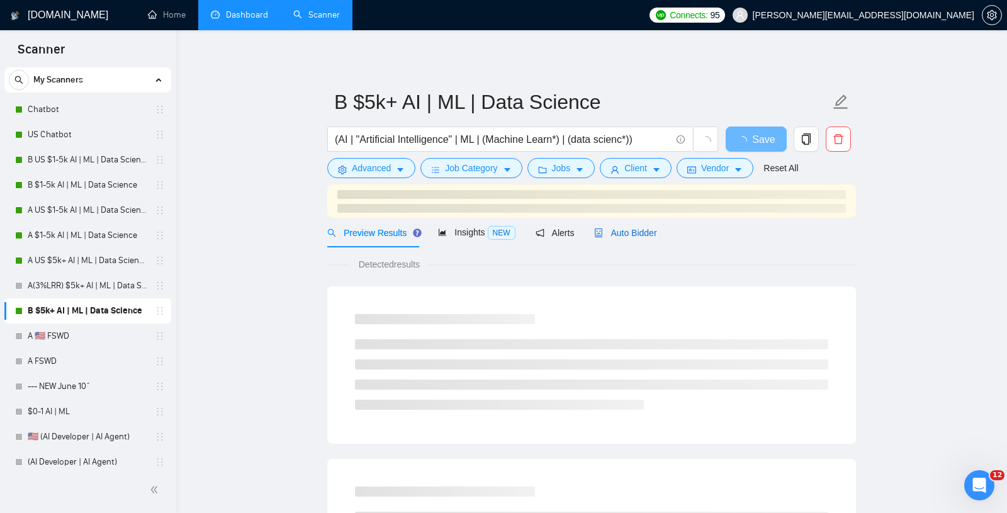
click at [620, 226] on div "Auto Bidder" at bounding box center [625, 233] width 62 height 14
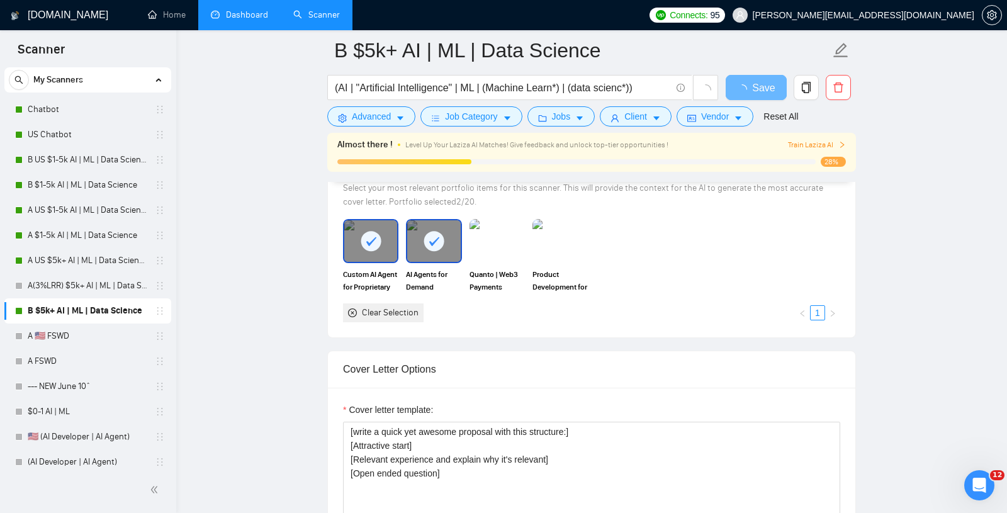
scroll to position [1065, 0]
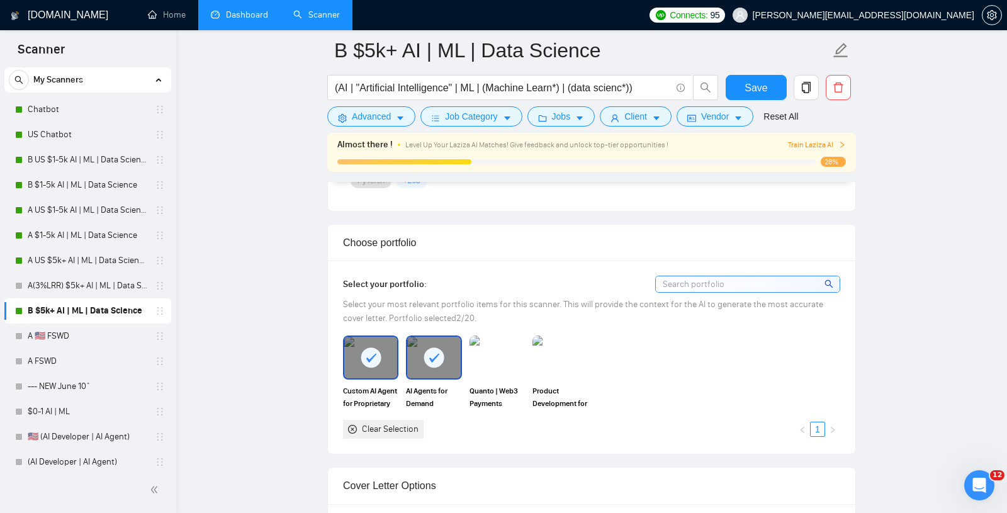
click at [461, 306] on div "Select your most relevant portfolio items for this scanner. This will provide t…" at bounding box center [591, 312] width 497 height 28
click at [495, 349] on img at bounding box center [497, 358] width 53 height 42
click at [565, 349] on img at bounding box center [559, 357] width 55 height 44
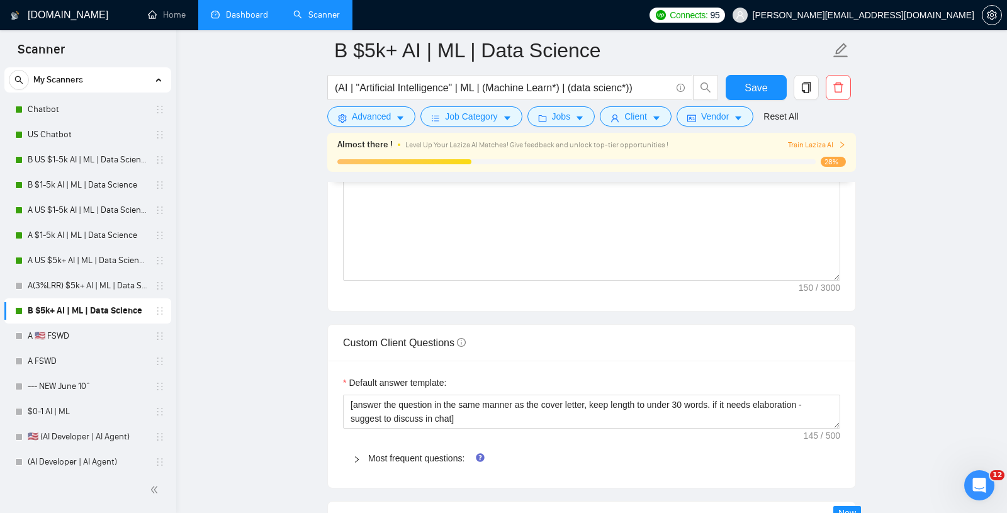
scroll to position [1618, 0]
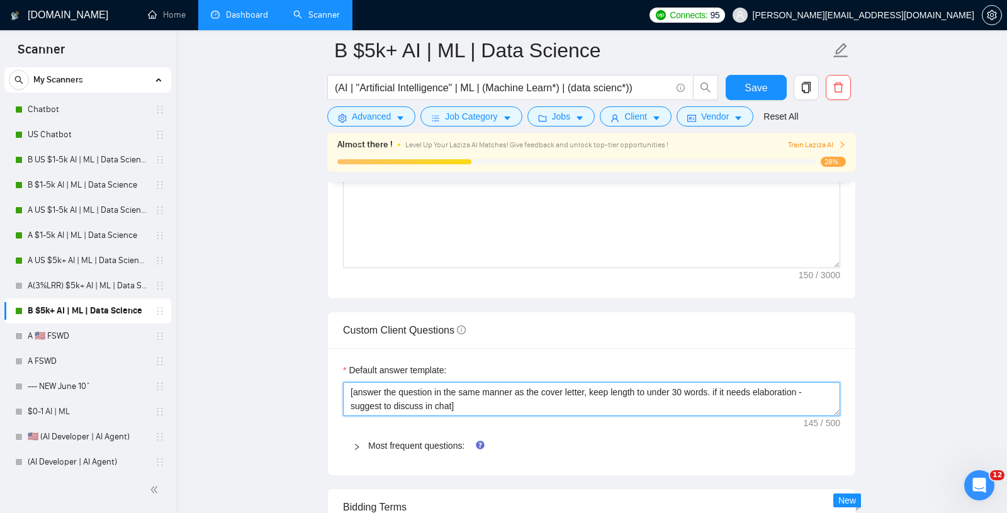
click at [410, 385] on textarea "[answer the question in the same manner as the cover letter, keep length to und…" at bounding box center [591, 399] width 497 height 34
paste textarea "If the question is about AI/automation/software — answer directly and tie it ba…"
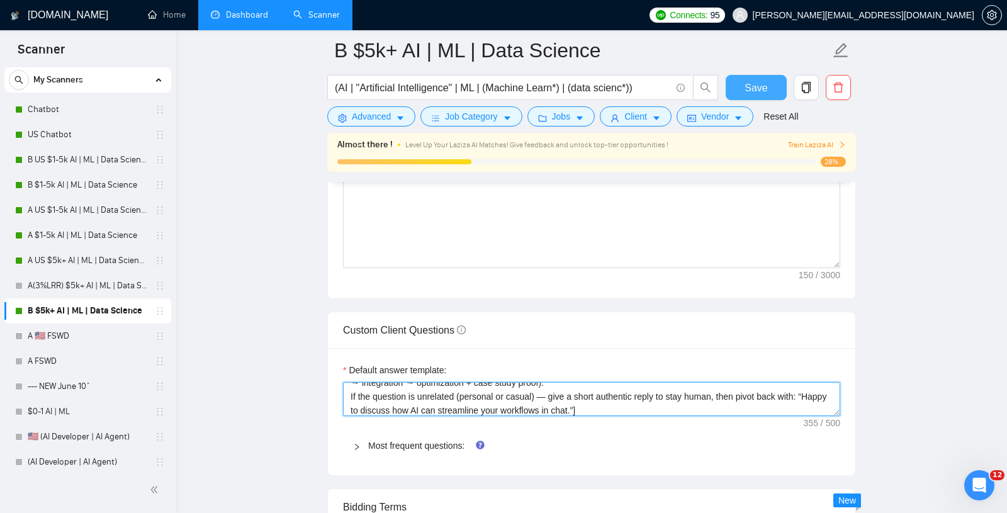
type textarea "[If the question is about AI/automation/software — answer directly and tie it b…"
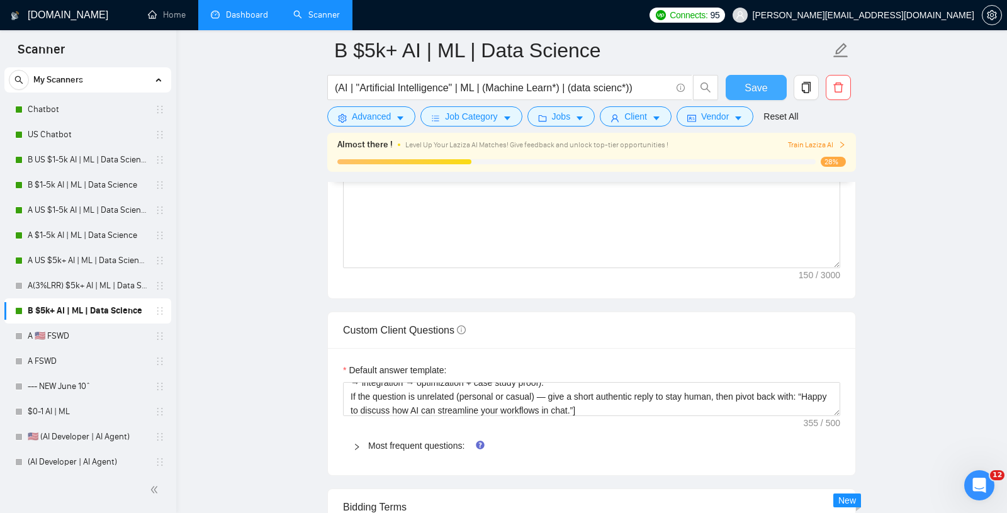
click at [748, 89] on span "Save" at bounding box center [755, 88] width 23 height 16
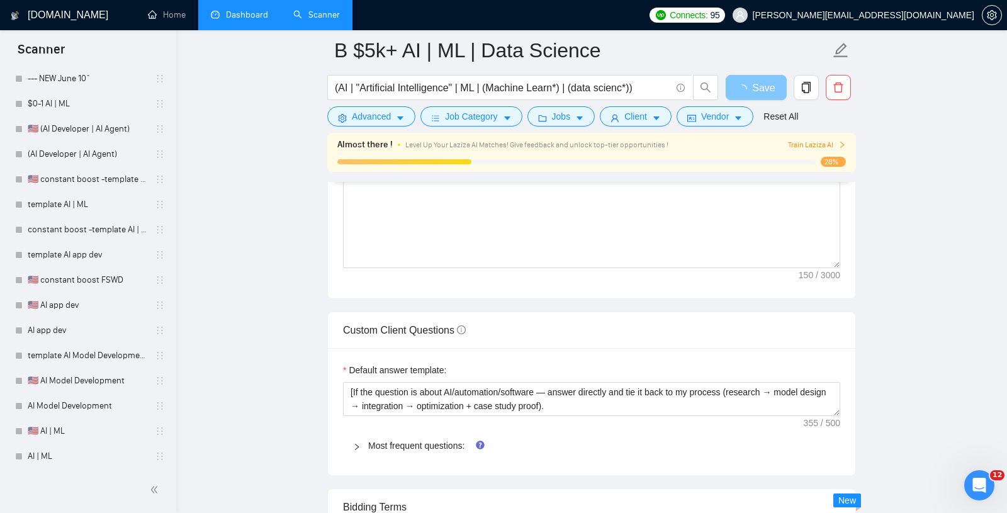
scroll to position [0, 0]
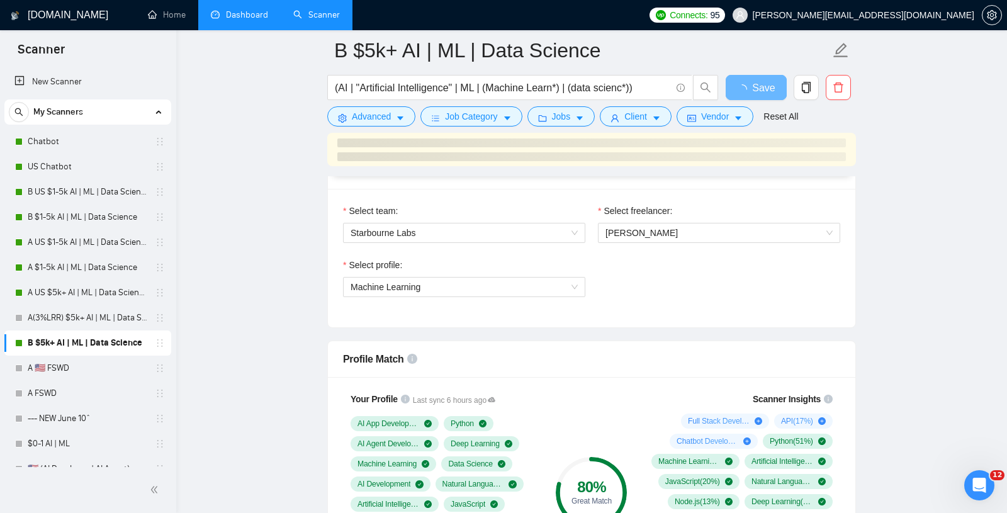
click at [236, 18] on link "Dashboard" at bounding box center [239, 14] width 57 height 11
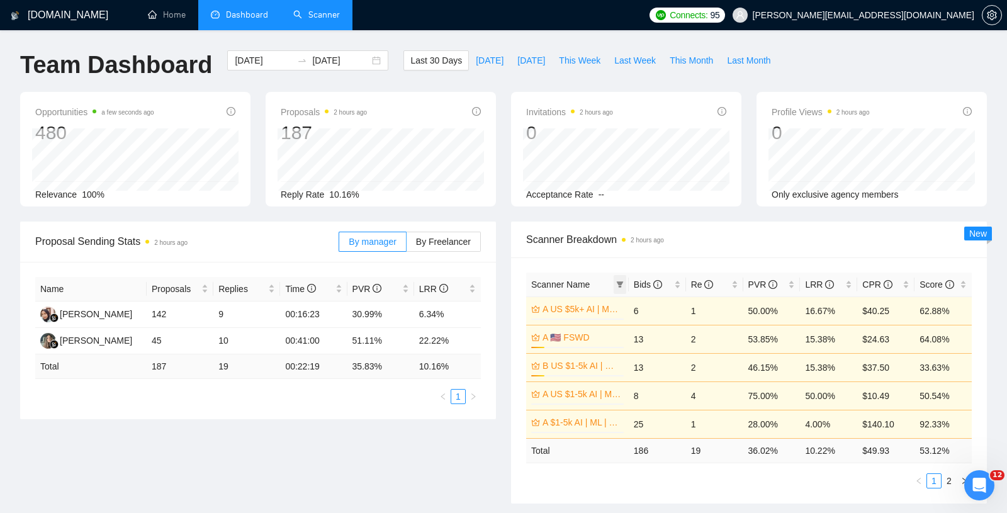
click at [619, 281] on icon "filter" at bounding box center [619, 284] width 7 height 6
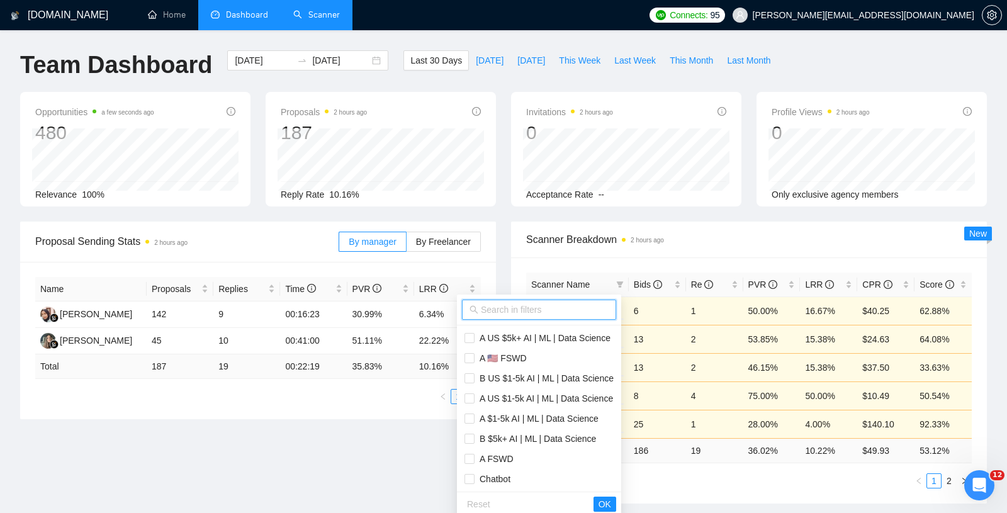
click at [512, 314] on input "text" at bounding box center [545, 310] width 128 height 14
type input "A"
click at [515, 331] on span "A US $5k+ AI | ML | Data Science" at bounding box center [538, 338] width 149 height 14
checkbox input "true"
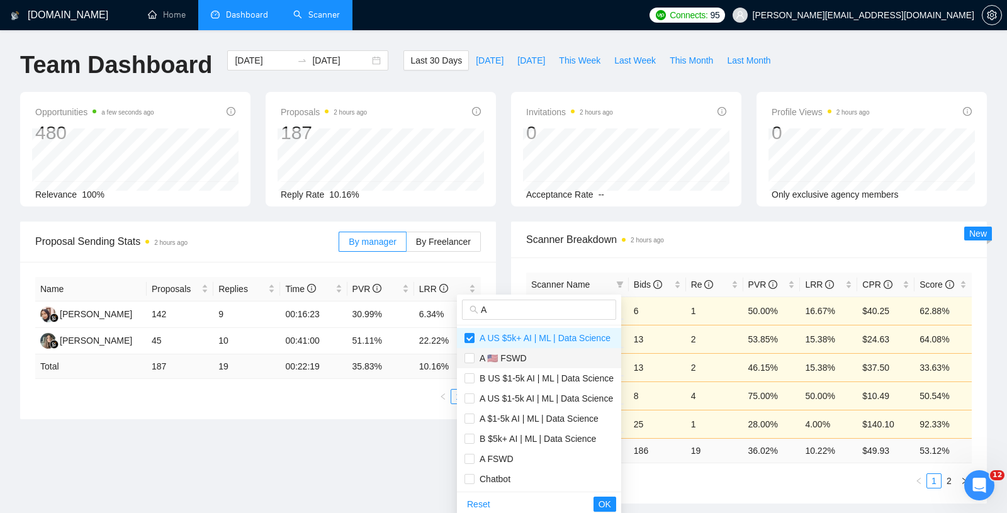
click at [521, 348] on li "A 🇺🇸 FSWD" at bounding box center [539, 358] width 164 height 20
checkbox input "true"
click at [408, 471] on main "Team Dashboard [DATE] [DATE] Last 30 Days [DATE] [DATE] This Week Last Week Thi…" at bounding box center [503, 484] width 966 height 869
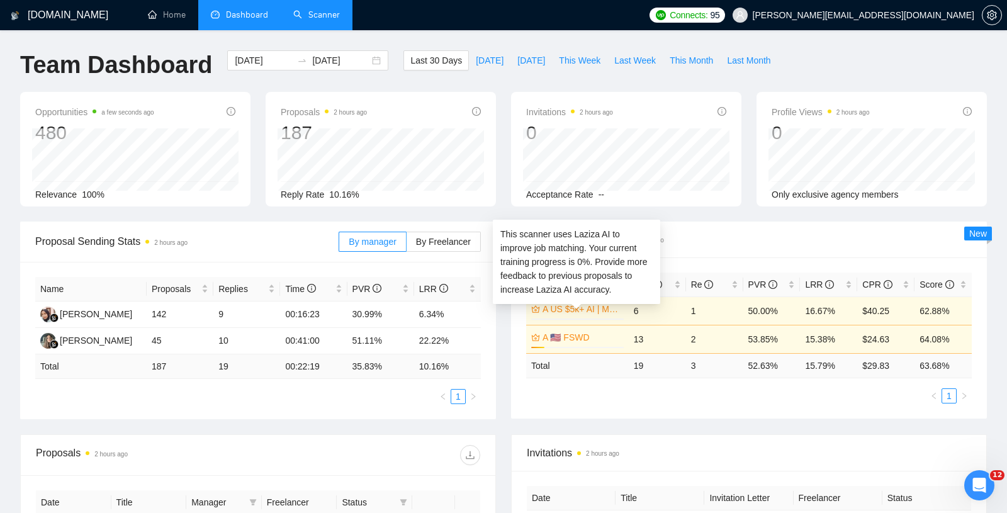
click at [620, 283] on div "This scanner uses Laziza AI to improve job matching. Your current training prog…" at bounding box center [576, 261] width 152 height 69
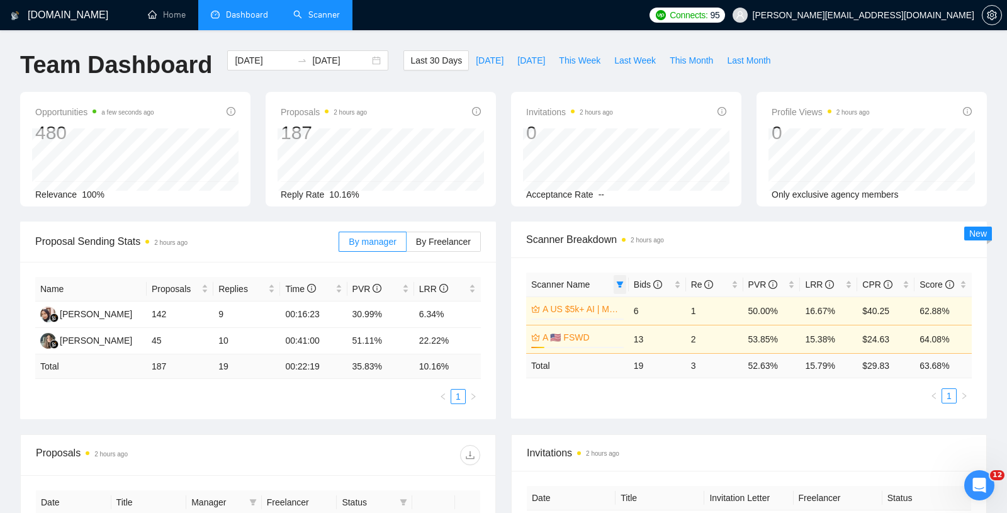
click at [617, 284] on icon "filter" at bounding box center [620, 285] width 8 height 8
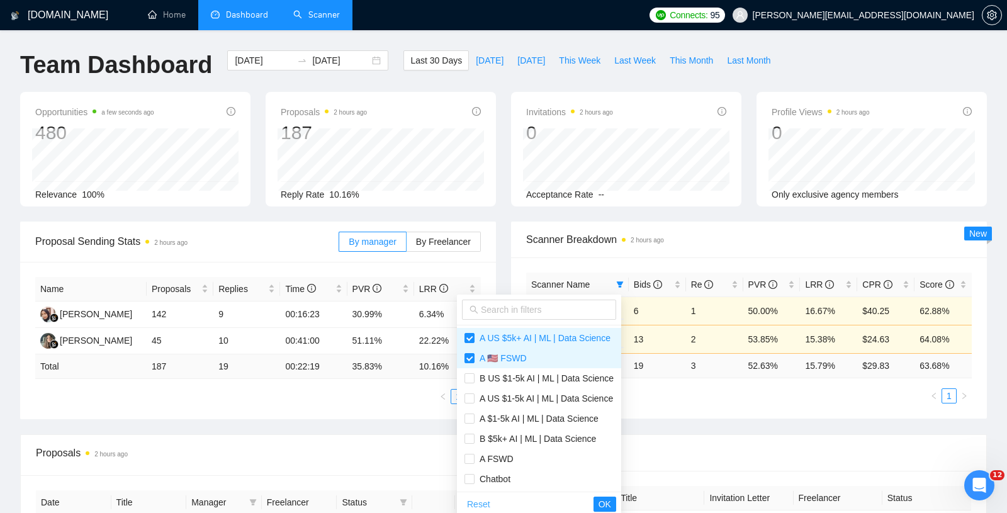
click at [476, 500] on span "Reset" at bounding box center [478, 504] width 23 height 14
checkbox input "false"
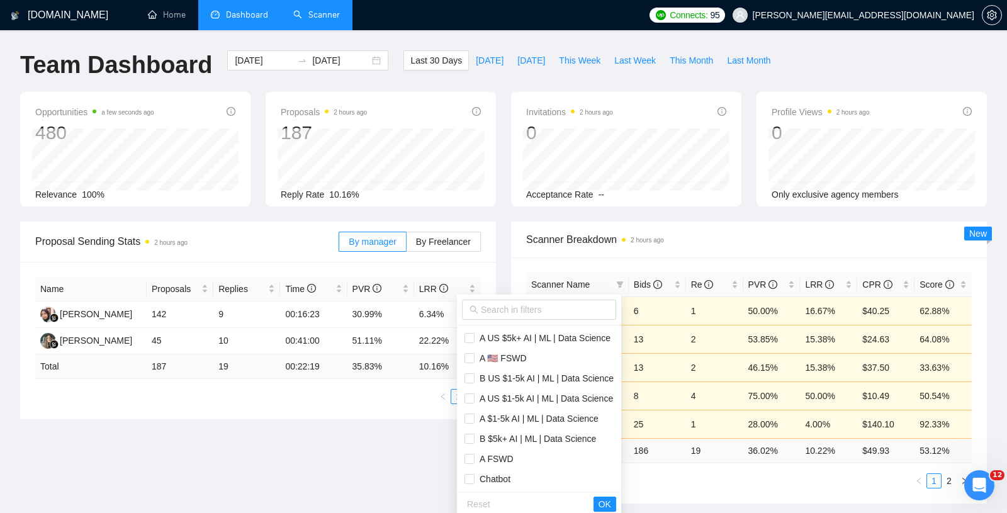
click at [372, 445] on main "Team Dashboard [DATE] [DATE] Last 30 Days [DATE] [DATE] This Week Last Week Thi…" at bounding box center [503, 484] width 966 height 869
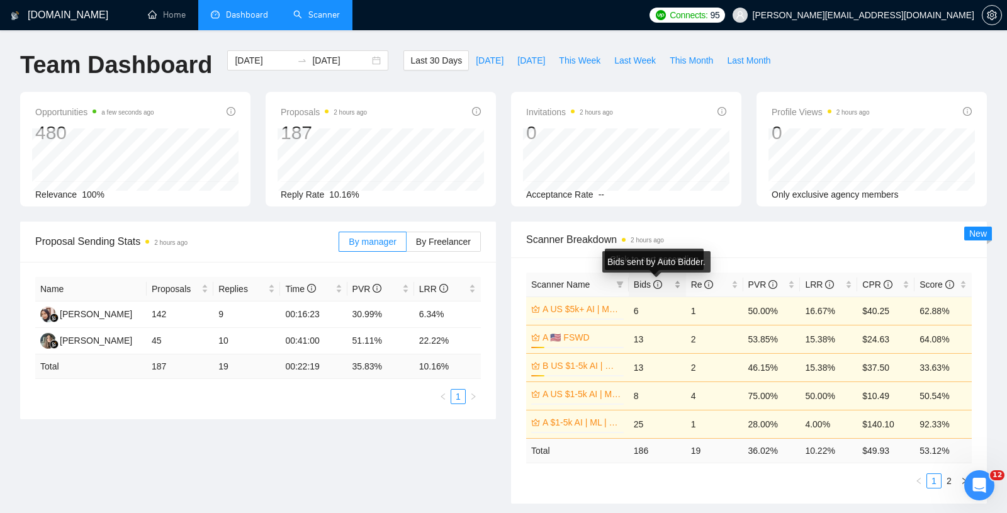
click at [656, 285] on icon "info-circle" at bounding box center [657, 284] width 9 height 9
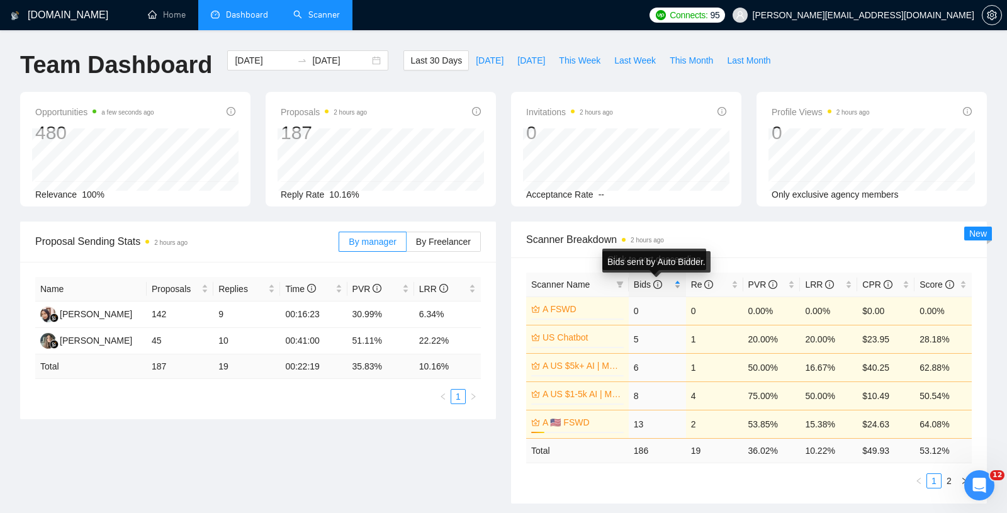
click at [656, 285] on icon "info-circle" at bounding box center [657, 284] width 9 height 9
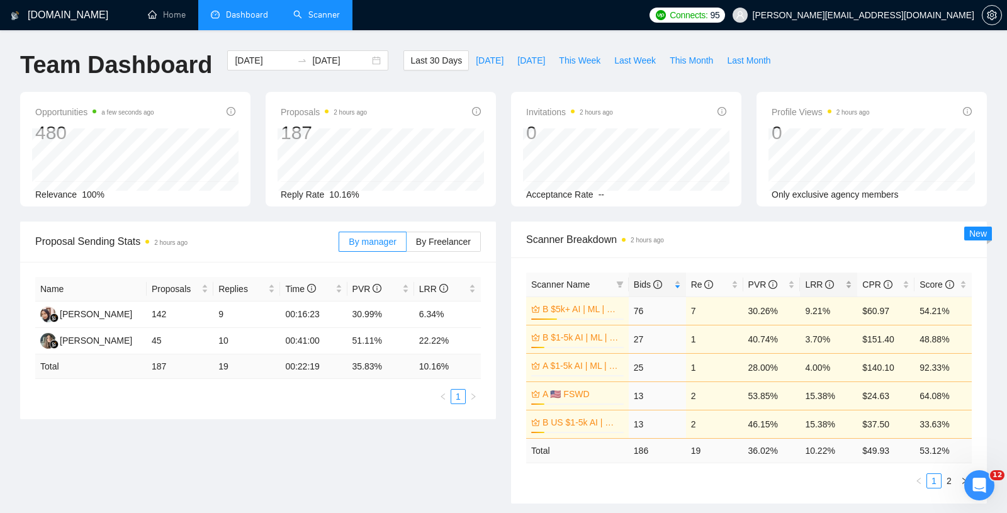
click at [827, 281] on icon "info-circle" at bounding box center [829, 284] width 9 height 9
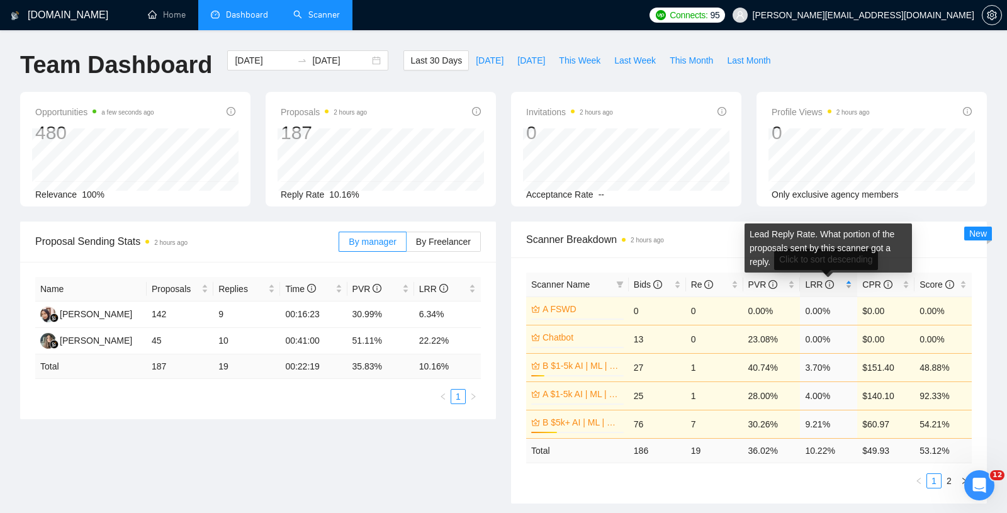
click at [827, 281] on icon "info-circle" at bounding box center [829, 284] width 9 height 9
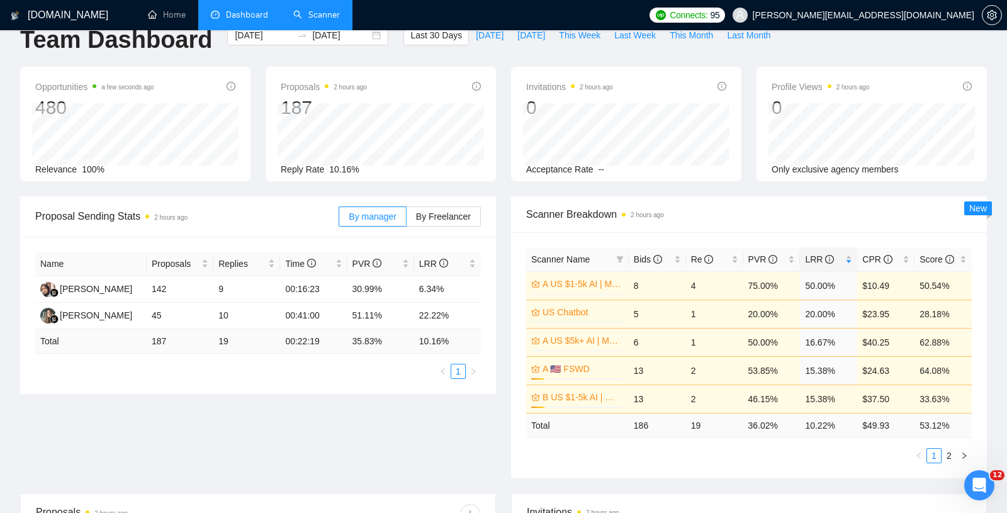
scroll to position [27, 0]
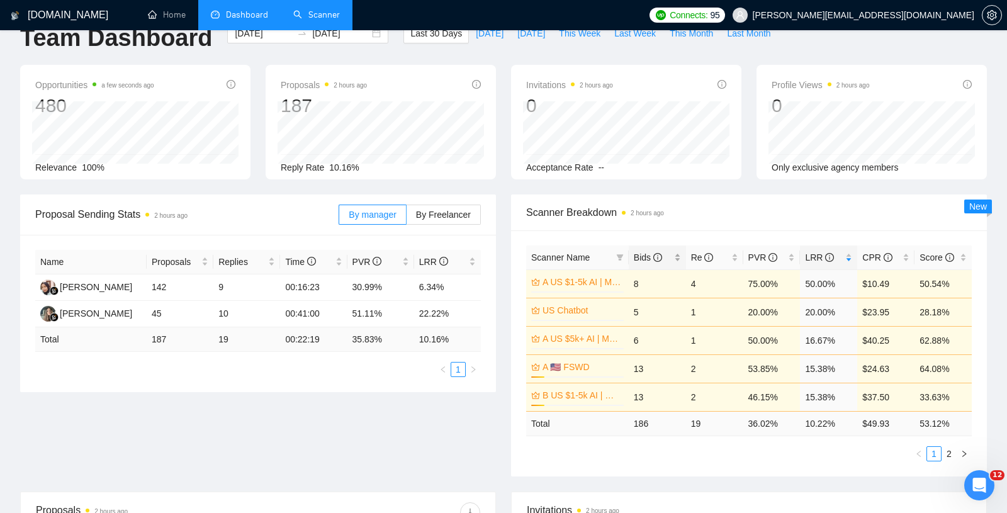
click at [658, 253] on icon "info-circle" at bounding box center [657, 257] width 9 height 9
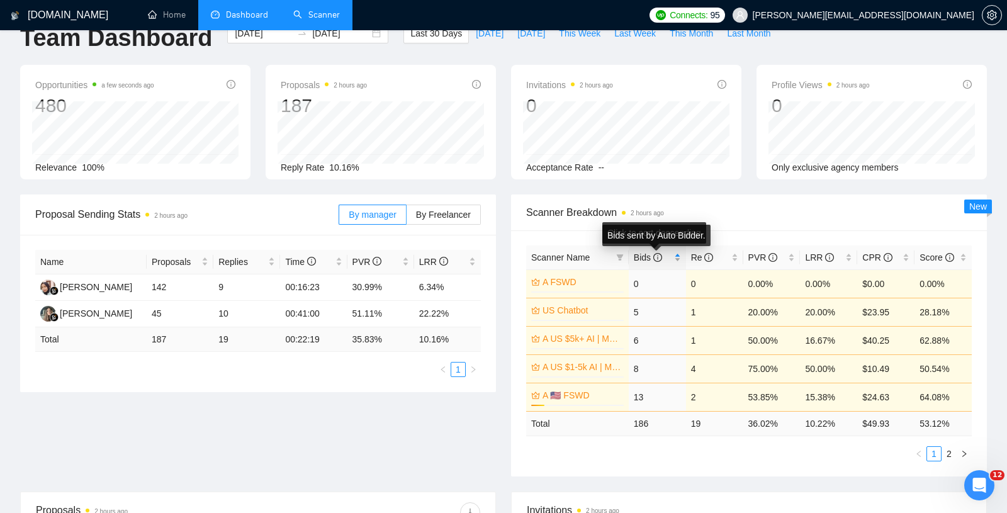
click at [658, 253] on icon "info-circle" at bounding box center [657, 257] width 9 height 9
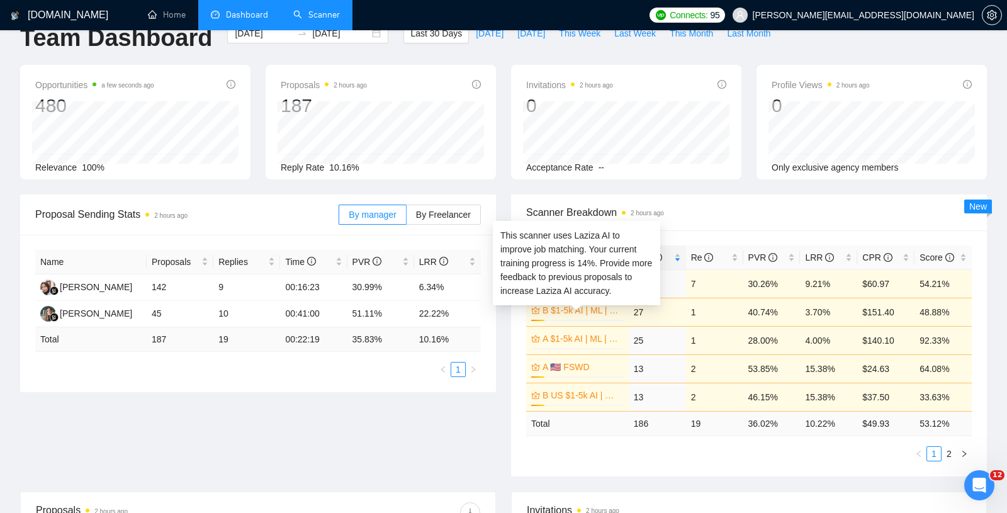
click at [575, 308] on link "B $1-5k AI | ML | Data Science" at bounding box center [581, 310] width 79 height 14
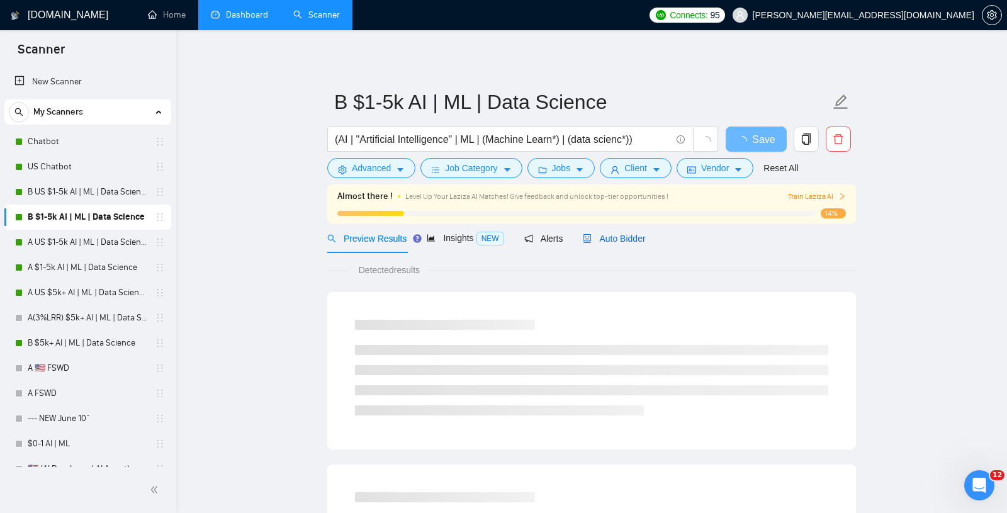
click at [602, 244] on div "Auto Bidder" at bounding box center [614, 239] width 62 height 14
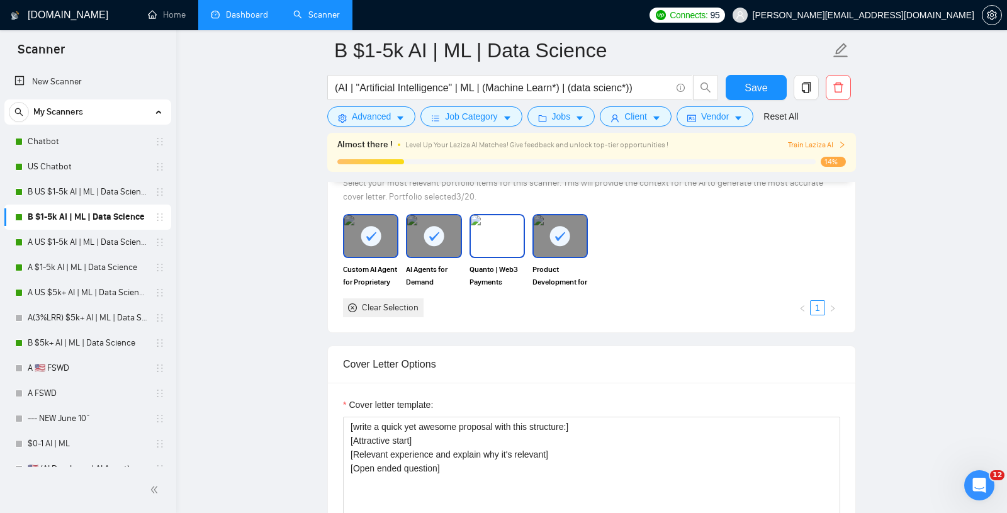
click at [481, 249] on img at bounding box center [497, 236] width 53 height 42
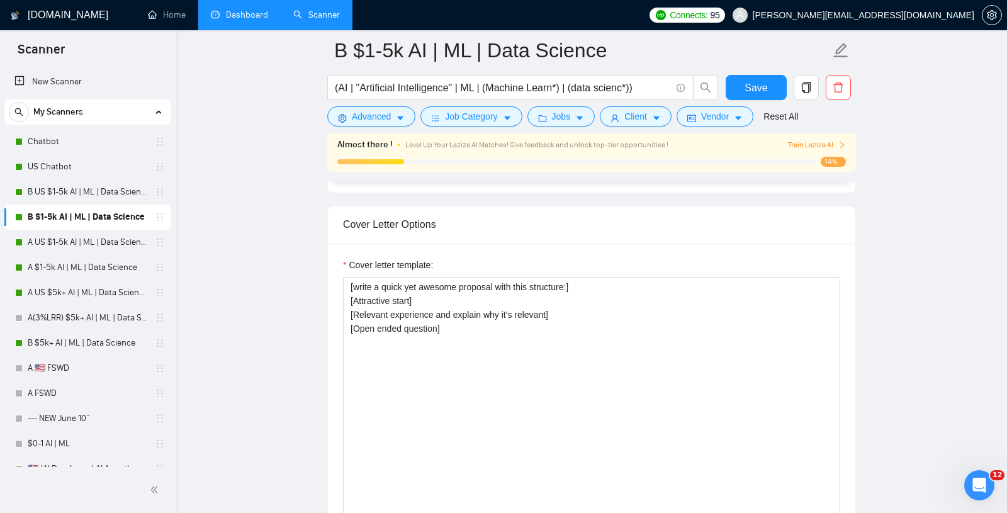
scroll to position [1532, 0]
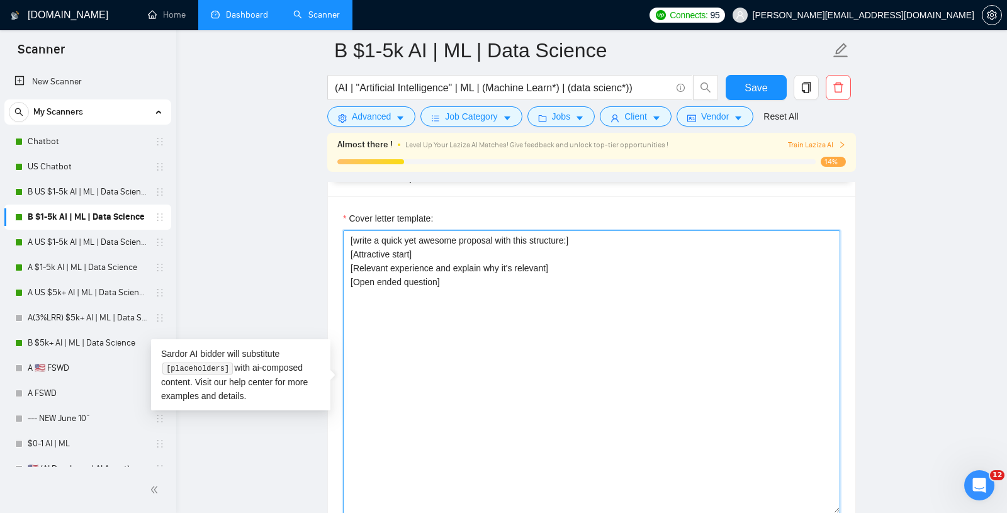
drag, startPoint x: 583, startPoint y: 349, endPoint x: 287, endPoint y: 199, distance: 332.1
click at [287, 199] on main "B $1-5k AI | ML | Data Science (AI | "Artificial Intelligence" | ML | (Machine …" at bounding box center [591, 383] width 790 height 3729
paste textarea "Hook: Start with an insight or quick pattern-break that makes the client feel u…"
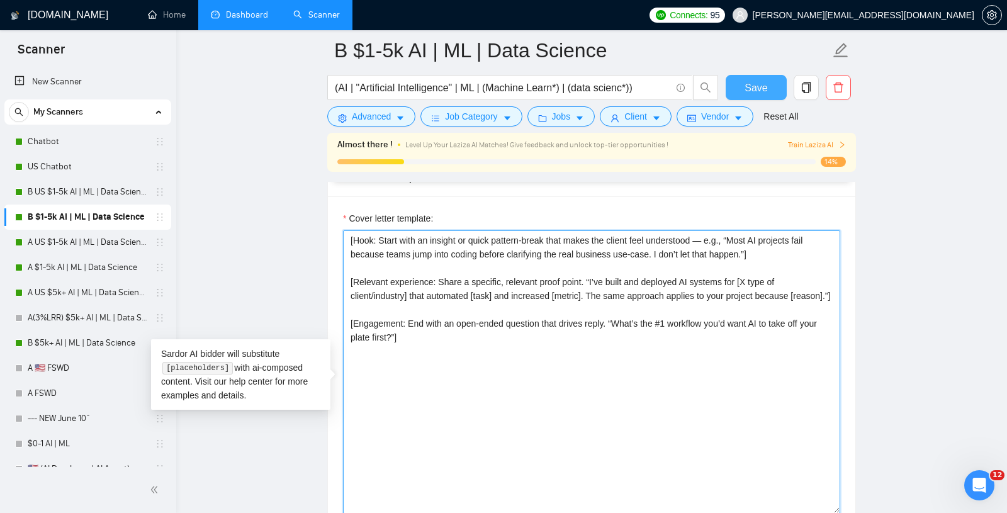
type textarea "[Hook: Start with an insight or quick pattern-break that makes the client feel …"
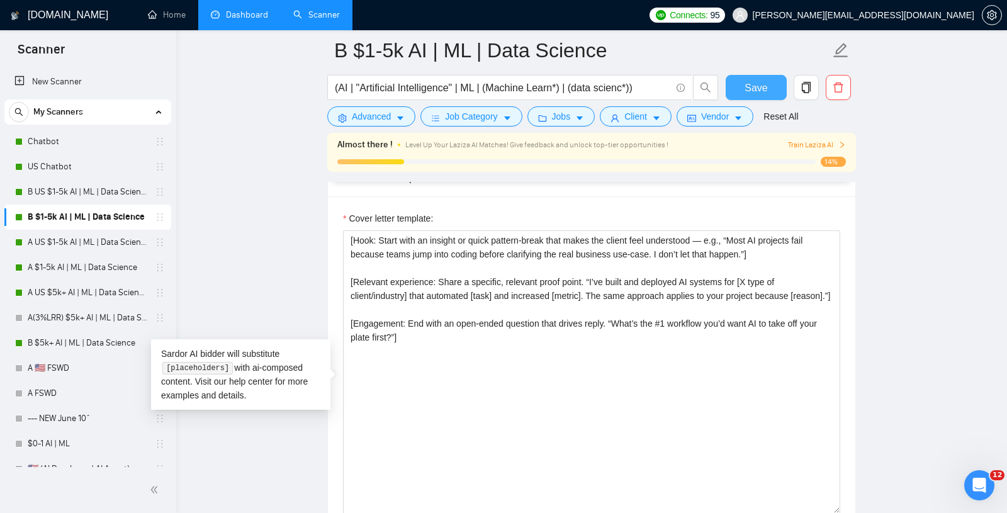
click at [755, 86] on span "Save" at bounding box center [755, 88] width 23 height 16
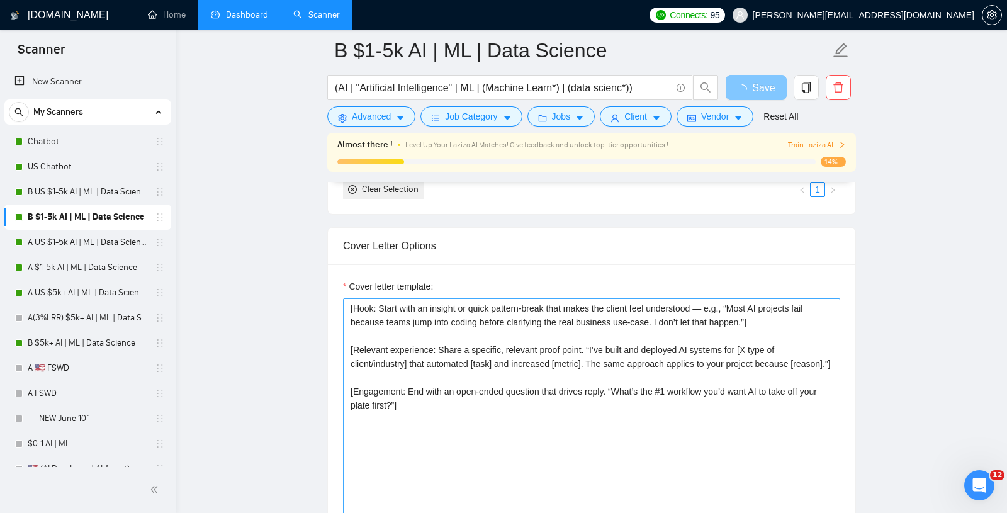
scroll to position [1460, 0]
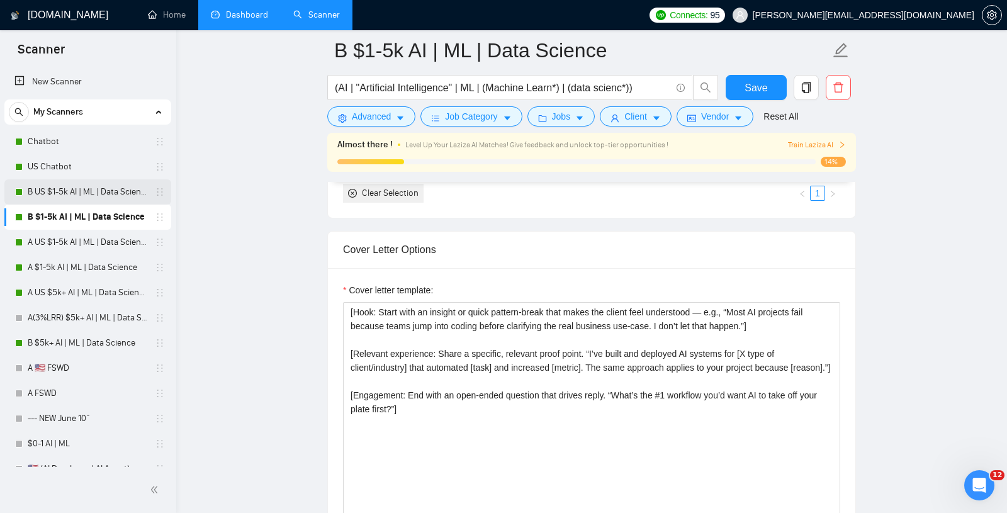
click at [47, 191] on link "B US $1-5k AI | ML | Data Science" at bounding box center [88, 191] width 120 height 25
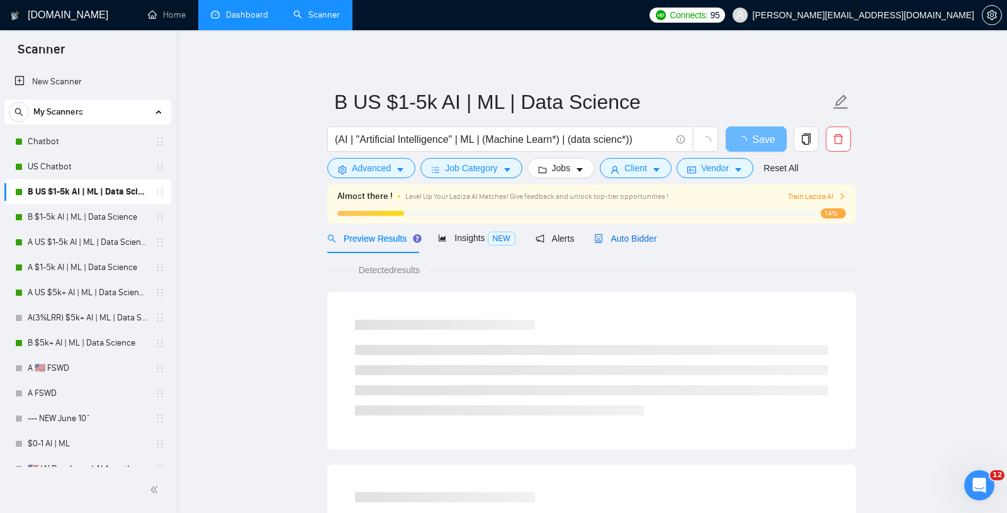
click at [610, 238] on span "Auto Bidder" at bounding box center [625, 238] width 62 height 10
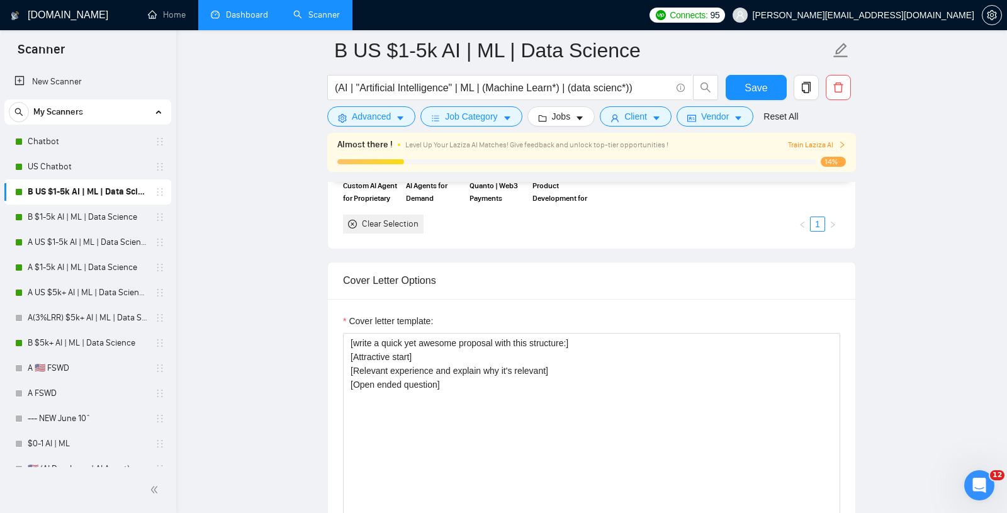
scroll to position [1470, 0]
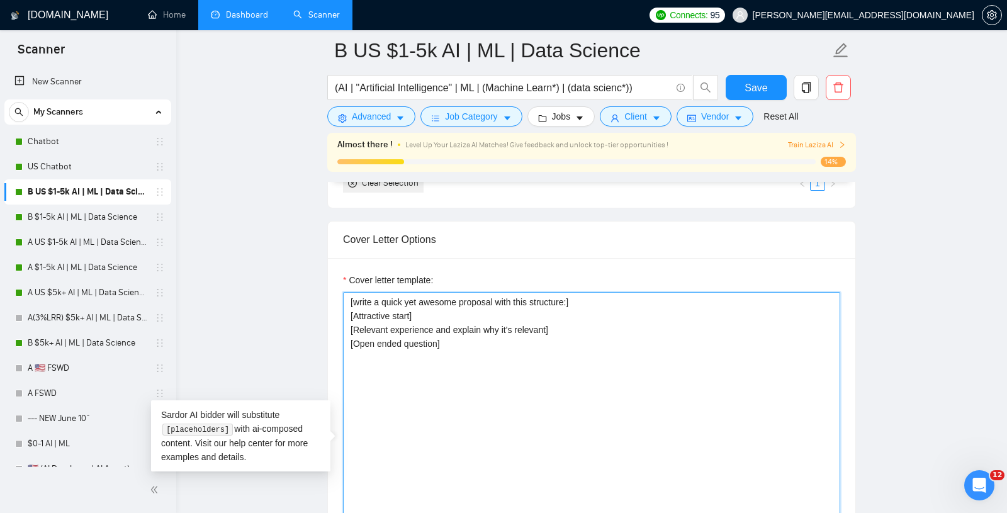
drag, startPoint x: 557, startPoint y: 376, endPoint x: 268, endPoint y: 193, distance: 341.6
click at [268, 193] on main "B US $1-5k AI | ML | Data Science (AI | "Artificial Intelligence" | ML | (Machi…" at bounding box center [591, 446] width 790 height 3733
paste textarea "Hook: Start with an insight or quick pattern-break that makes the client feel u…"
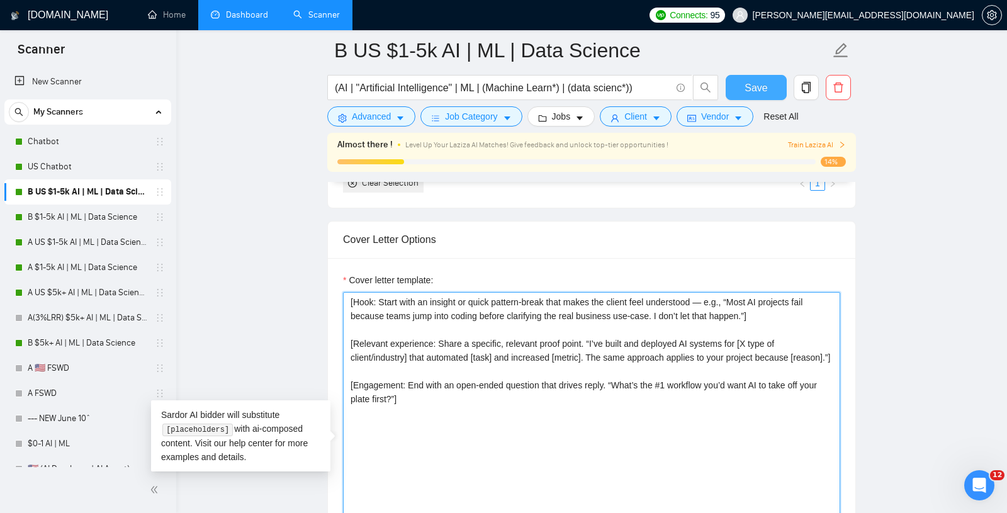
type textarea "[Hook: Start with an insight or quick pattern-break that makes the client feel …"
click at [753, 86] on span "Save" at bounding box center [755, 88] width 23 height 16
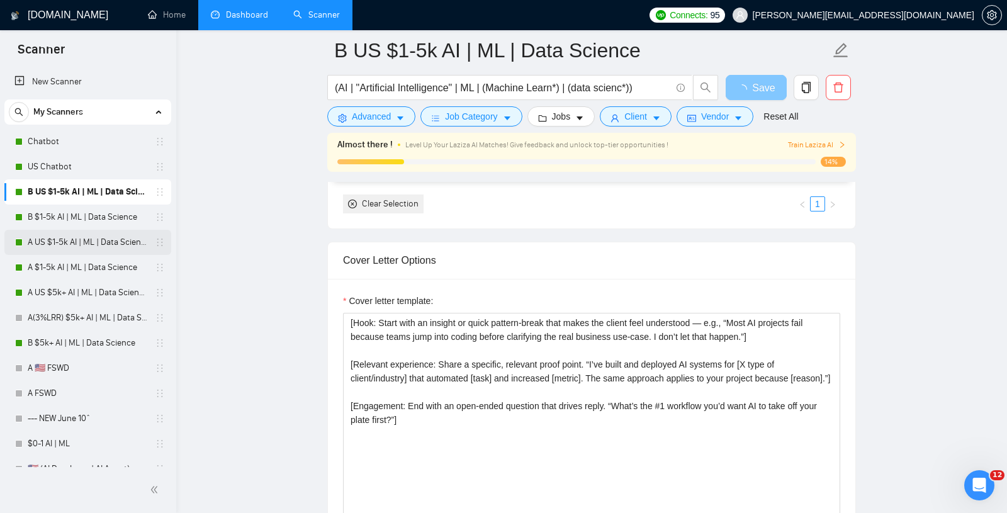
scroll to position [1450, 0]
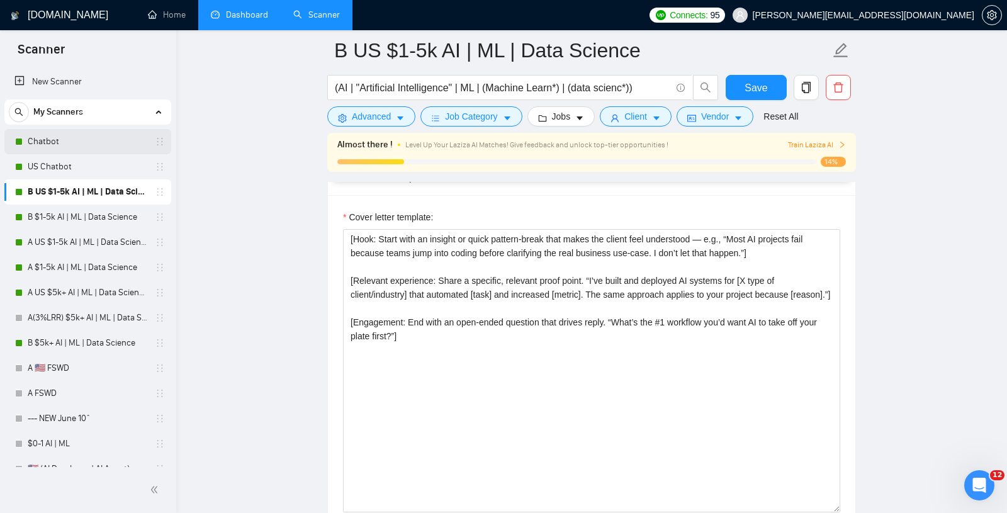
click at [70, 141] on link "Chatbot" at bounding box center [88, 141] width 120 height 25
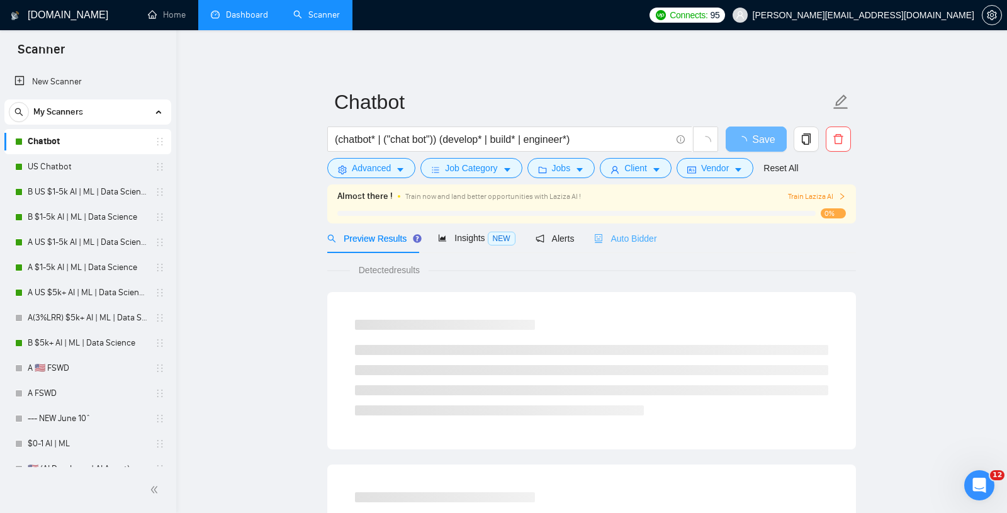
click at [640, 228] on div "Auto Bidder" at bounding box center [625, 238] width 62 height 30
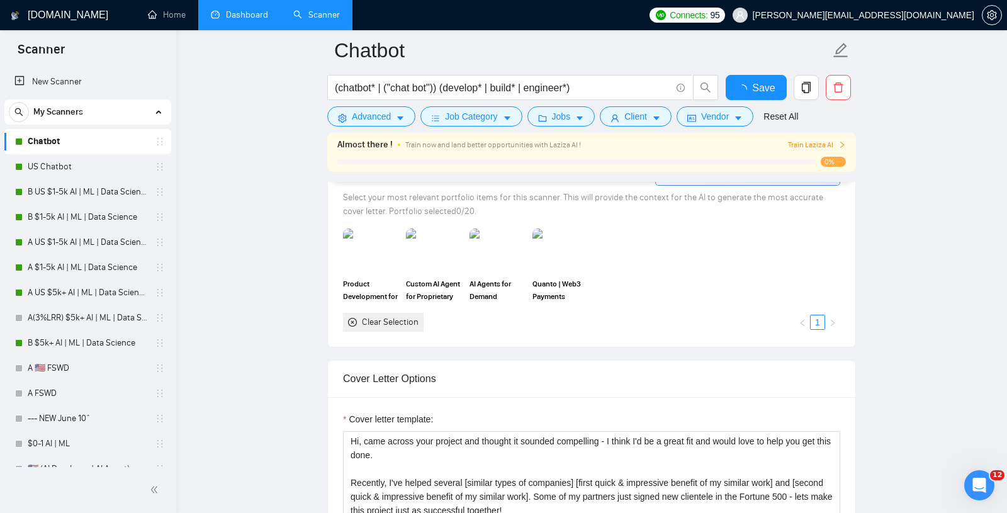
scroll to position [1141, 0]
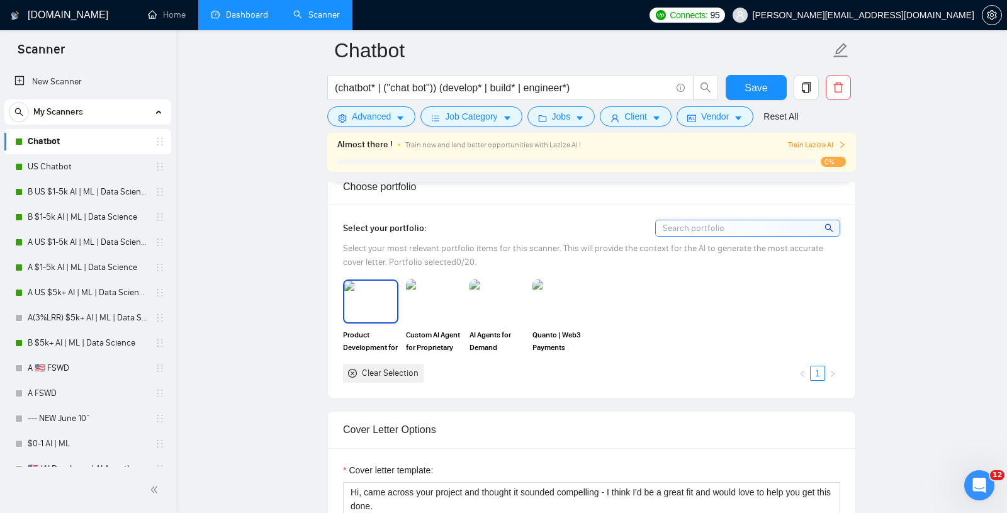
click at [378, 290] on img at bounding box center [370, 302] width 53 height 42
click at [459, 288] on img at bounding box center [433, 302] width 53 height 42
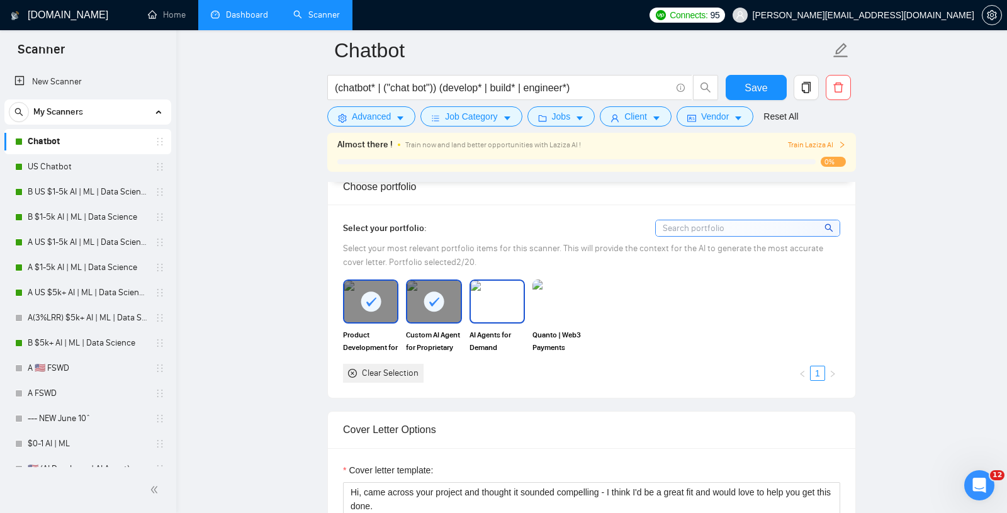
click at [496, 291] on img at bounding box center [497, 302] width 53 height 42
click at [542, 291] on img at bounding box center [559, 301] width 55 height 44
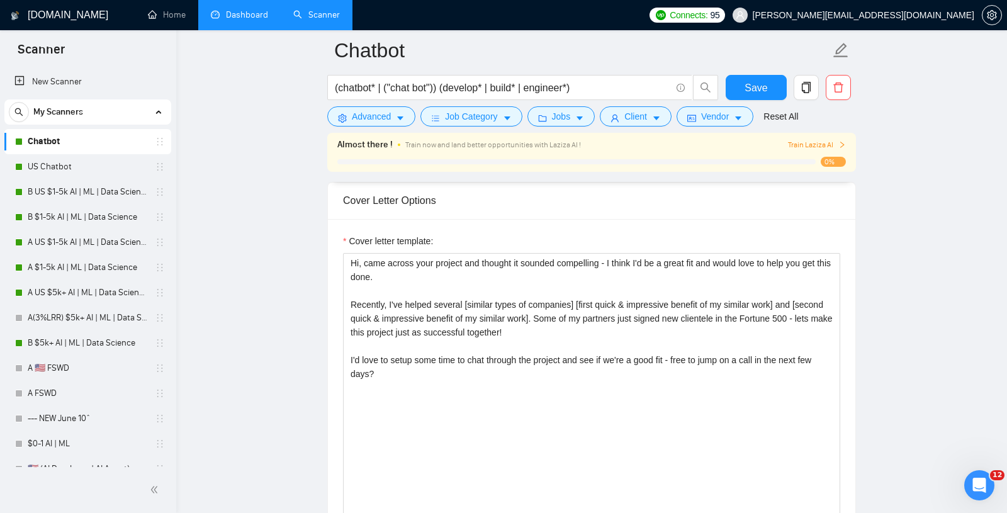
scroll to position [1369, 0]
click at [751, 88] on span "Save" at bounding box center [755, 88] width 23 height 16
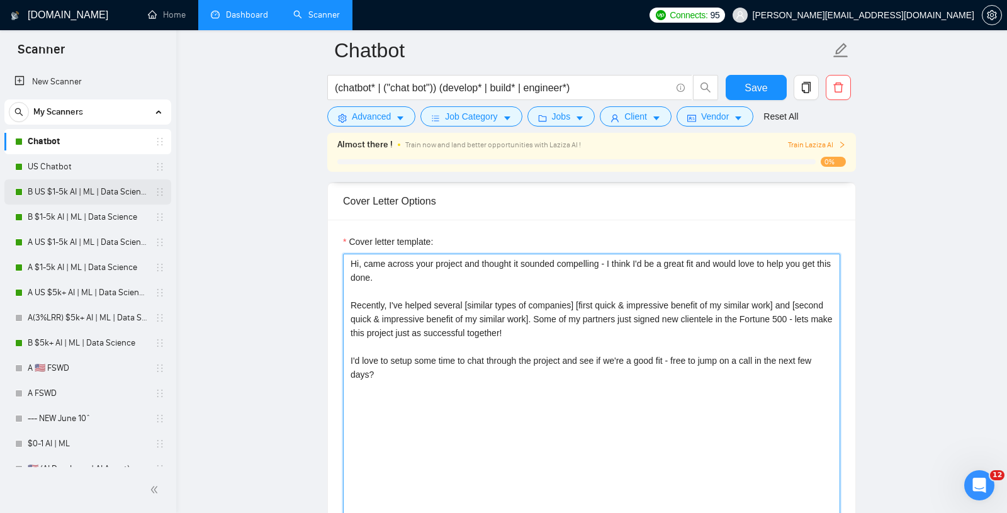
drag, startPoint x: 573, startPoint y: 407, endPoint x: 72, endPoint y: 185, distance: 547.3
click at [72, 185] on section "Scanner New Scanner My Scanners Chatbot US Chatbot B US $1-5k AI | ML | Data Sc…" at bounding box center [503, 502] width 1007 height 3743
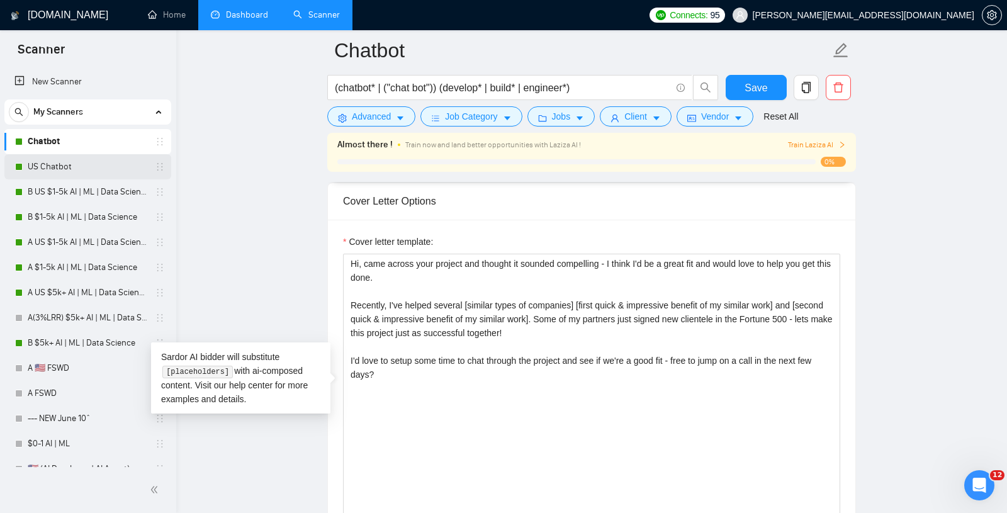
click at [54, 172] on link "US Chatbot" at bounding box center [88, 166] width 120 height 25
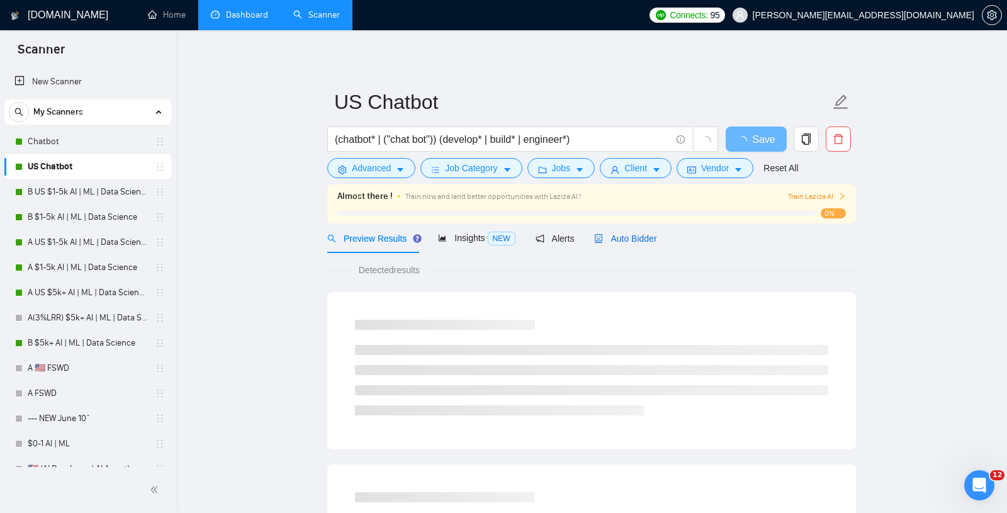
click at [633, 237] on span "Auto Bidder" at bounding box center [625, 238] width 62 height 10
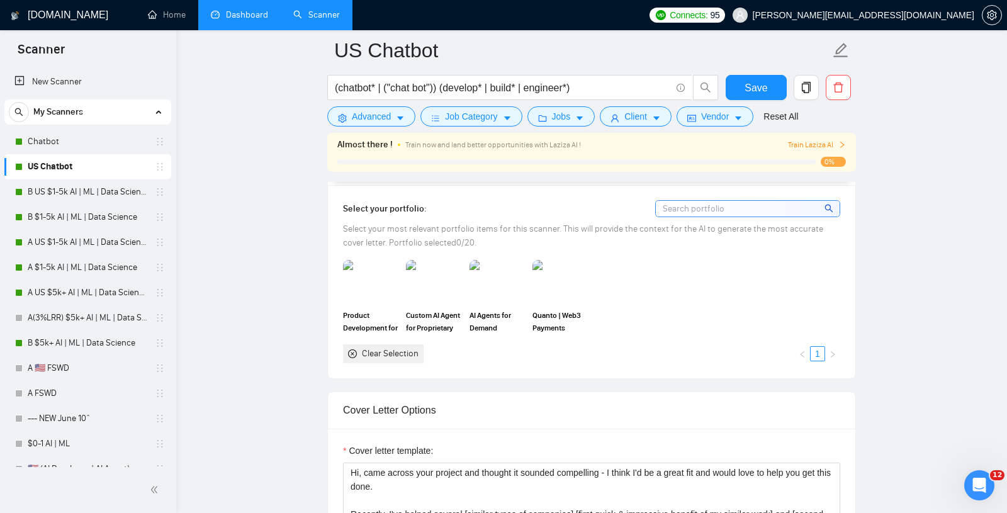
scroll to position [1118, 0]
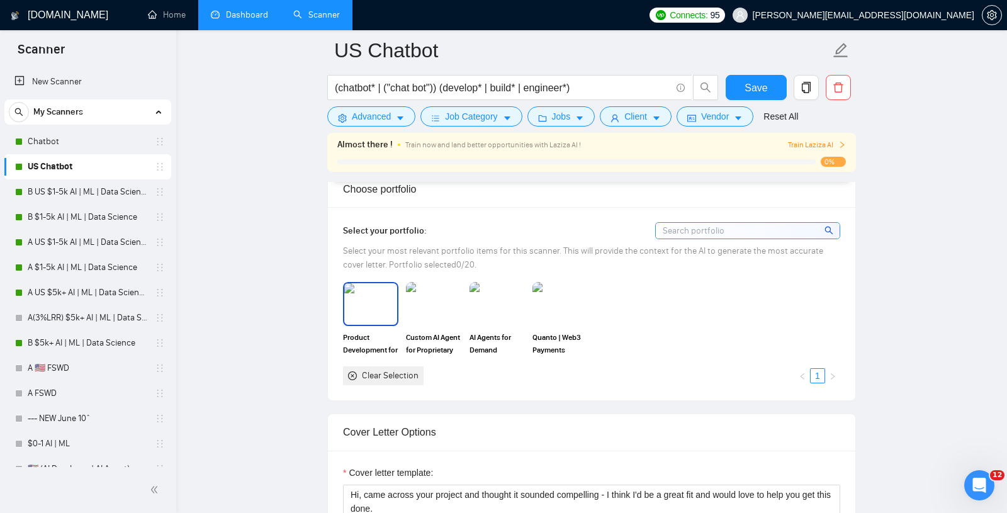
click at [366, 325] on img at bounding box center [370, 304] width 53 height 42
click at [444, 325] on img at bounding box center [433, 304] width 53 height 42
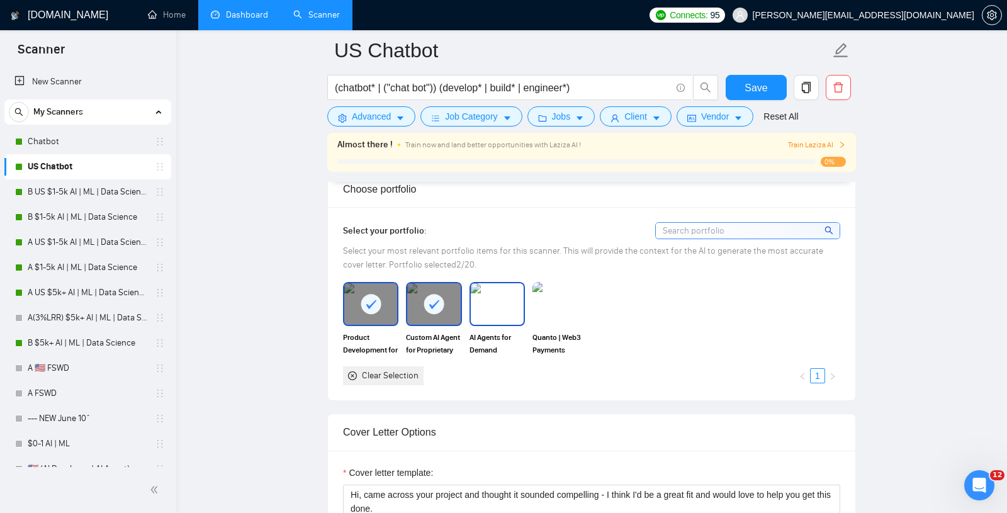
click at [493, 325] on img at bounding box center [497, 304] width 53 height 42
click at [566, 321] on img at bounding box center [559, 304] width 55 height 44
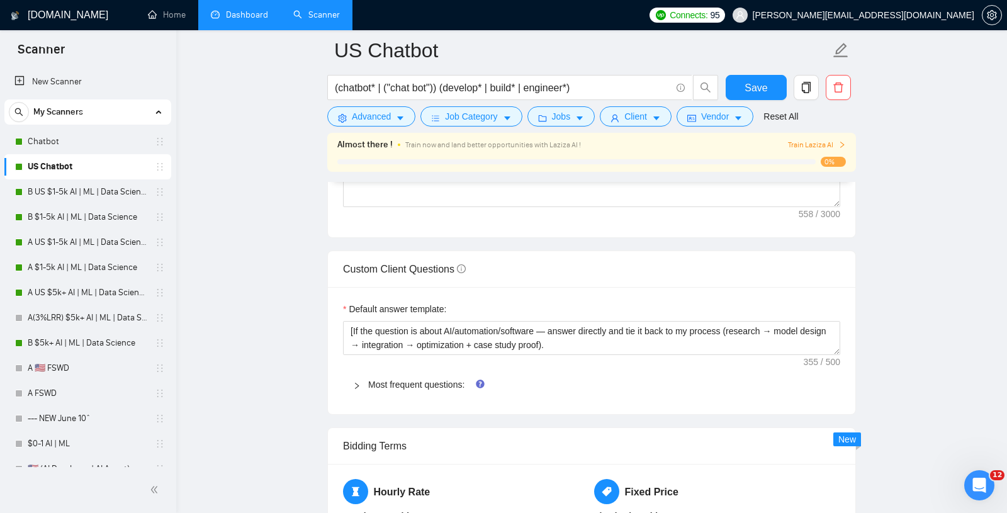
scroll to position [1740, 0]
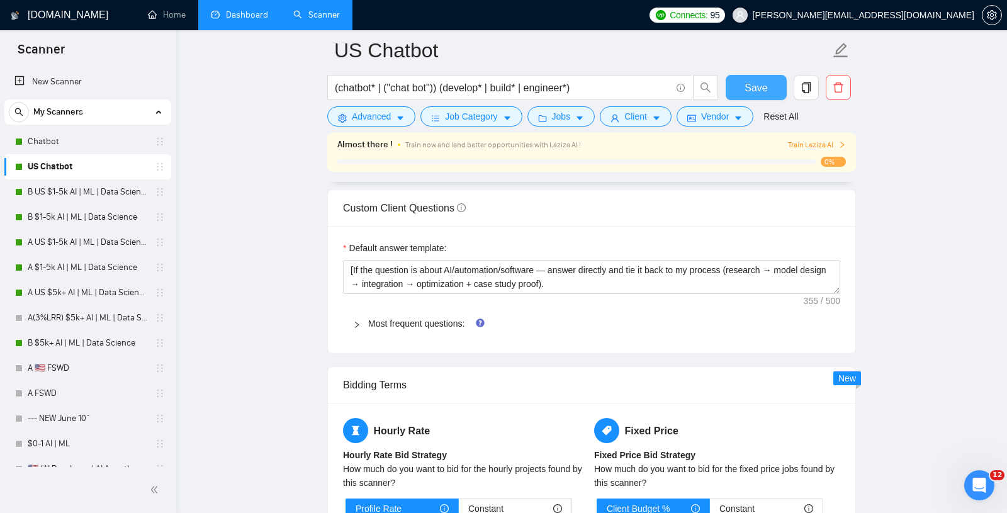
click at [741, 91] on button "Save" at bounding box center [755, 87] width 61 height 25
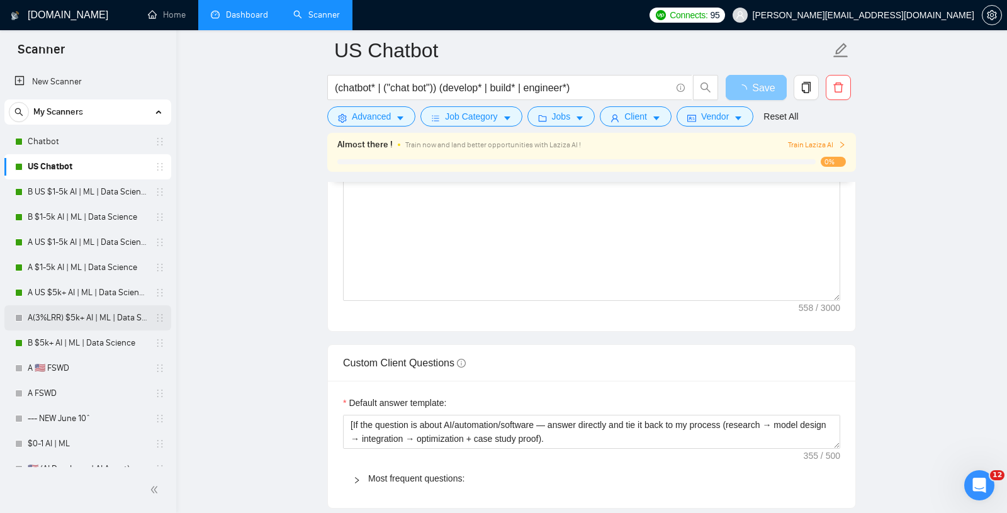
scroll to position [1584, 0]
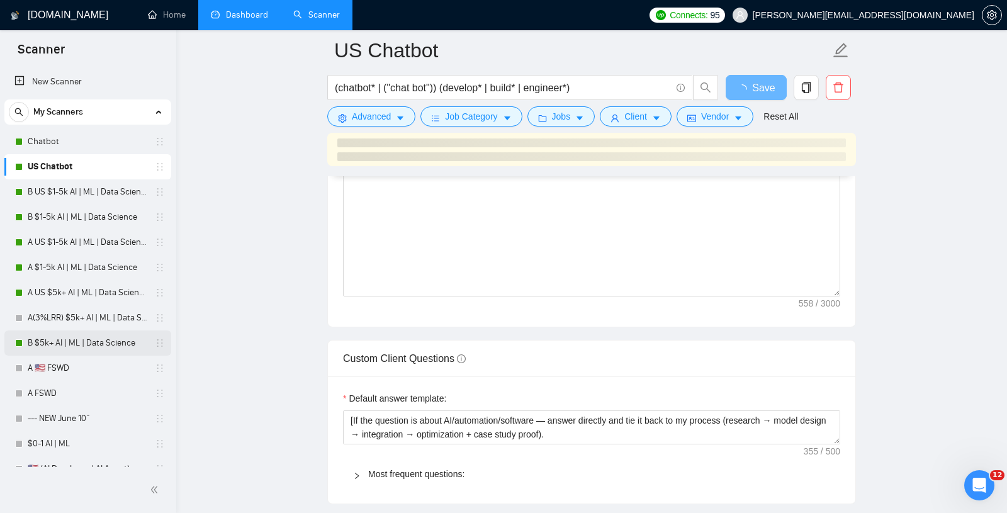
click at [72, 340] on link "B $5k+ AI | ML | Data Science" at bounding box center [88, 342] width 120 height 25
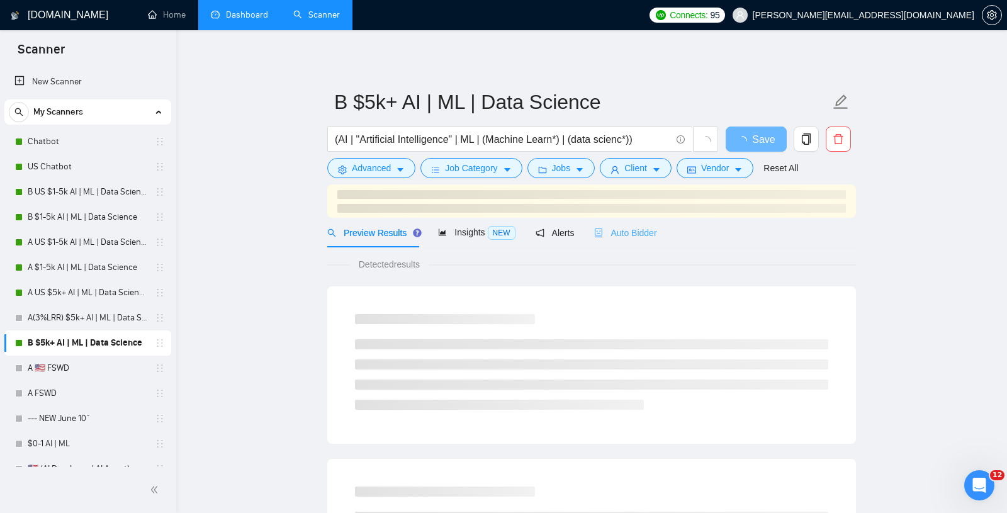
click at [625, 247] on div "Auto Bidder" at bounding box center [625, 233] width 62 height 30
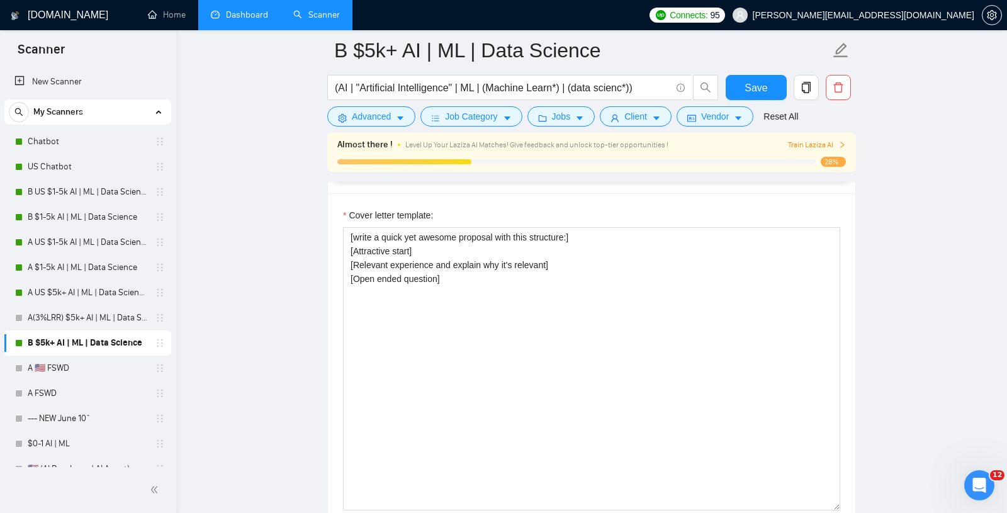
scroll to position [1364, 0]
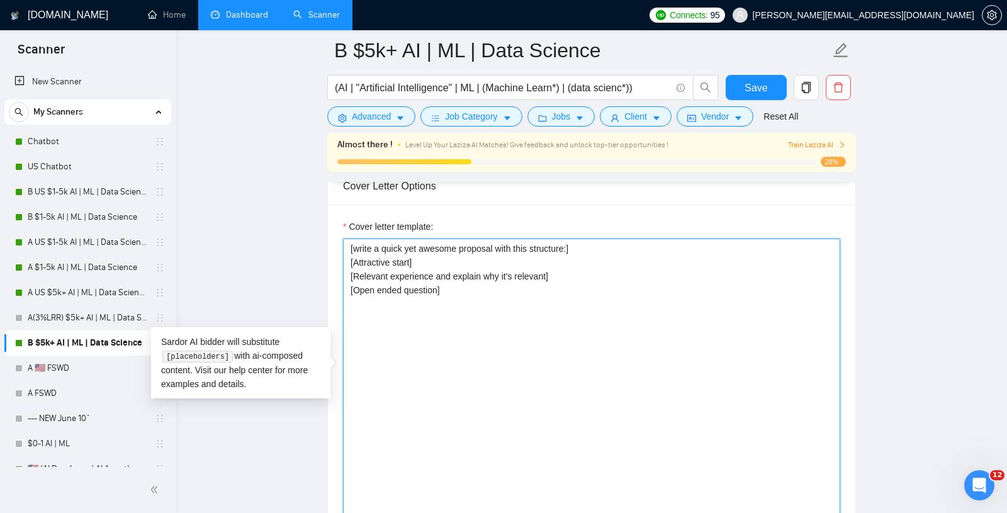
drag, startPoint x: 691, startPoint y: 342, endPoint x: 209, endPoint y: 112, distance: 534.2
click at [209, 112] on main "B $5k+ AI | ML | Data Science (AI | "Artificial Intelligence" | ML | (Machine L…" at bounding box center [591, 503] width 790 height 3634
paste textarea "Hook: Start with an insight or quick pattern-break that makes the client feel u…"
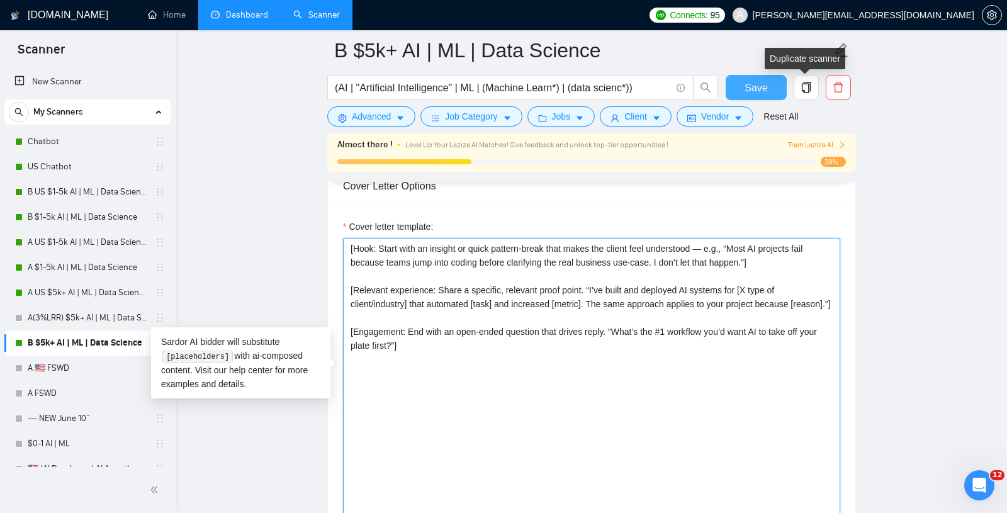
type textarea "[Hook: Start with an insight or quick pattern-break that makes the client feel …"
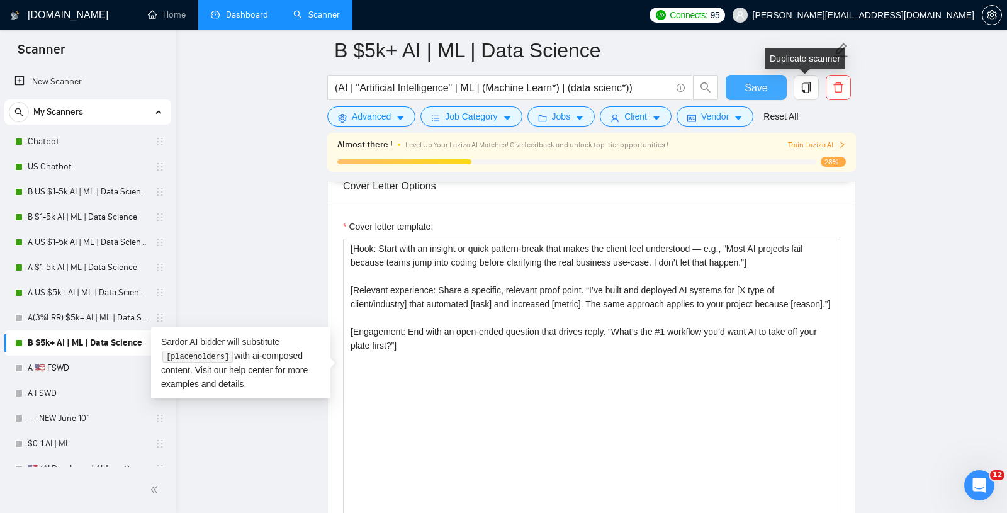
click at [742, 94] on button "Save" at bounding box center [755, 87] width 61 height 25
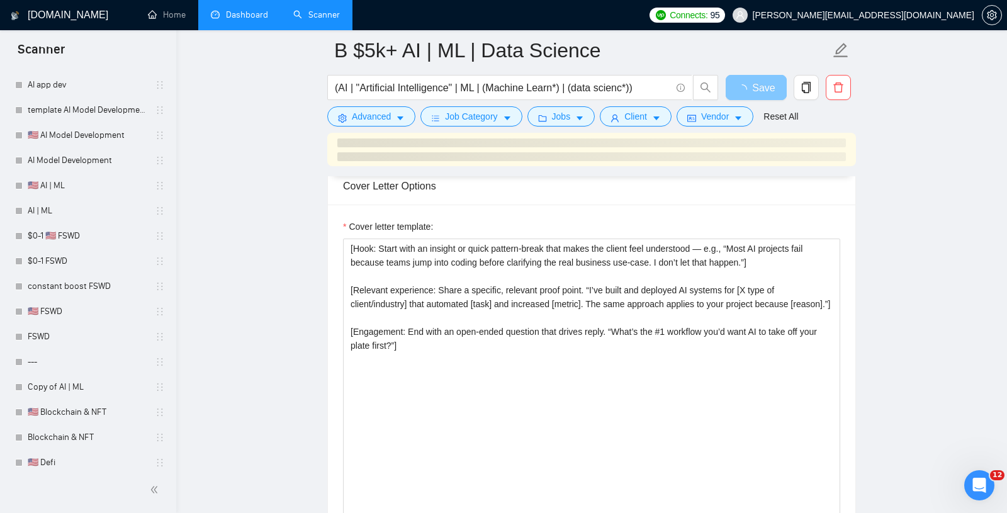
scroll to position [0, 0]
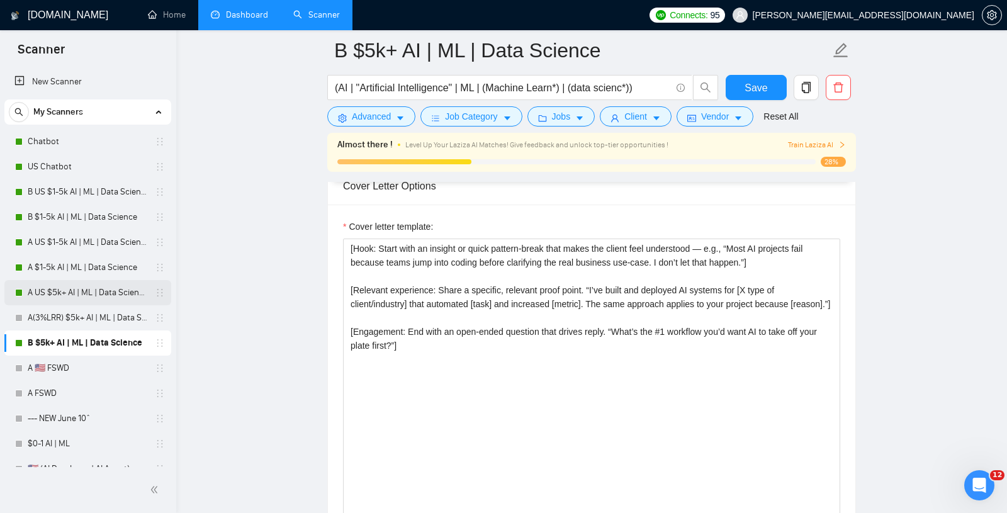
click at [57, 287] on link "A US $5k+ AI | ML | Data Science" at bounding box center [88, 292] width 120 height 25
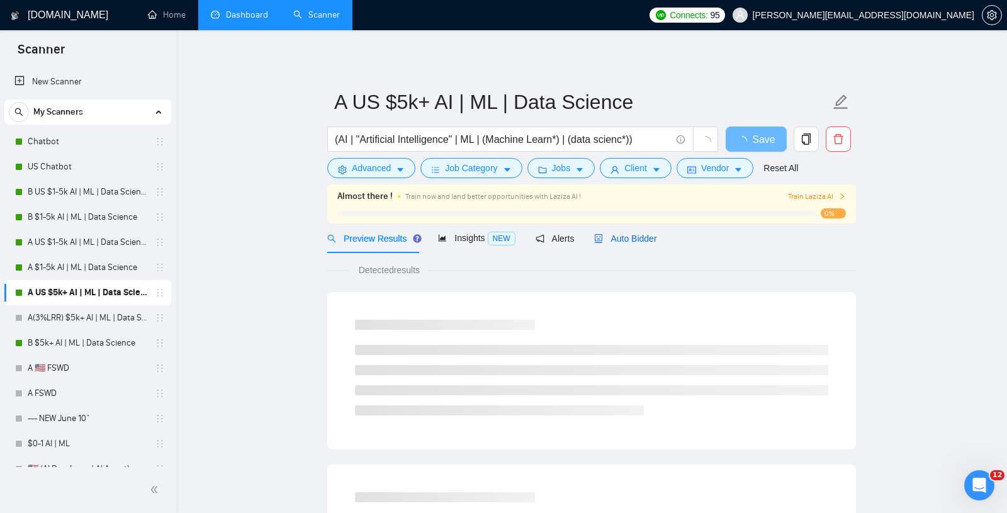
click at [629, 232] on div "Auto Bidder" at bounding box center [625, 239] width 62 height 14
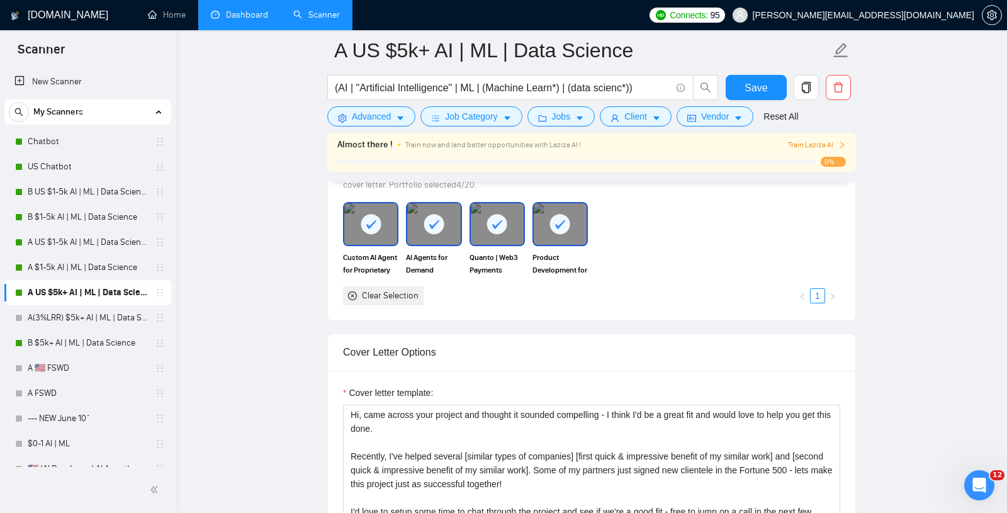
scroll to position [1329, 0]
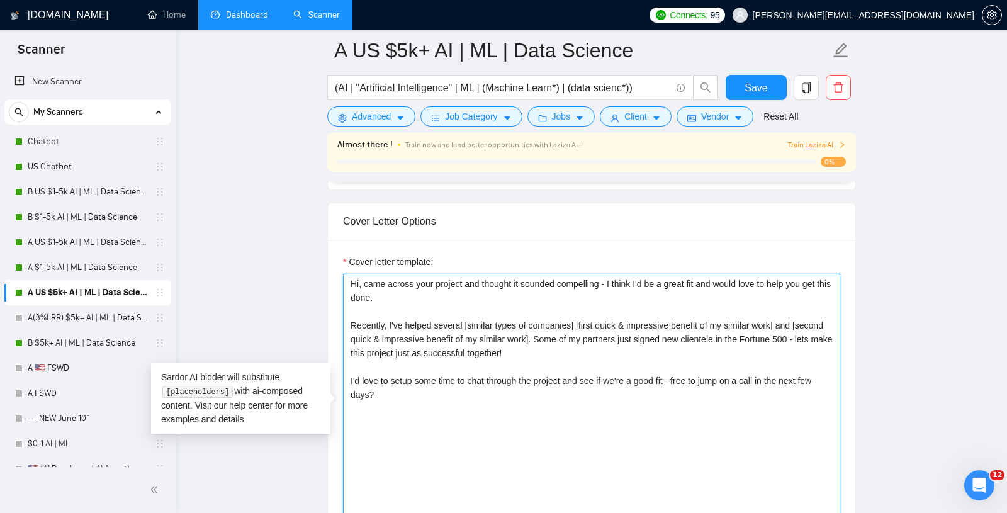
drag, startPoint x: 582, startPoint y: 438, endPoint x: 279, endPoint y: 177, distance: 399.7
click at [279, 177] on main "A US $5k+ AI | ML | Data Science (AI | "Artificial Intelligence" | ML | (Machin…" at bounding box center [591, 508] width 790 height 3575
paste textarea "[Client Name], Your project caught my eye — it’s exactly the type of work I’ve …"
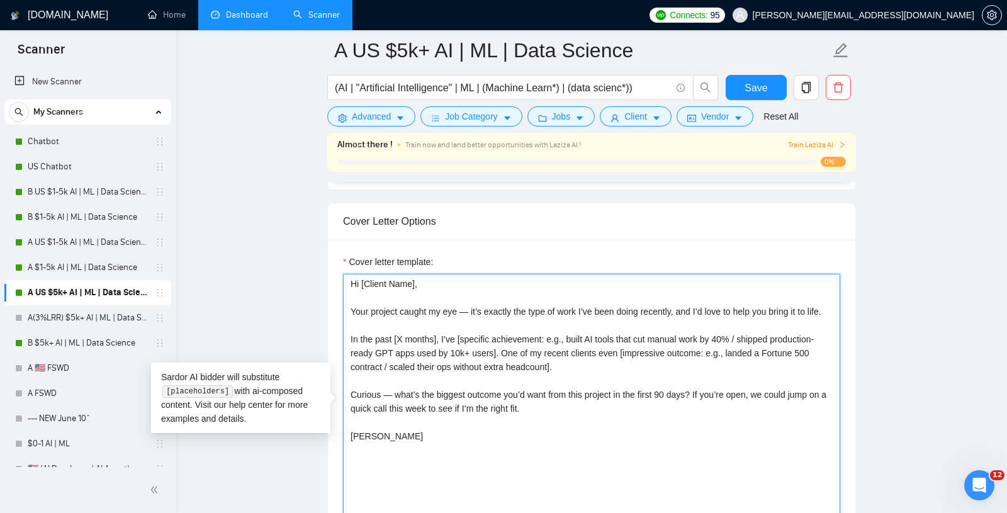
click at [389, 399] on textarea "Hi [Client Name], Your project caught my eye — it’s exactly the type of work I’…" at bounding box center [591, 415] width 497 height 283
click at [470, 302] on textarea "Hi [Client Name], Your project caught my eye — it’s exactly the type of work I’…" at bounding box center [591, 415] width 497 height 283
drag, startPoint x: 457, startPoint y: 459, endPoint x: 257, endPoint y: 171, distance: 350.5
click at [257, 171] on main "A US $5k+ AI | ML | Data Science (AI | "Artificial Intelligence" | ML | (Machin…" at bounding box center [591, 508] width 790 height 3575
type textarea "Hi [Client Name], Your project caught my eye - it’s exactly the type of work I’…"
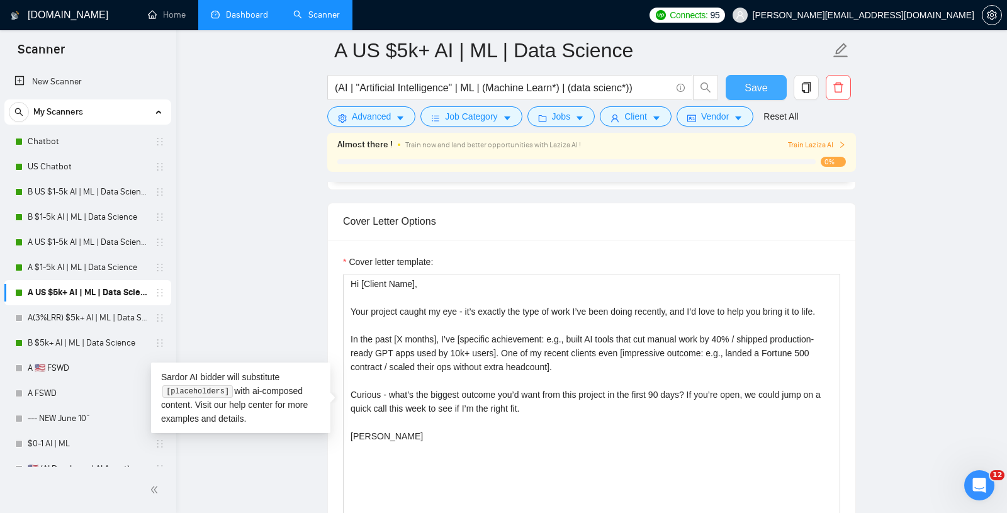
click at [758, 81] on span "Save" at bounding box center [755, 88] width 23 height 16
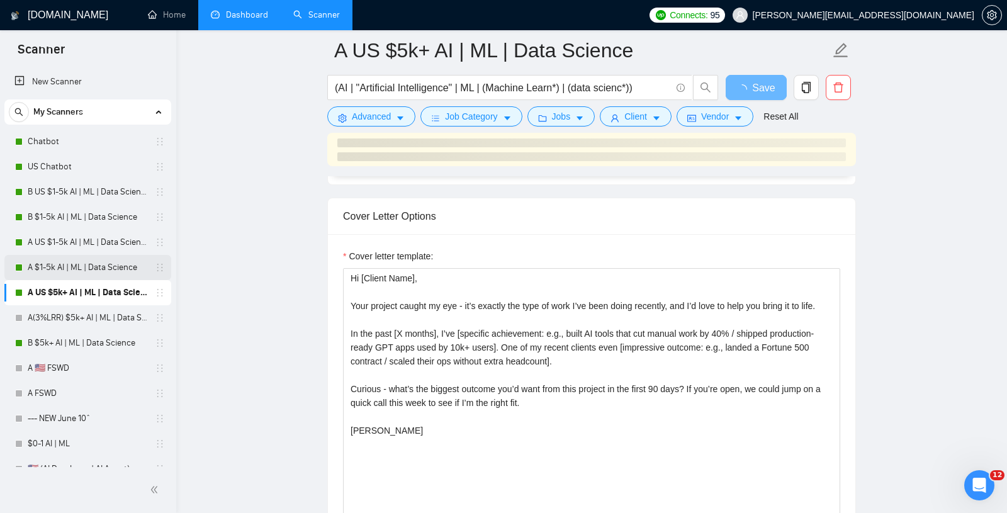
click at [57, 262] on link "A $1-5k AI | ML | Data Science" at bounding box center [88, 267] width 120 height 25
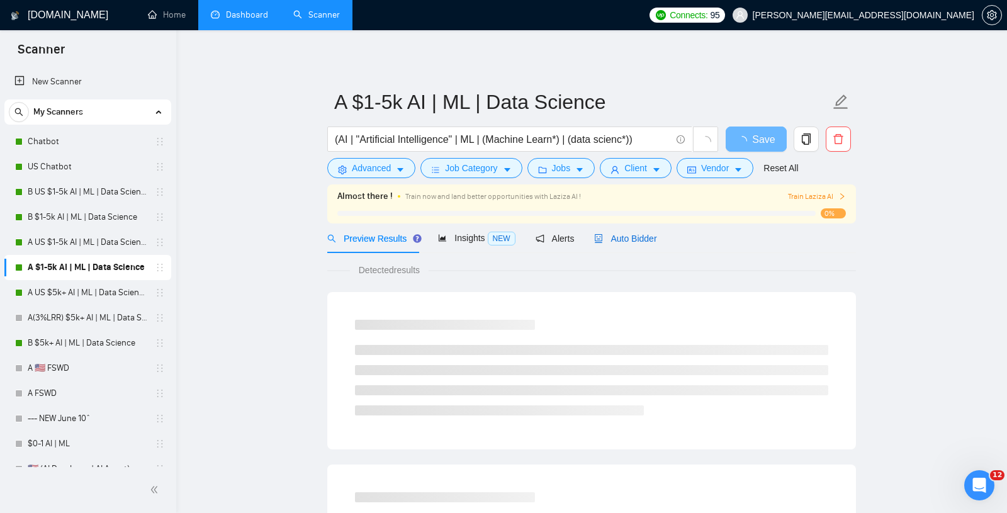
click at [618, 240] on span "Auto Bidder" at bounding box center [625, 238] width 62 height 10
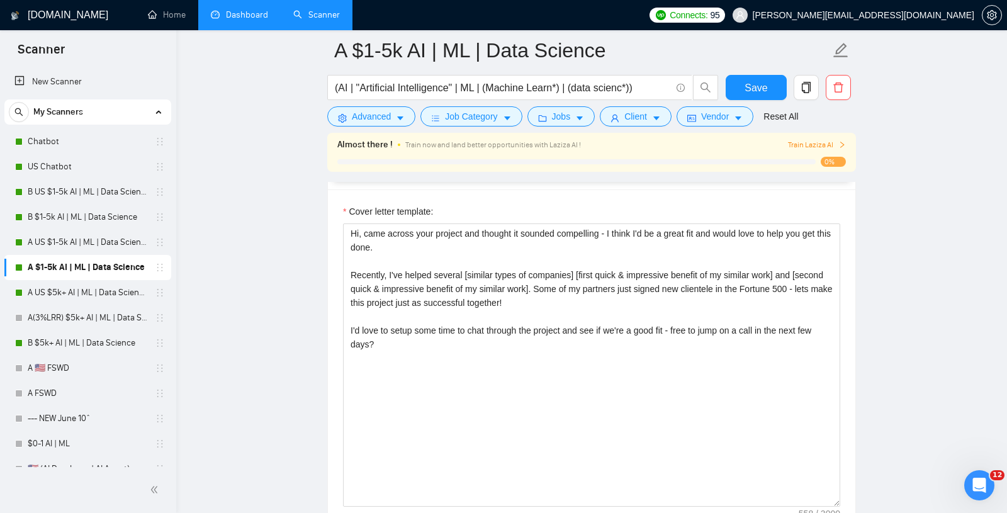
scroll to position [1382, 0]
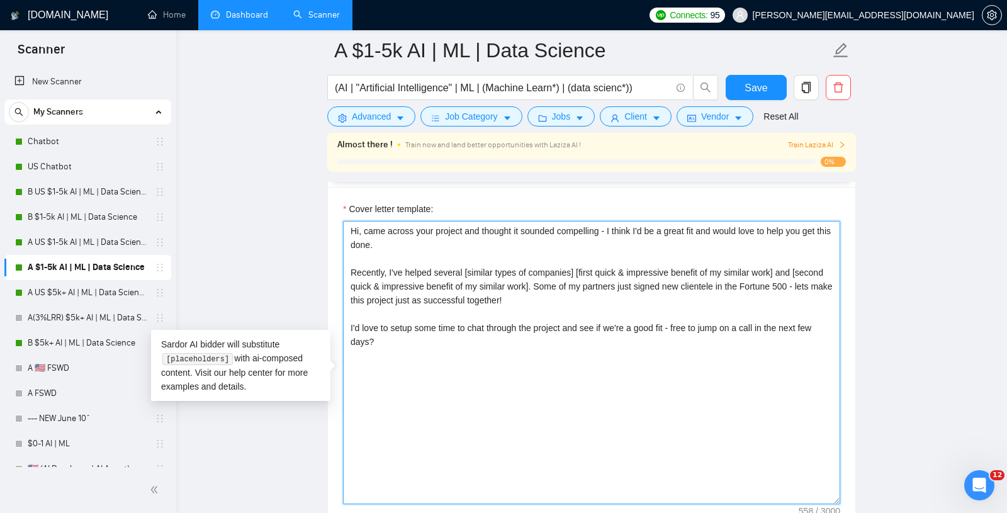
drag, startPoint x: 569, startPoint y: 398, endPoint x: 260, endPoint y: 133, distance: 407.9
click at [260, 133] on main "A $1-5k AI | ML | Data Science (AI | "Artificial Intelligence" | ML | (Machine …" at bounding box center [591, 455] width 790 height 3573
paste textarea "[Client Name], Your project caught my eye - it’s exactly the type of work I’ve …"
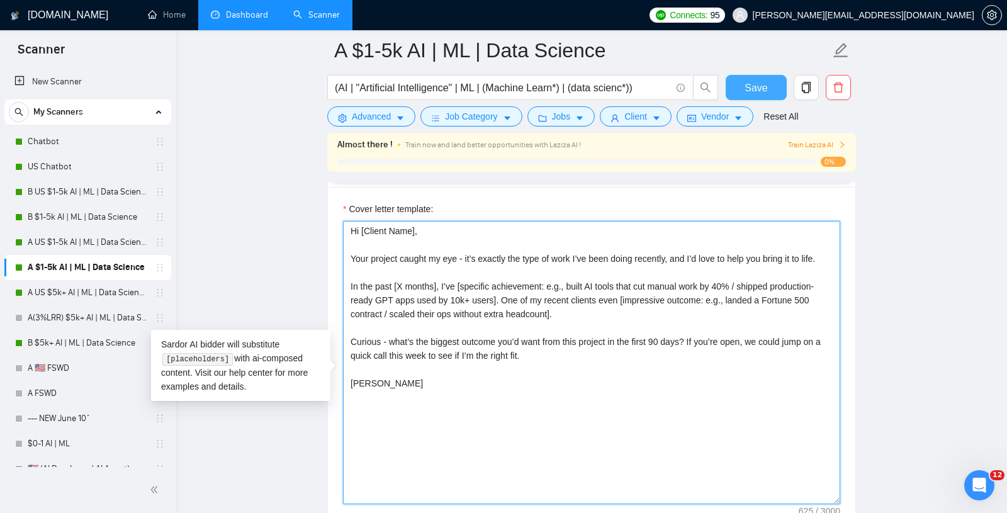
type textarea "Hi [Client Name], Your project caught my eye - it’s exactly the type of work I’…"
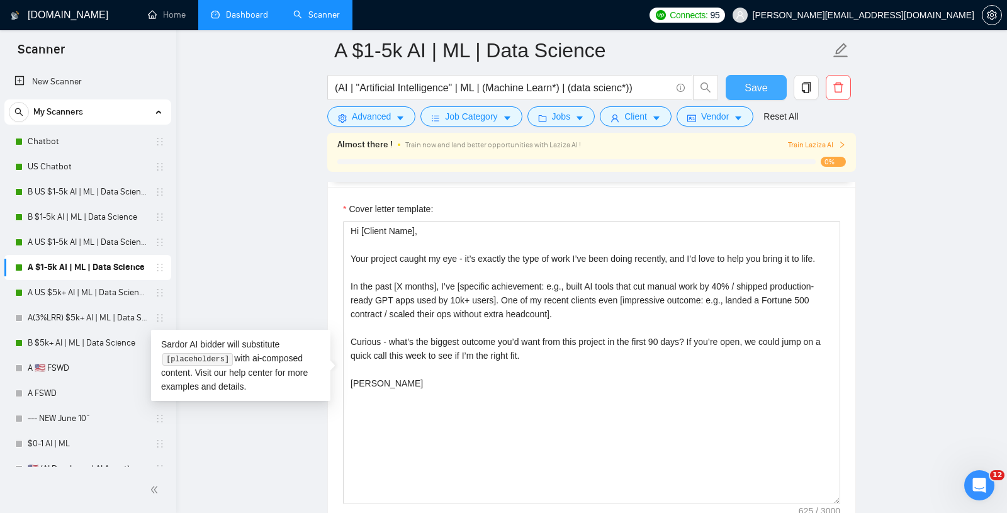
click at [748, 86] on span "Save" at bounding box center [755, 88] width 23 height 16
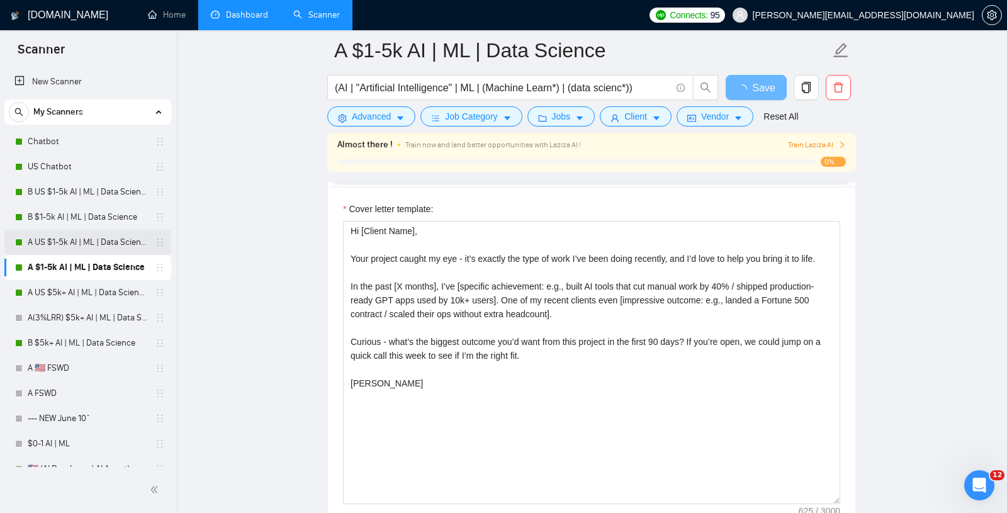
click at [65, 243] on link "A US $1-5k AI | ML | Data Science" at bounding box center [88, 242] width 120 height 25
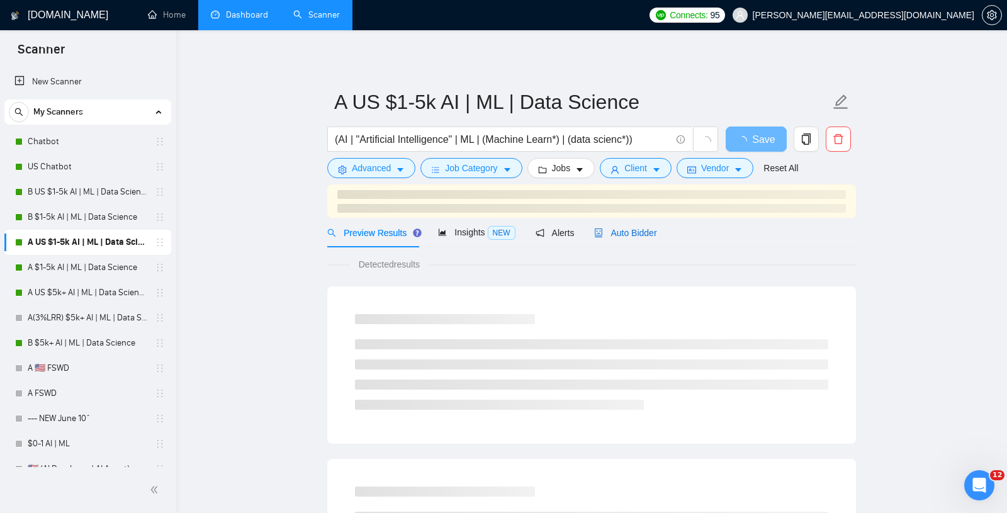
click at [613, 234] on span "Auto Bidder" at bounding box center [625, 233] width 62 height 10
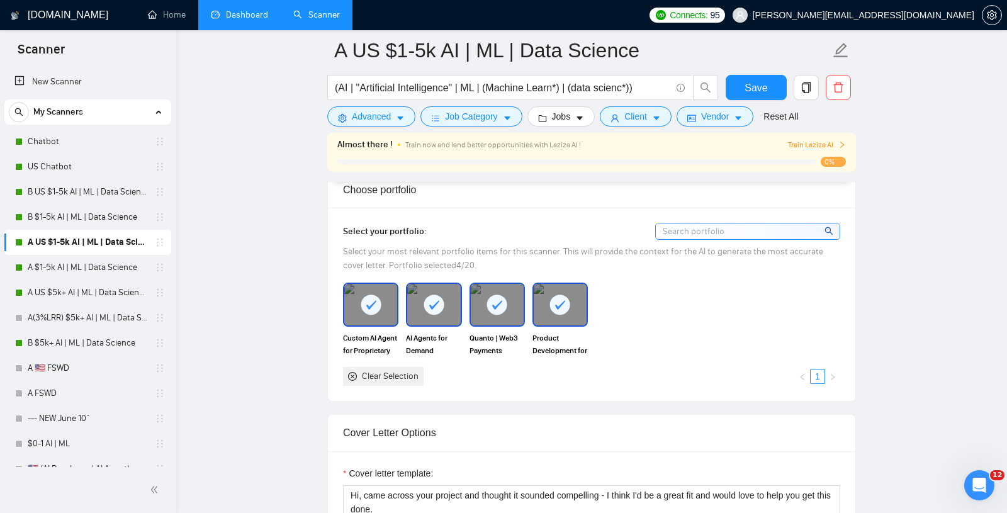
scroll to position [1395, 0]
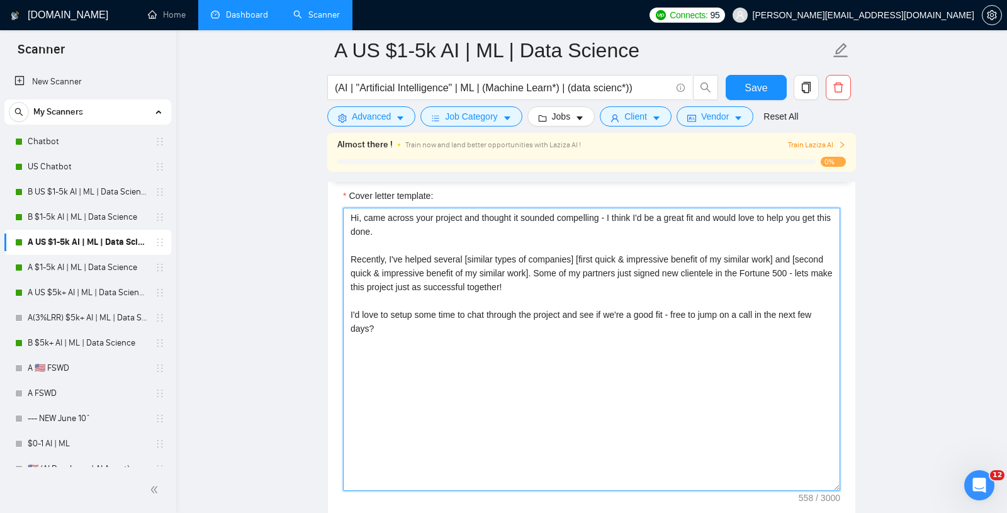
drag, startPoint x: 479, startPoint y: 378, endPoint x: 277, endPoint y: 146, distance: 306.9
click at [277, 146] on main "A US $1-5k AI | ML | Data Science (AI | "Artificial Intelligence" | ML | (Machi…" at bounding box center [591, 441] width 790 height 3572
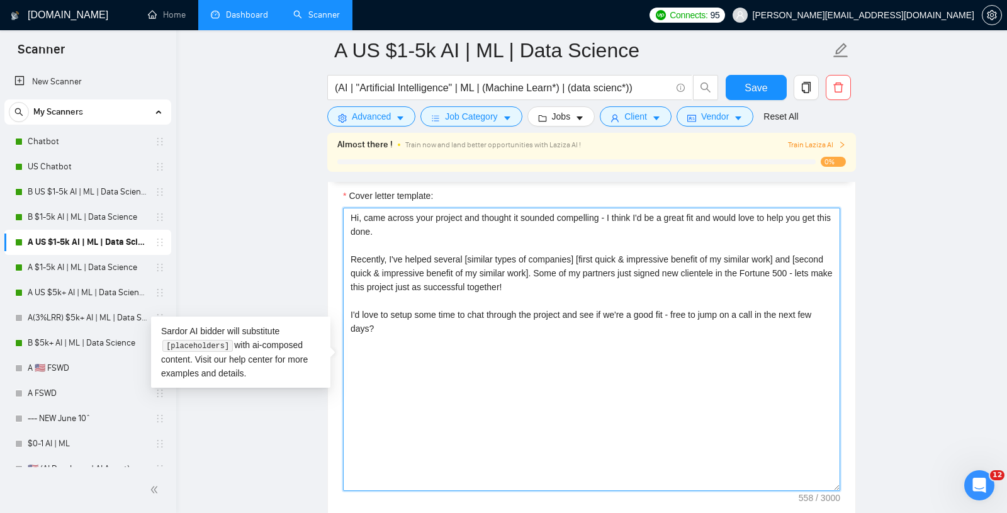
paste textarea "[Client Name], Your project caught my eye - it’s exactly the type of work I’ve …"
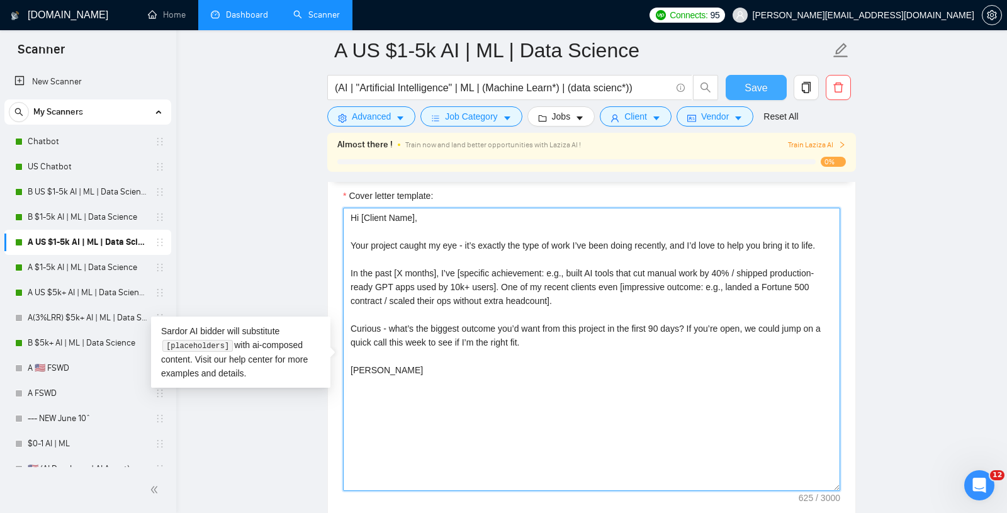
type textarea "Hi [Client Name], Your project caught my eye - it’s exactly the type of work I’…"
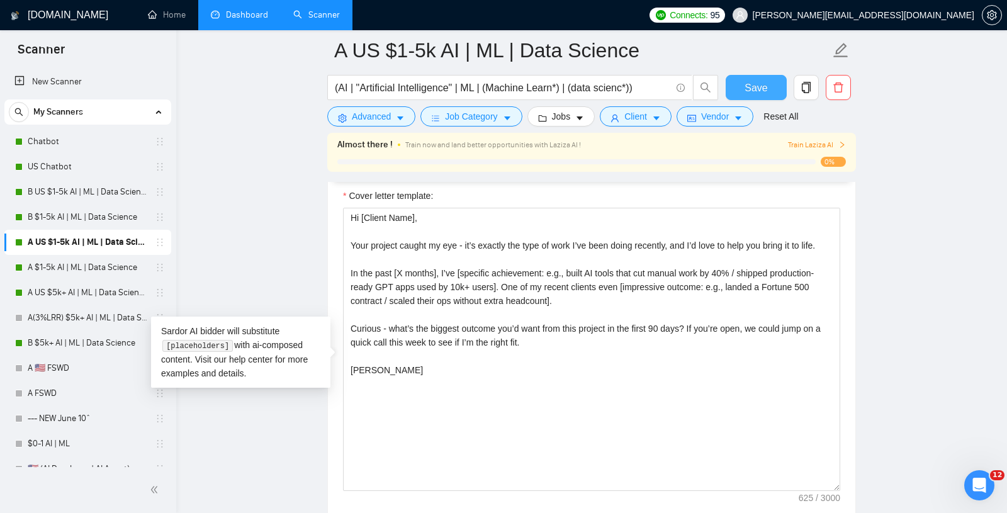
click at [751, 92] on span "Save" at bounding box center [755, 88] width 23 height 16
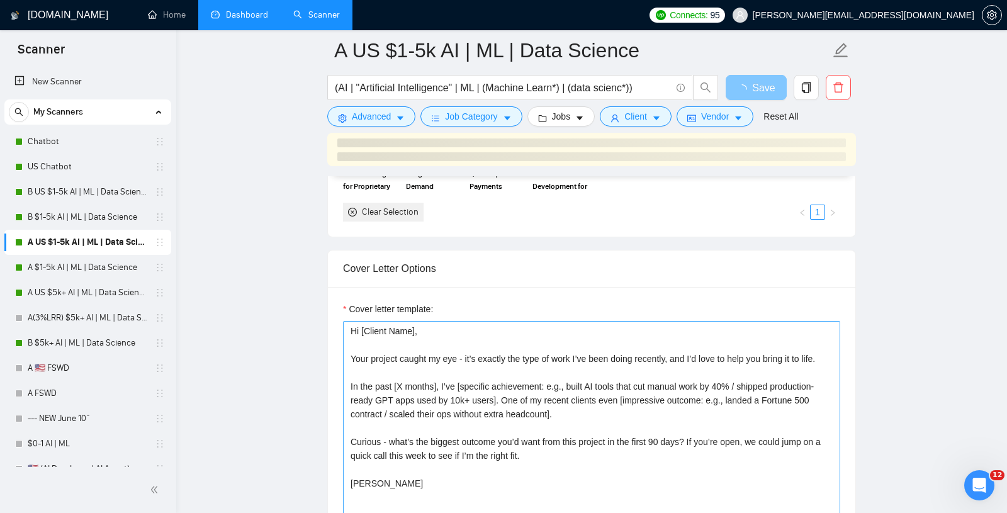
scroll to position [1331, 0]
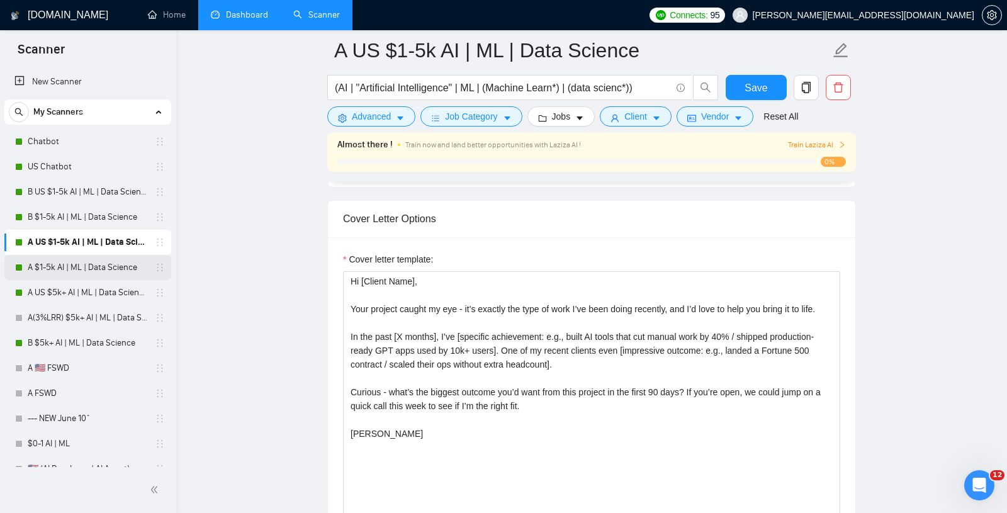
click at [69, 264] on link "A $1-5k AI | ML | Data Science" at bounding box center [88, 267] width 120 height 25
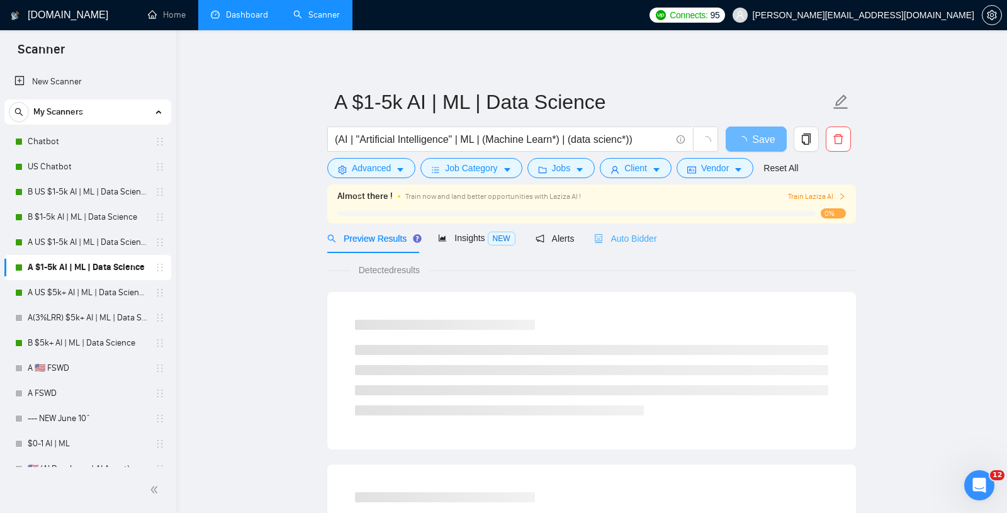
click at [605, 229] on div "Auto Bidder" at bounding box center [625, 238] width 62 height 30
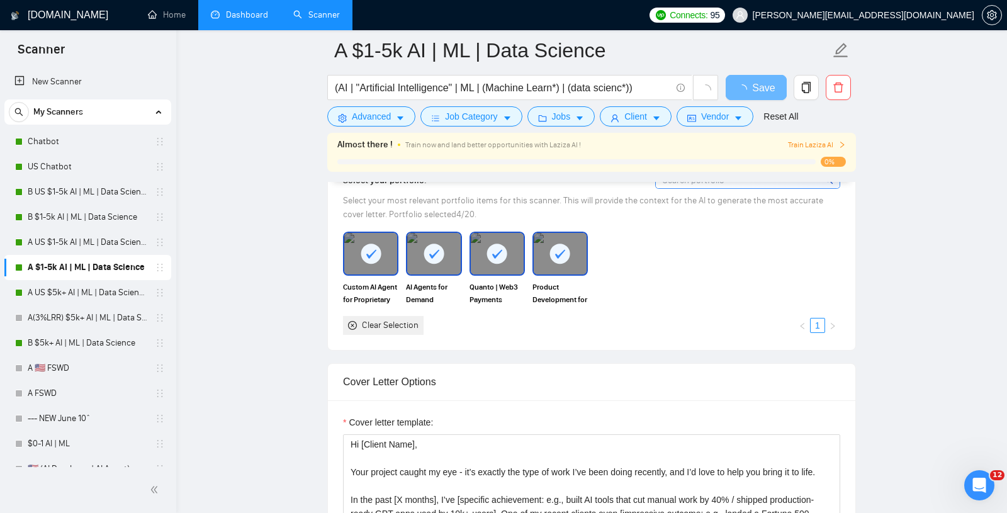
scroll to position [1229, 0]
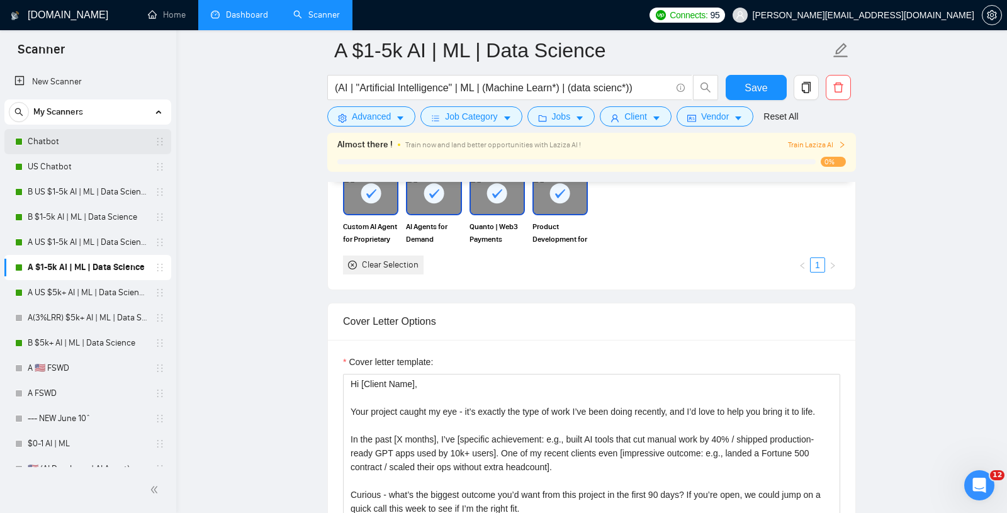
click at [45, 147] on link "Chatbot" at bounding box center [88, 141] width 120 height 25
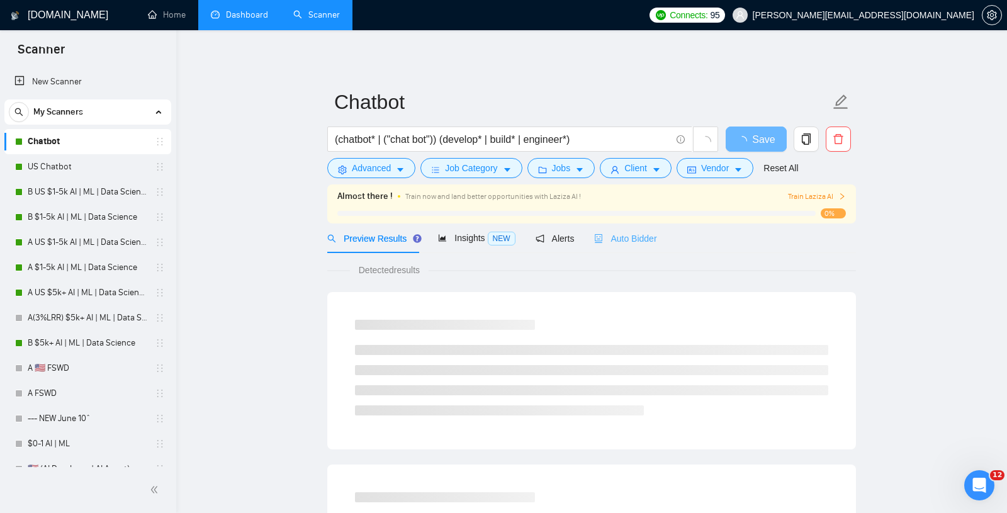
click at [634, 228] on div "Auto Bidder" at bounding box center [625, 238] width 62 height 30
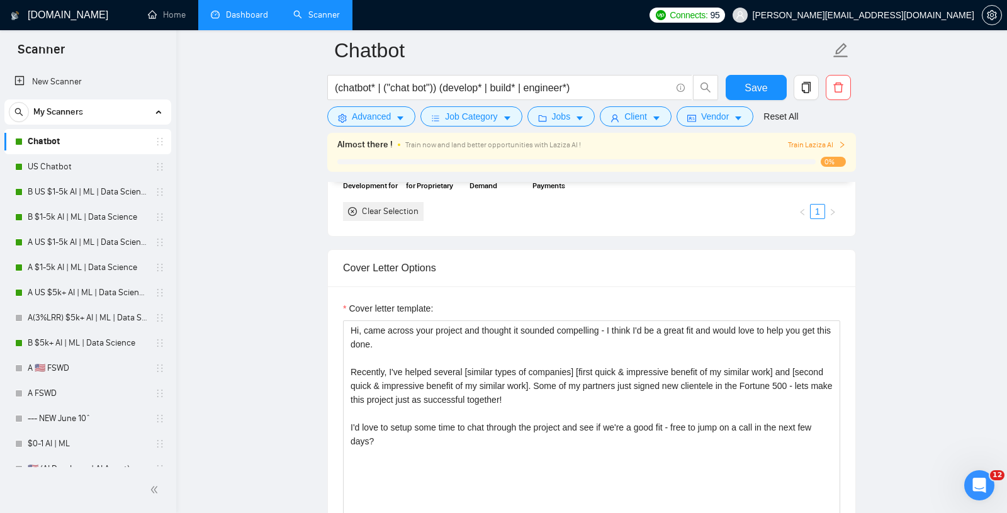
scroll to position [1299, 0]
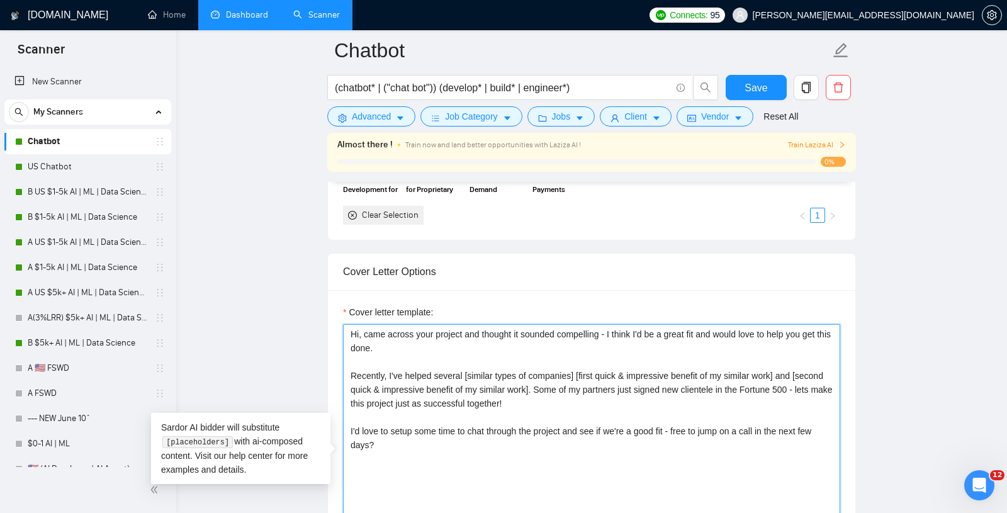
drag, startPoint x: 476, startPoint y: 457, endPoint x: 272, endPoint y: 218, distance: 314.2
paste textarea "[Client Name], Your project caught my eye - it’s exactly the type of work I’ve …"
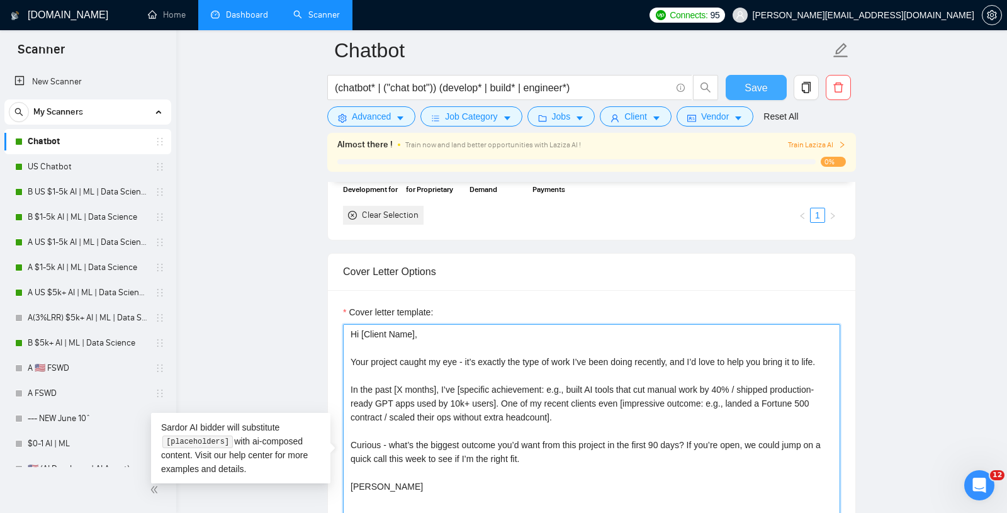
type textarea "Hi [Client Name], Your project caught my eye - it’s exactly the type of work I’…"
click at [740, 77] on button "Save" at bounding box center [755, 87] width 61 height 25
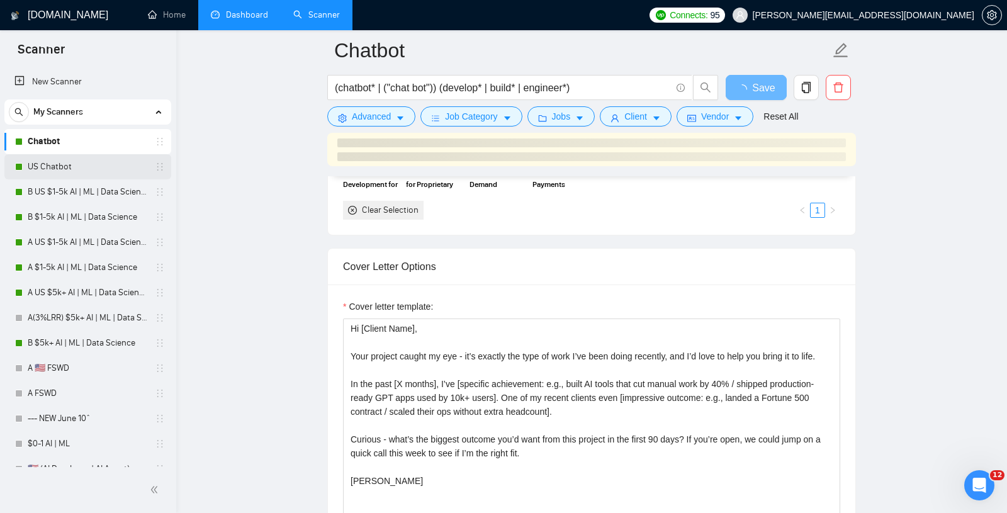
click at [65, 165] on link "US Chatbot" at bounding box center [88, 166] width 120 height 25
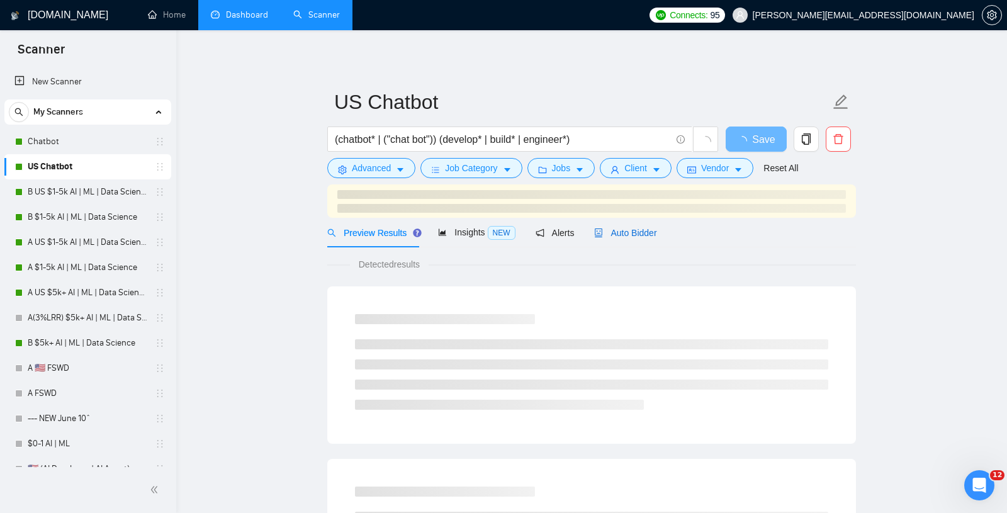
click at [625, 234] on span "Auto Bidder" at bounding box center [625, 233] width 62 height 10
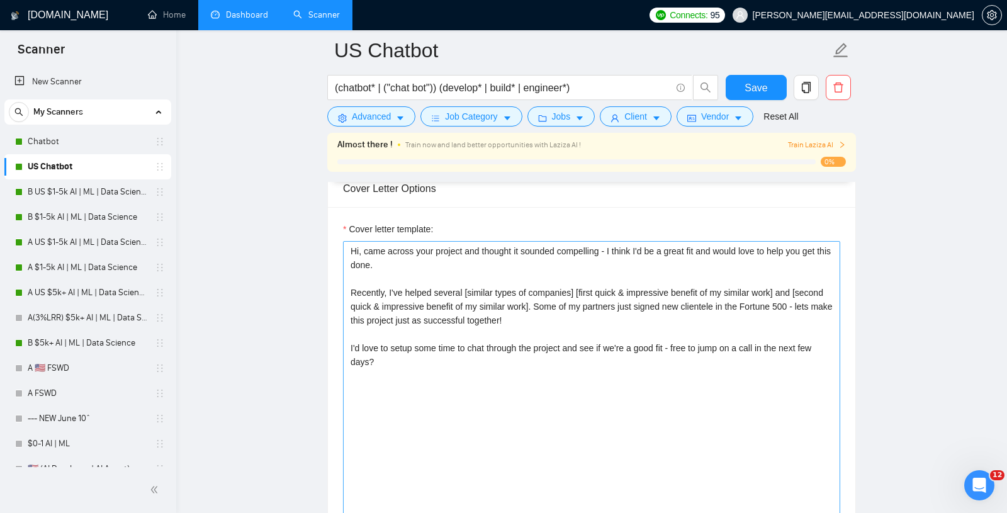
scroll to position [1379, 0]
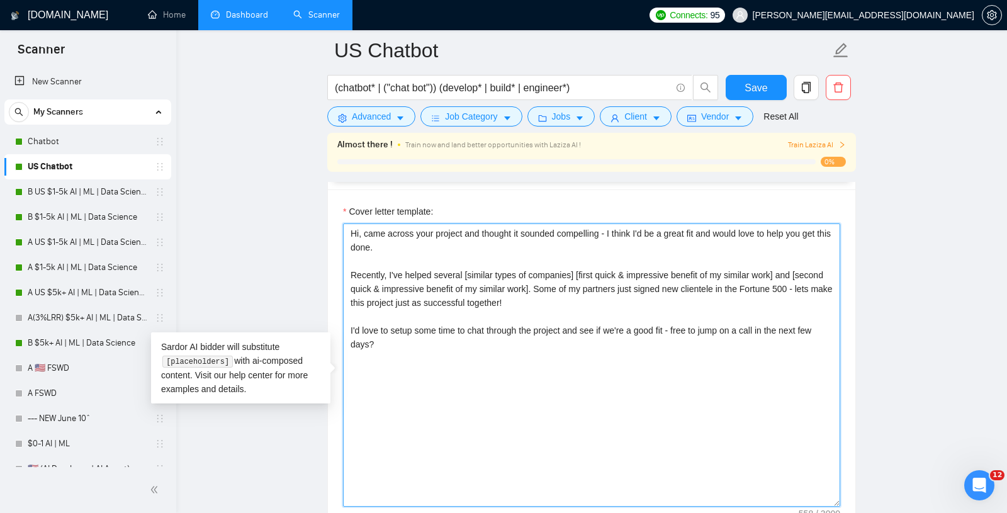
drag, startPoint x: 578, startPoint y: 376, endPoint x: 293, endPoint y: 147, distance: 365.2
click at [293, 147] on main "US Chatbot (chatbot* | ("chat bot")) (develop* | build* | engineer*) Save Advan…" at bounding box center [591, 407] width 790 height 3473
paste textarea "[Client Name], Your project caught my eye - it’s exactly the type of work I’ve …"
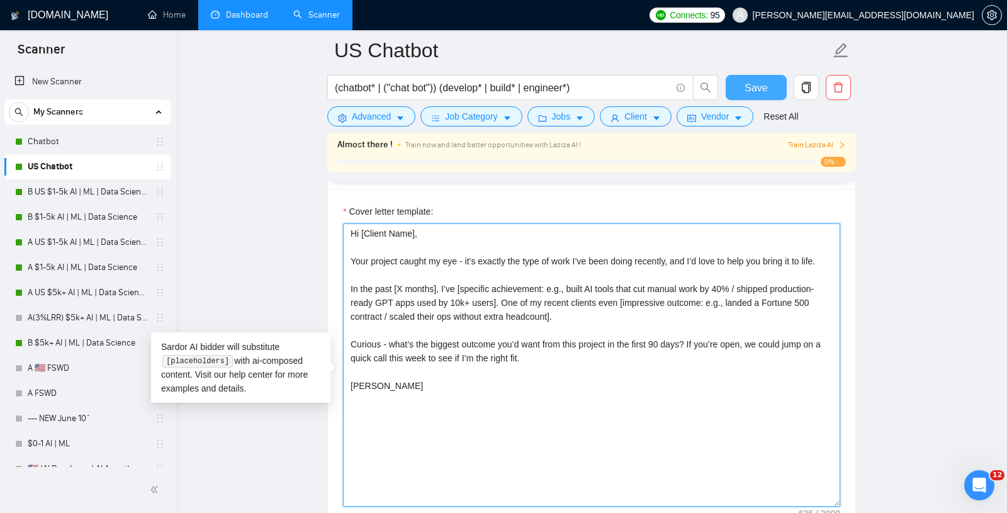
type textarea "Hi [Client Name], Your project caught my eye - it’s exactly the type of work I’…"
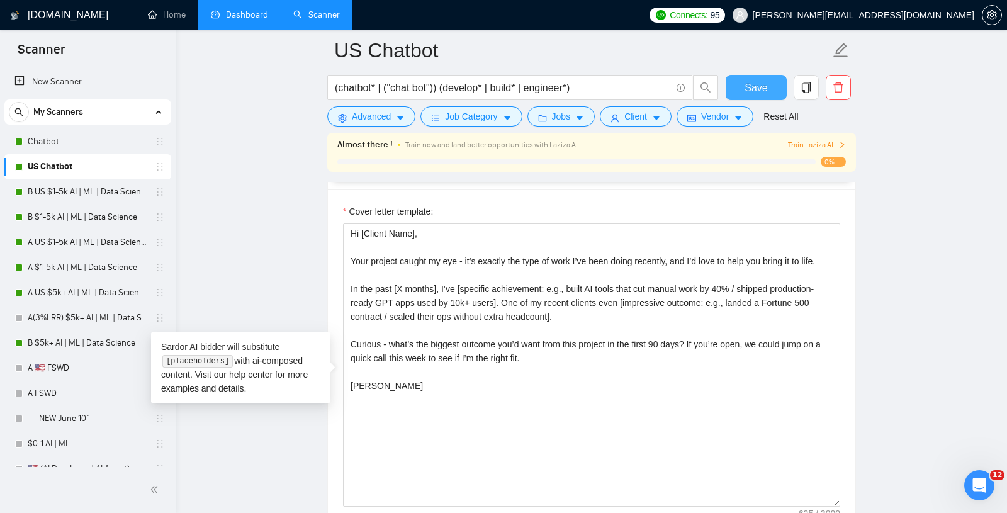
click at [763, 91] on span "Save" at bounding box center [755, 88] width 23 height 16
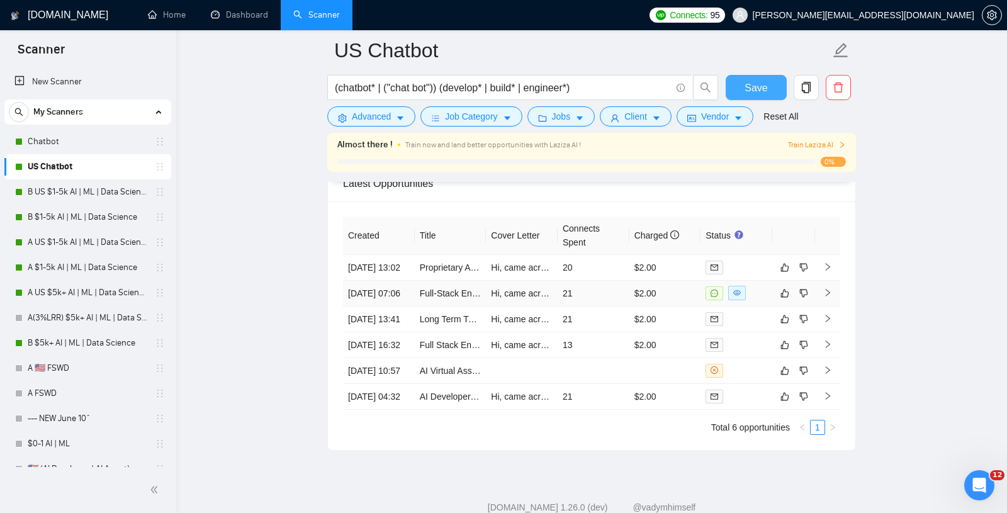
scroll to position [3150, 0]
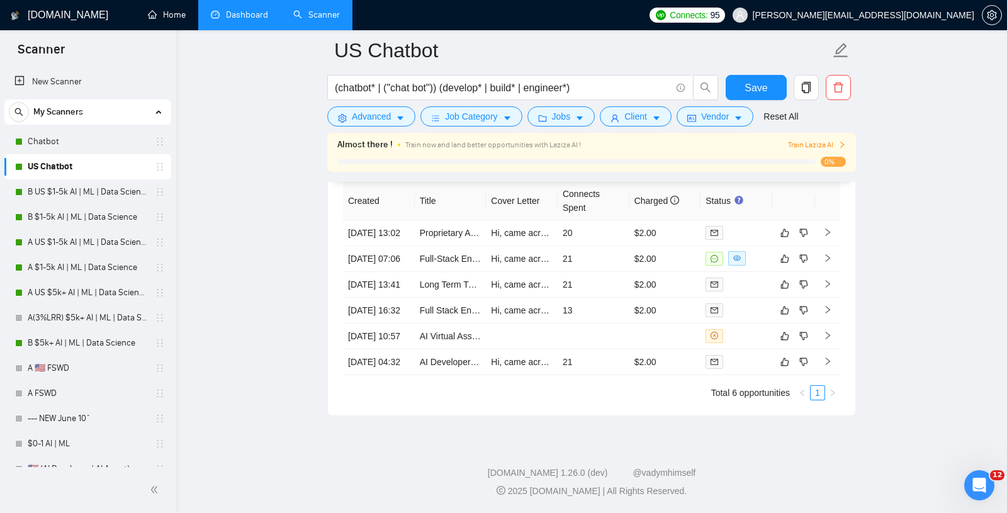
click at [211, 9] on link "Dashboard" at bounding box center [239, 14] width 57 height 11
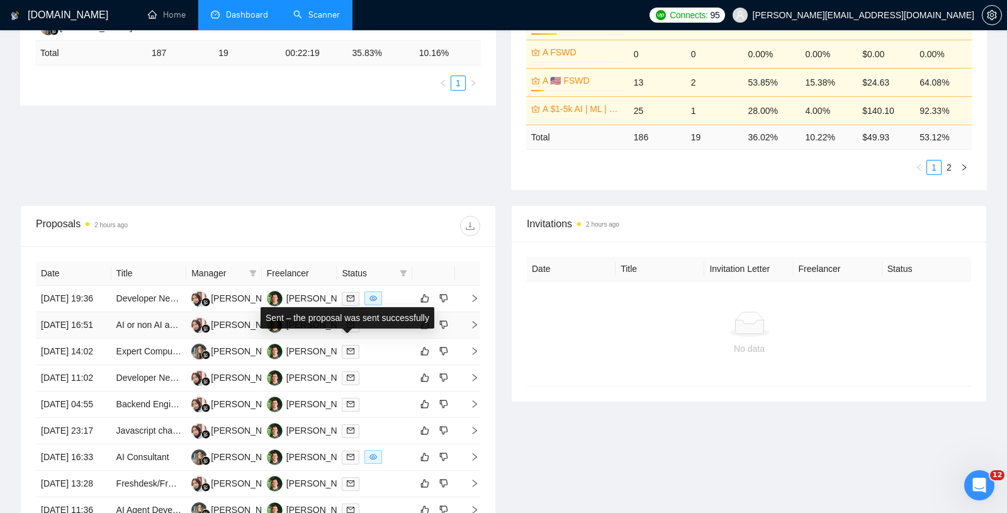
scroll to position [330, 0]
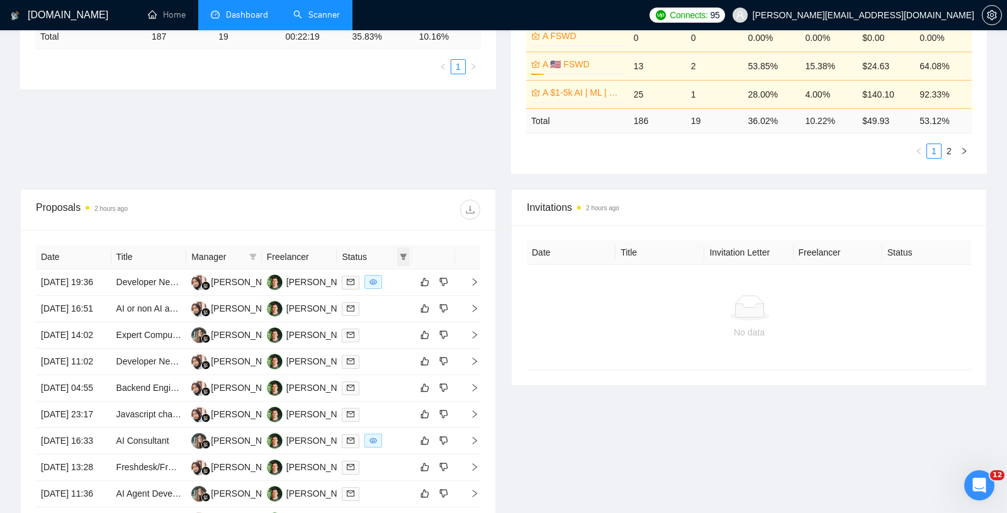
click at [406, 253] on icon "filter" at bounding box center [404, 257] width 8 height 8
click at [371, 275] on span "Chat" at bounding box center [363, 277] width 24 height 10
click at [395, 322] on span "OK" at bounding box center [392, 323] width 13 height 14
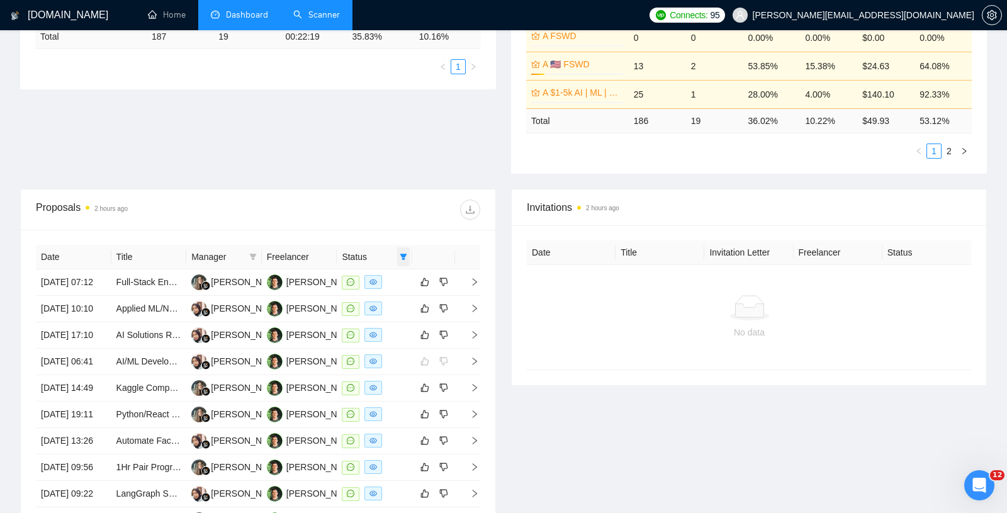
click at [403, 254] on icon "filter" at bounding box center [403, 257] width 7 height 6
click at [355, 316] on span "Reset" at bounding box center [355, 323] width 23 height 14
checkbox input "false"
click at [243, 8] on li "Dashboard" at bounding box center [239, 15] width 82 height 30
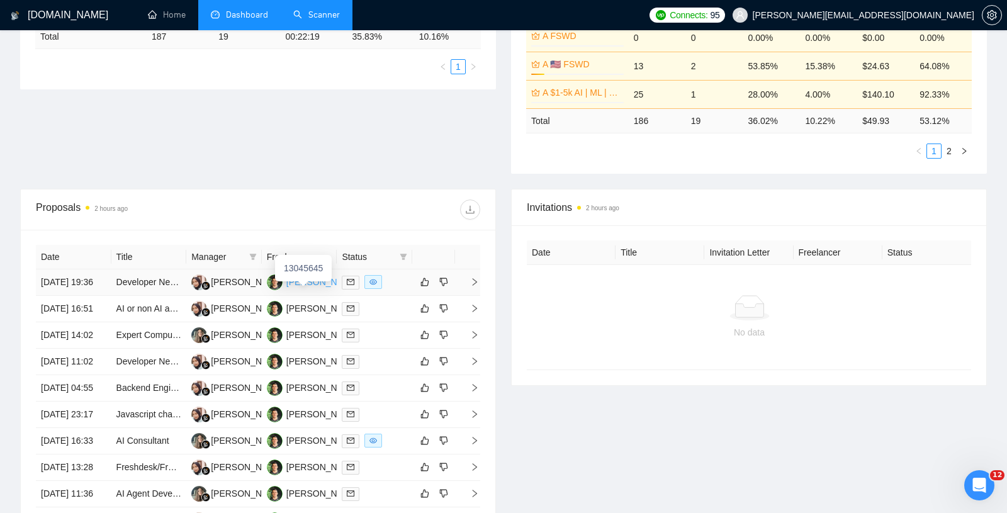
click at [304, 284] on div "[PERSON_NAME]" at bounding box center [322, 282] width 72 height 14
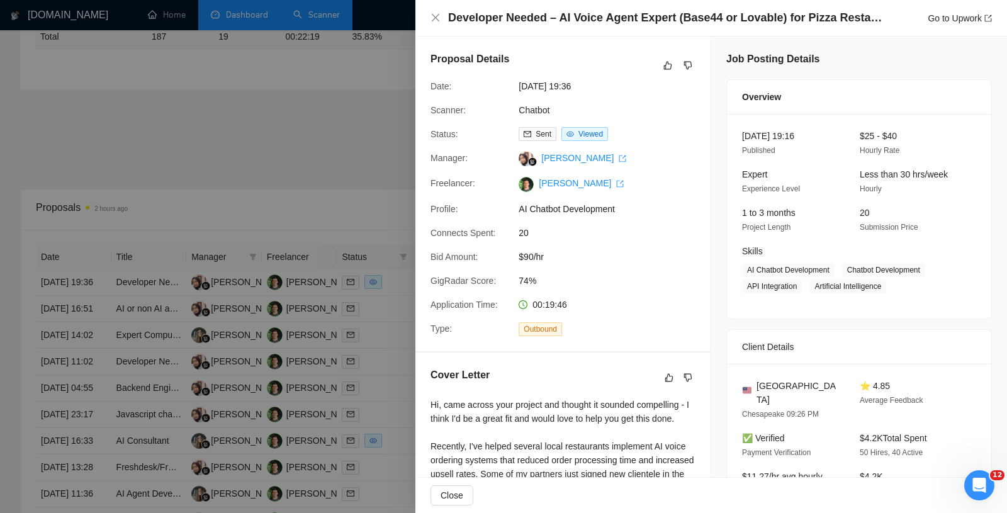
click at [287, 87] on div at bounding box center [503, 256] width 1007 height 513
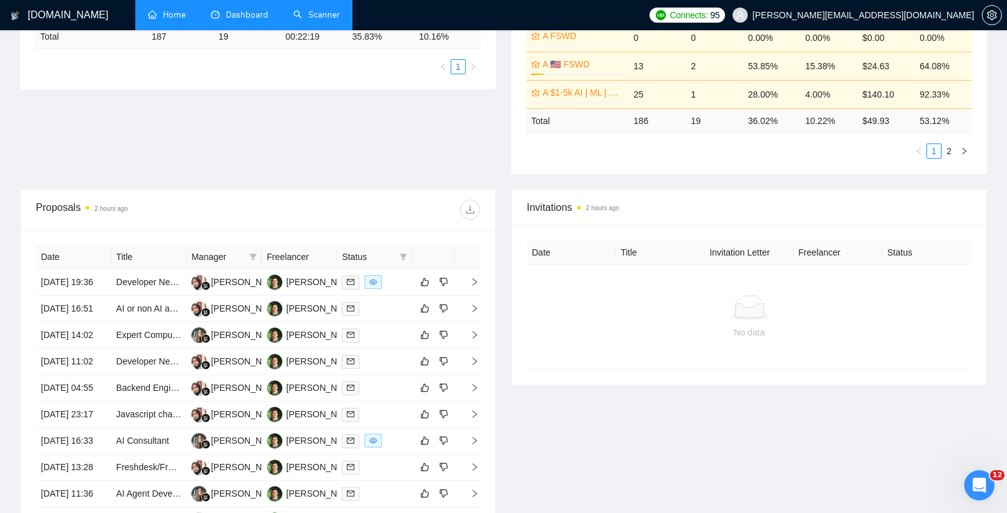
click at [186, 20] on link "Home" at bounding box center [167, 14] width 38 height 11
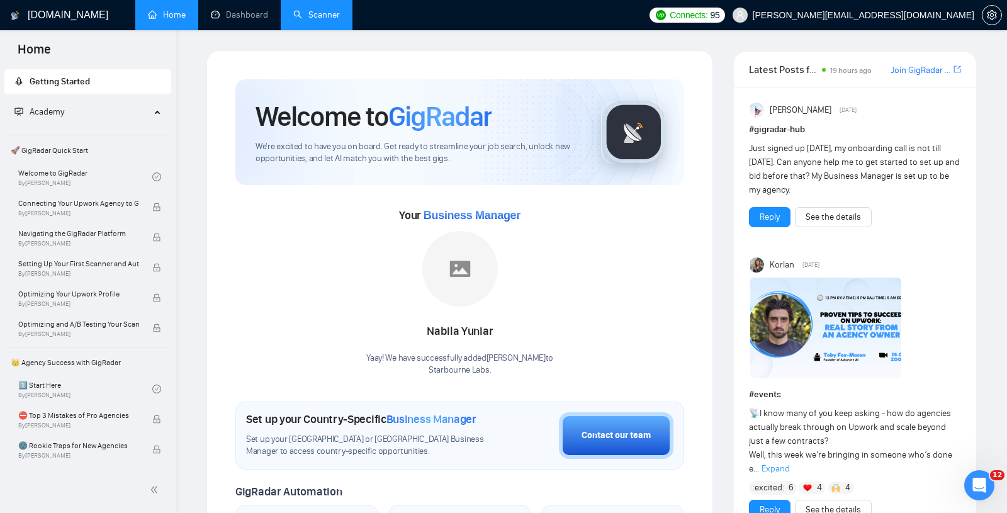
click at [786, 325] on img at bounding box center [825, 327] width 151 height 101
